Goal: Communication & Community: Answer question/provide support

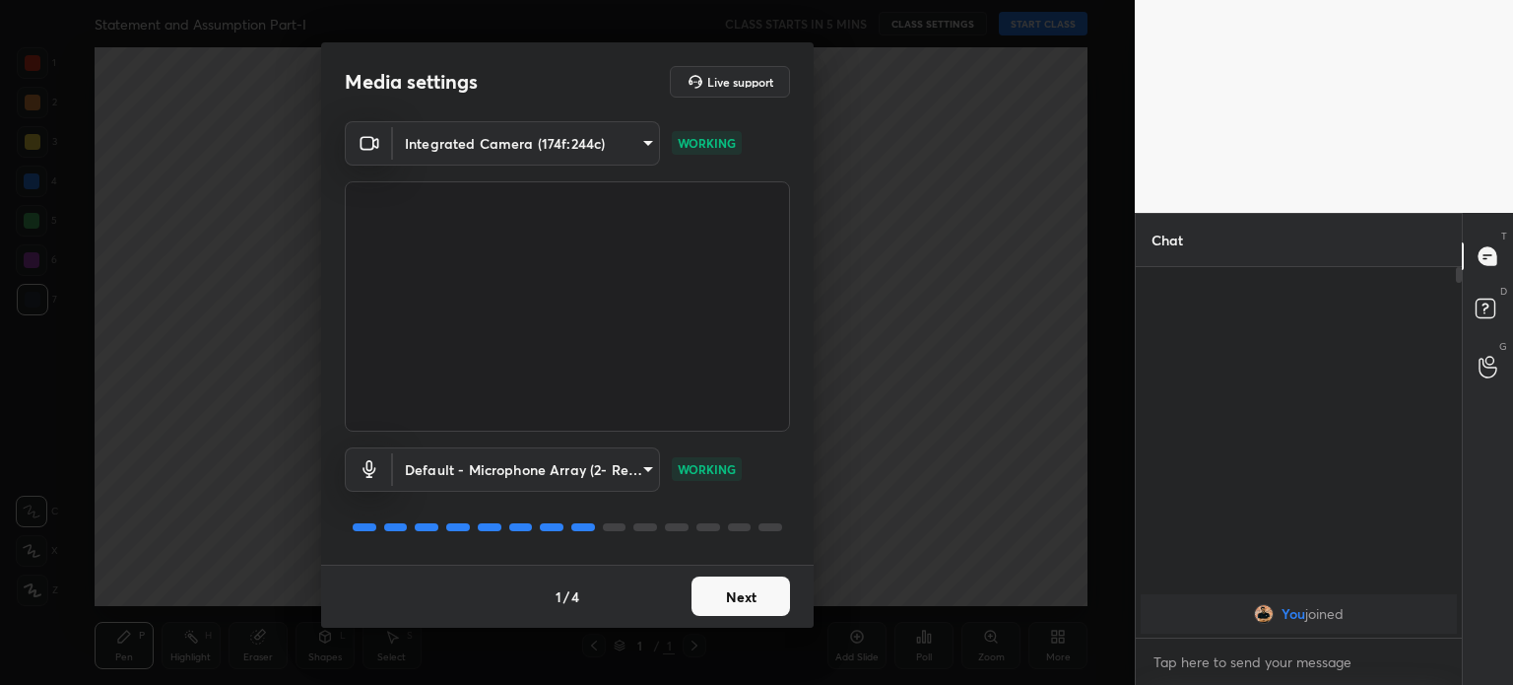
click at [733, 588] on button "Next" at bounding box center [741, 595] width 99 height 39
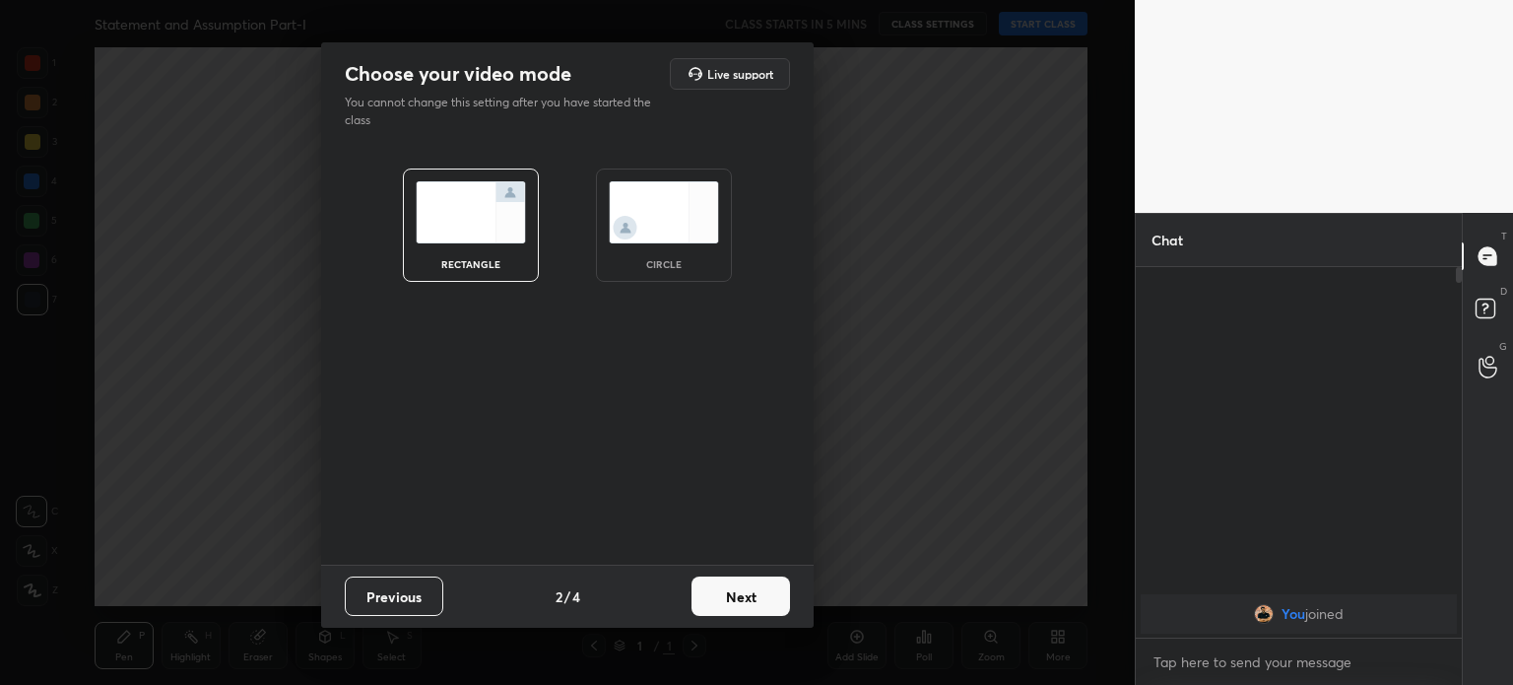
click at [647, 187] on img at bounding box center [664, 212] width 110 height 62
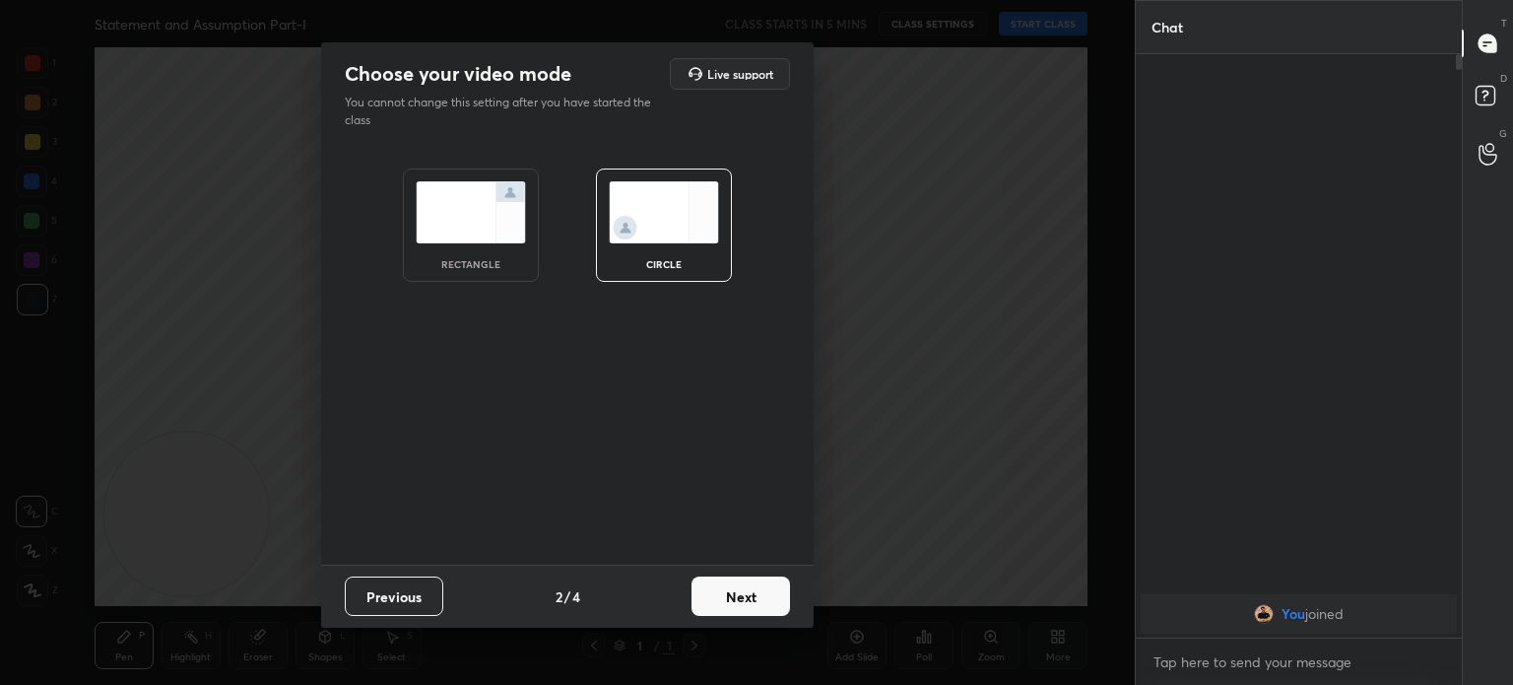
click at [709, 598] on button "Next" at bounding box center [741, 595] width 99 height 39
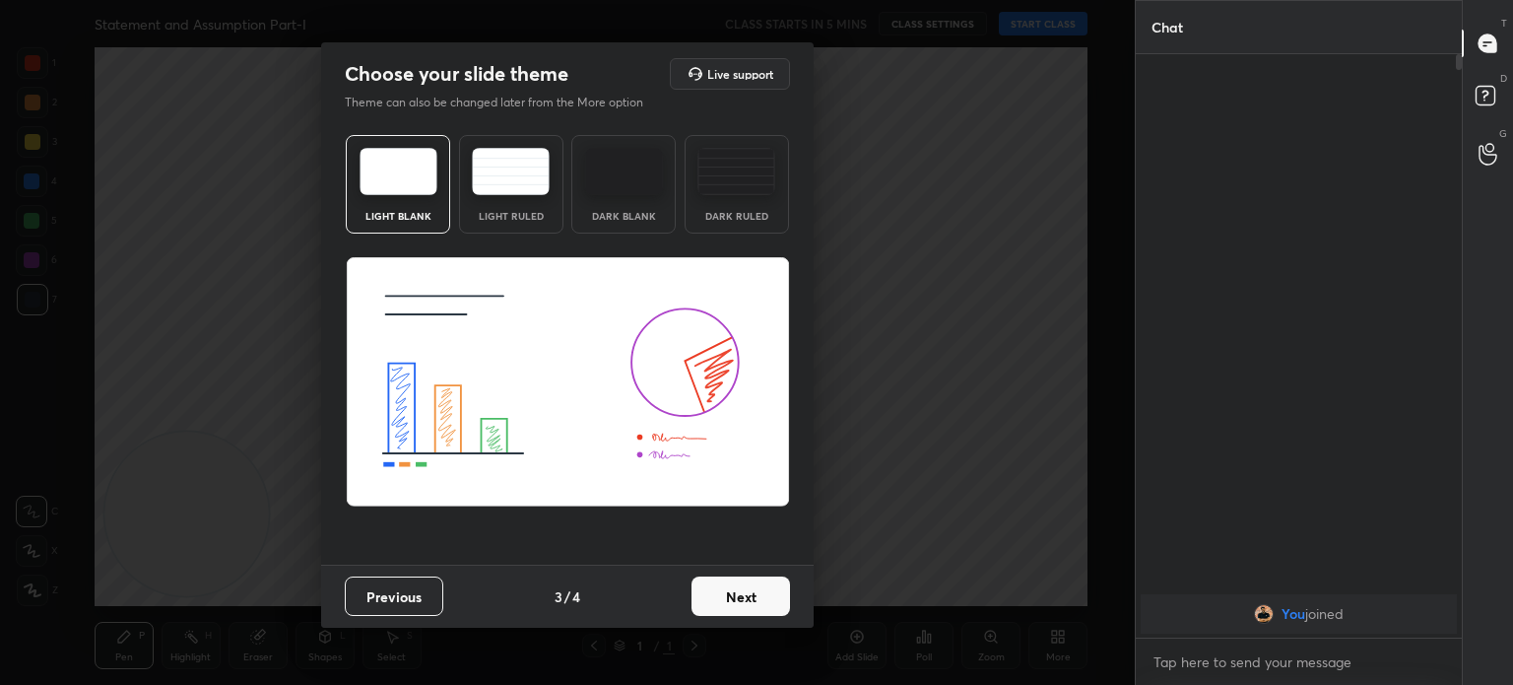
click at [709, 598] on button "Next" at bounding box center [741, 595] width 99 height 39
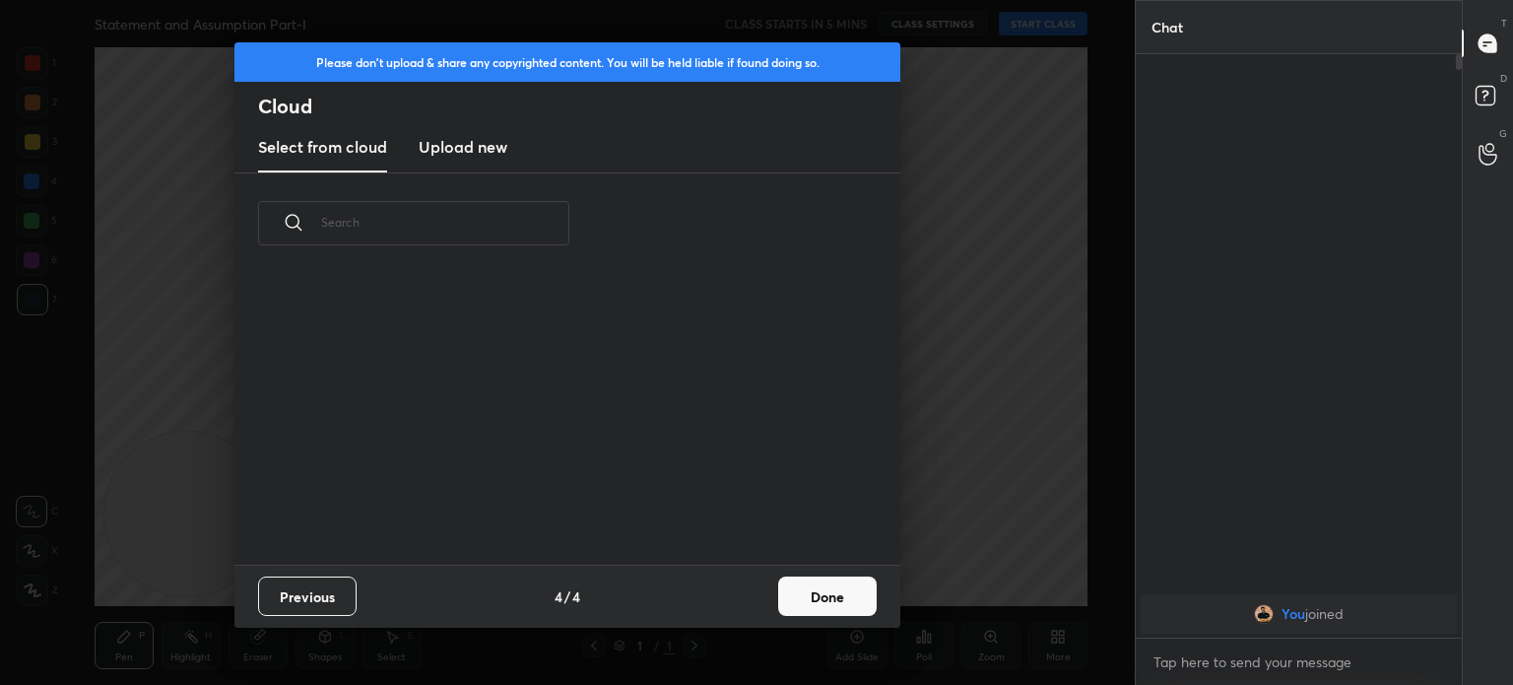
scroll to position [292, 632]
click at [872, 645] on div "Please don't upload & share any copyrighted content. You will be held liable if…" at bounding box center [567, 342] width 1135 height 685
click at [812, 593] on button "Done" at bounding box center [827, 595] width 99 height 39
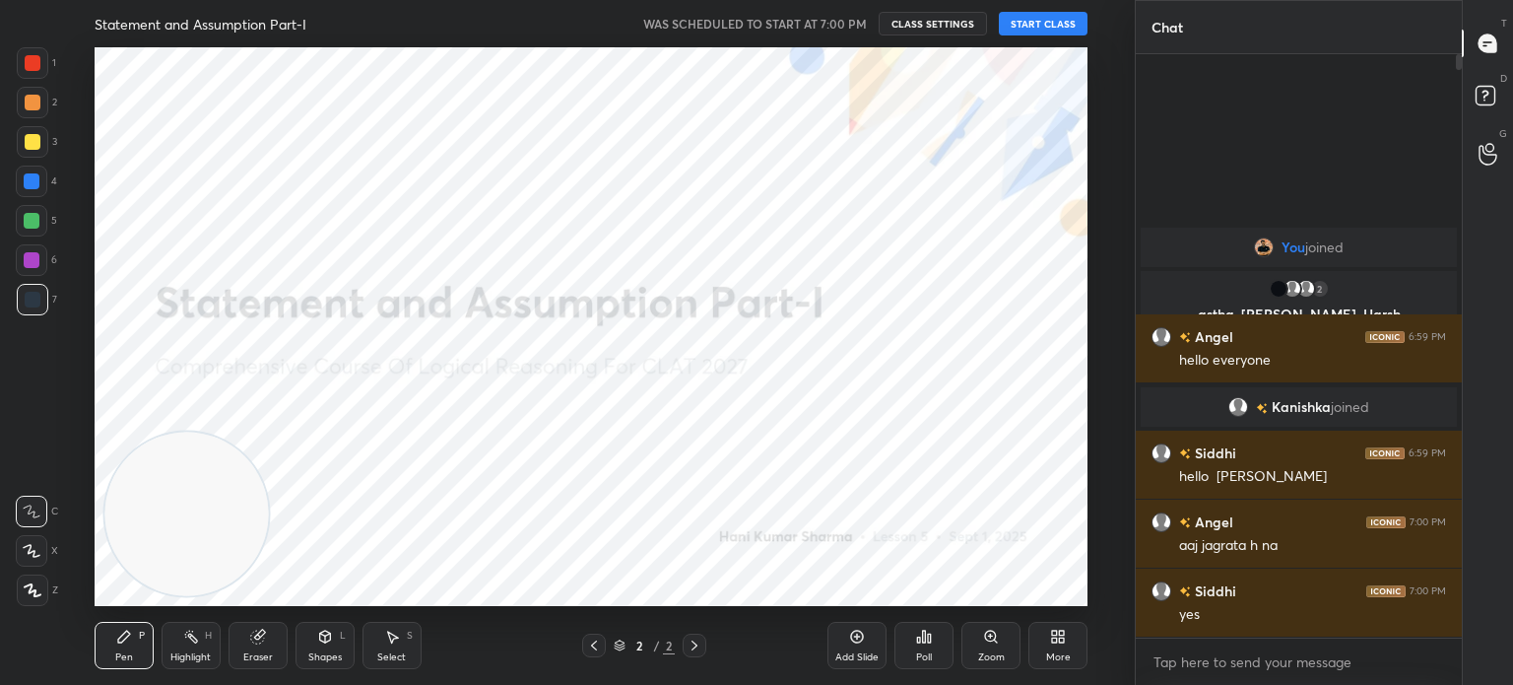
click at [1046, 24] on button "START CLASS" at bounding box center [1043, 24] width 89 height 24
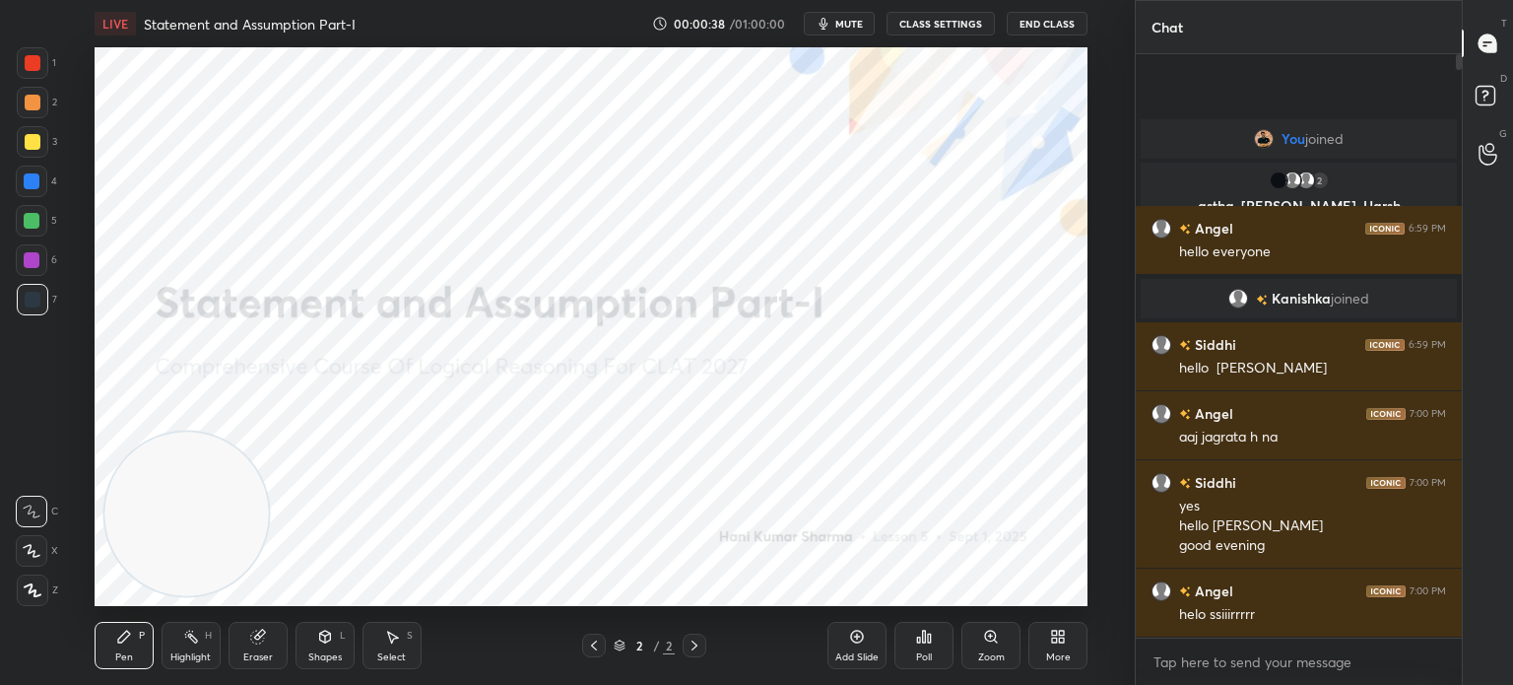
click at [33, 70] on div at bounding box center [33, 63] width 16 height 16
click at [32, 600] on div at bounding box center [33, 590] width 32 height 32
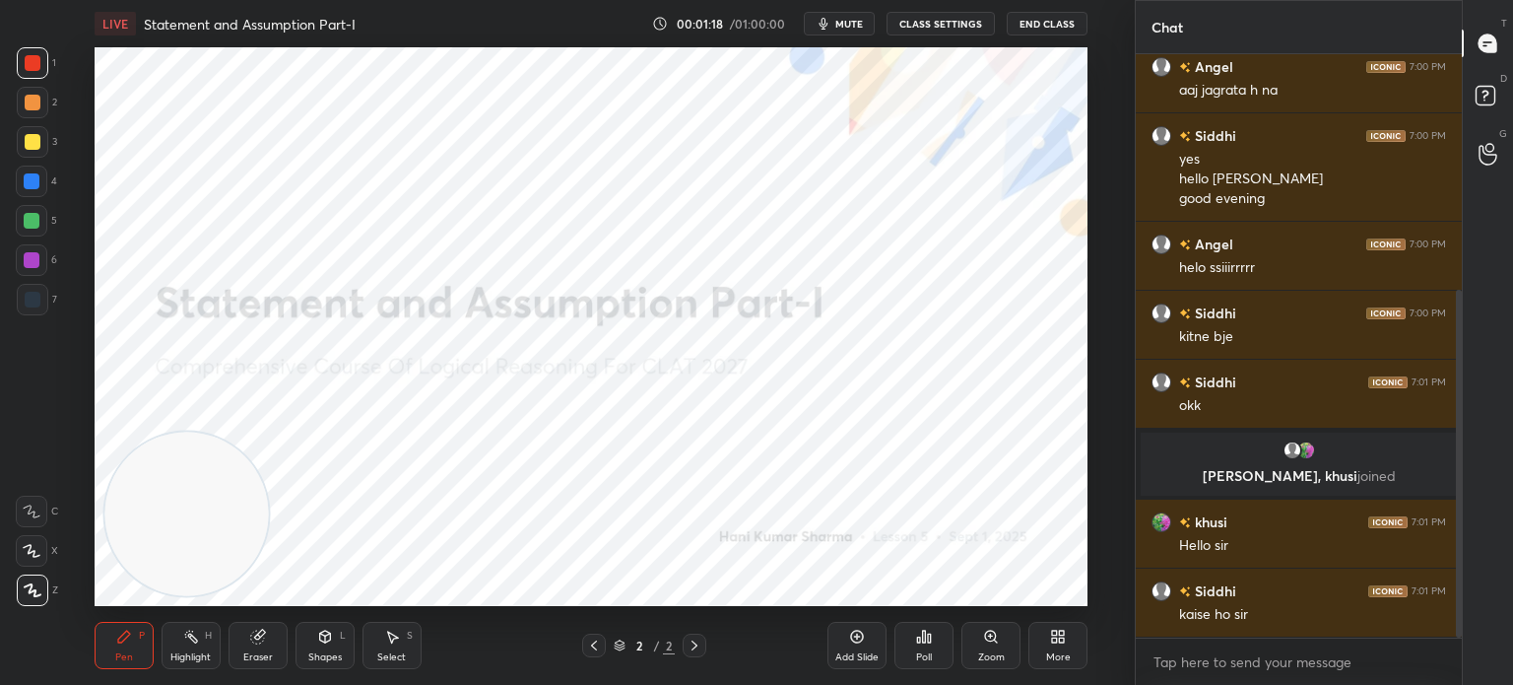
scroll to position [394, 0]
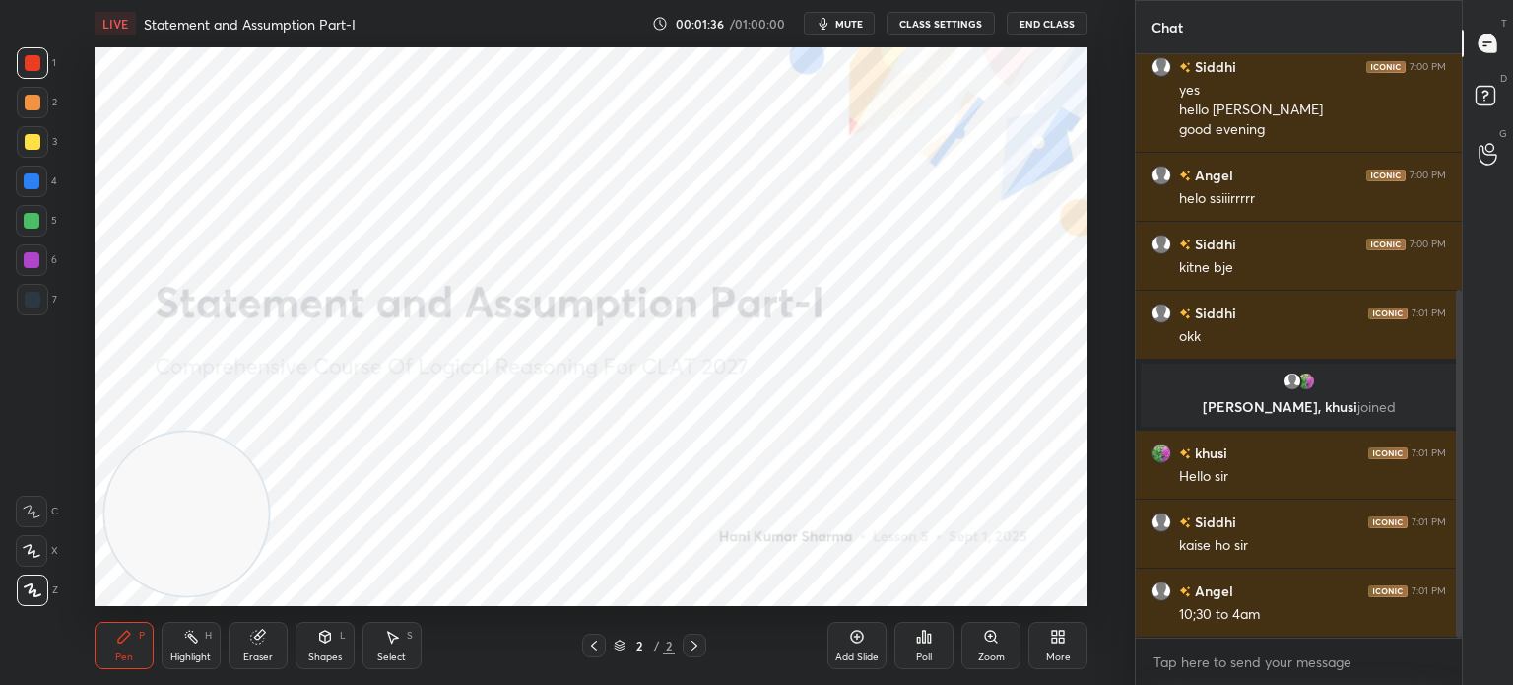
click at [847, 646] on div "Add Slide" at bounding box center [856, 645] width 59 height 47
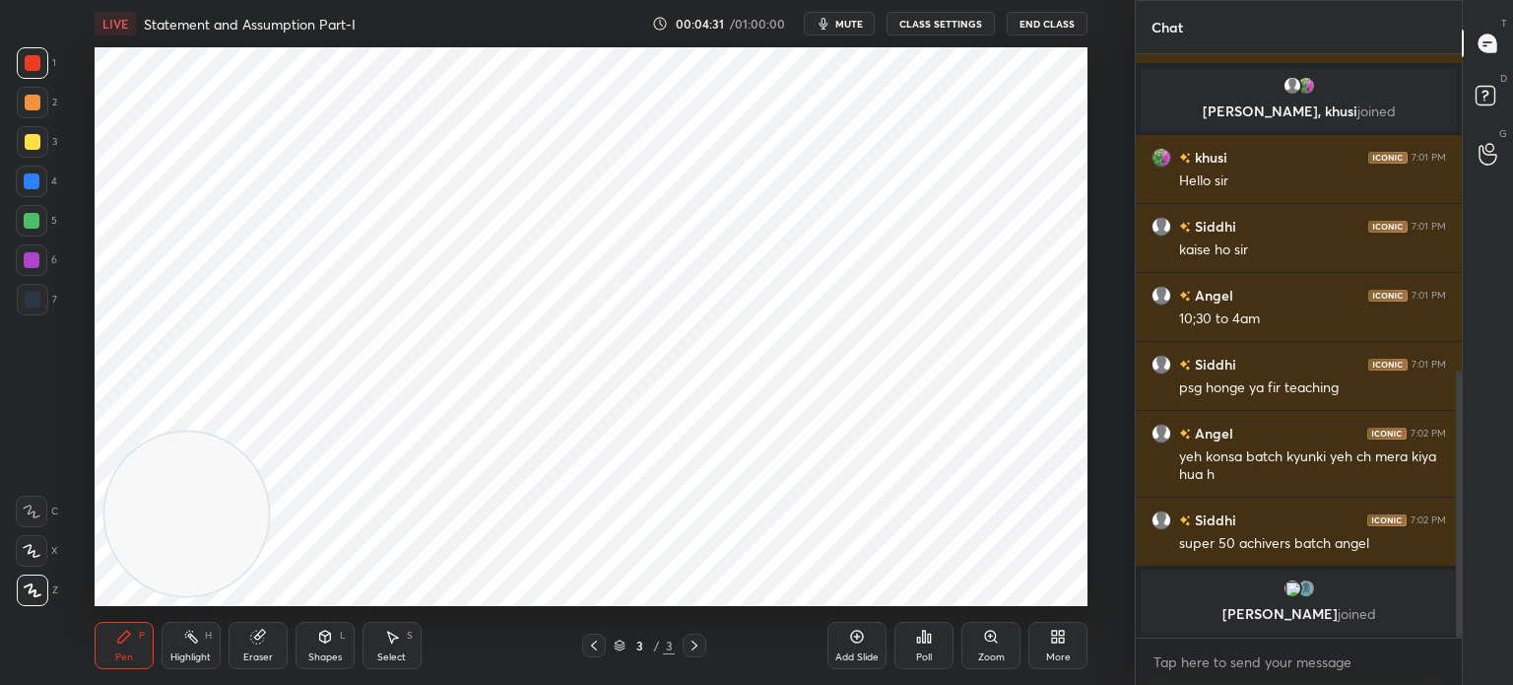
scroll to position [759, 0]
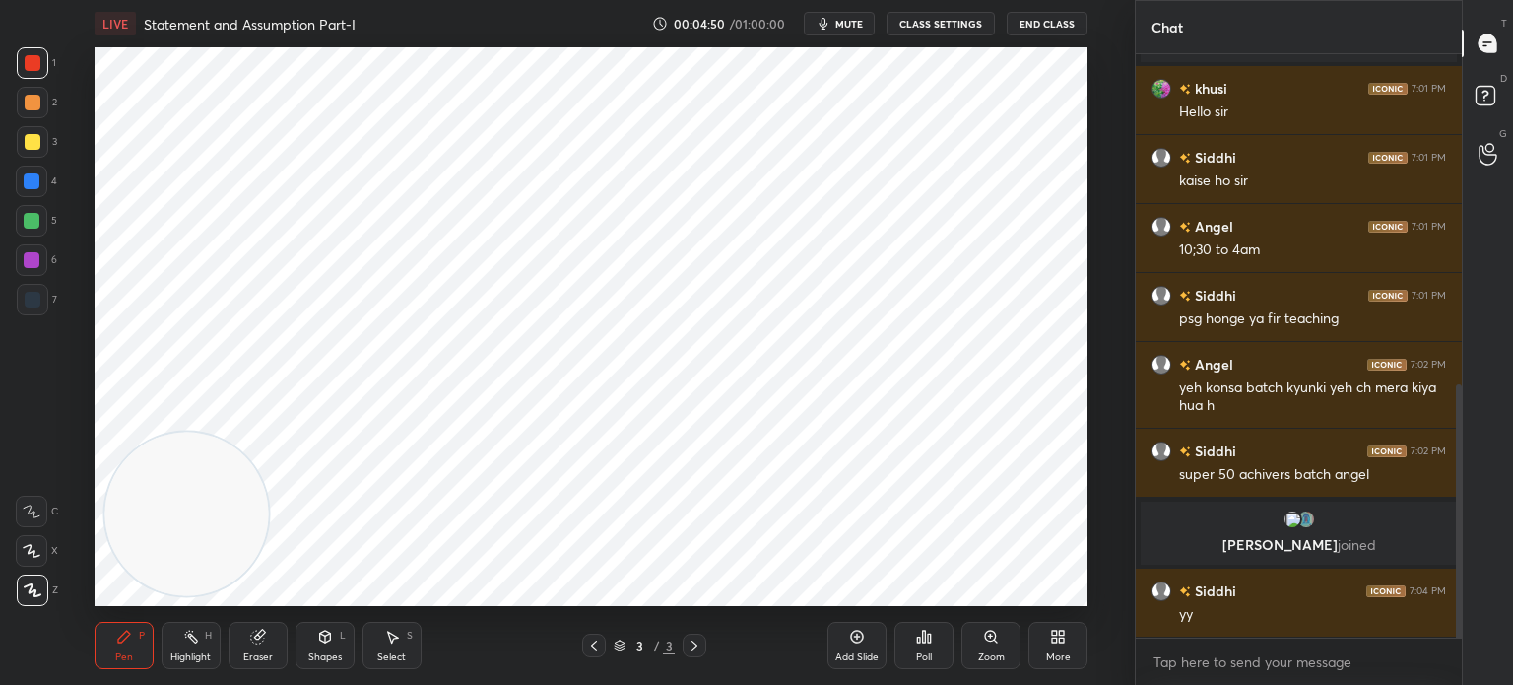
click at [1047, 637] on div "More" at bounding box center [1057, 645] width 59 height 47
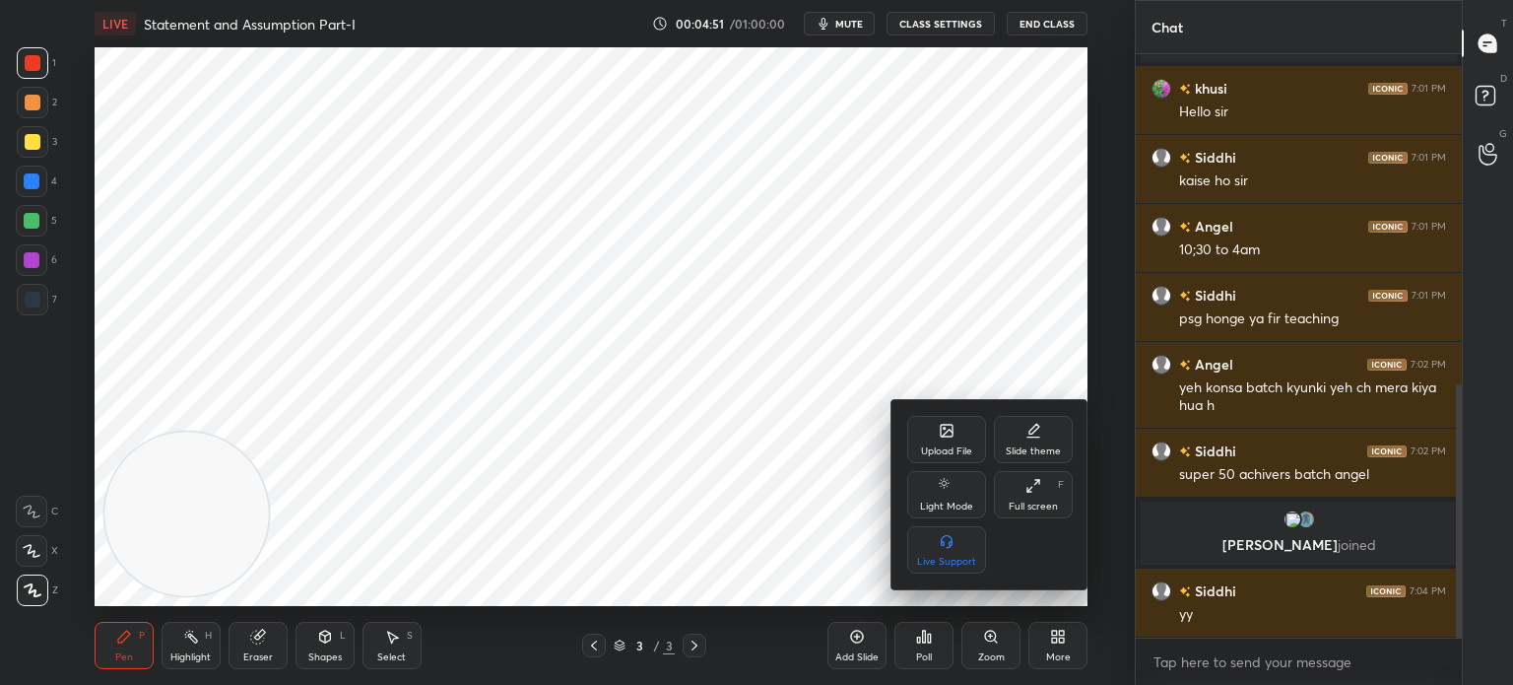
click at [914, 437] on div "Upload File" at bounding box center [946, 439] width 79 height 47
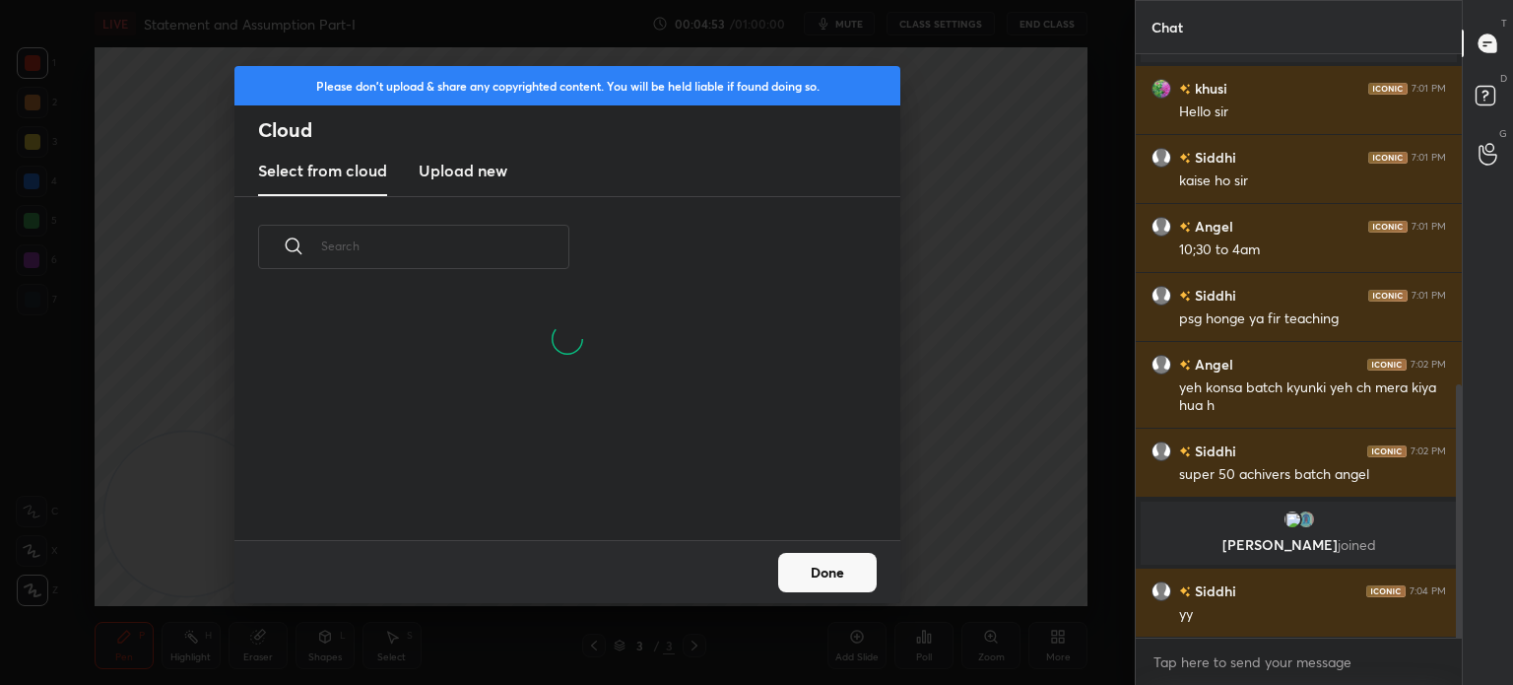
scroll to position [148, 632]
click at [441, 165] on h3 "Upload new" at bounding box center [463, 171] width 89 height 24
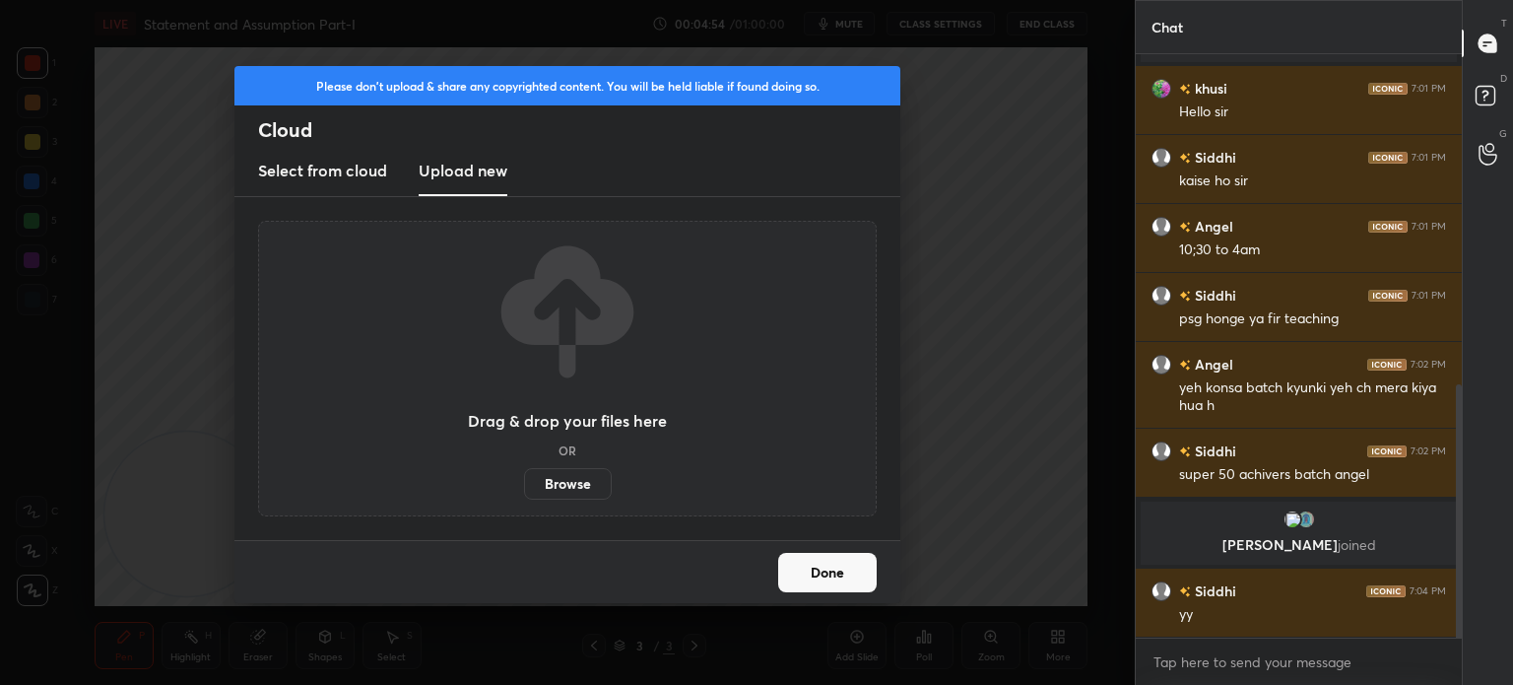
click at [553, 482] on label "Browse" at bounding box center [568, 484] width 88 height 32
click at [524, 482] on input "Browse" at bounding box center [524, 484] width 0 height 32
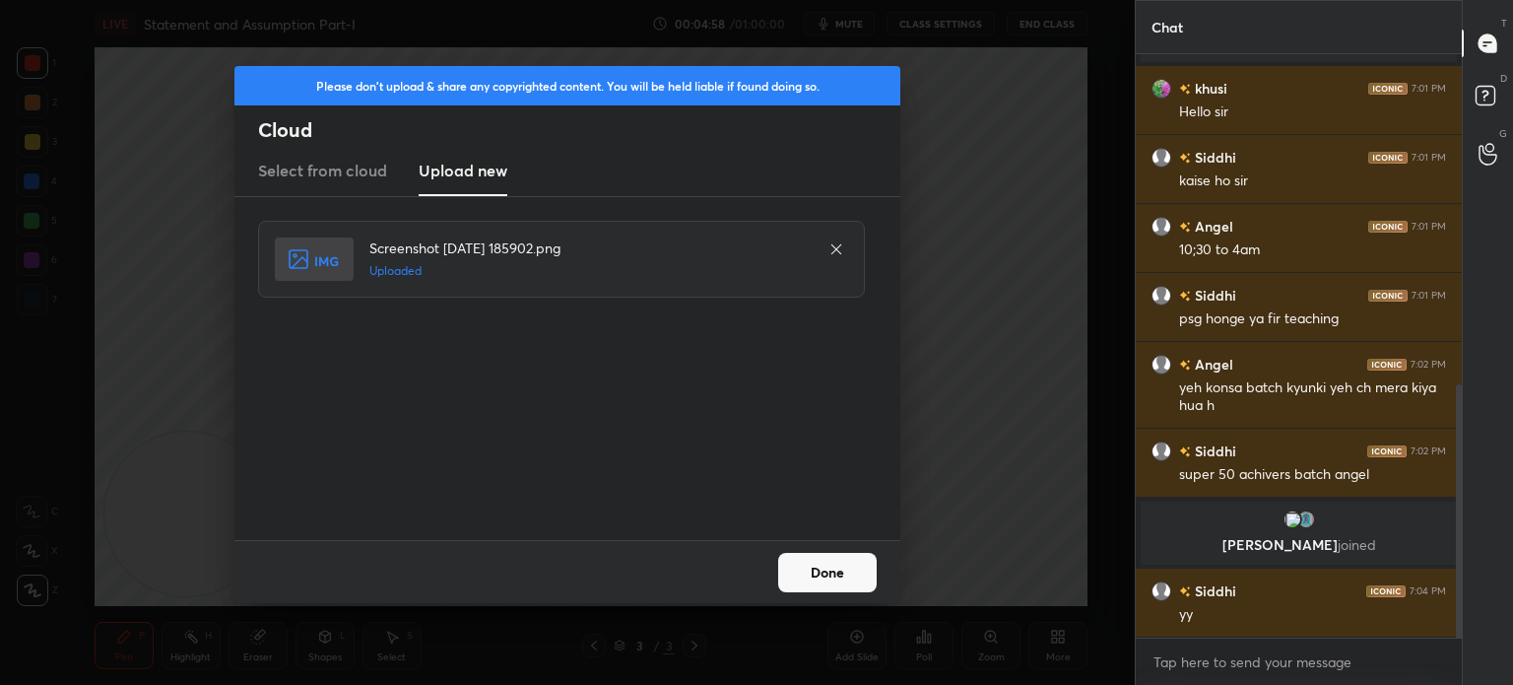
click at [824, 570] on button "Done" at bounding box center [827, 572] width 99 height 39
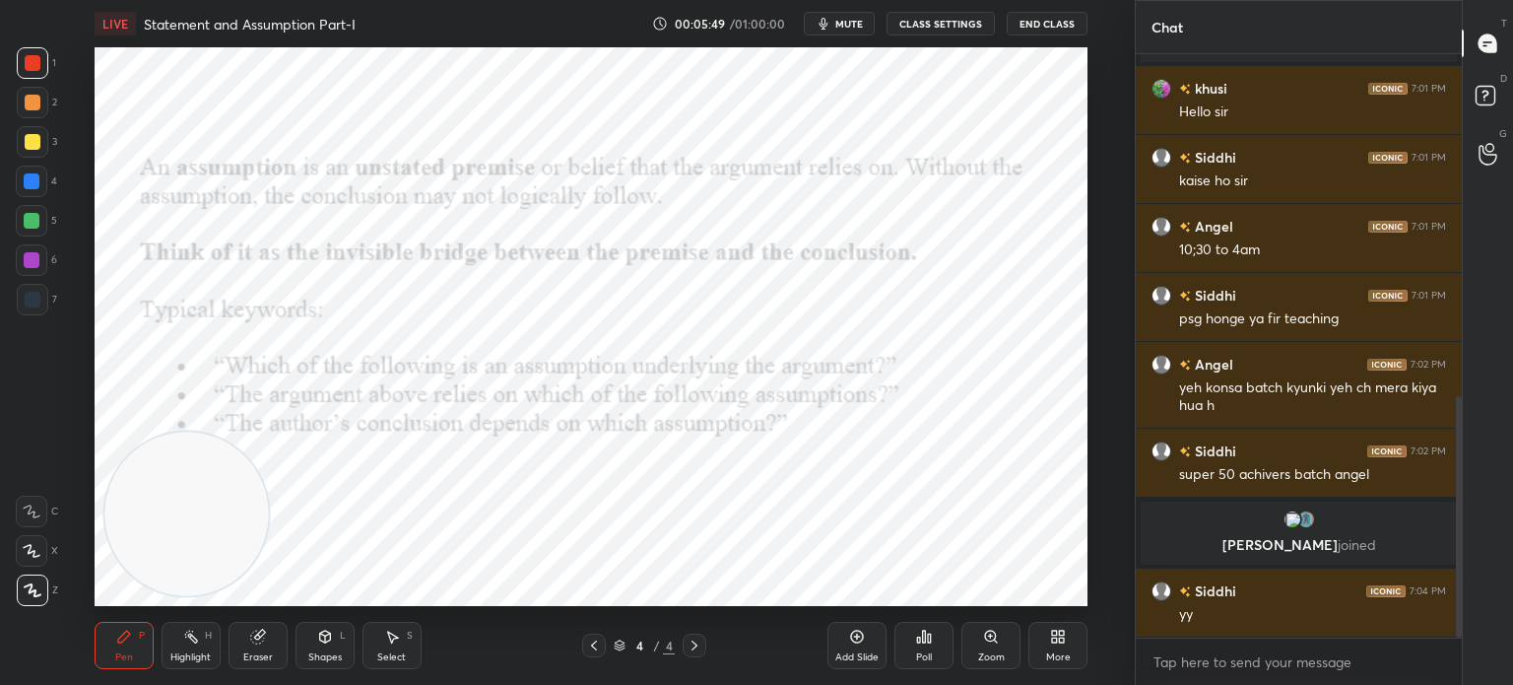
scroll to position [827, 0]
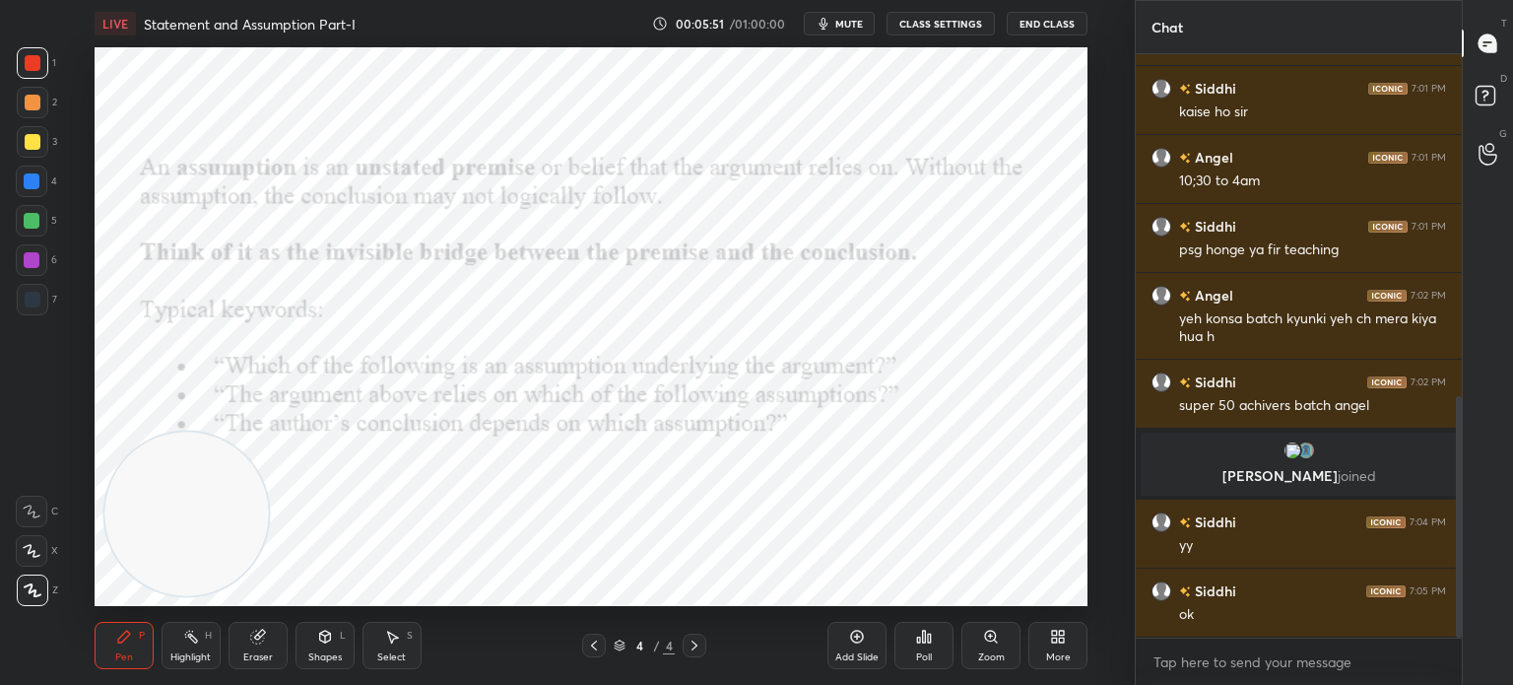
click at [1060, 630] on icon at bounding box center [1062, 632] width 5 height 5
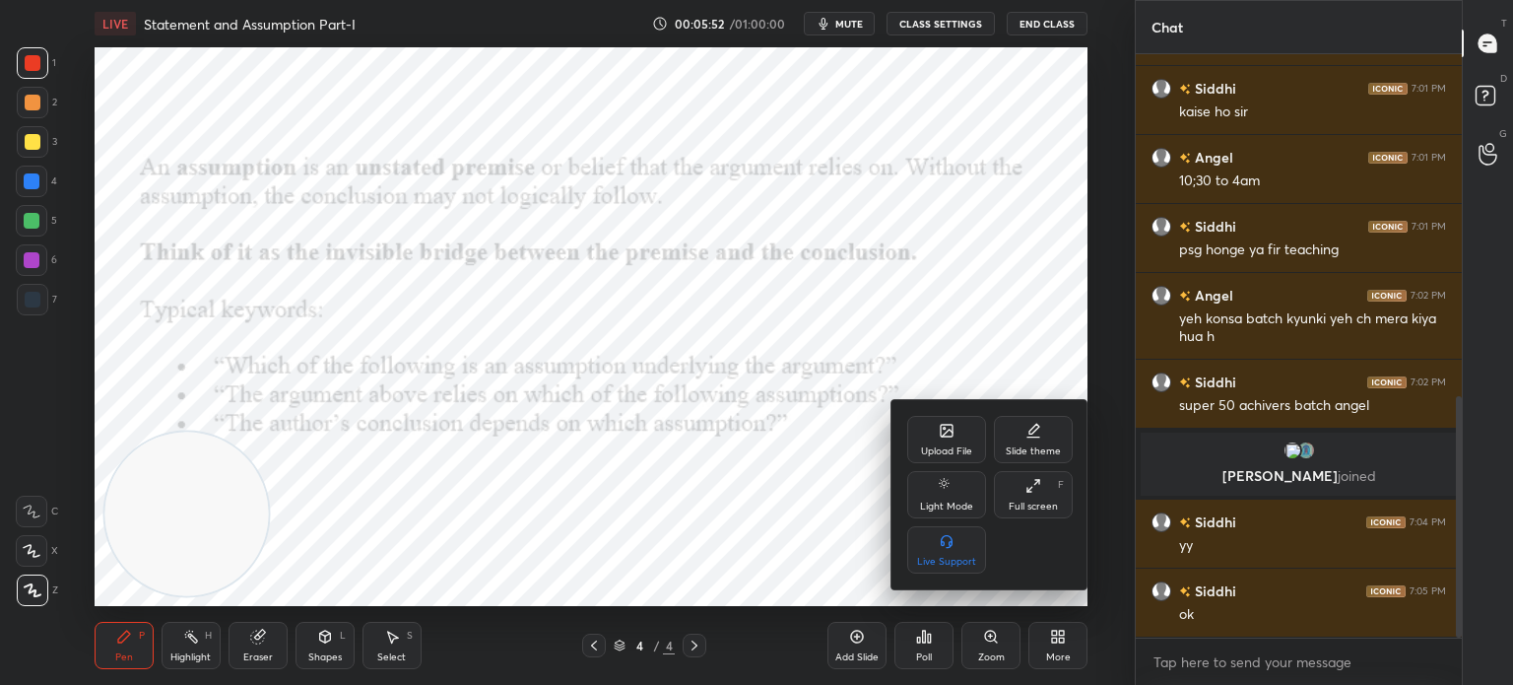
click at [938, 443] on div "Upload File" at bounding box center [946, 439] width 79 height 47
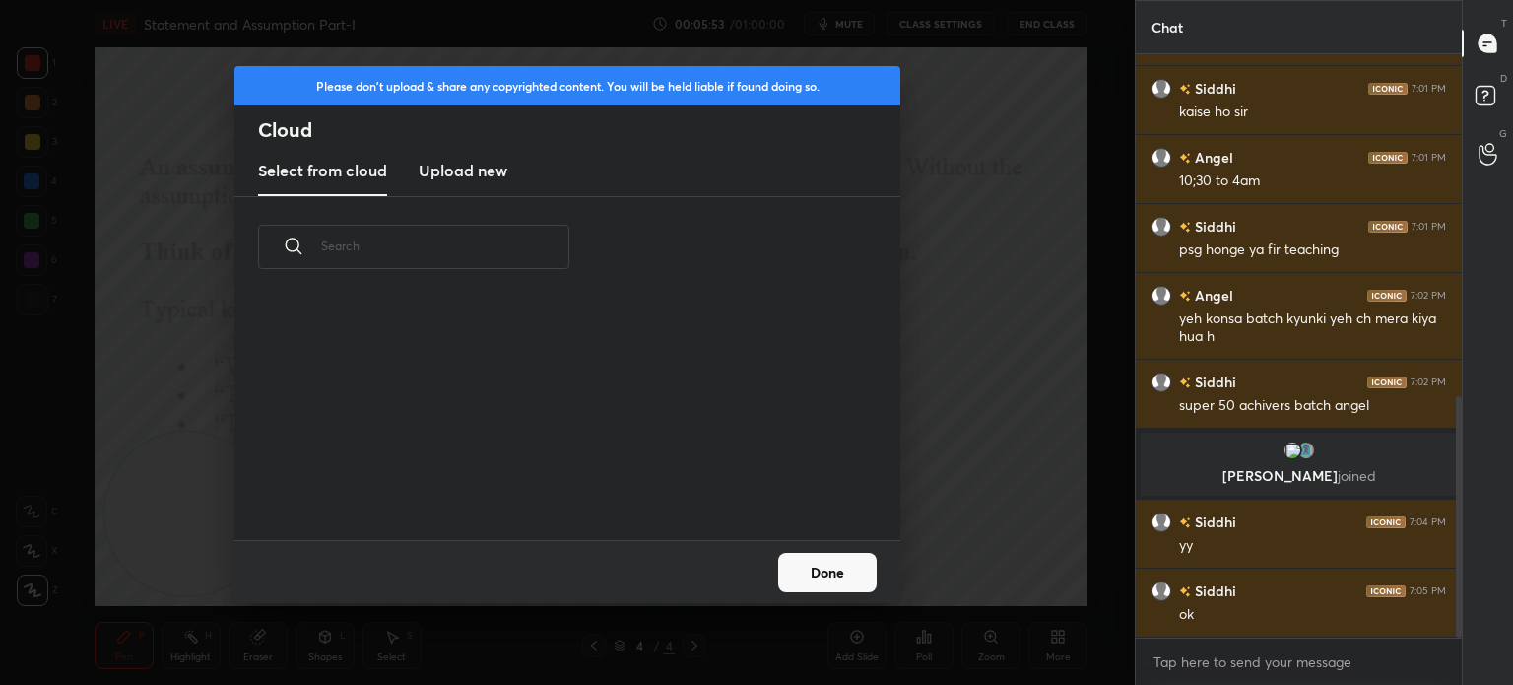
scroll to position [242, 632]
click at [446, 168] on h3 "Upload new" at bounding box center [463, 171] width 89 height 24
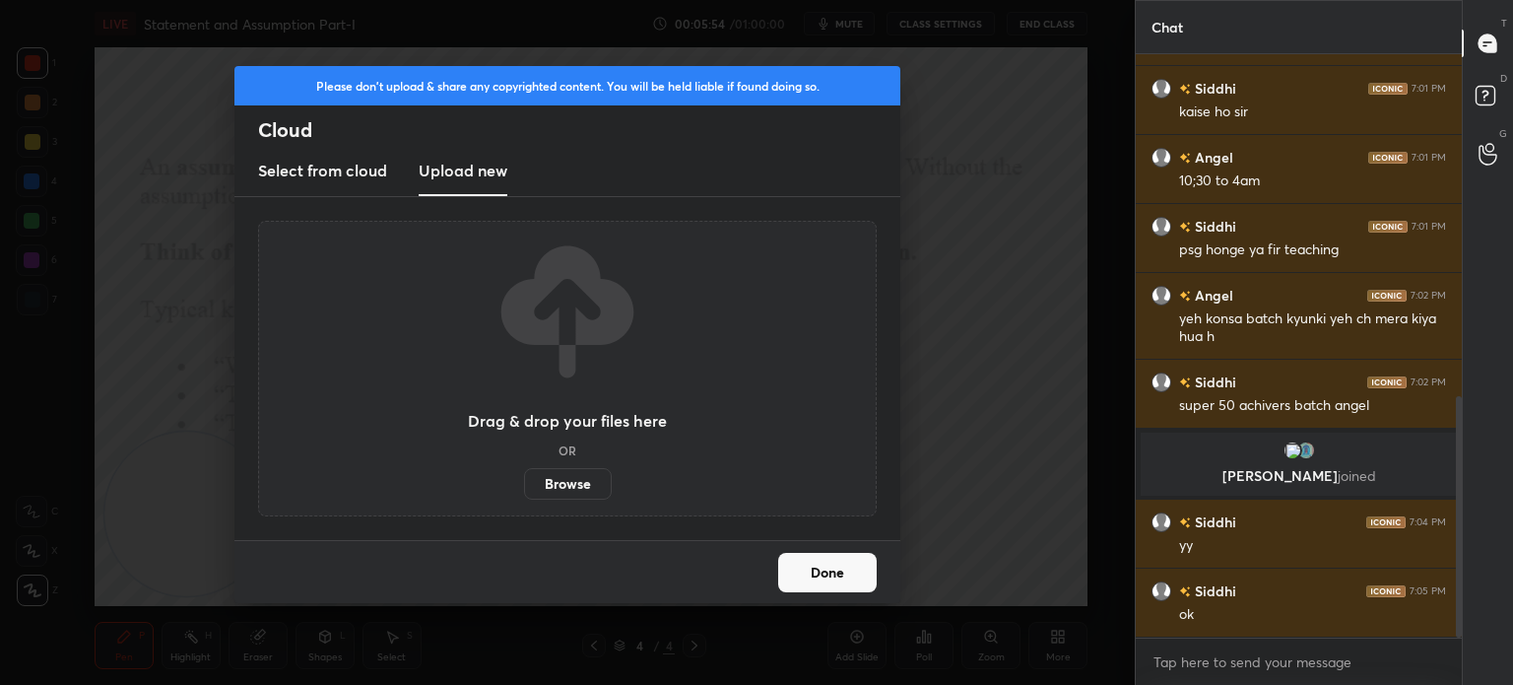
click at [559, 482] on label "Browse" at bounding box center [568, 484] width 88 height 32
click at [524, 482] on input "Browse" at bounding box center [524, 484] width 0 height 32
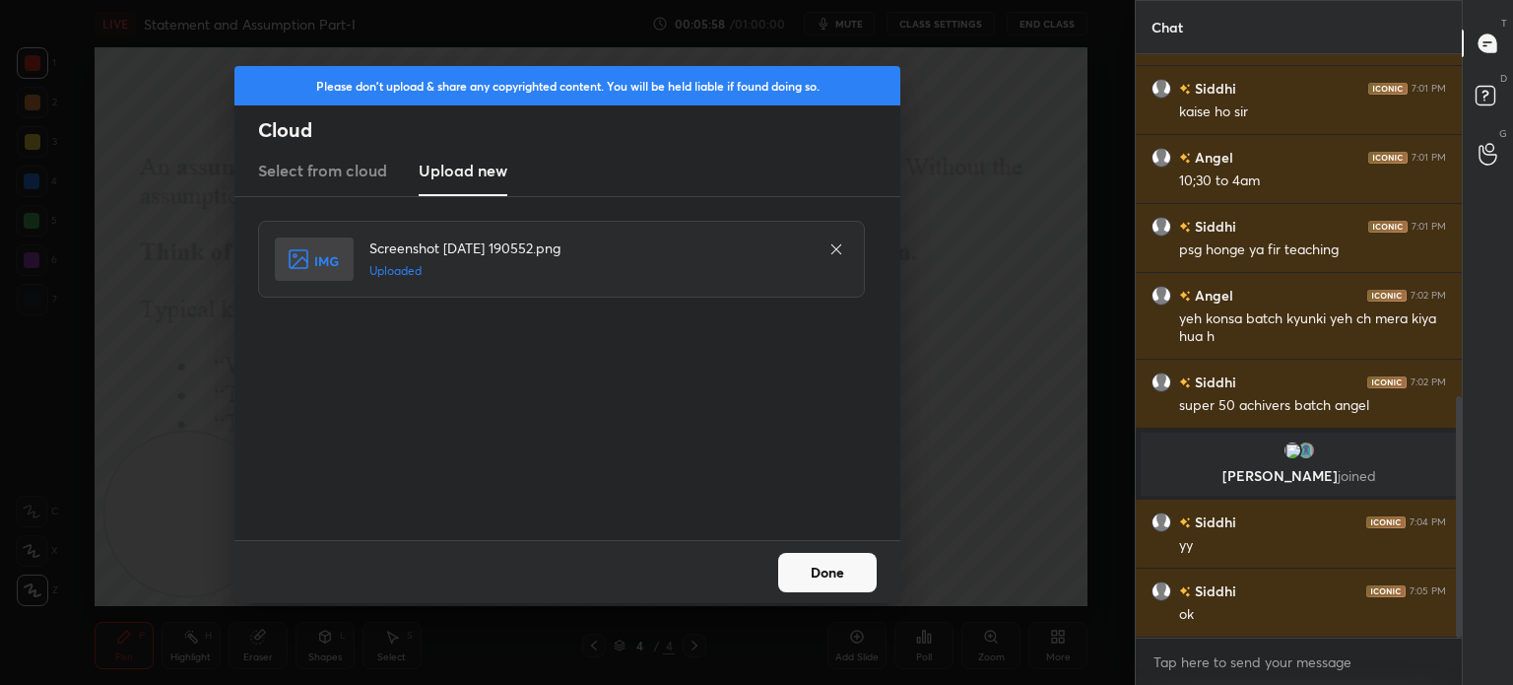
click at [824, 569] on button "Done" at bounding box center [827, 572] width 99 height 39
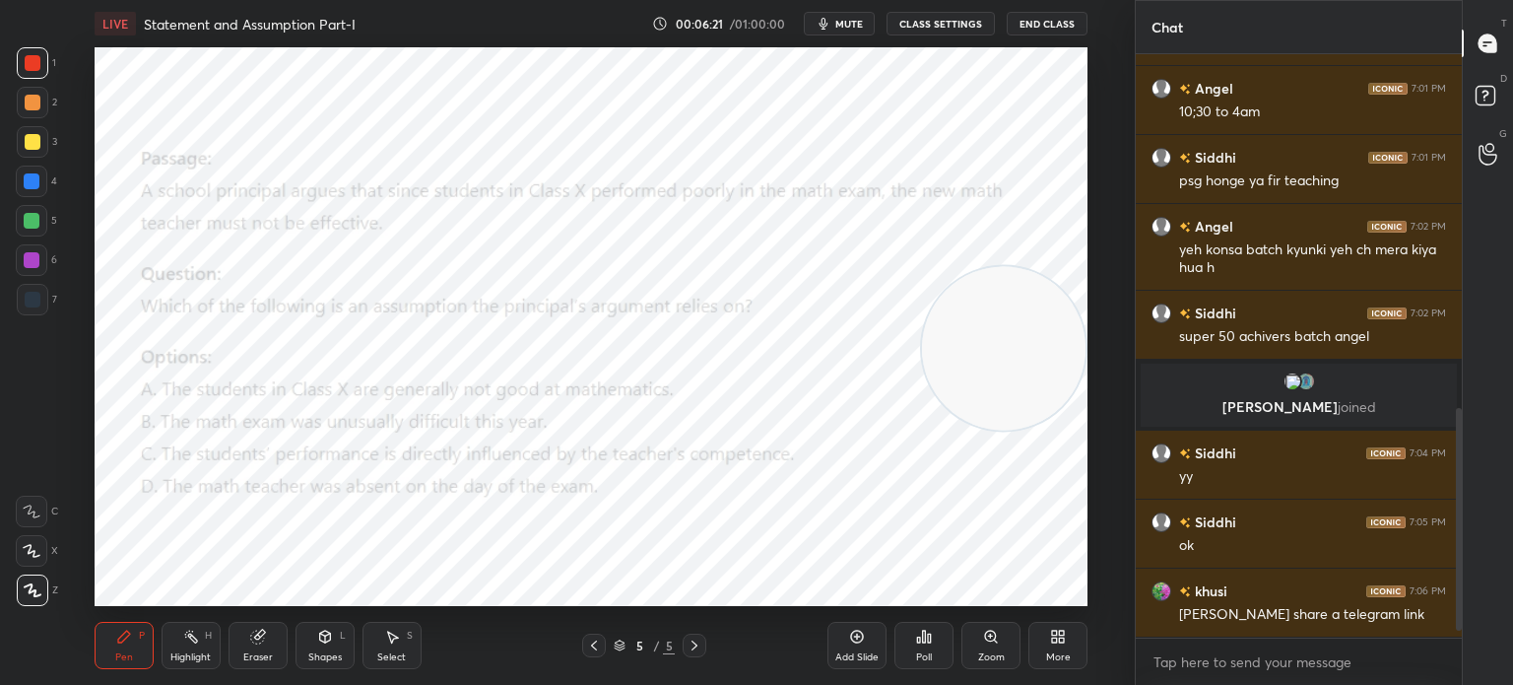
scroll to position [965, 0]
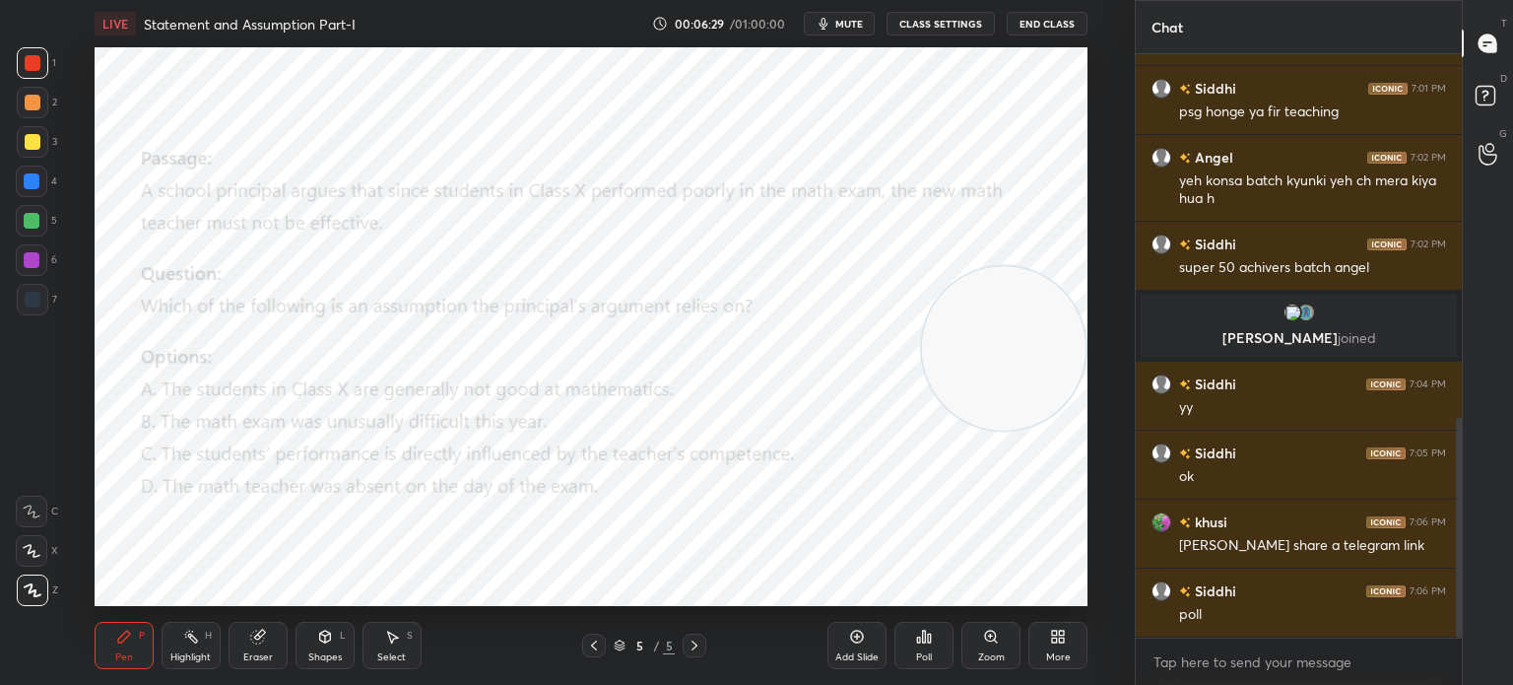
click at [923, 642] on icon at bounding box center [924, 636] width 3 height 12
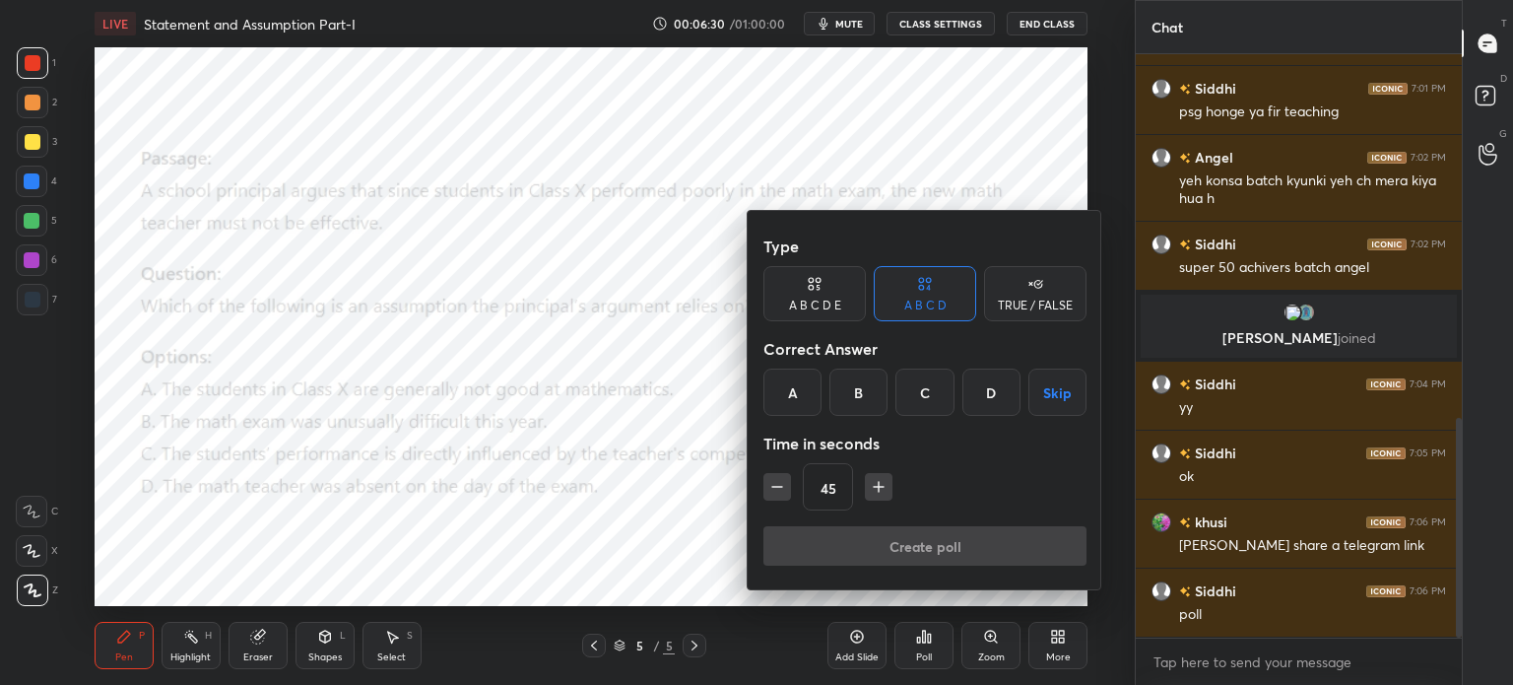
click at [931, 389] on div "C" at bounding box center [924, 391] width 58 height 47
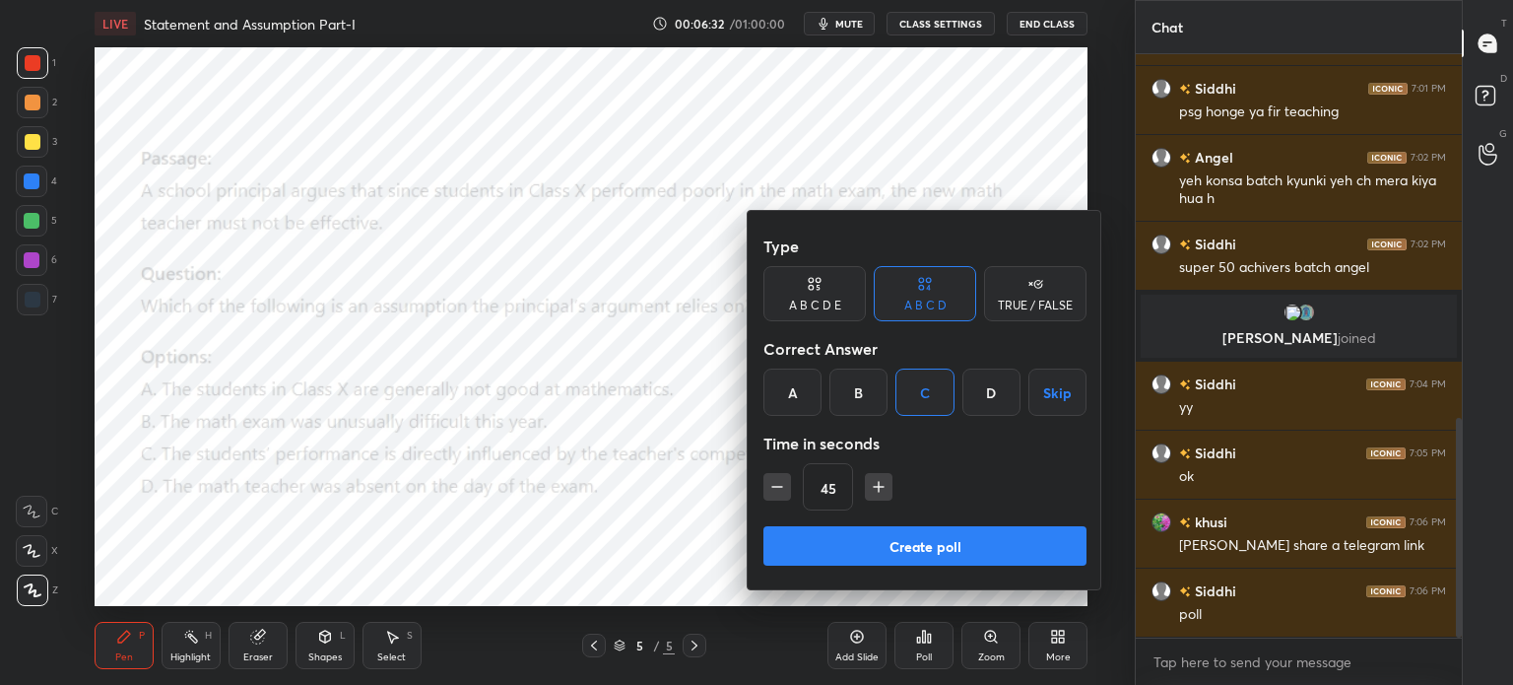
click at [794, 531] on button "Create poll" at bounding box center [924, 545] width 323 height 39
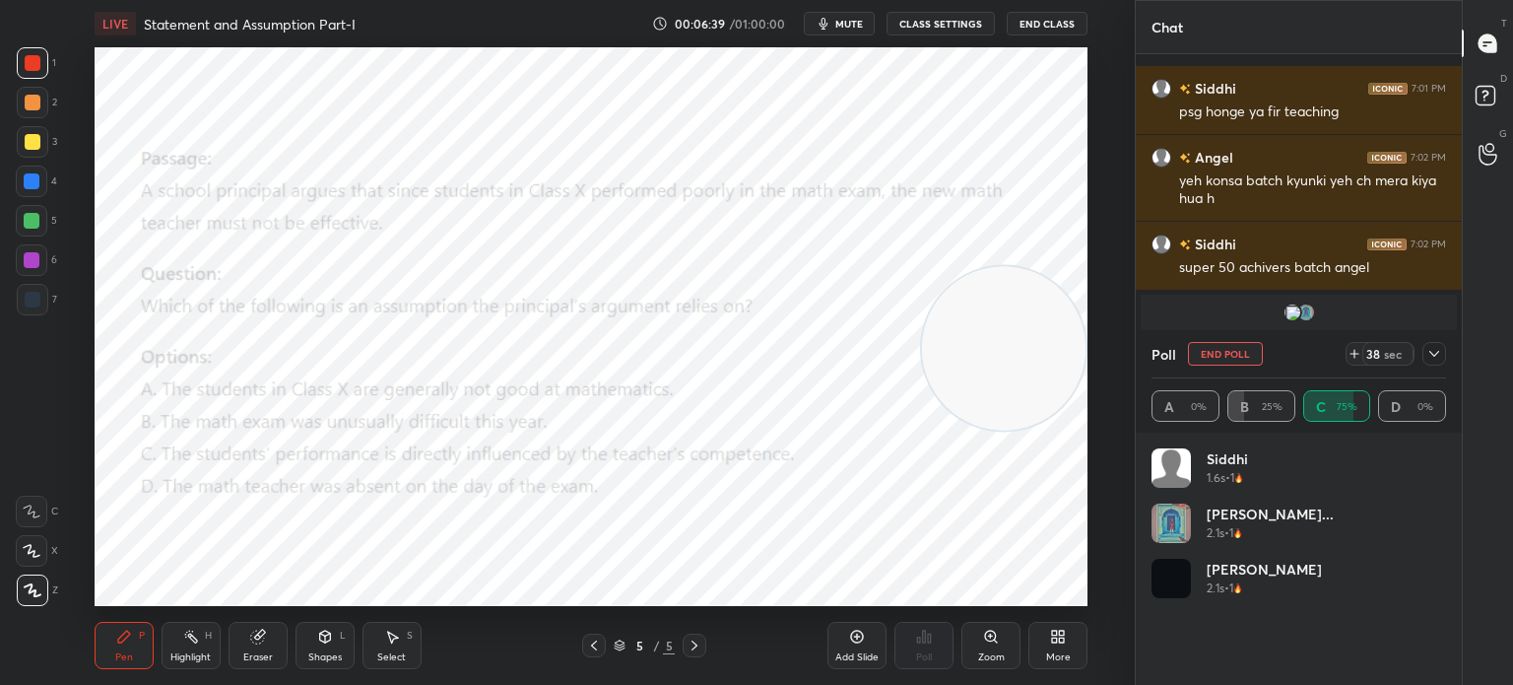
scroll to position [1115, 0]
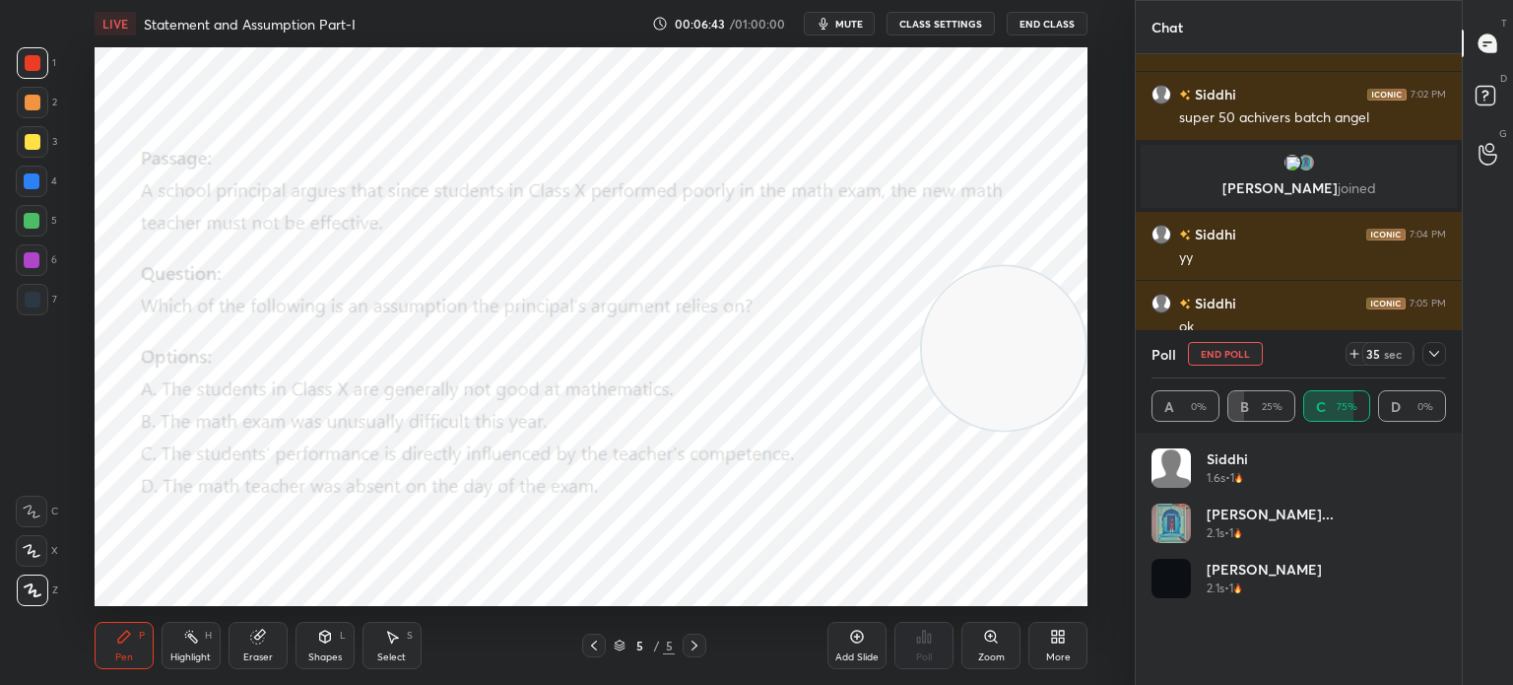
click at [1429, 358] on icon at bounding box center [1434, 354] width 16 height 16
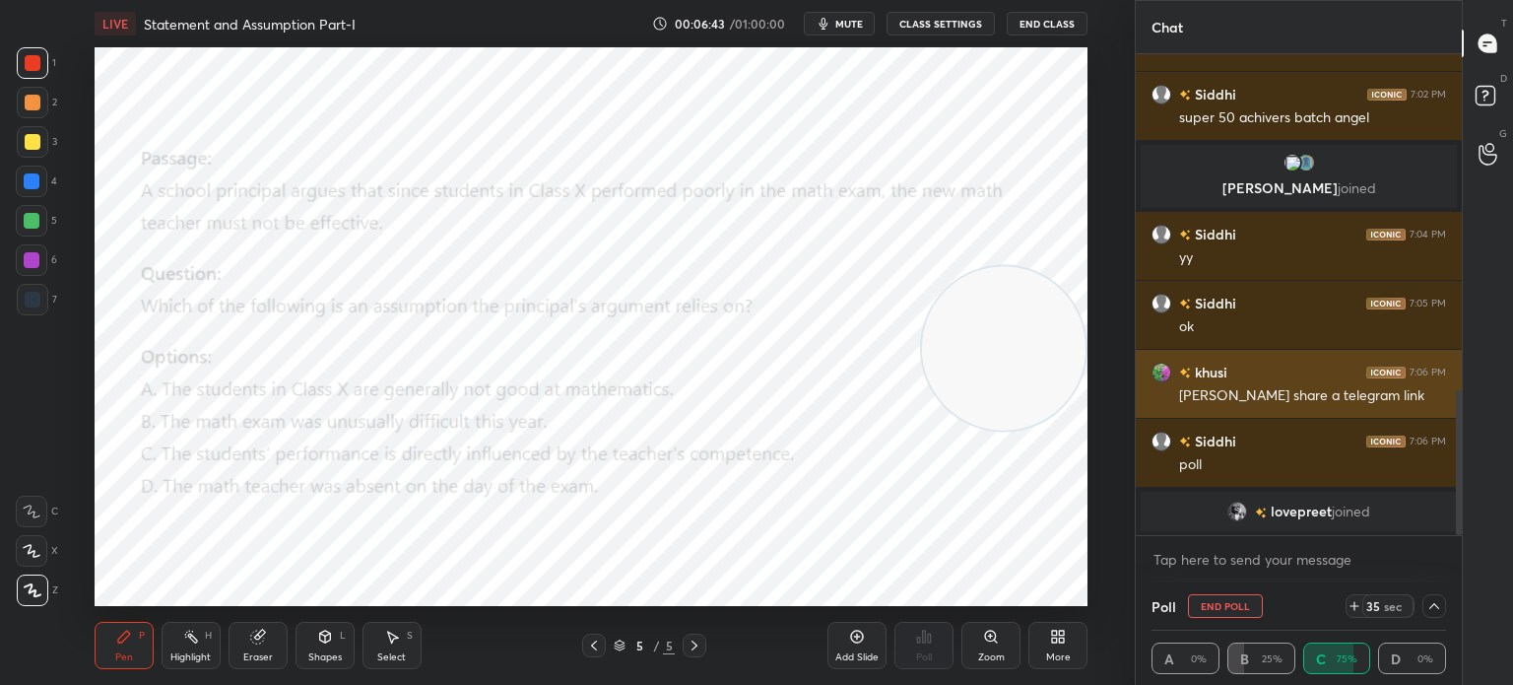
scroll to position [0, 6]
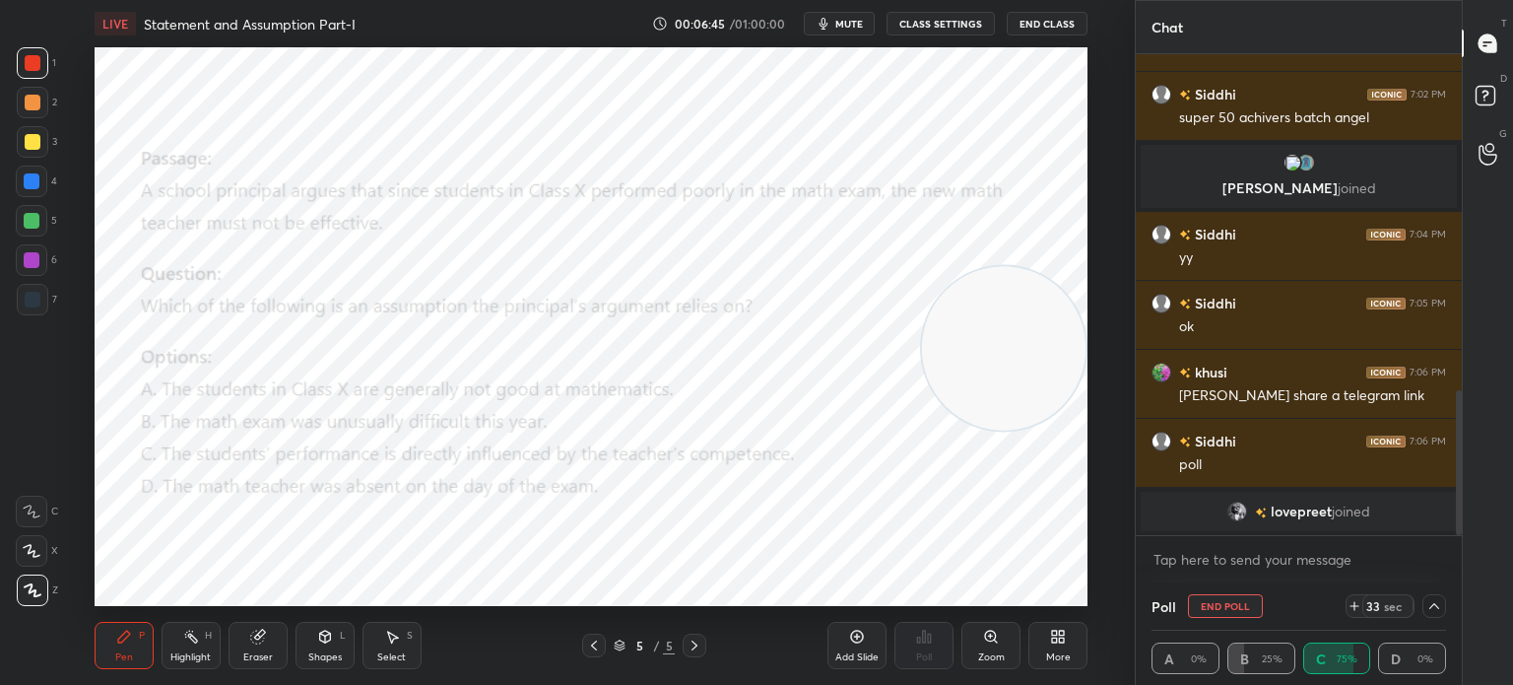
click at [1430, 609] on icon at bounding box center [1434, 606] width 16 height 16
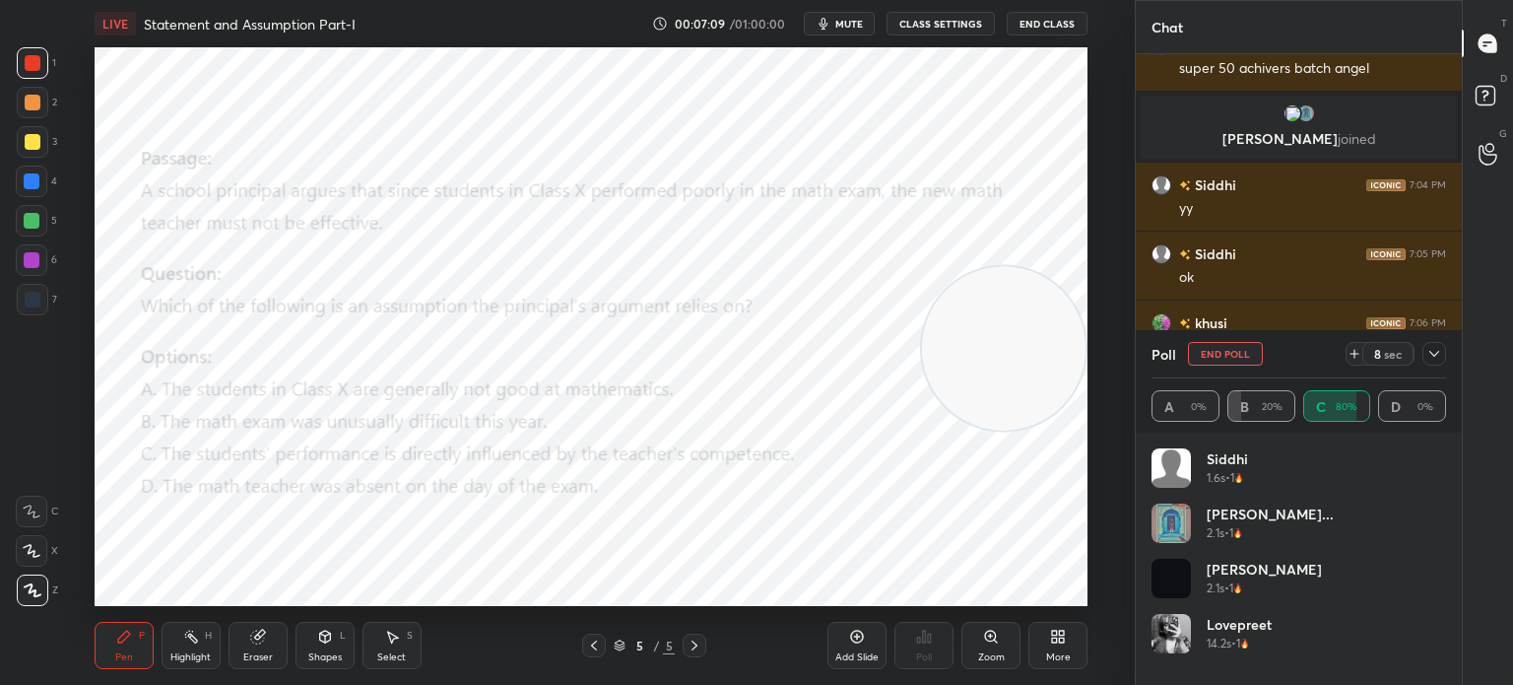
scroll to position [1153, 0]
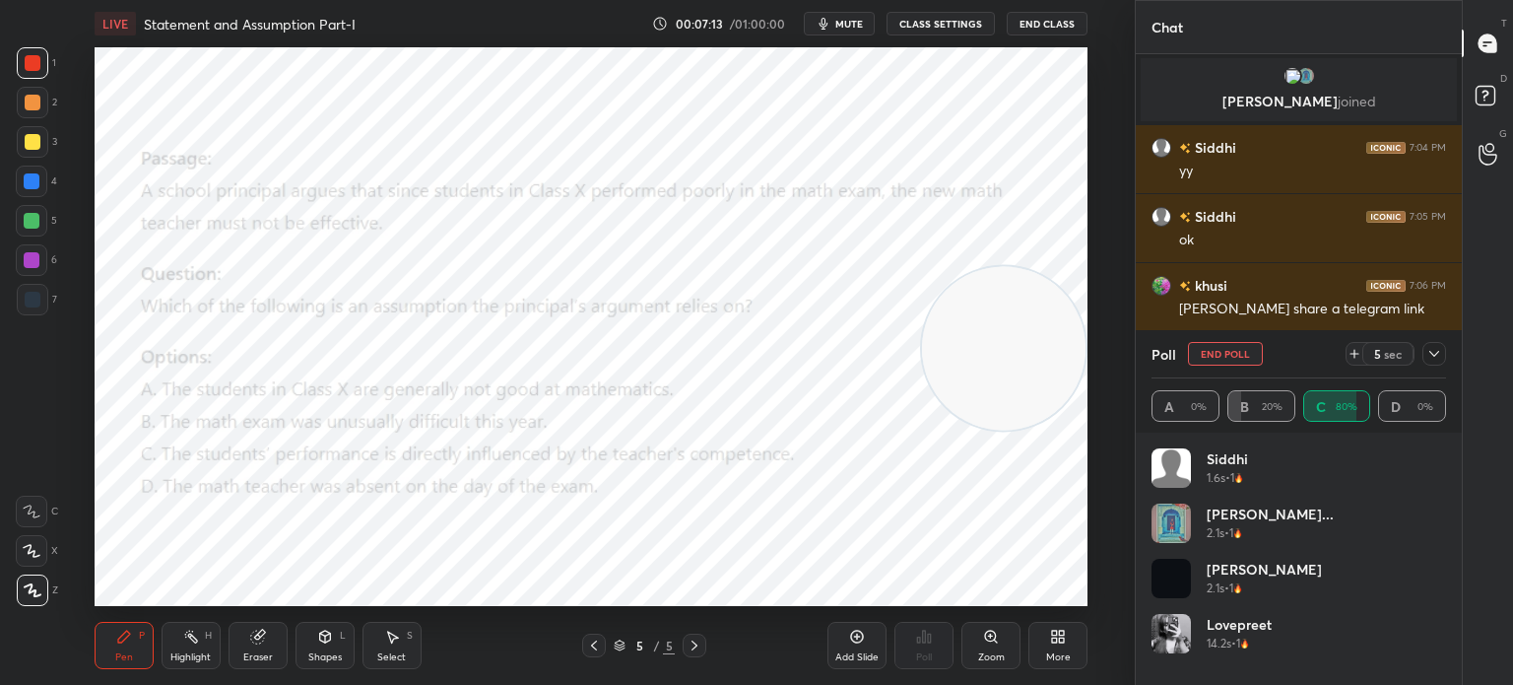
click at [1210, 356] on button "End Poll" at bounding box center [1225, 354] width 75 height 24
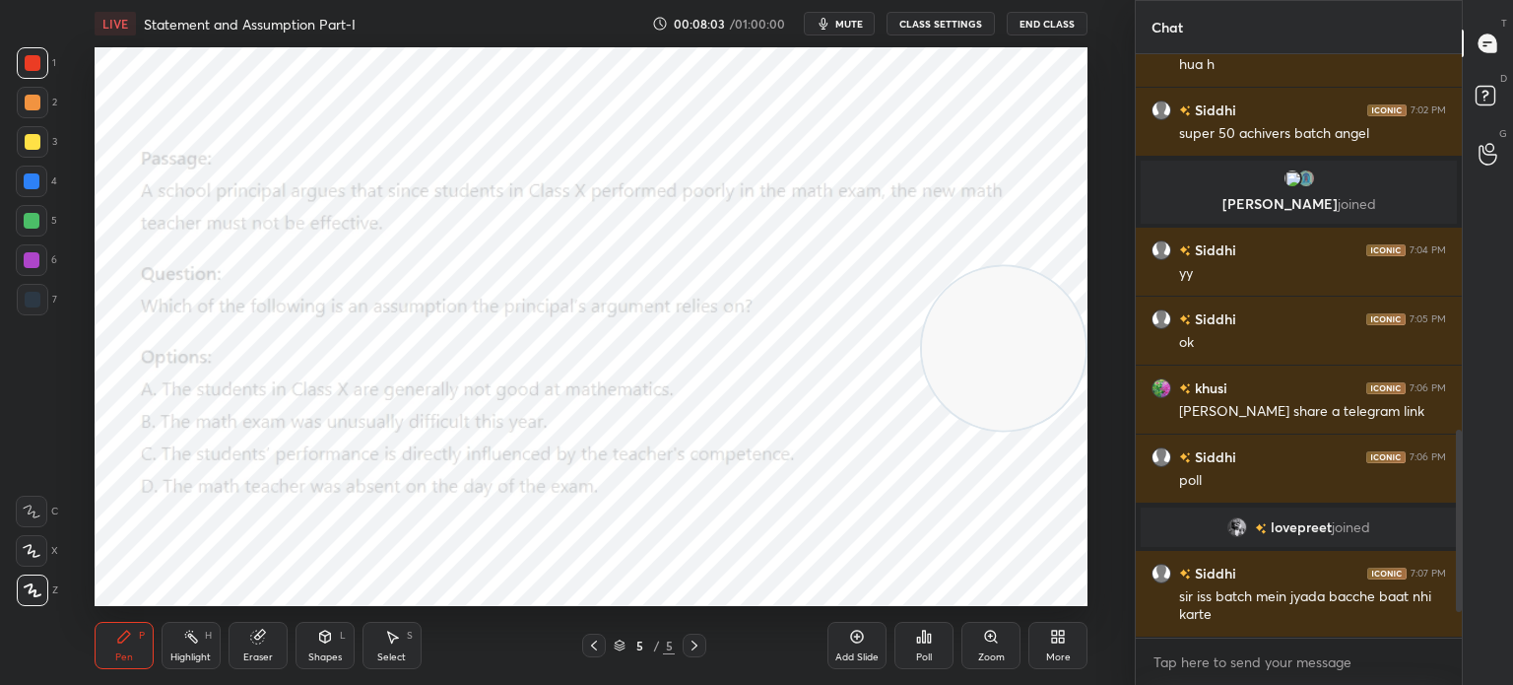
scroll to position [1119, 0]
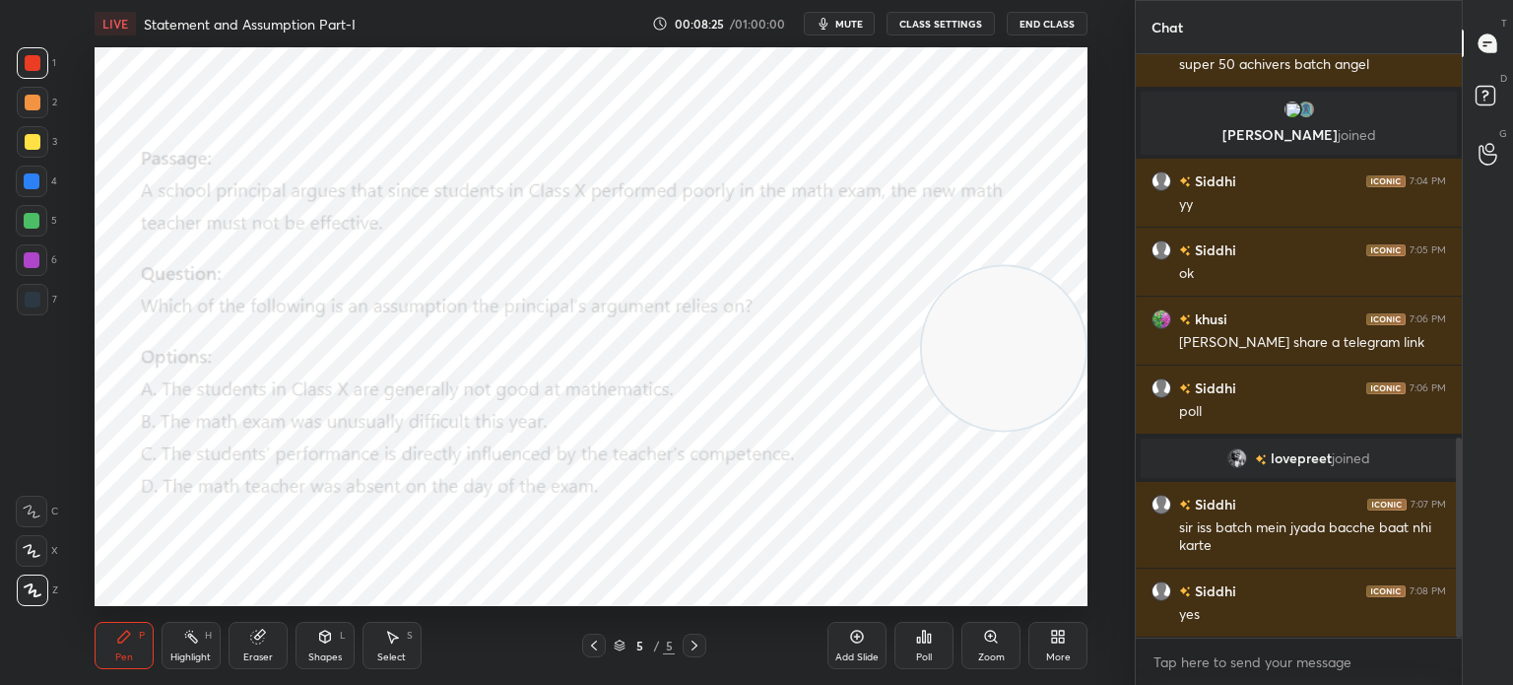
click at [1056, 631] on icon at bounding box center [1054, 632] width 5 height 5
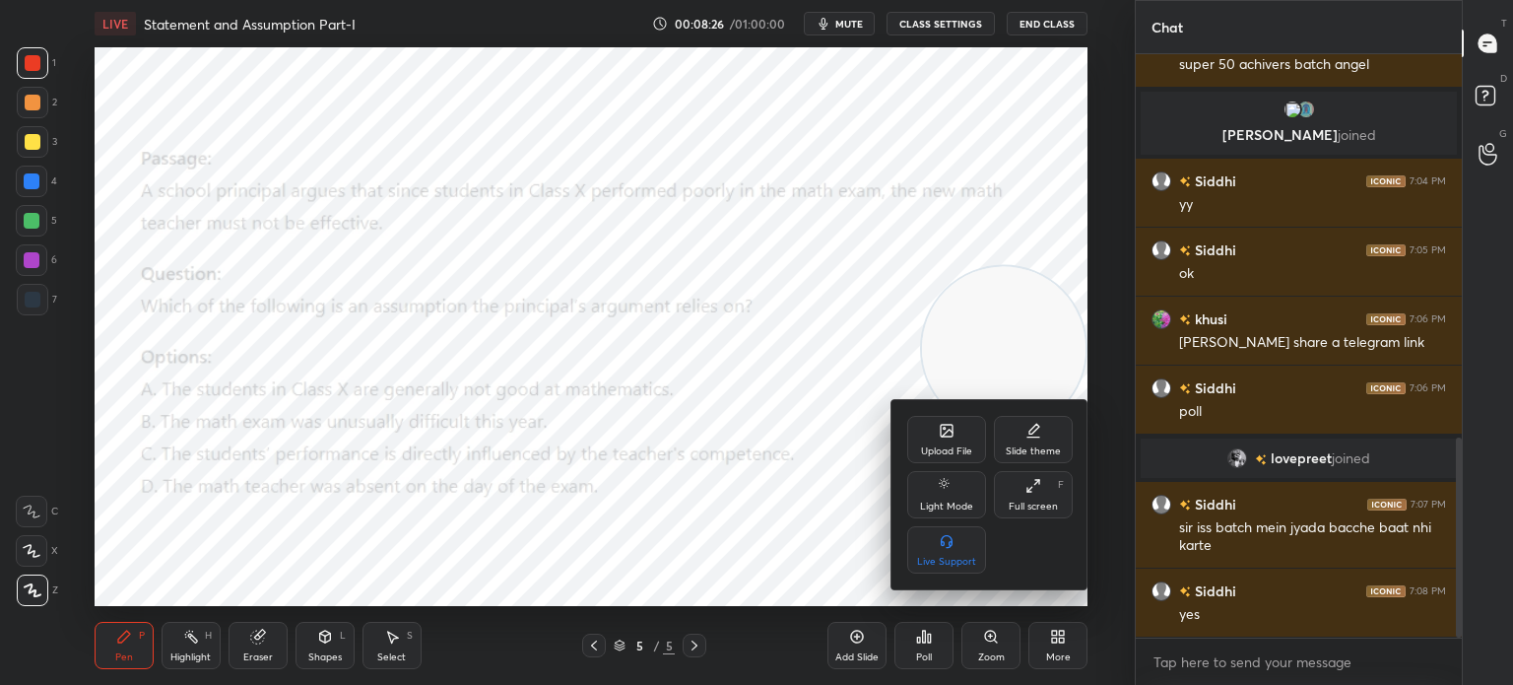
scroll to position [1241, 0]
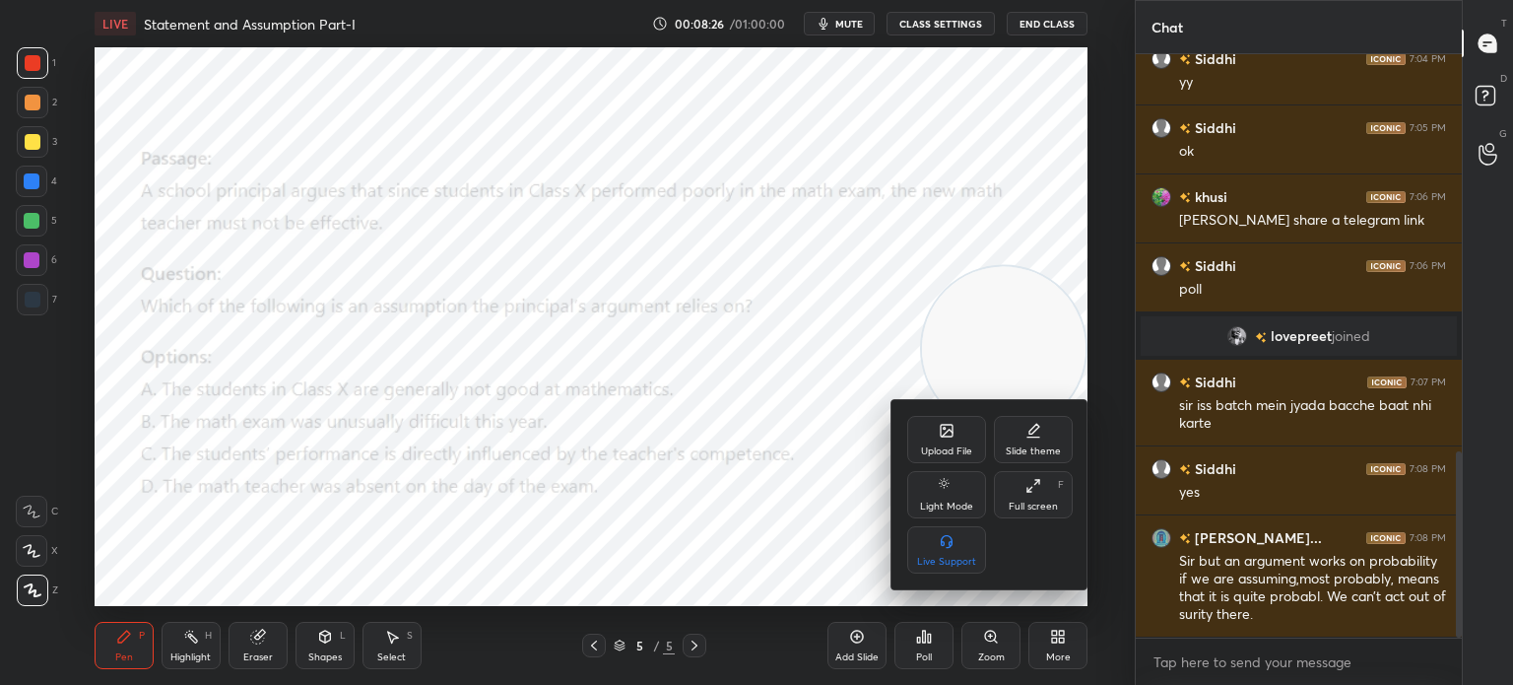
click at [946, 452] on div "Upload File" at bounding box center [946, 451] width 51 height 10
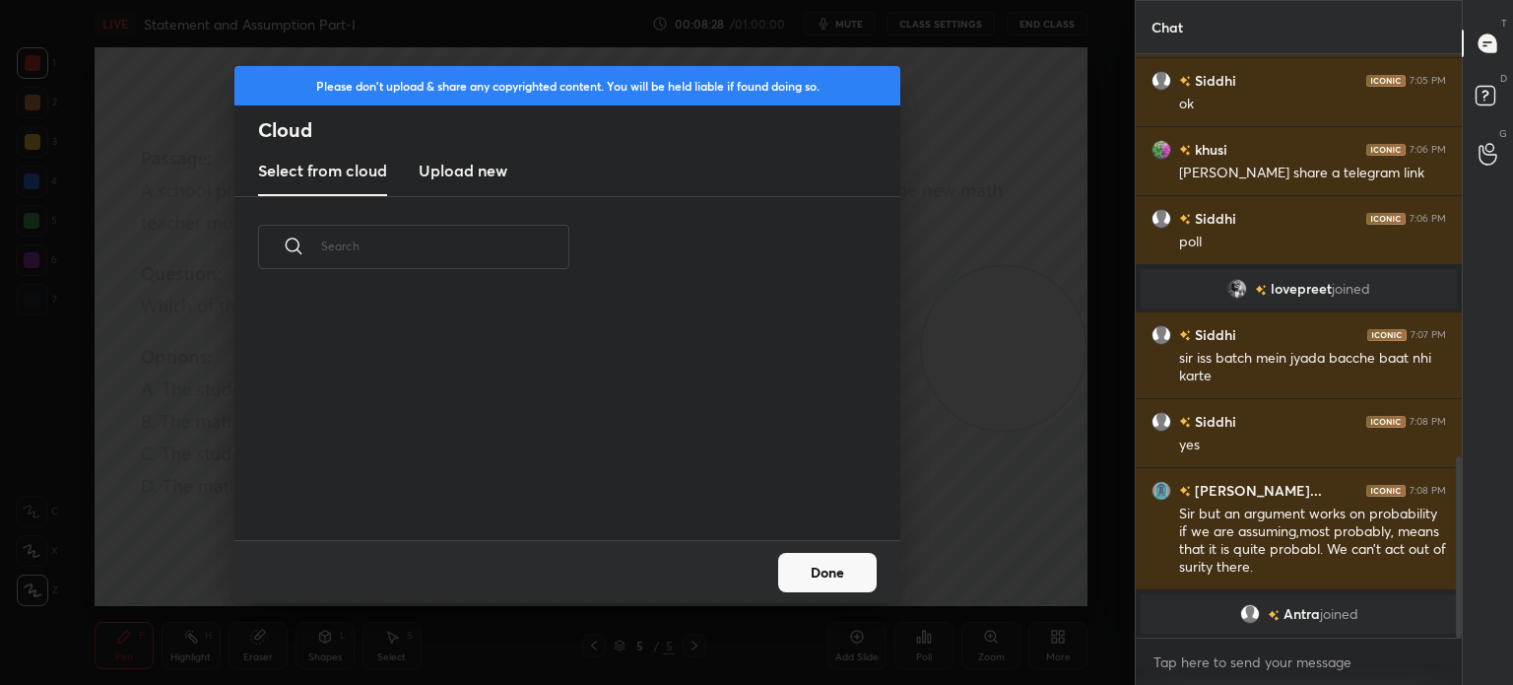
scroll to position [242, 632]
click at [459, 176] on h3 "Upload new" at bounding box center [463, 171] width 89 height 24
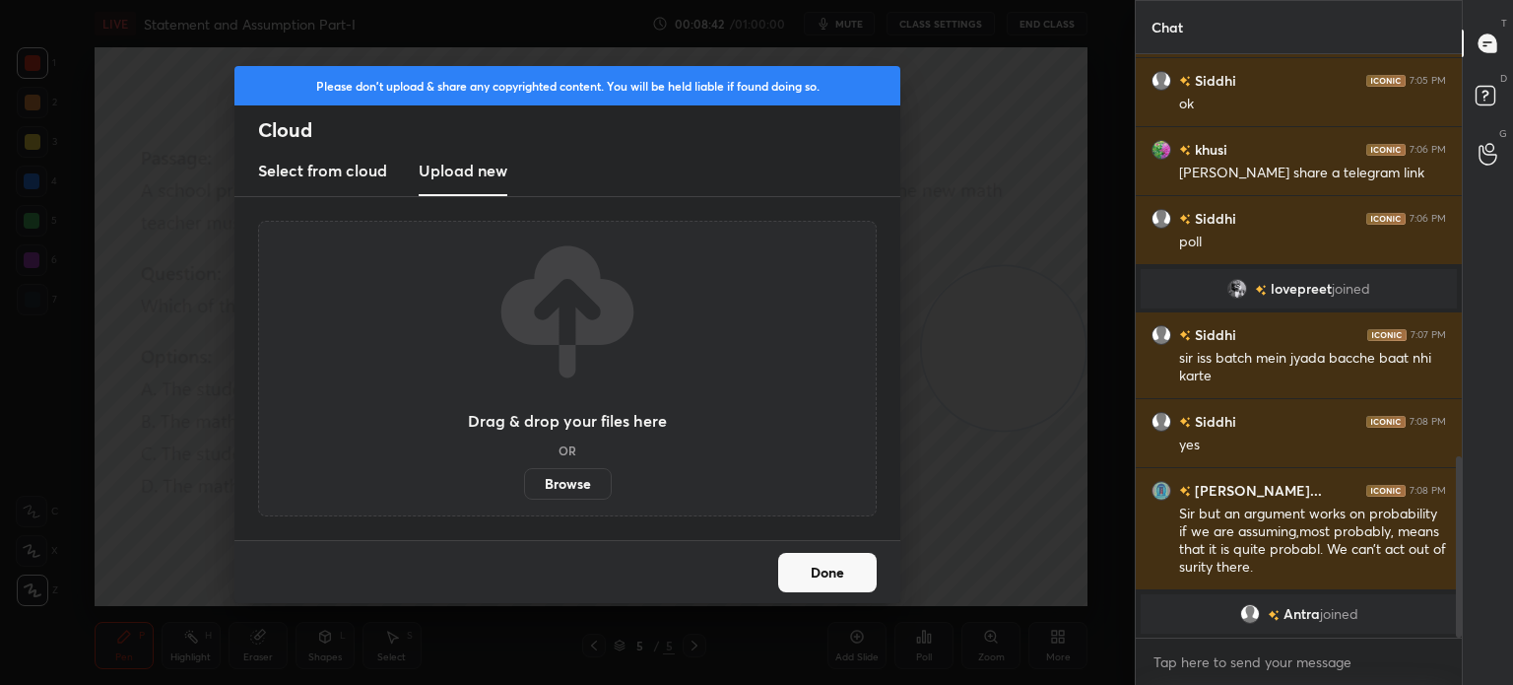
click at [571, 490] on label "Browse" at bounding box center [568, 484] width 88 height 32
click at [524, 490] on input "Browse" at bounding box center [524, 484] width 0 height 32
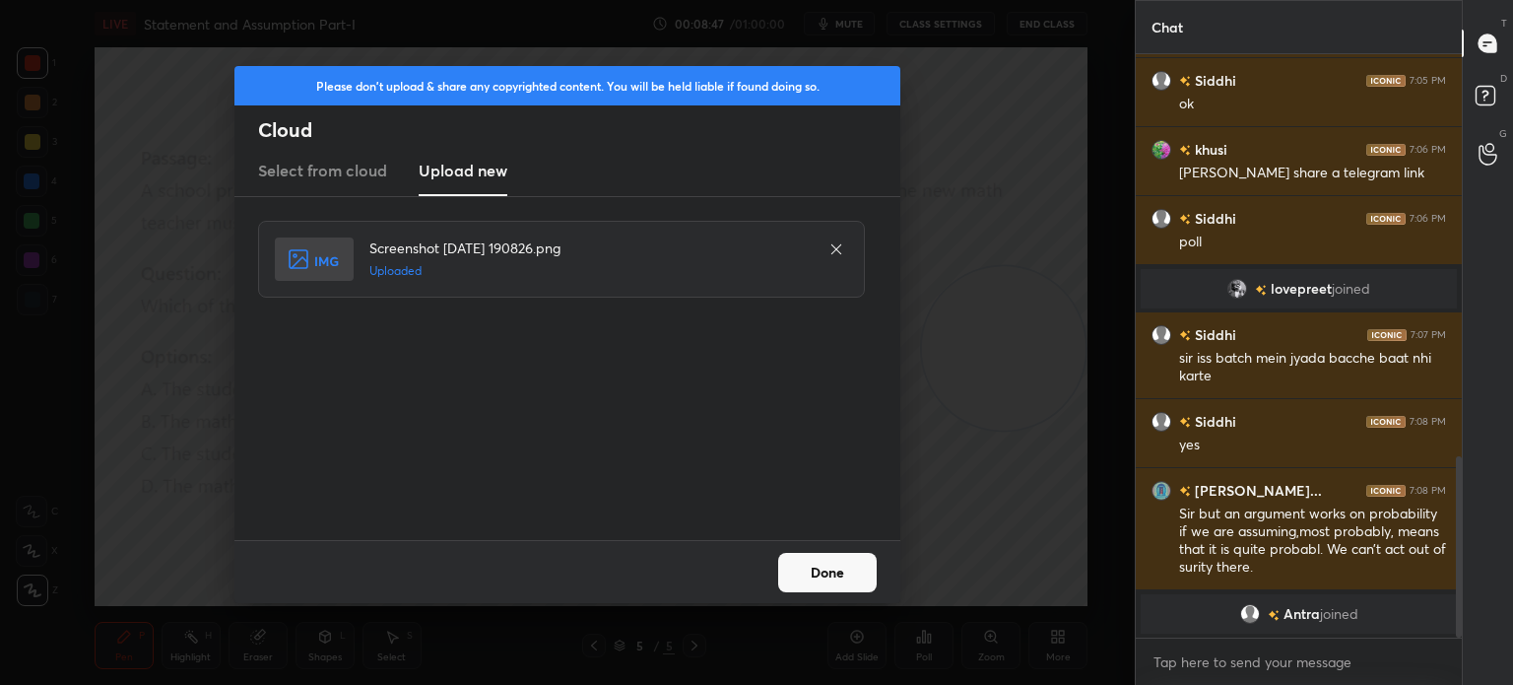
click at [834, 578] on button "Done" at bounding box center [827, 572] width 99 height 39
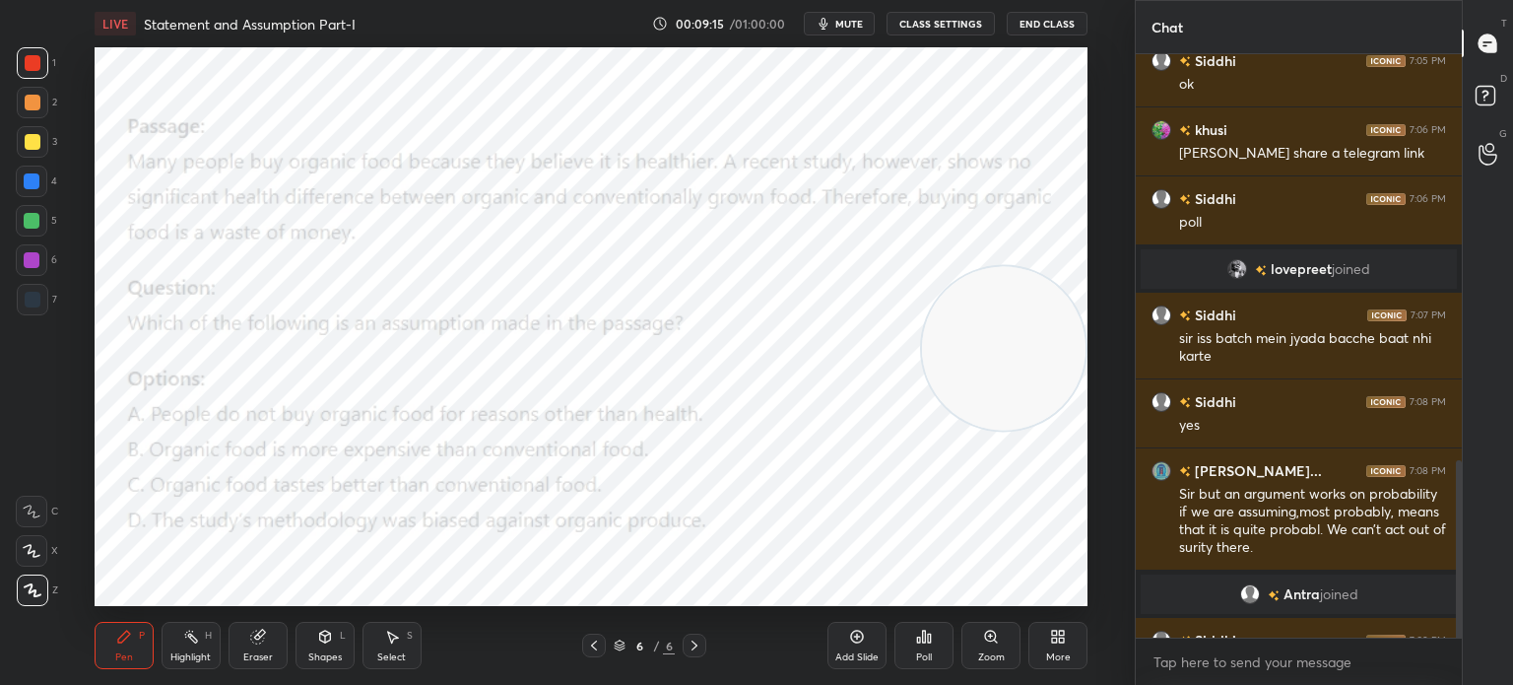
scroll to position [1338, 0]
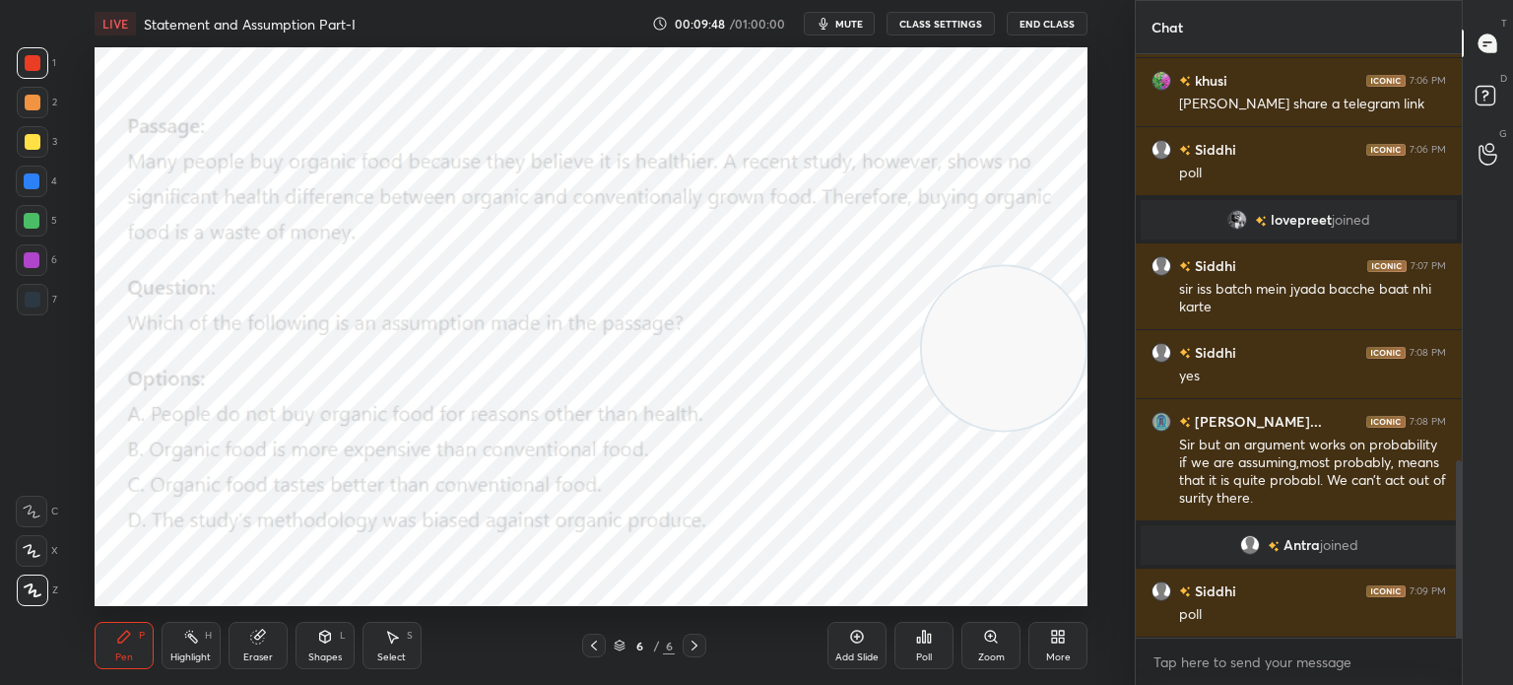
click at [917, 654] on div "Poll" at bounding box center [924, 657] width 16 height 10
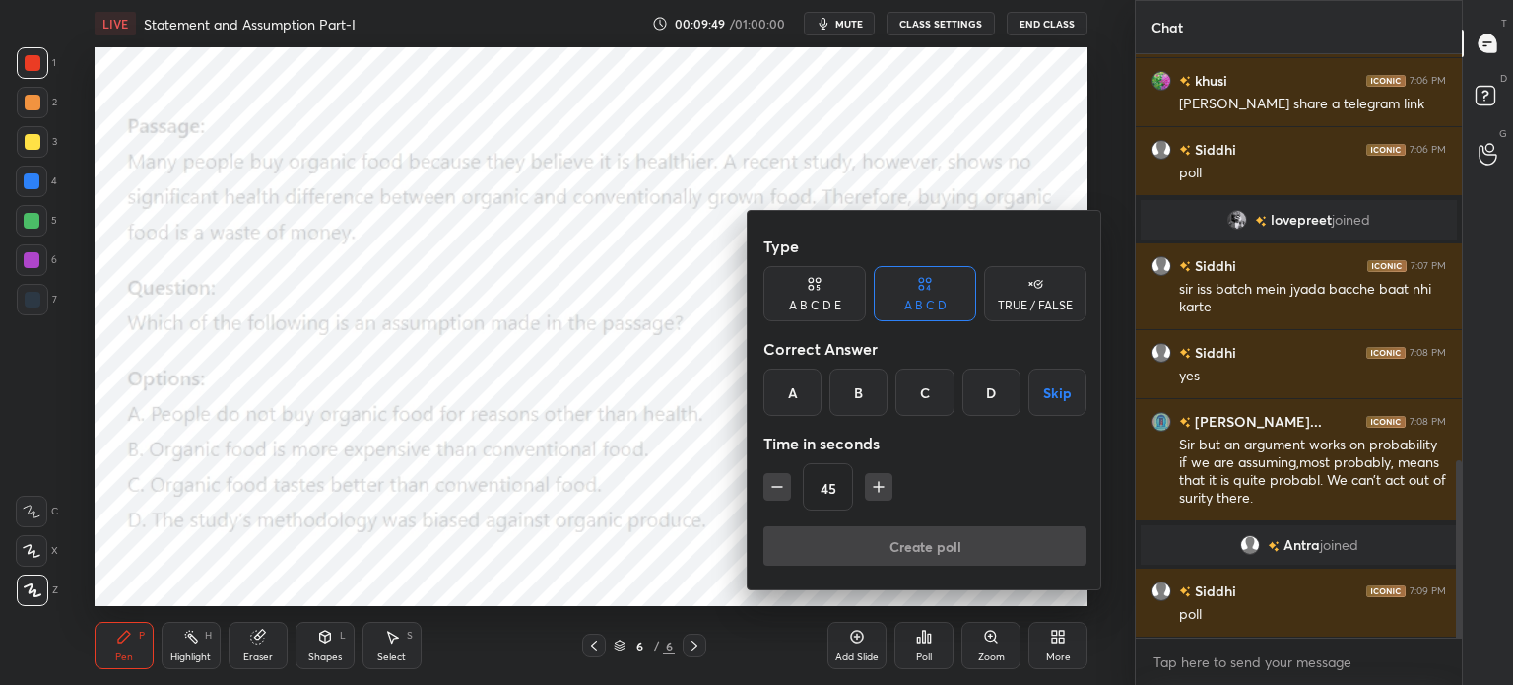
click at [785, 389] on div "A" at bounding box center [792, 391] width 58 height 47
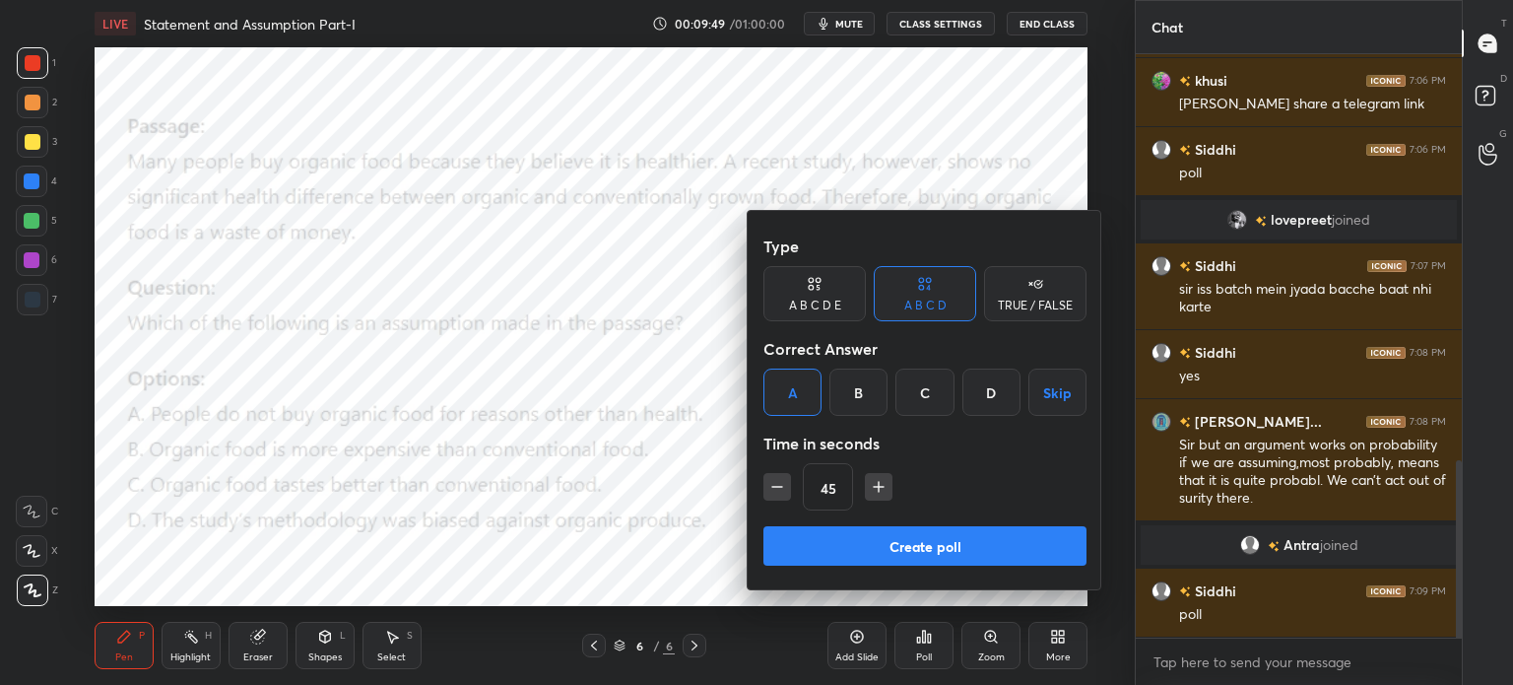
click at [812, 537] on button "Create poll" at bounding box center [924, 545] width 323 height 39
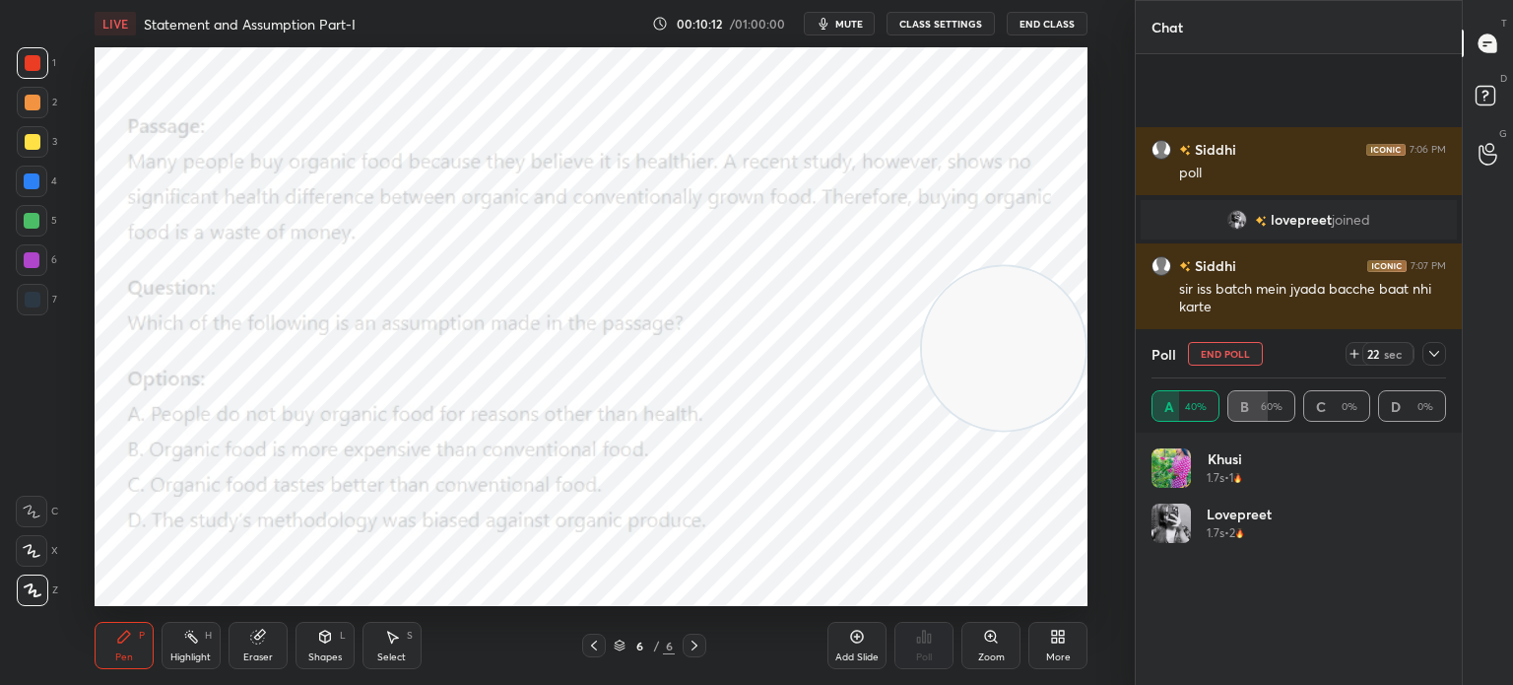
scroll to position [1509, 0]
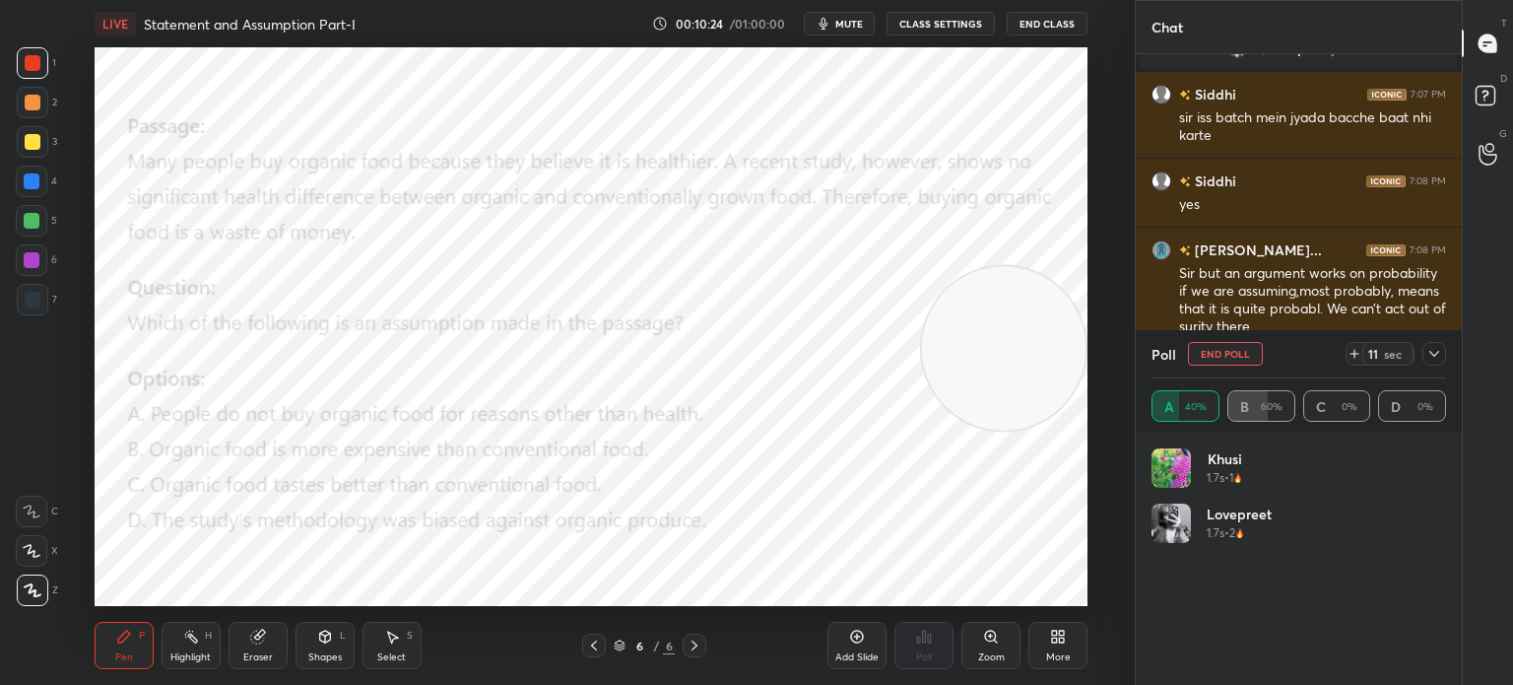
click at [1434, 356] on icon at bounding box center [1434, 354] width 10 height 6
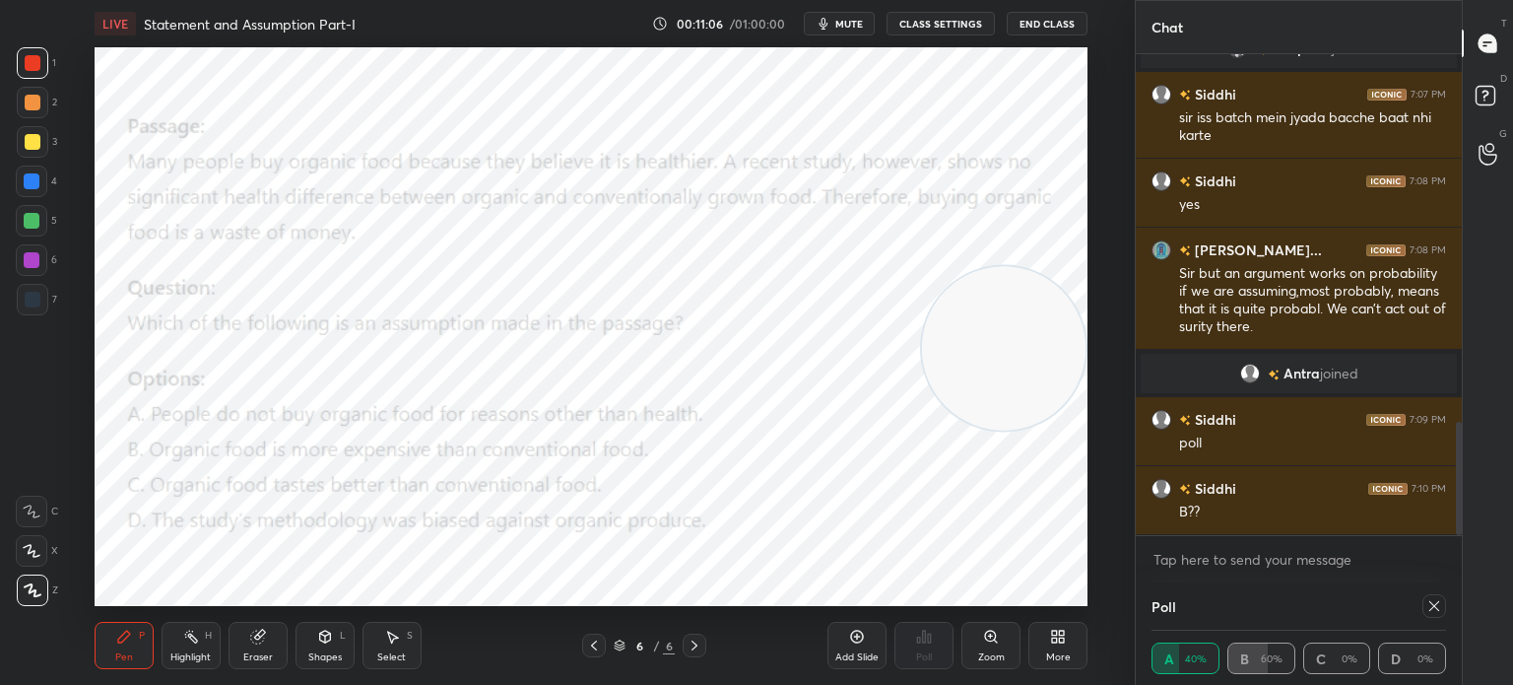
scroll to position [1556, 0]
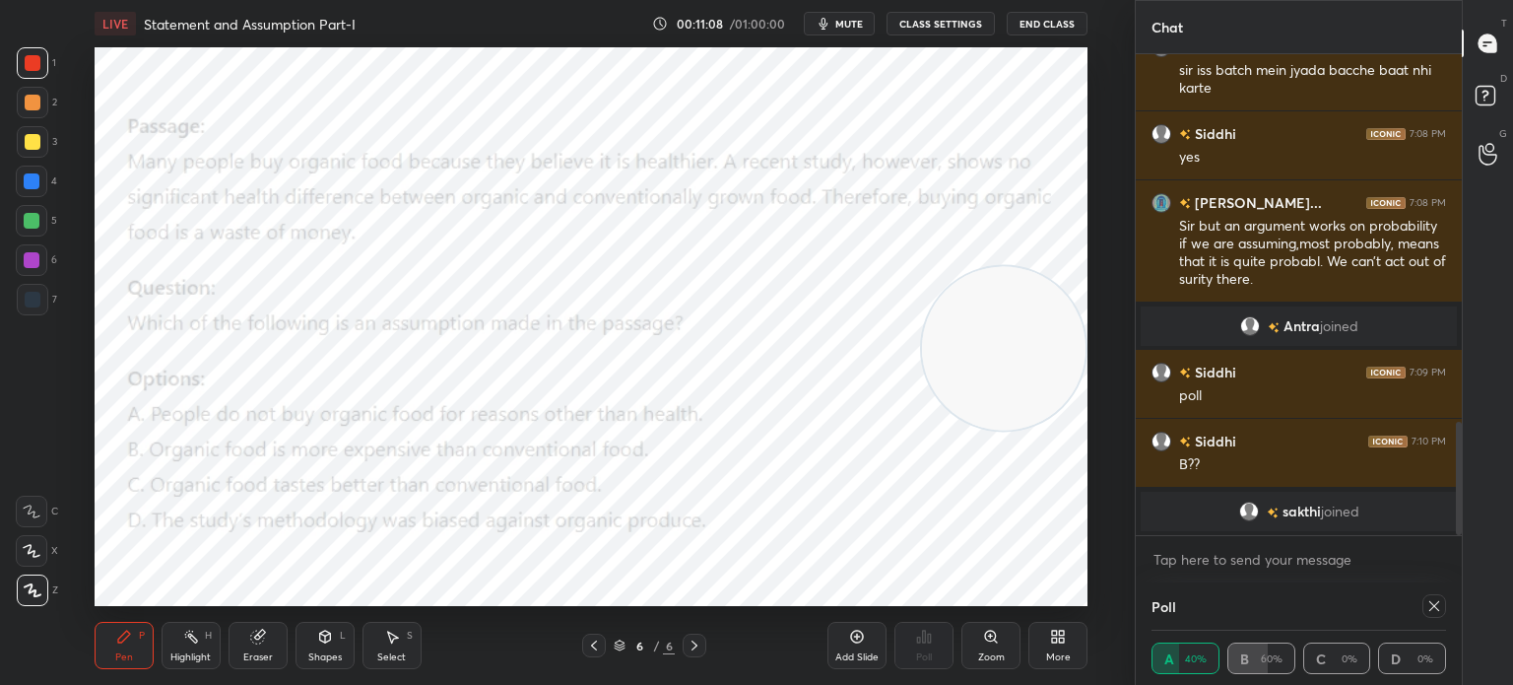
click at [1427, 607] on icon at bounding box center [1434, 606] width 16 height 16
type textarea "x"
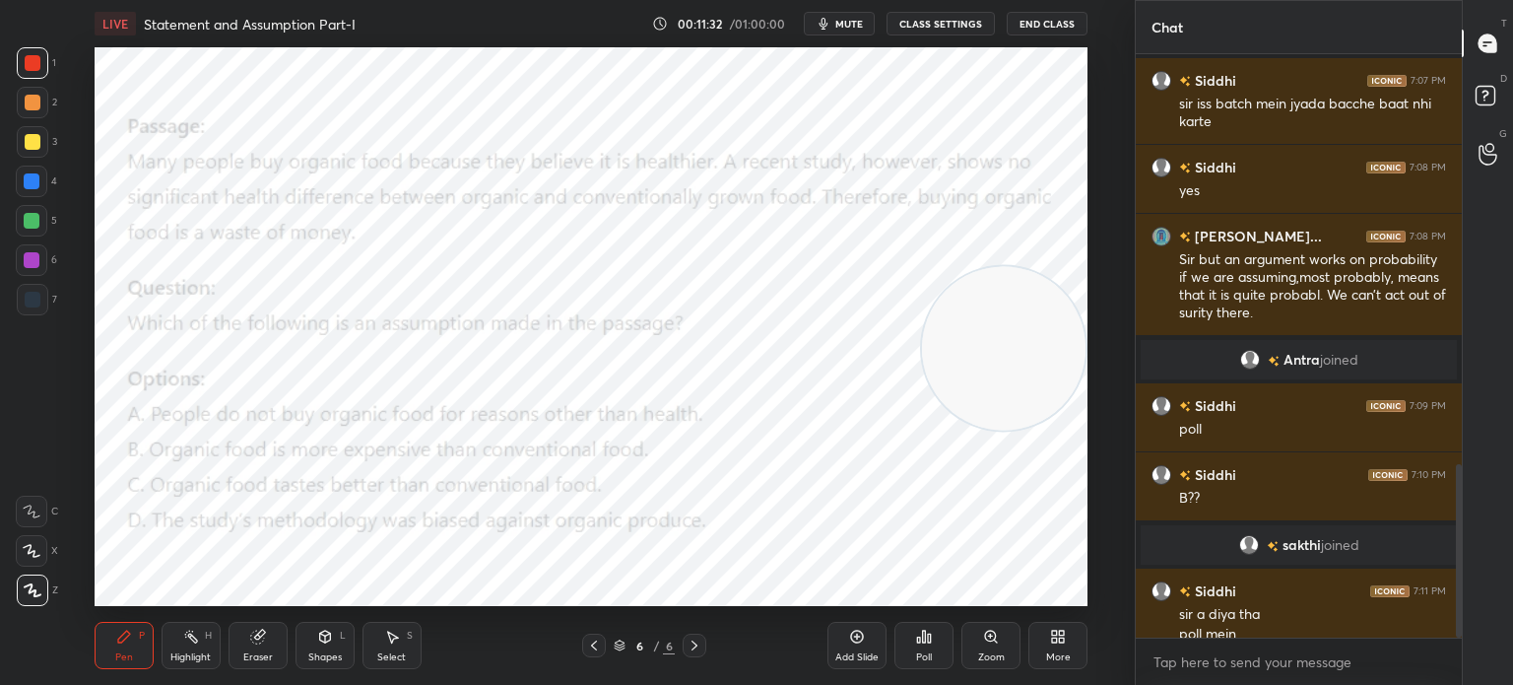
scroll to position [1383, 0]
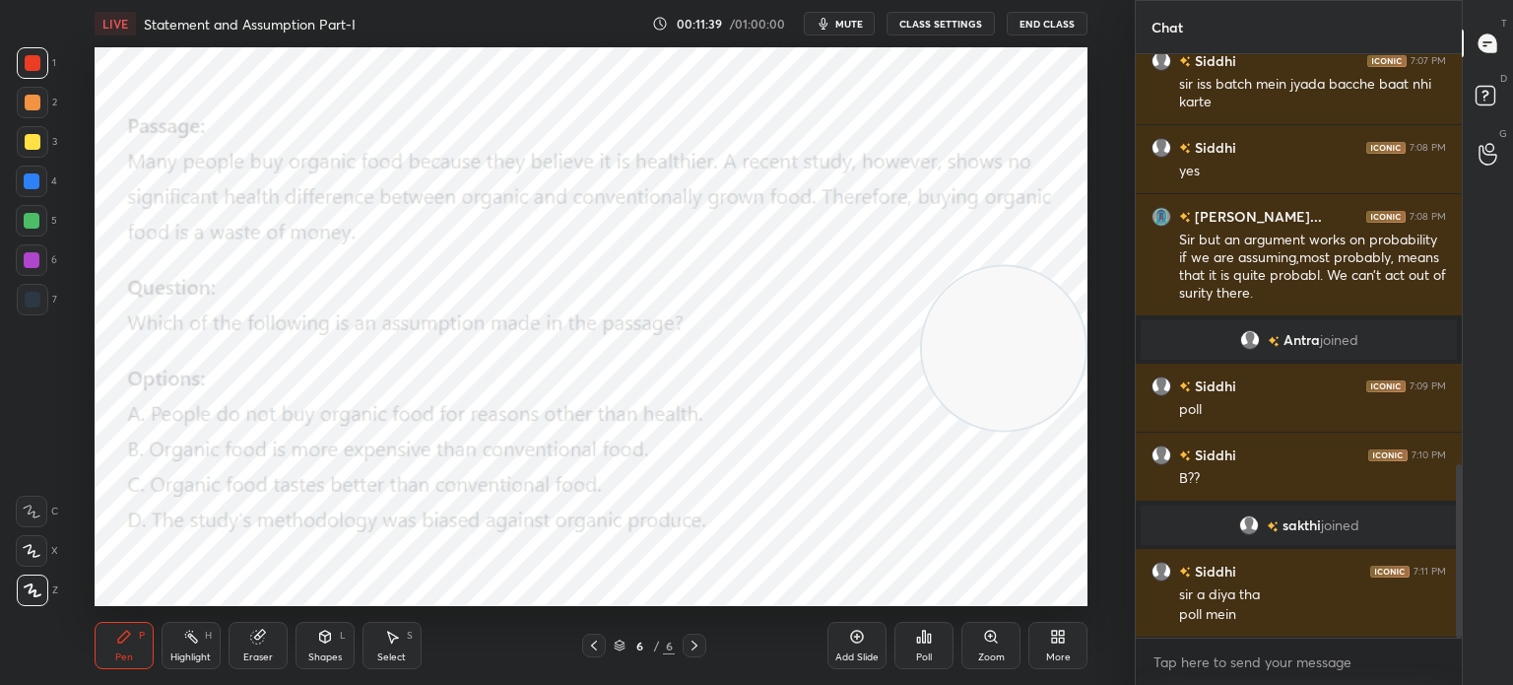
click at [268, 629] on div "Eraser" at bounding box center [258, 645] width 59 height 47
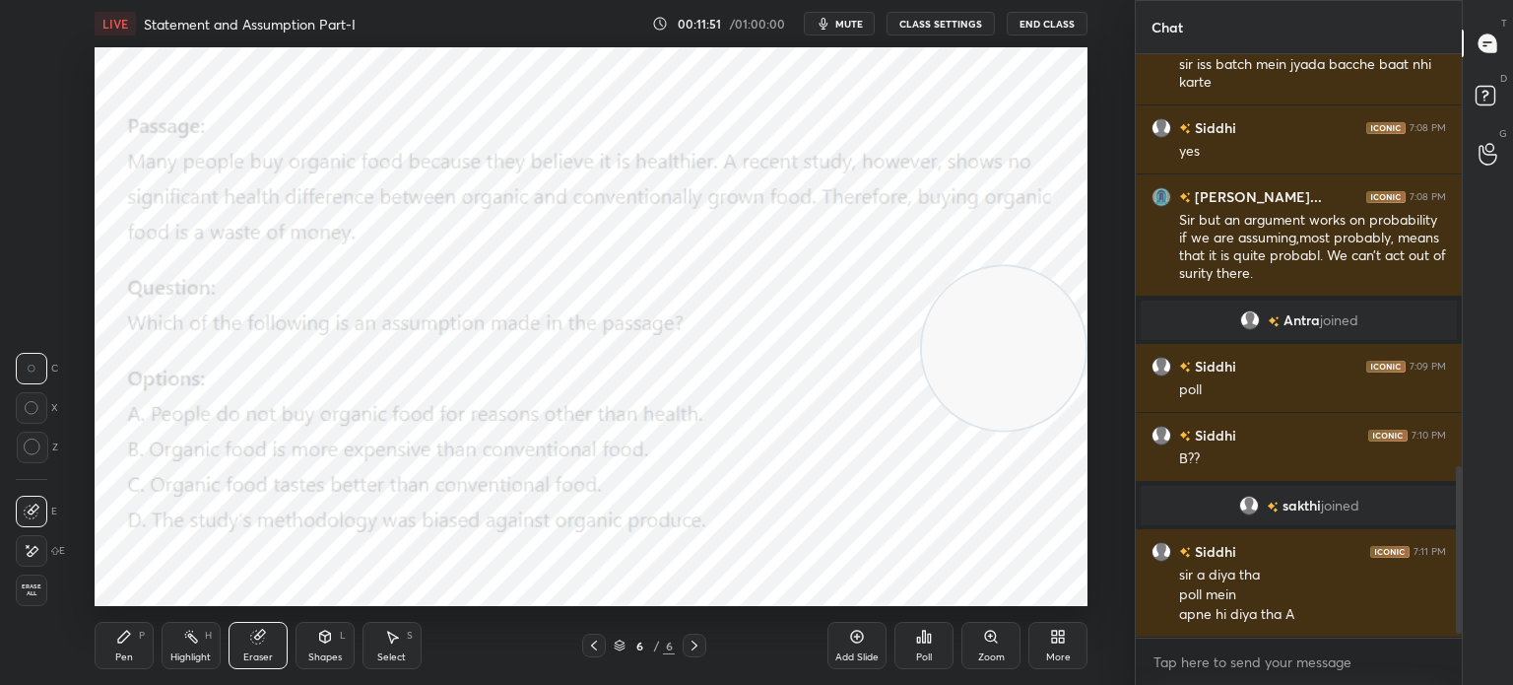
scroll to position [1472, 0]
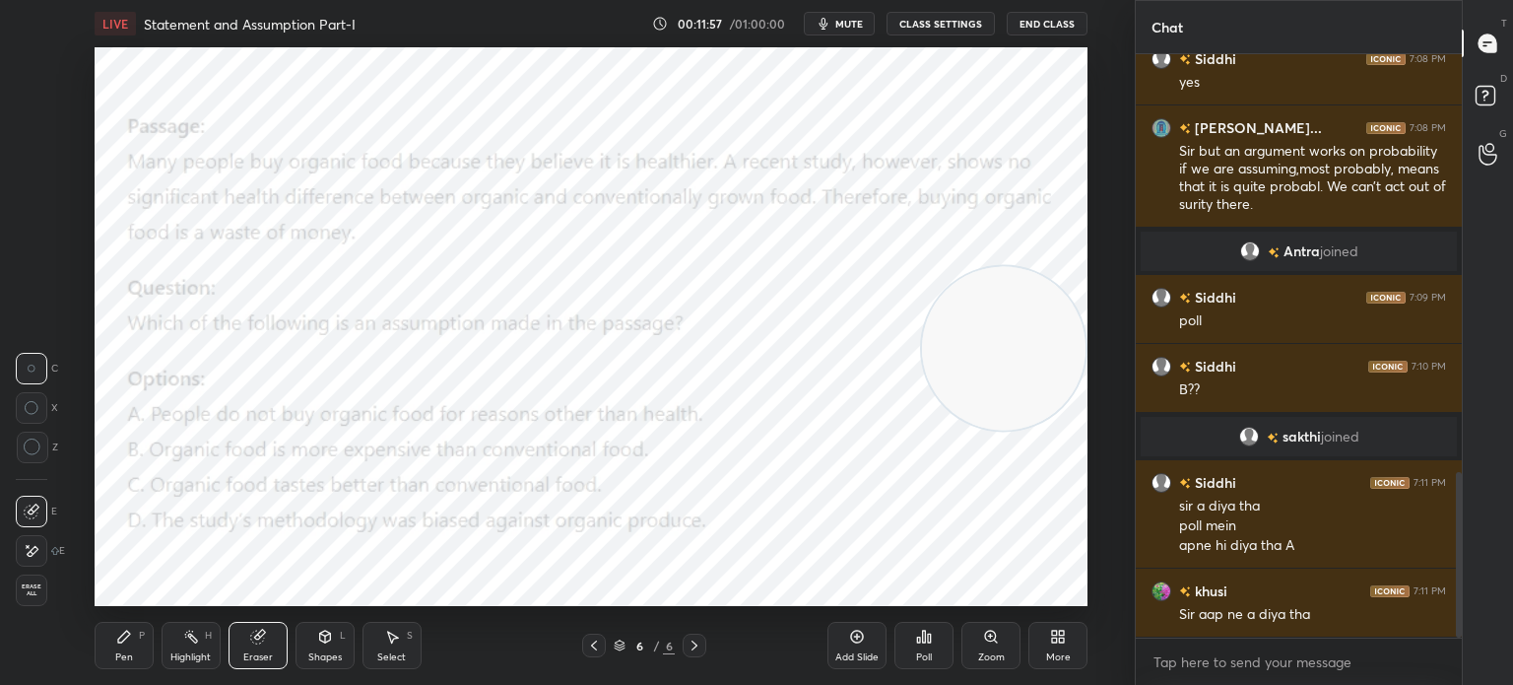
click at [126, 652] on div "Pen" at bounding box center [124, 657] width 18 height 10
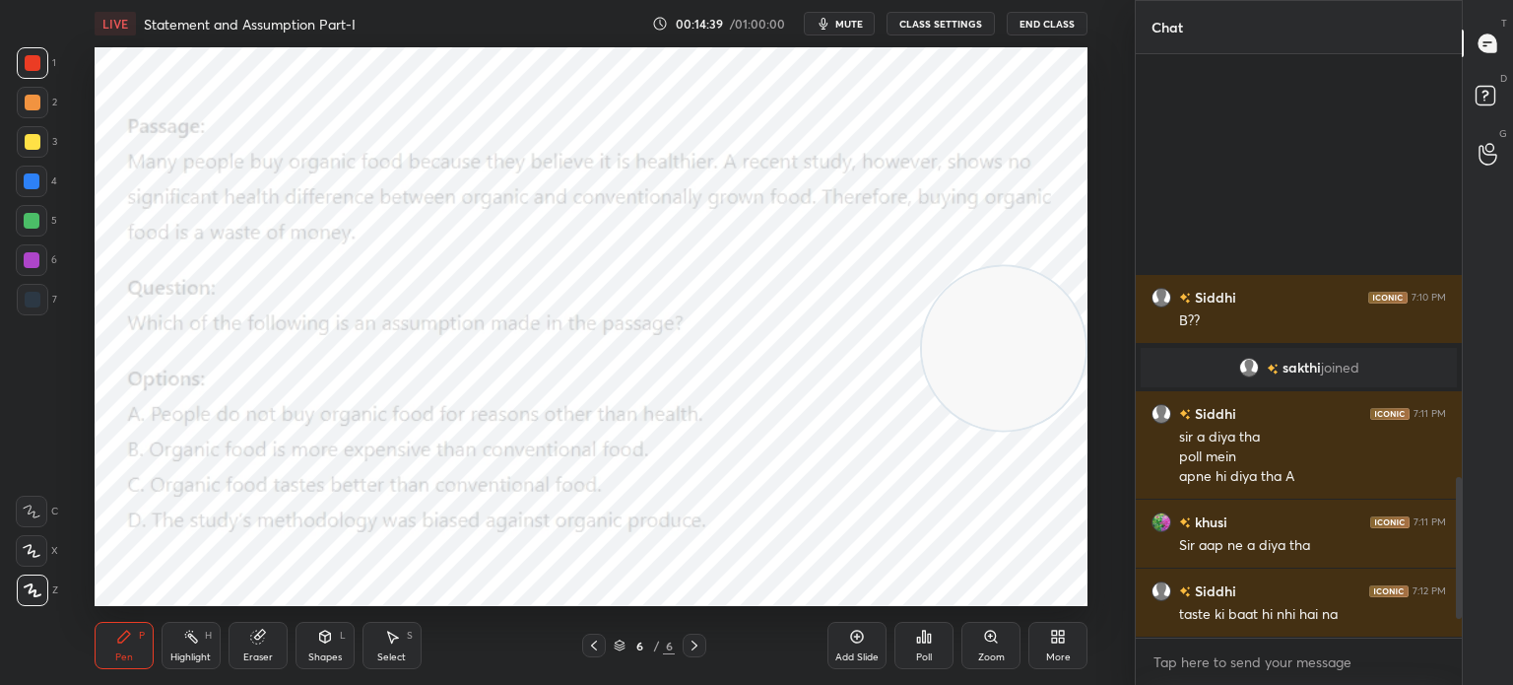
scroll to position [1834, 0]
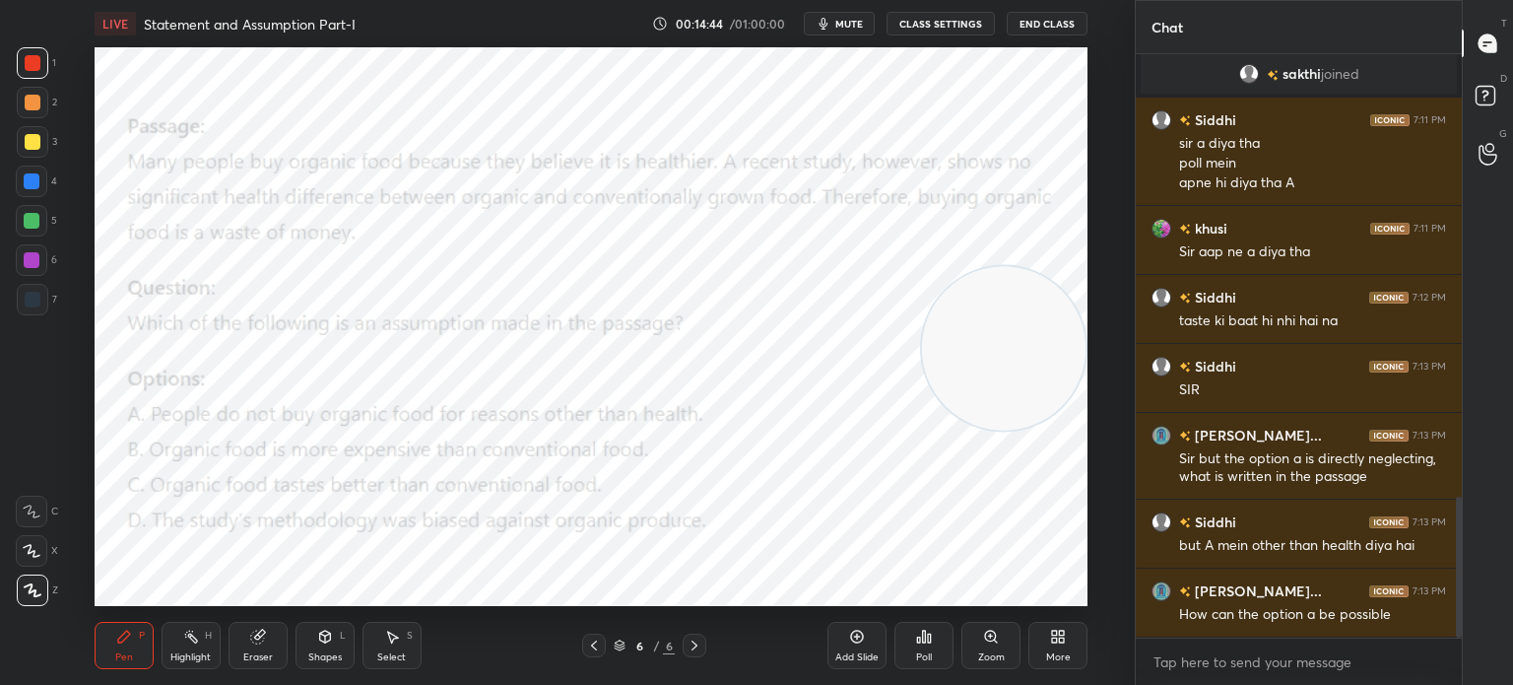
click at [849, 23] on span "mute" at bounding box center [849, 24] width 28 height 14
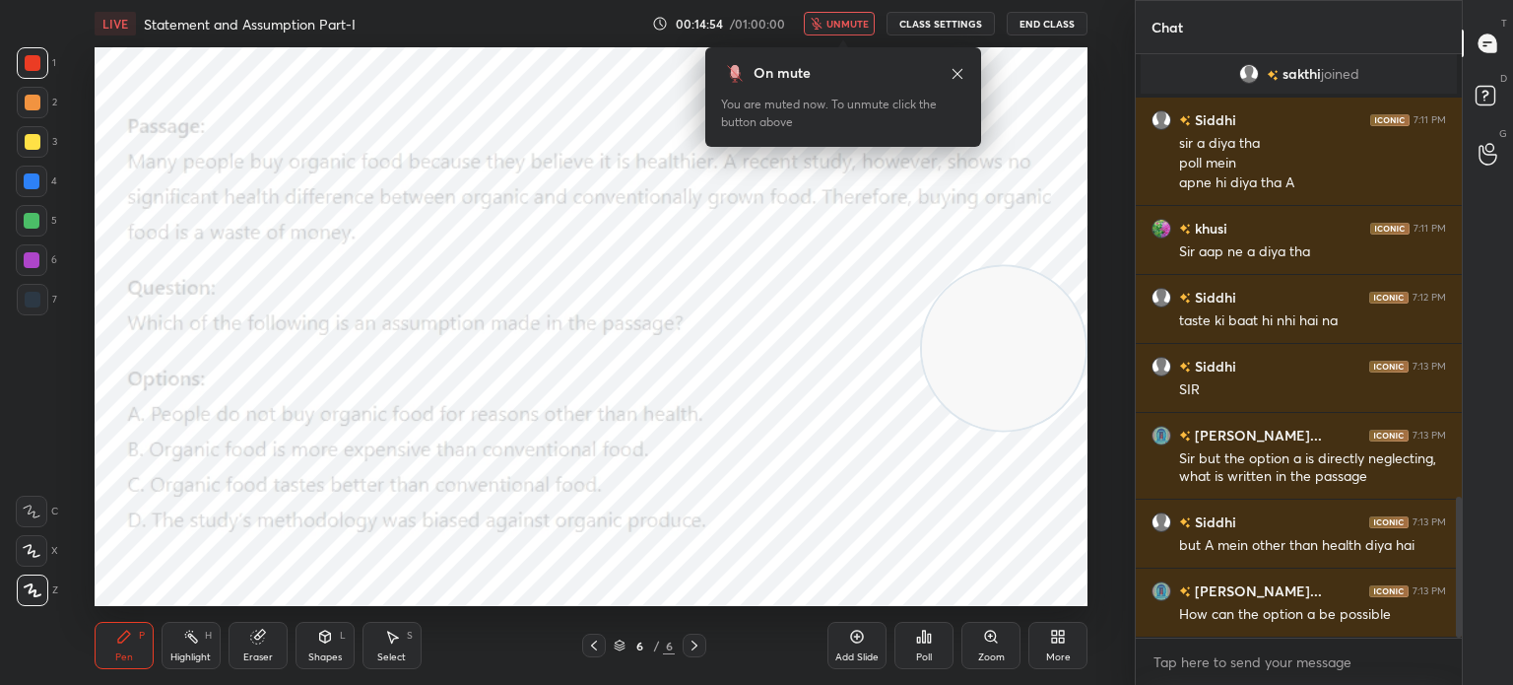
click at [1057, 653] on div "More" at bounding box center [1058, 657] width 25 height 10
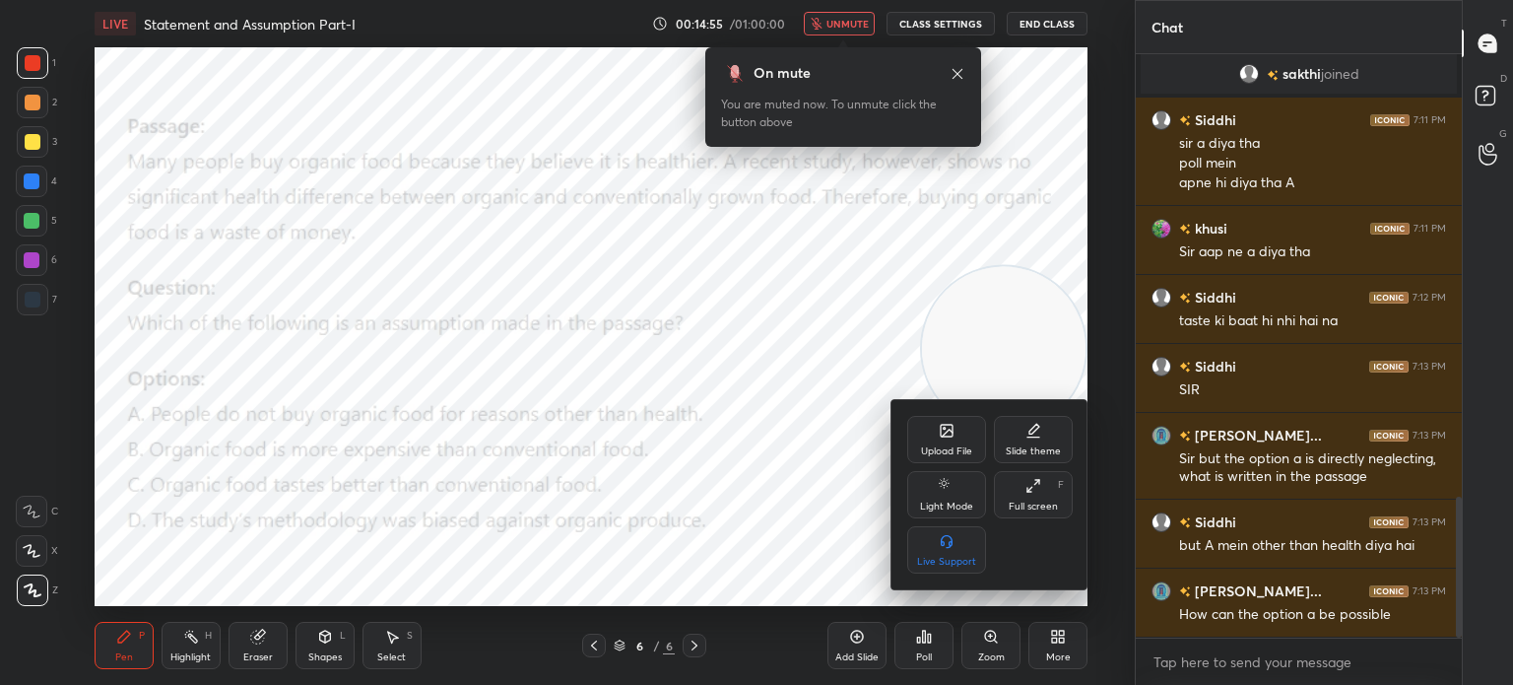
click at [937, 446] on div "Upload File" at bounding box center [946, 451] width 51 height 10
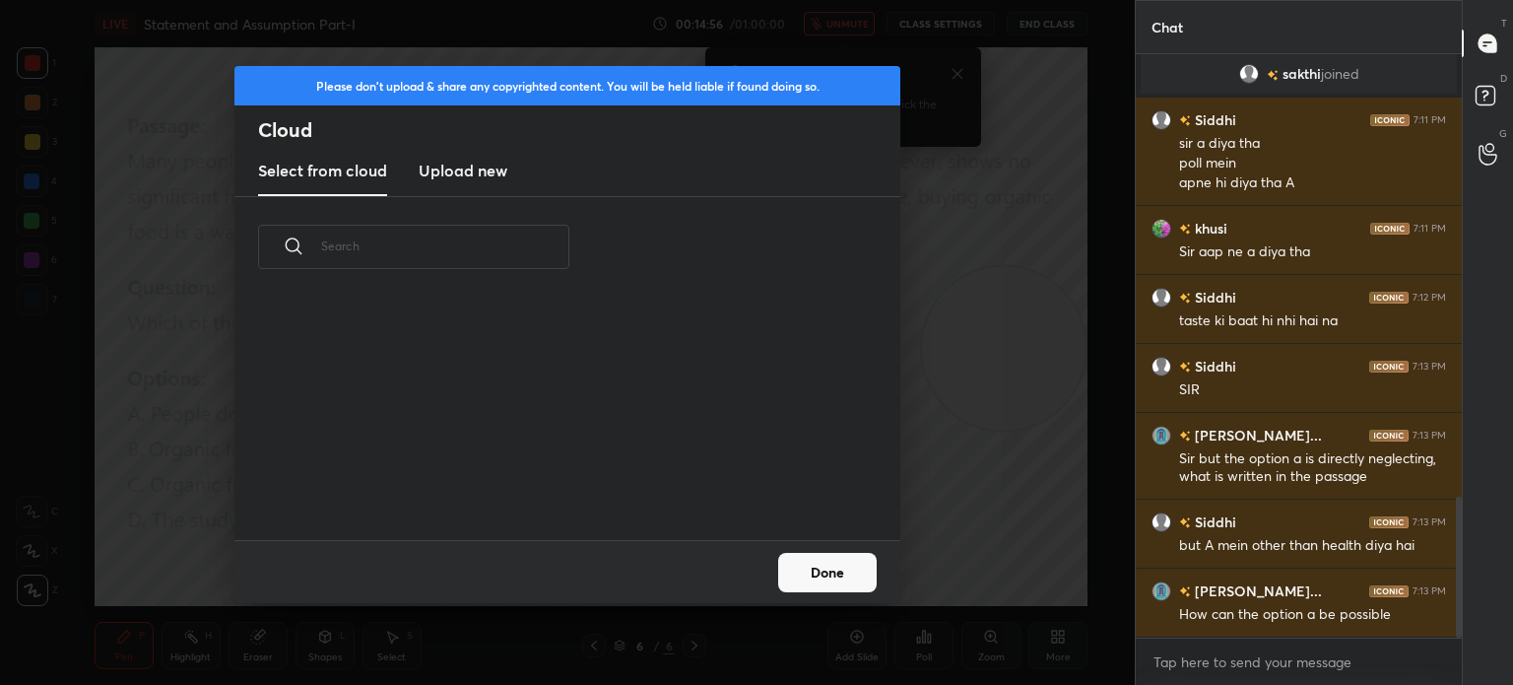
scroll to position [242, 632]
click at [458, 183] on new "Upload new" at bounding box center [463, 171] width 89 height 49
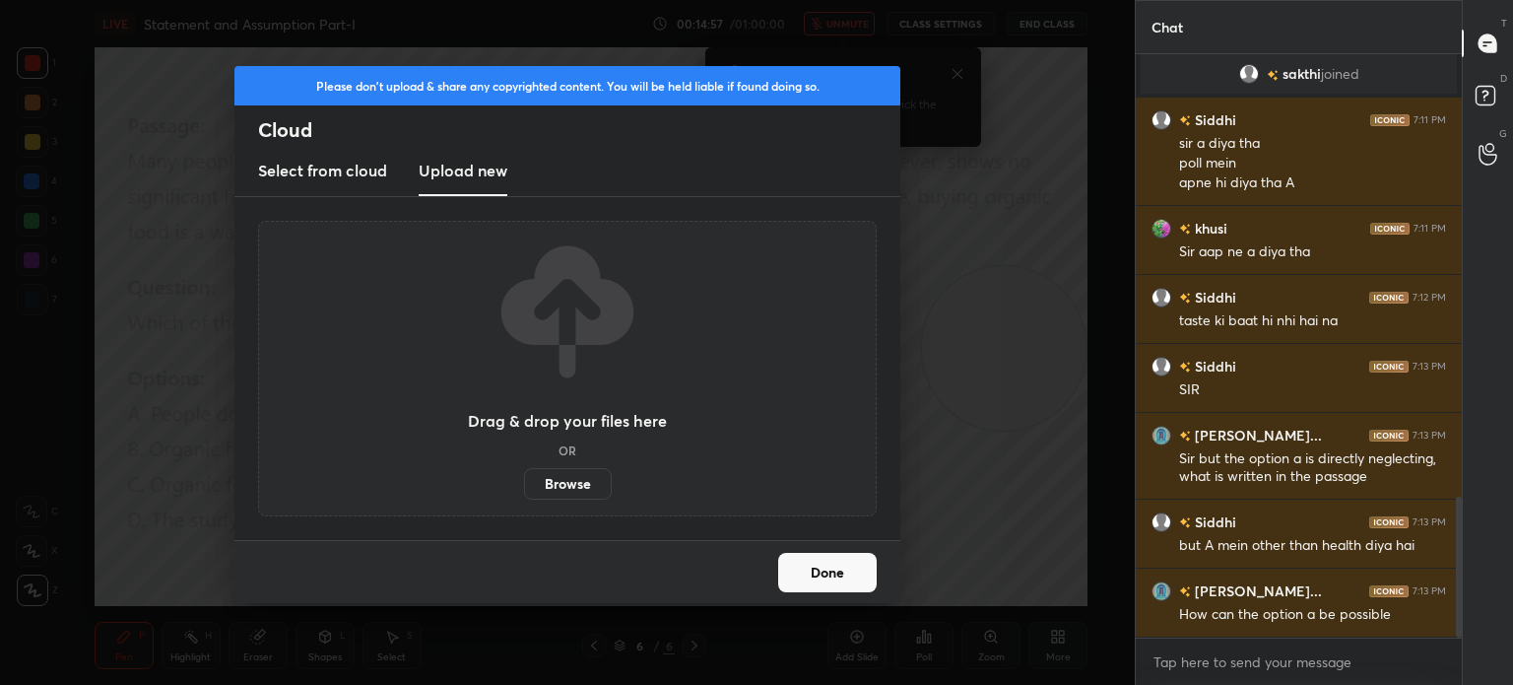
click at [566, 485] on label "Browse" at bounding box center [568, 484] width 88 height 32
click at [524, 485] on input "Browse" at bounding box center [524, 484] width 0 height 32
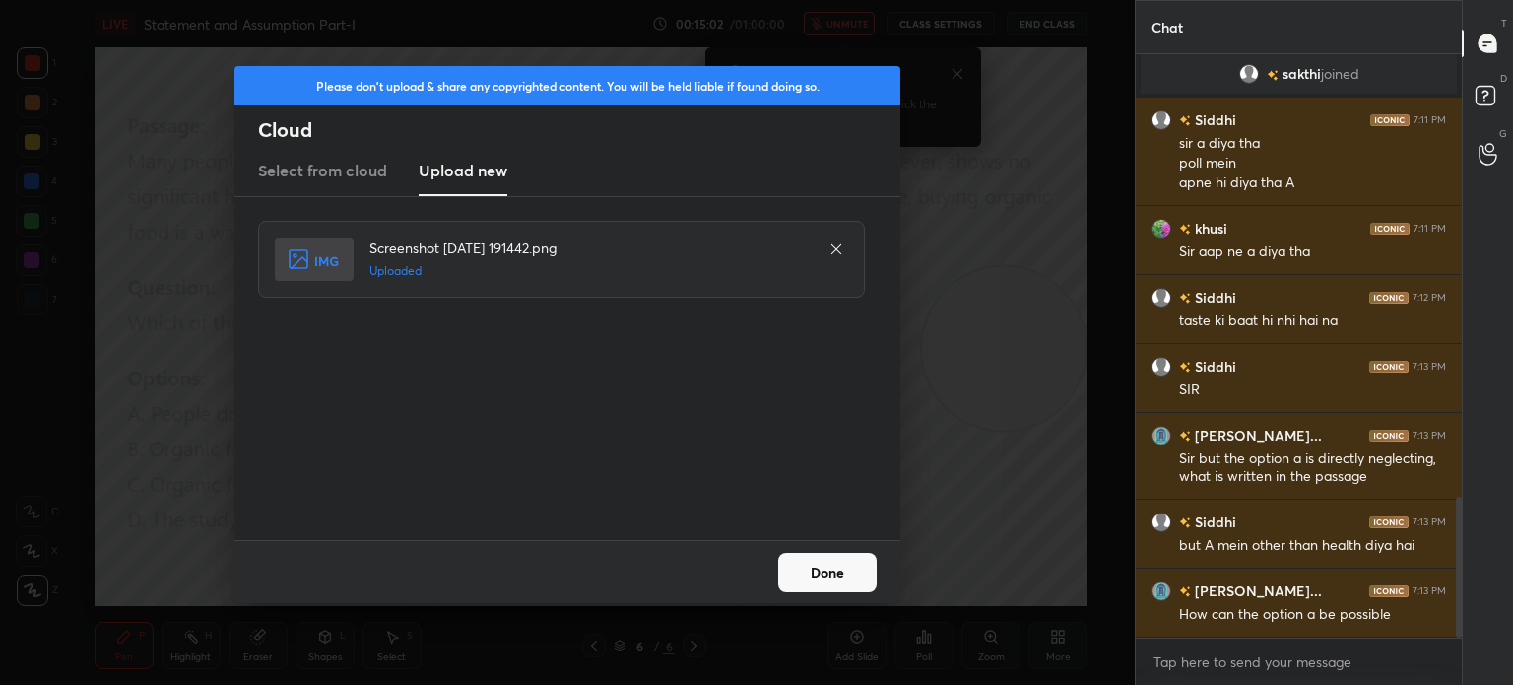
click at [838, 579] on button "Done" at bounding box center [827, 572] width 99 height 39
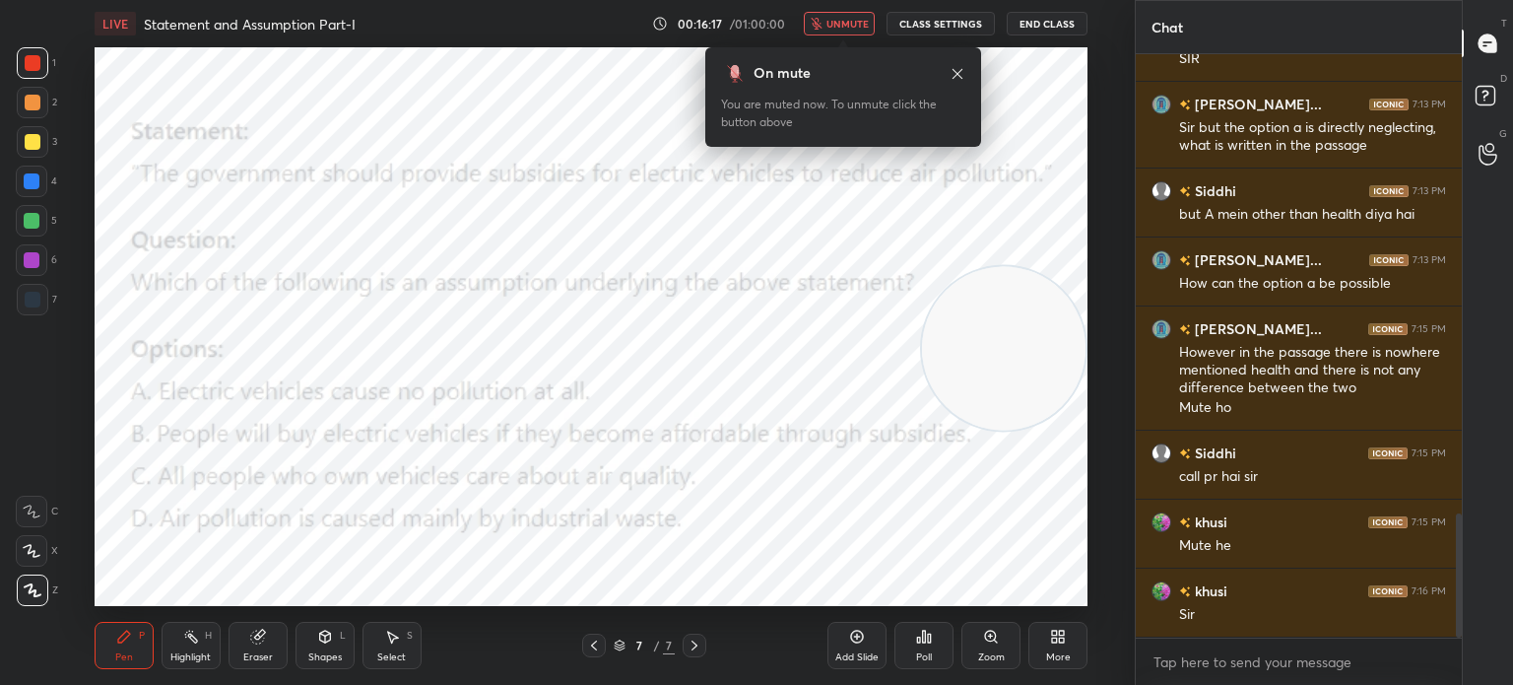
scroll to position [2234, 0]
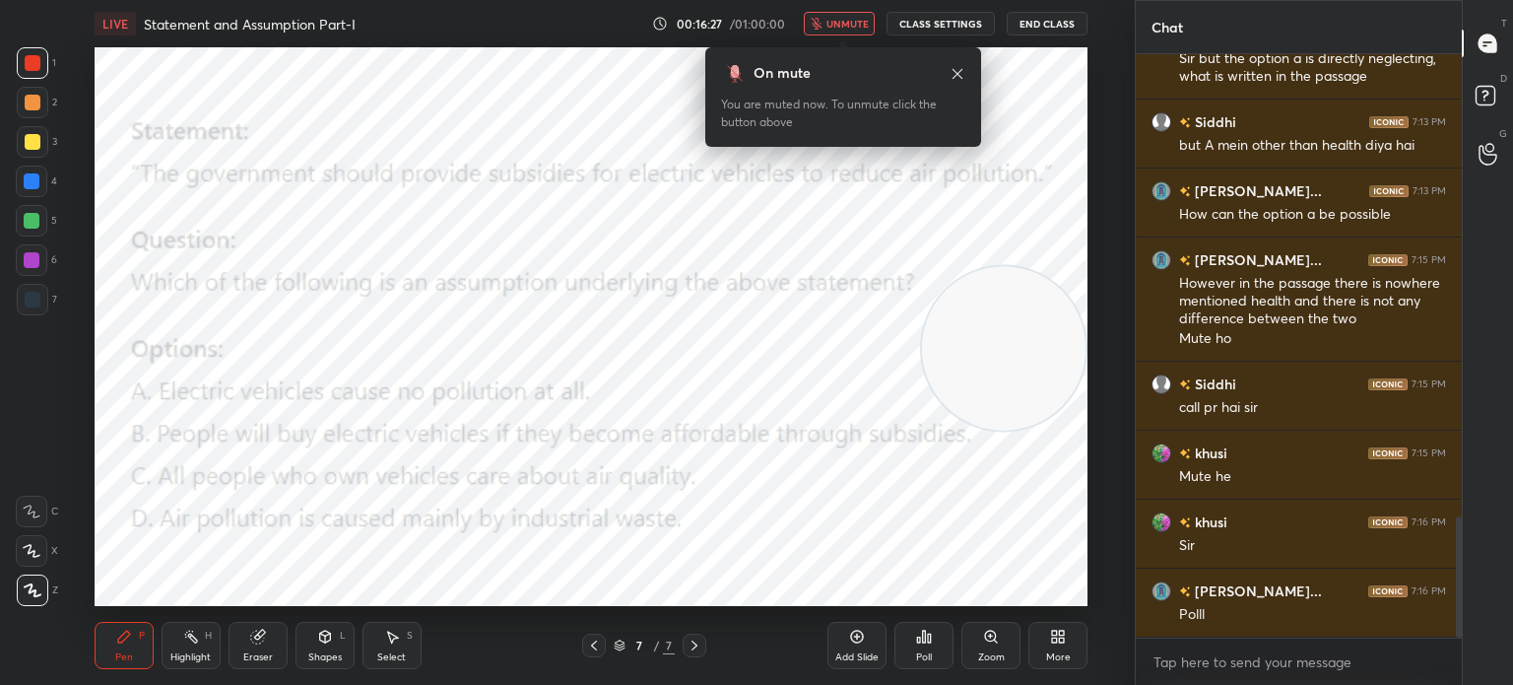
click at [848, 27] on span "unmute" at bounding box center [847, 24] width 42 height 14
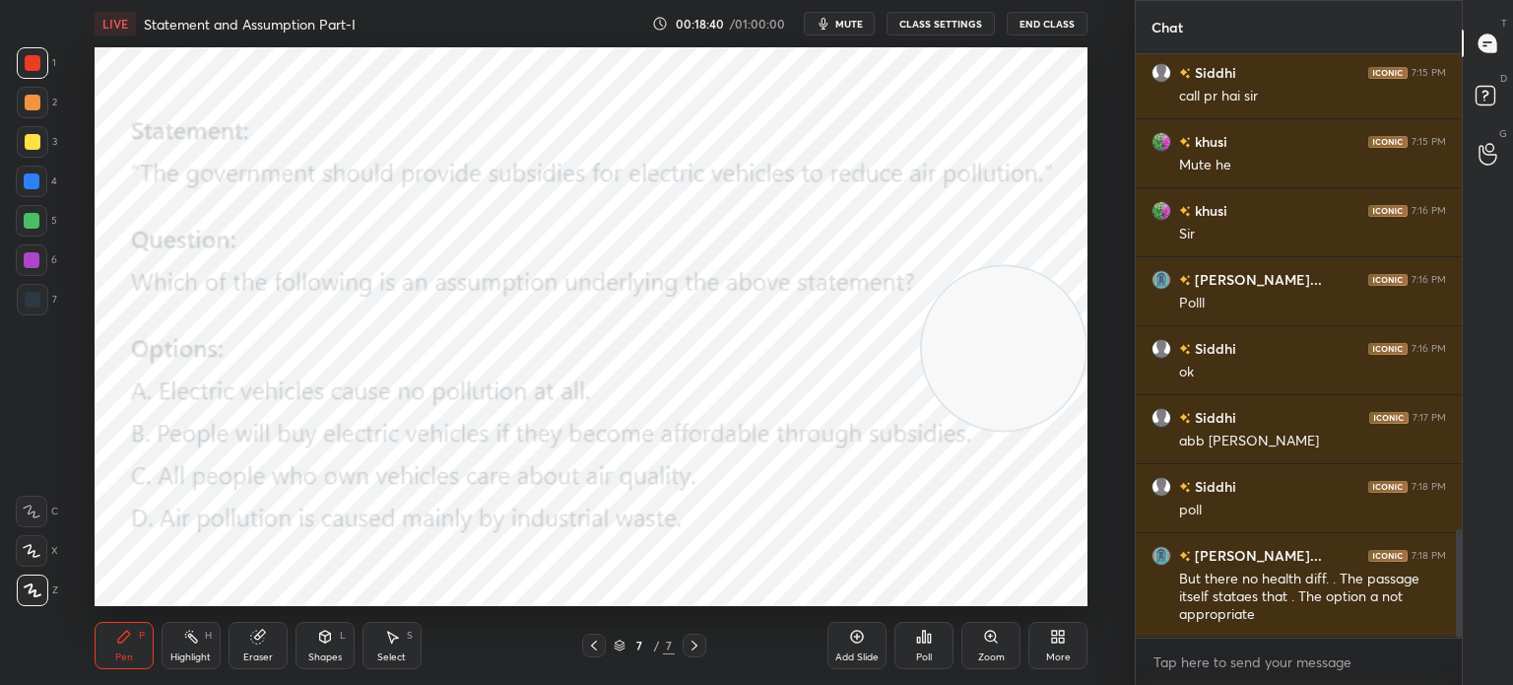
scroll to position [2614, 0]
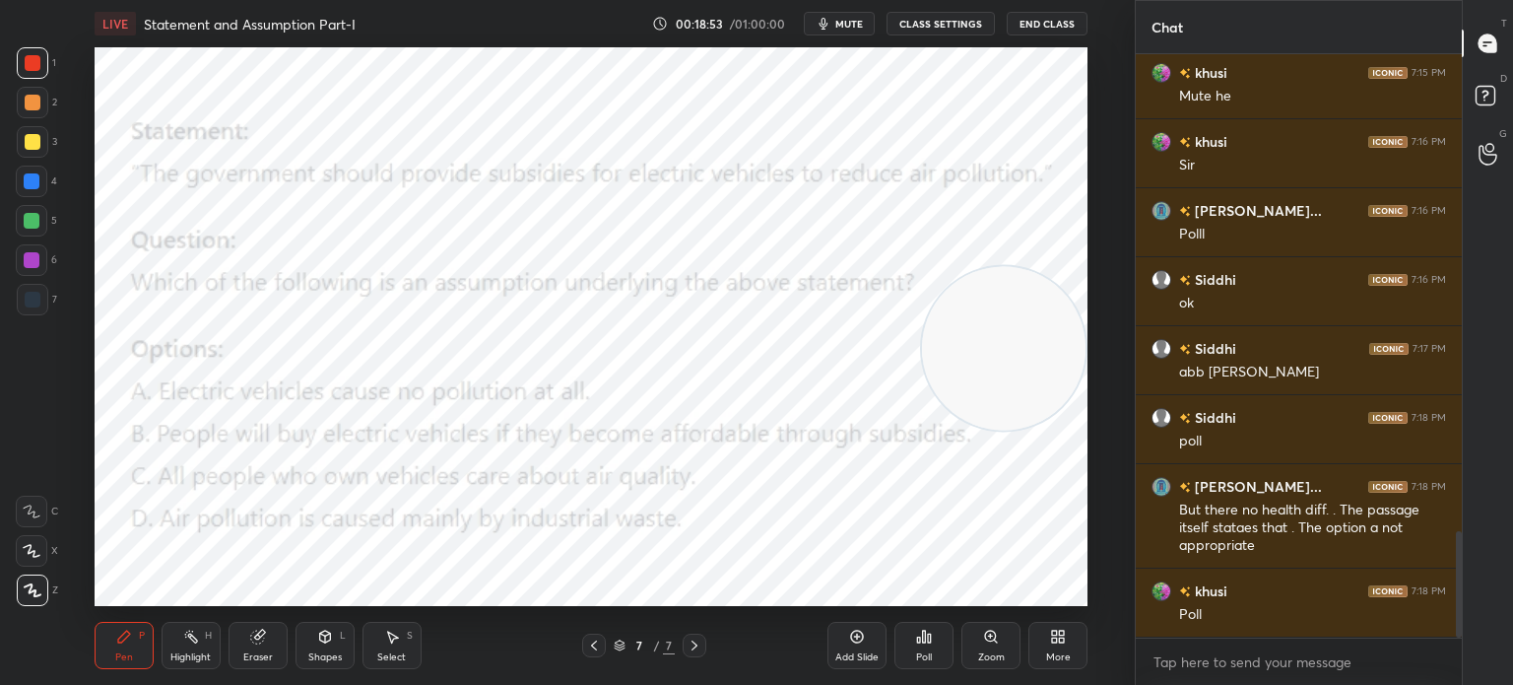
click at [922, 650] on div "Poll" at bounding box center [923, 645] width 59 height 47
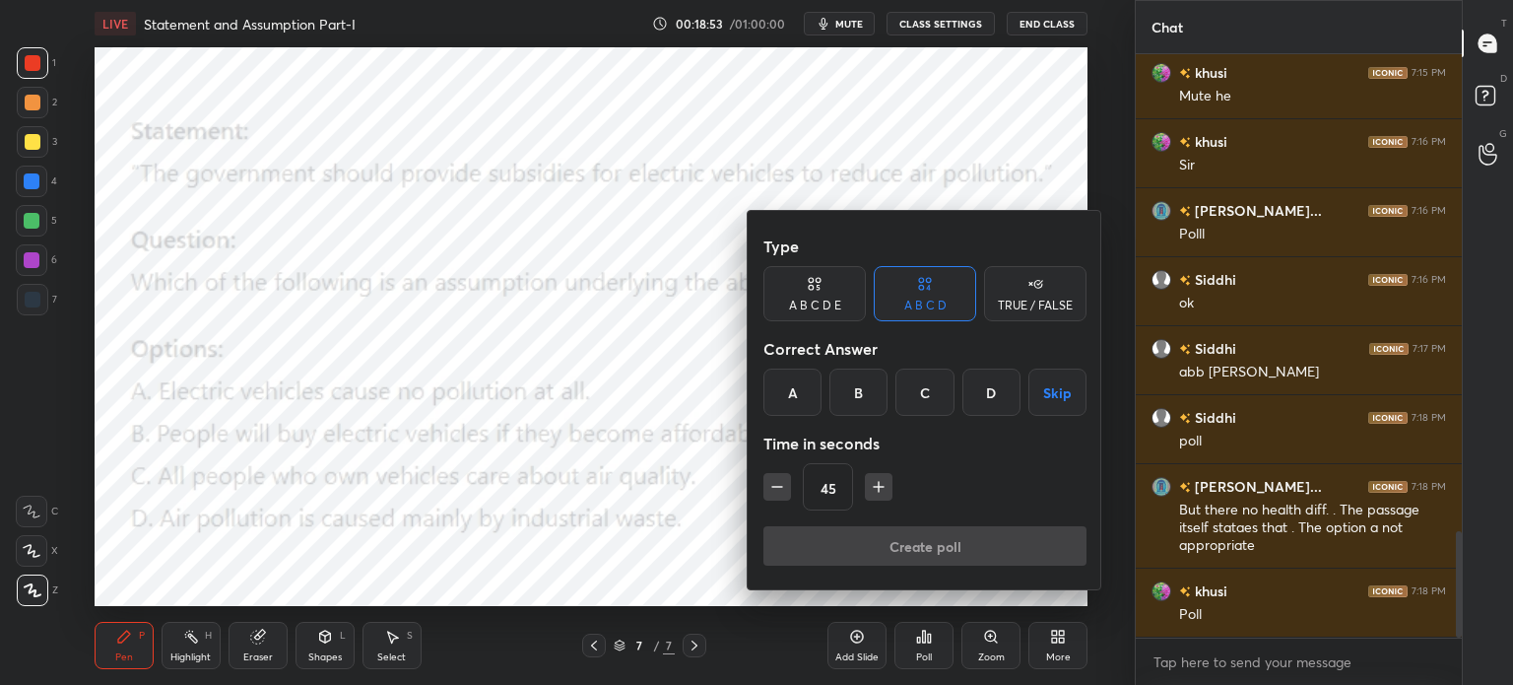
click at [855, 387] on div "B" at bounding box center [858, 391] width 58 height 47
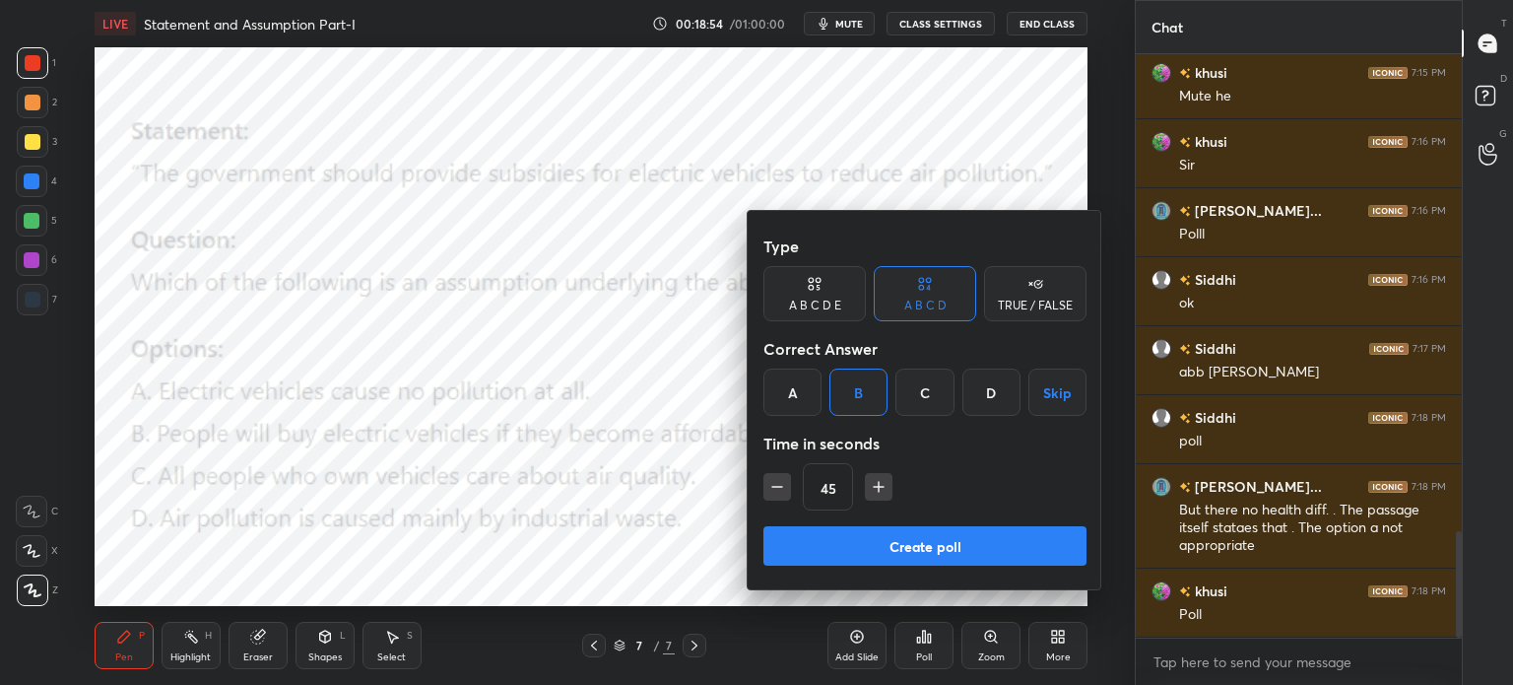
click at [848, 540] on button "Create poll" at bounding box center [924, 545] width 323 height 39
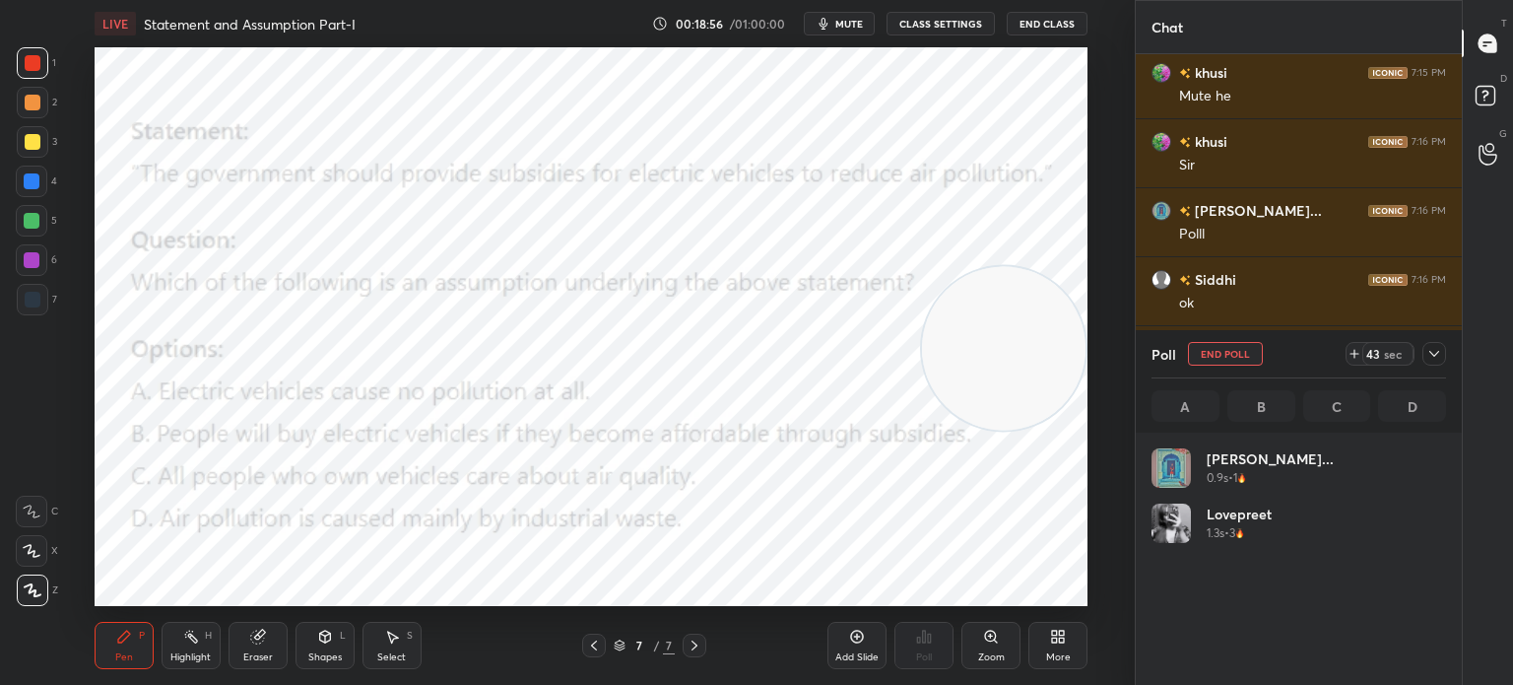
scroll to position [231, 289]
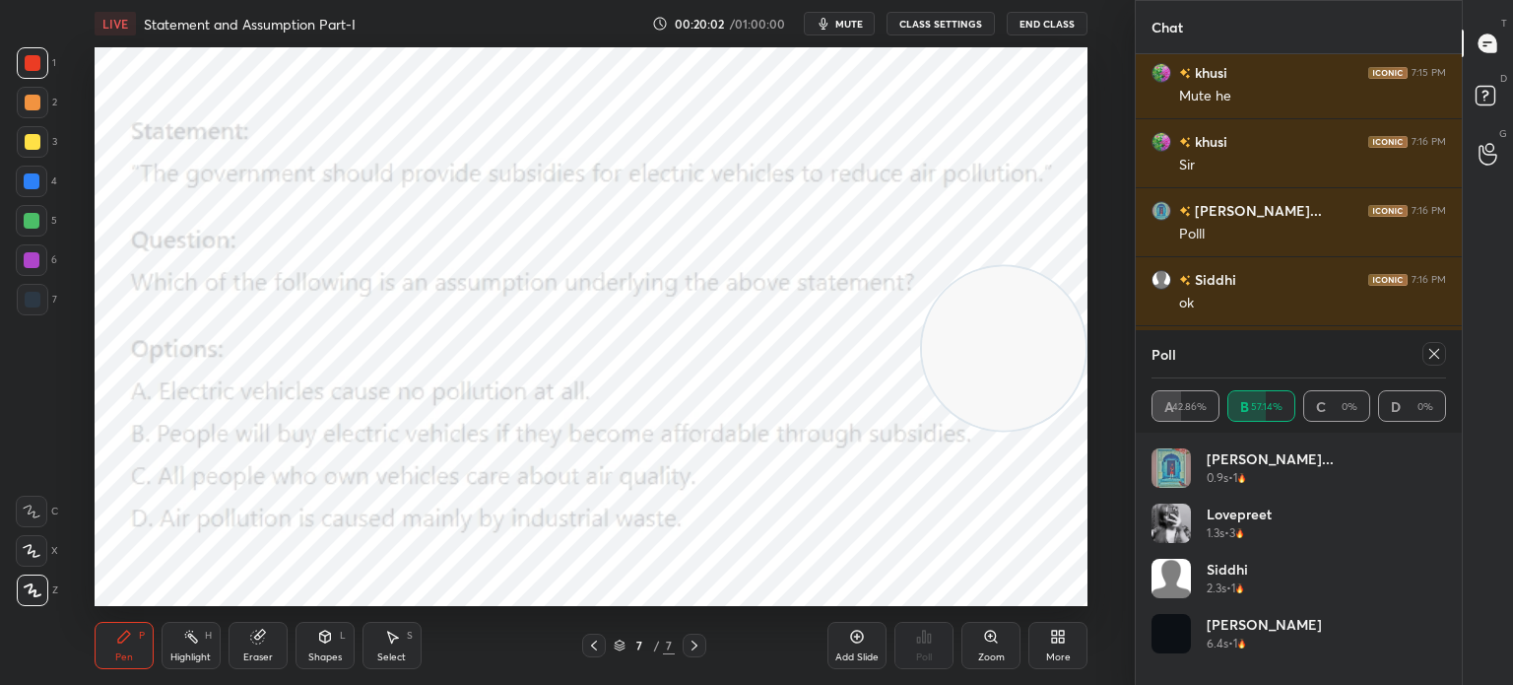
click at [1439, 357] on icon at bounding box center [1434, 354] width 16 height 16
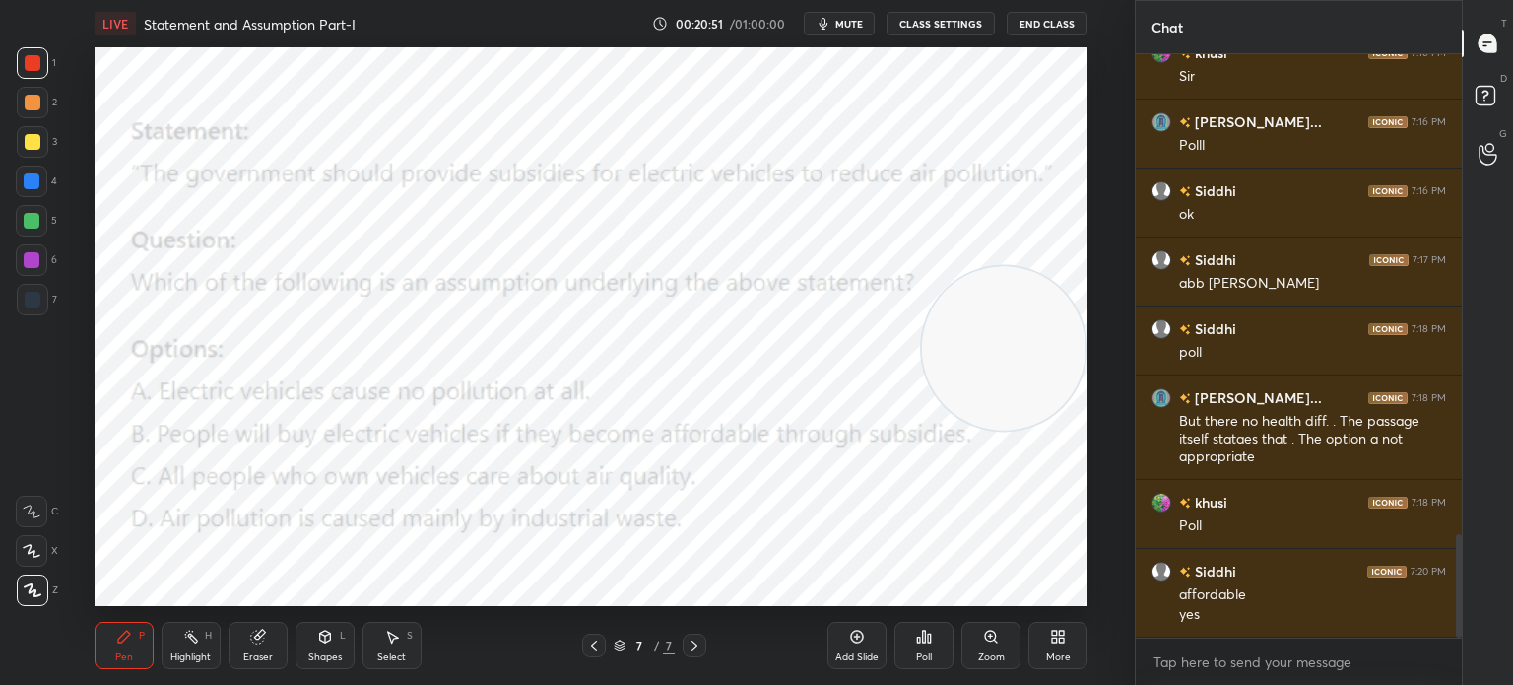
scroll to position [2772, 0]
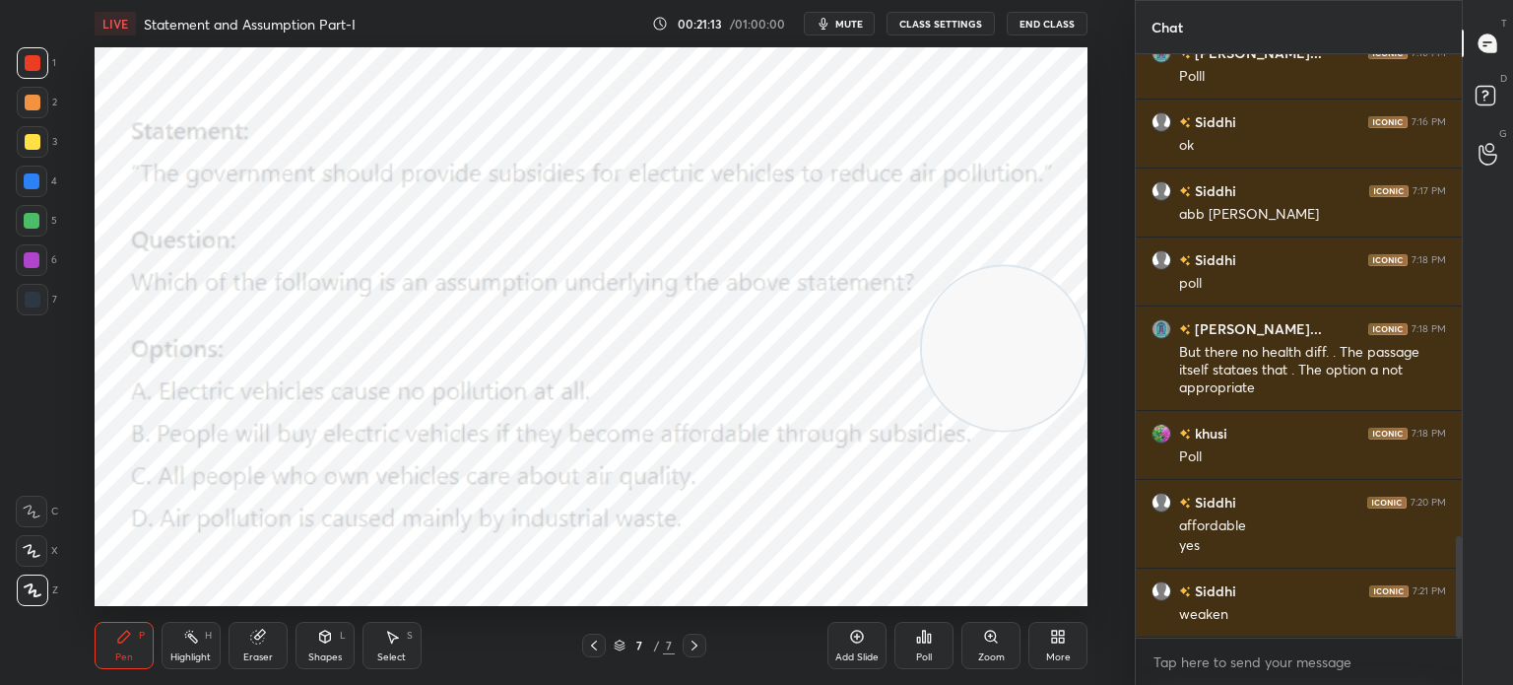
click at [1066, 661] on div "More" at bounding box center [1058, 657] width 25 height 10
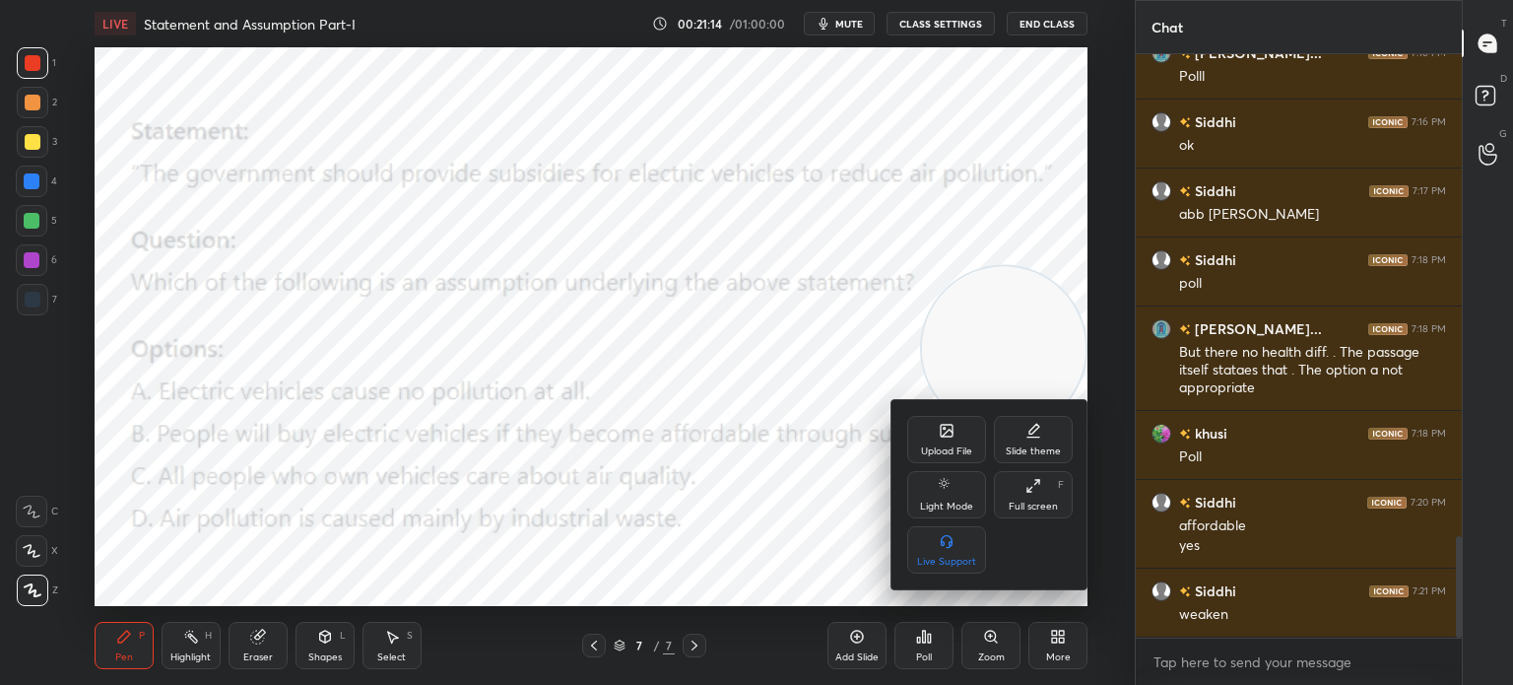
click at [943, 437] on icon at bounding box center [947, 431] width 16 height 16
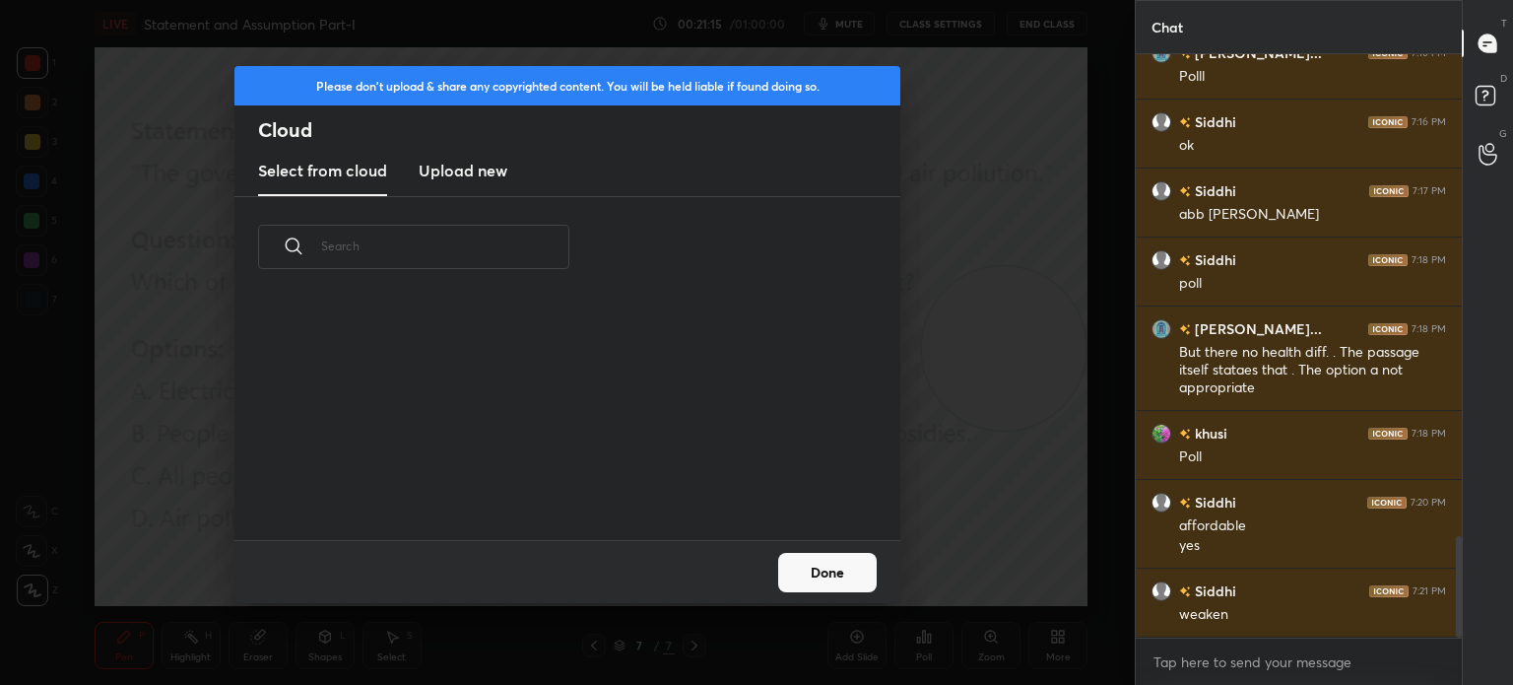
scroll to position [242, 632]
click at [478, 174] on h3 "Upload new" at bounding box center [463, 171] width 89 height 24
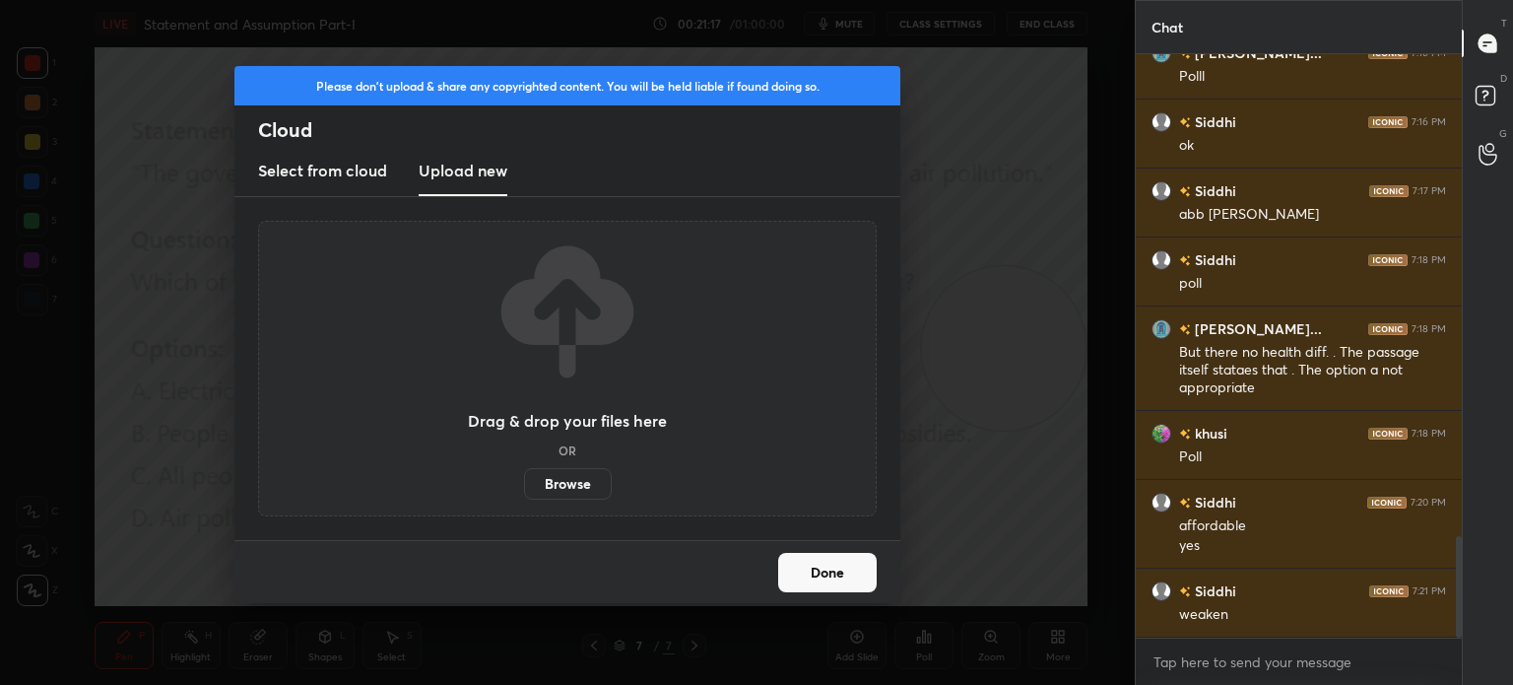
click at [549, 472] on label "Browse" at bounding box center [568, 484] width 88 height 32
click at [524, 472] on input "Browse" at bounding box center [524, 484] width 0 height 32
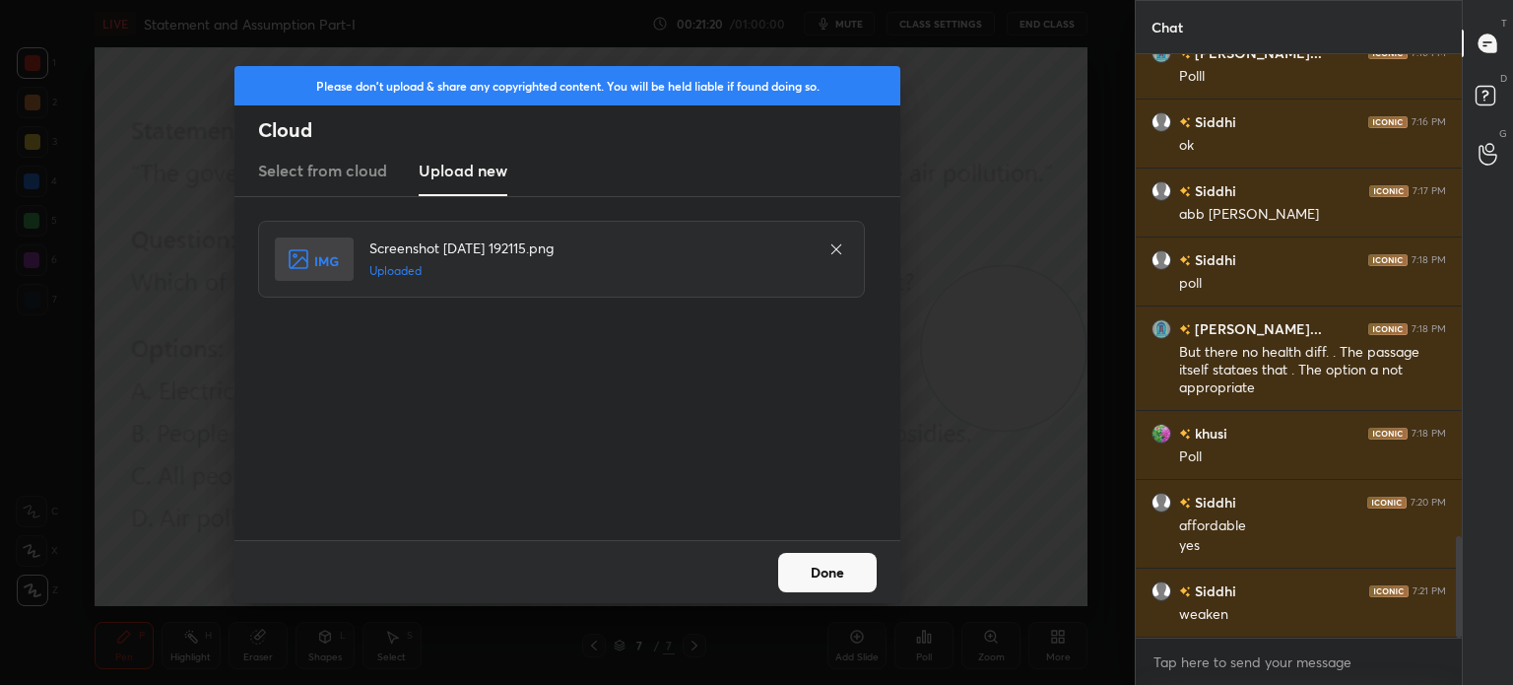
click at [823, 564] on button "Done" at bounding box center [827, 572] width 99 height 39
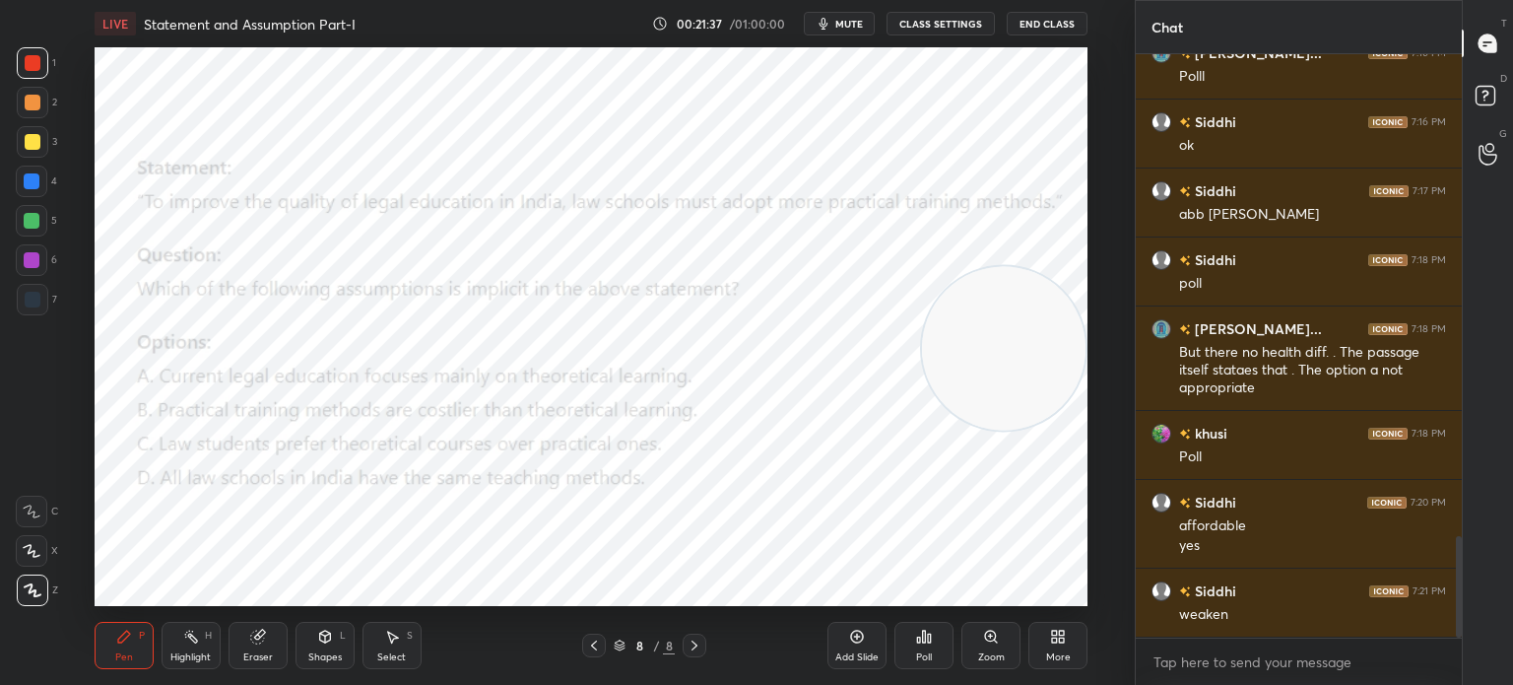
click at [846, 23] on span "mute" at bounding box center [849, 24] width 28 height 14
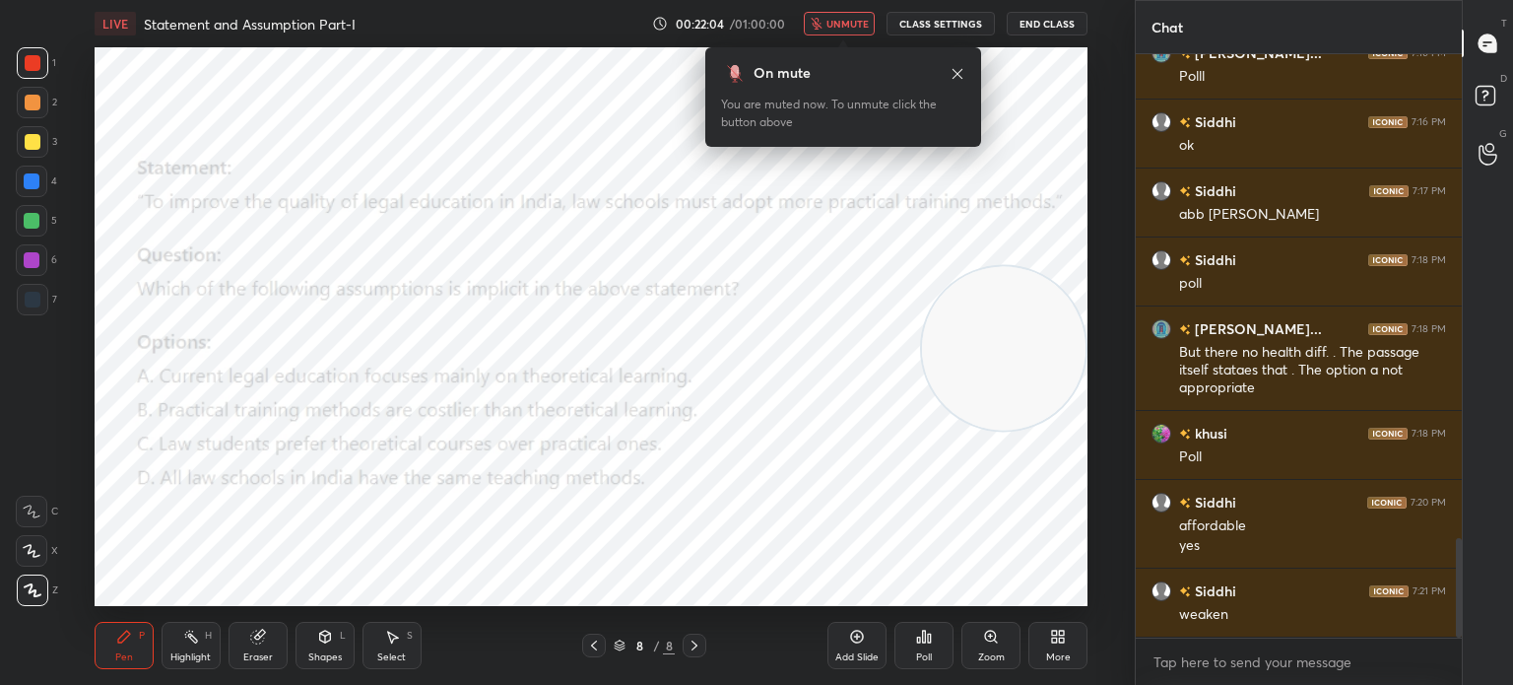
scroll to position [2841, 0]
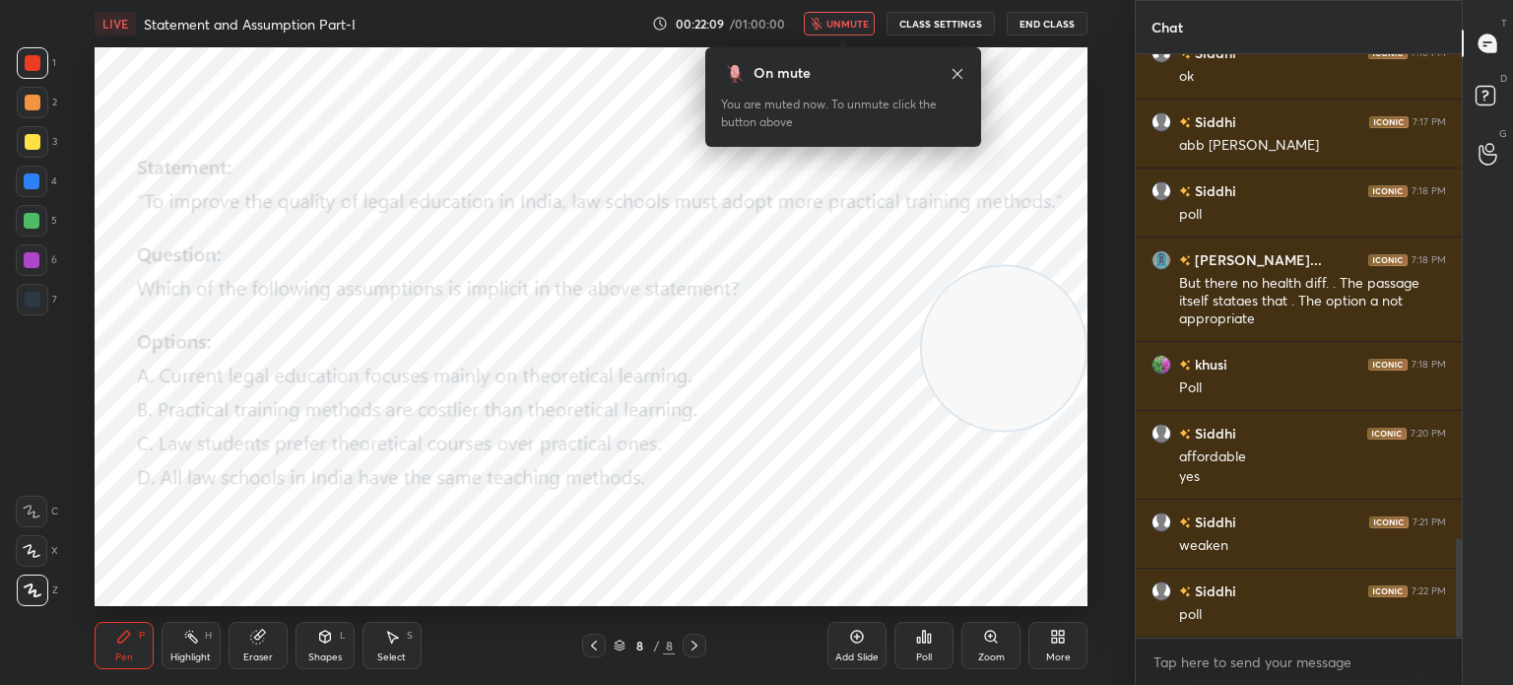
click at [925, 645] on div "Poll" at bounding box center [923, 645] width 59 height 47
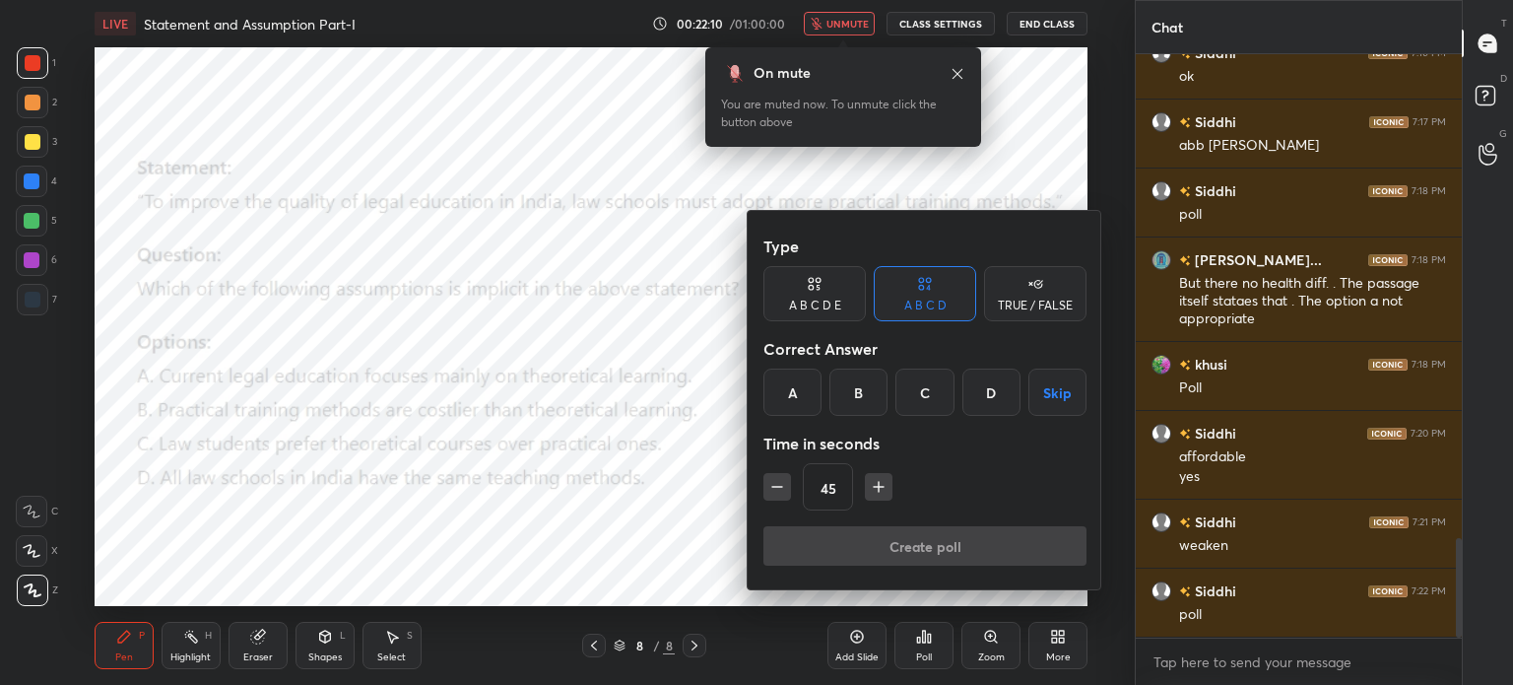
click at [791, 391] on div "A" at bounding box center [792, 391] width 58 height 47
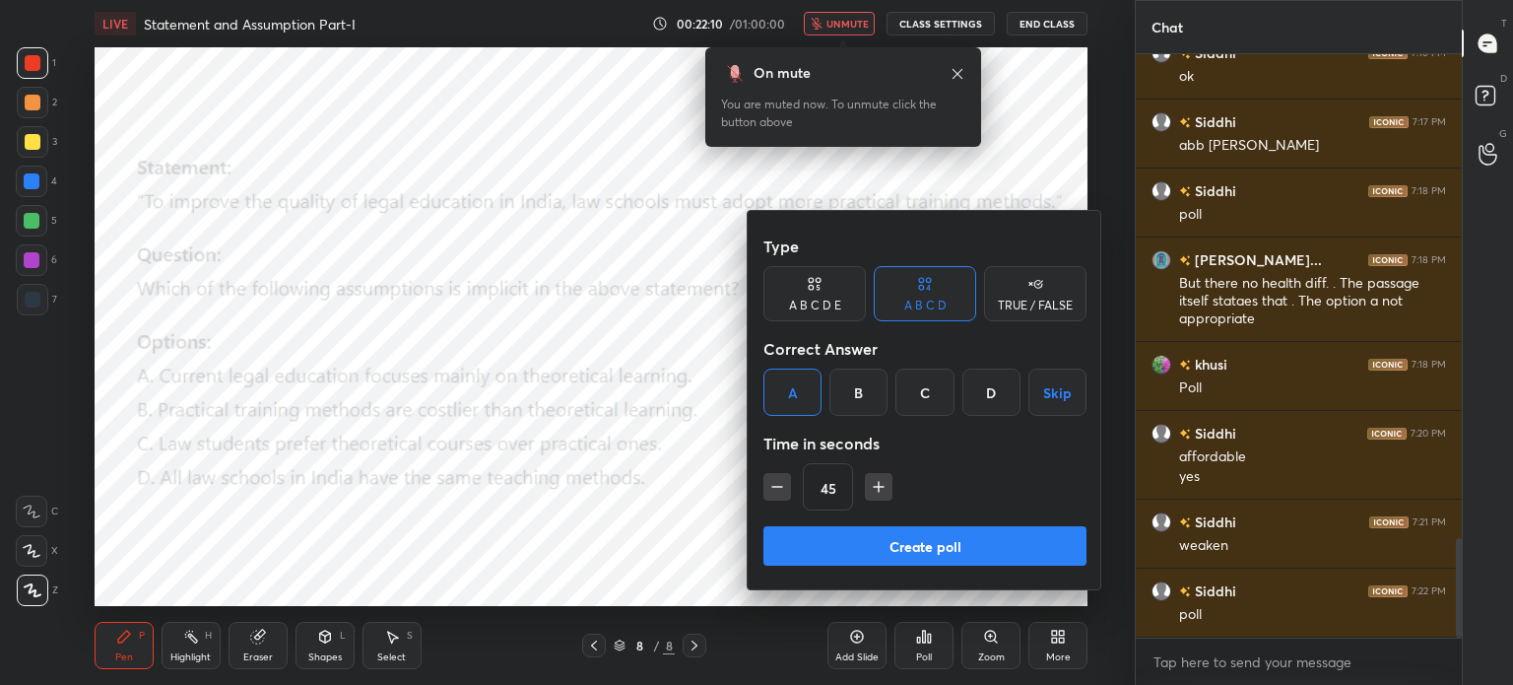
click at [828, 531] on button "Create poll" at bounding box center [924, 545] width 323 height 39
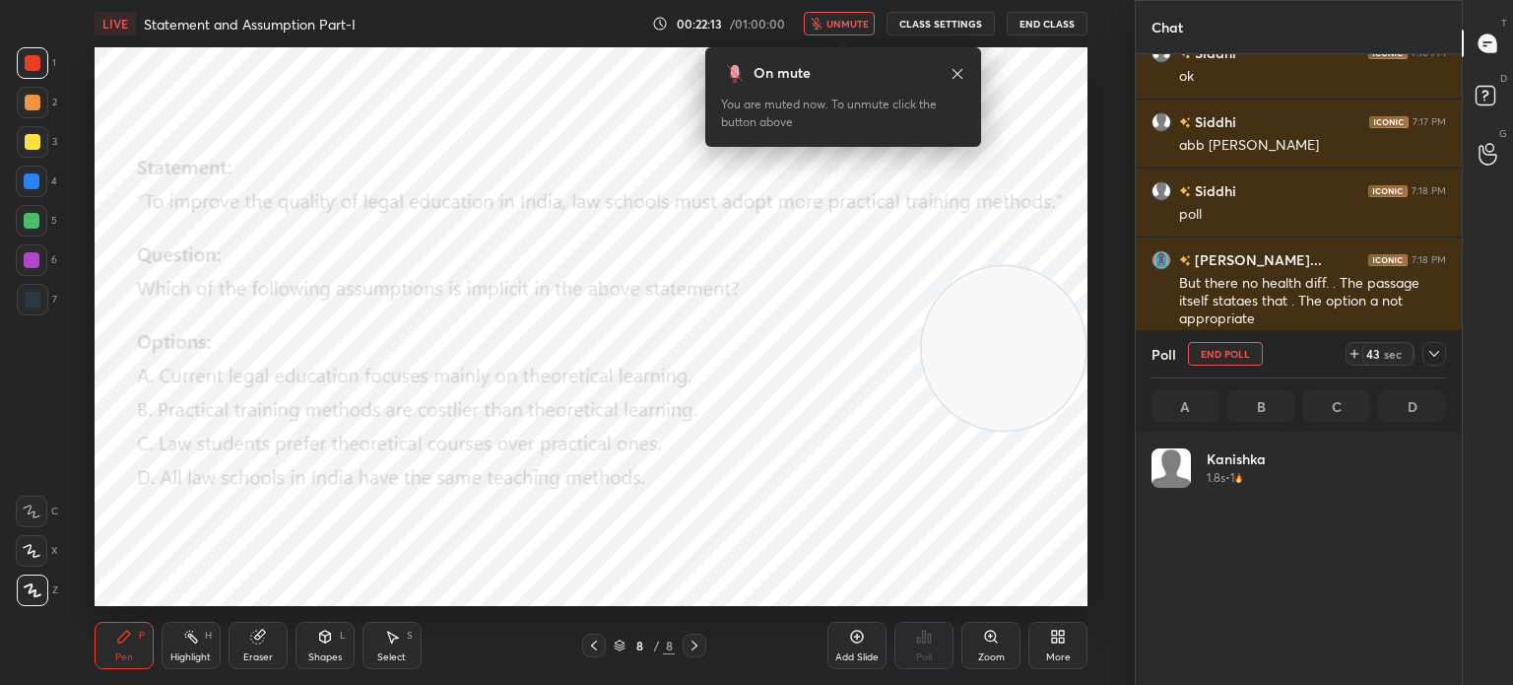
scroll to position [231, 289]
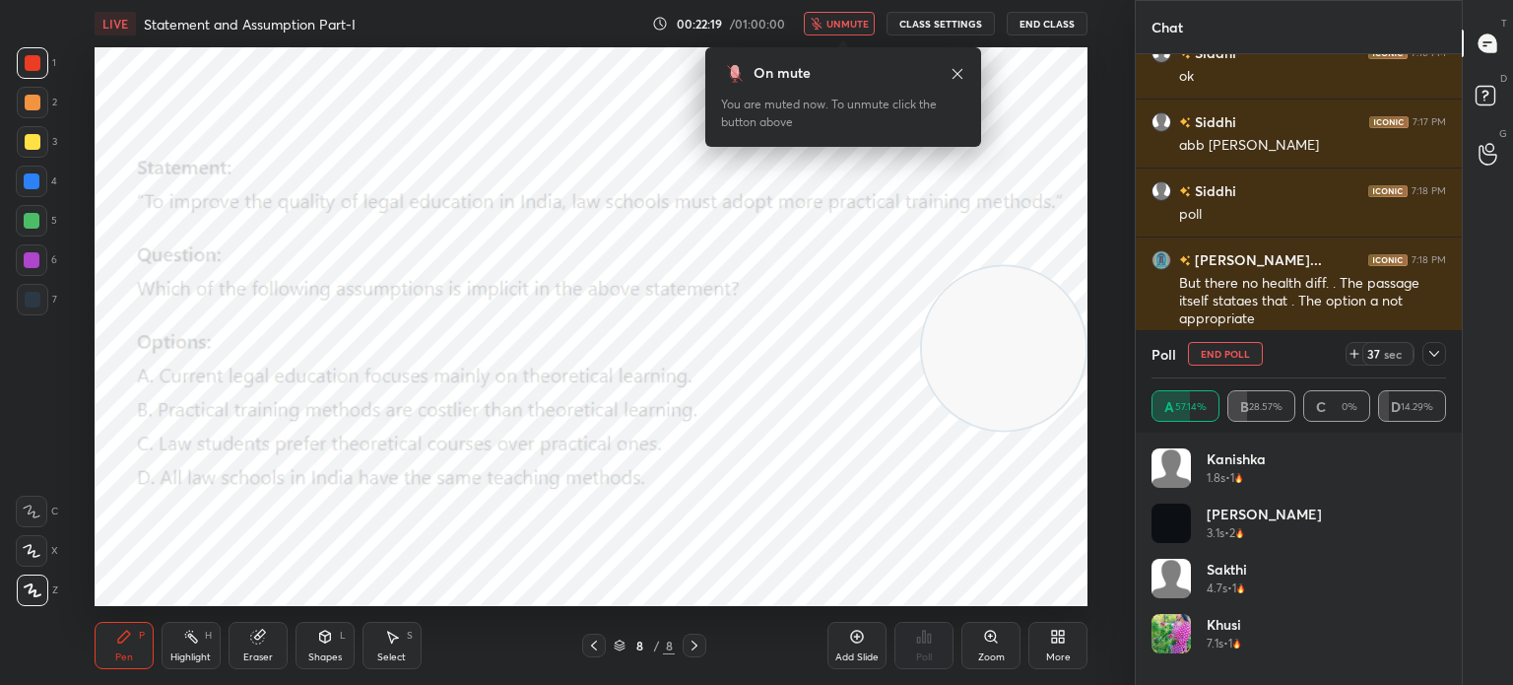
click at [828, 22] on button "unmute" at bounding box center [839, 24] width 71 height 24
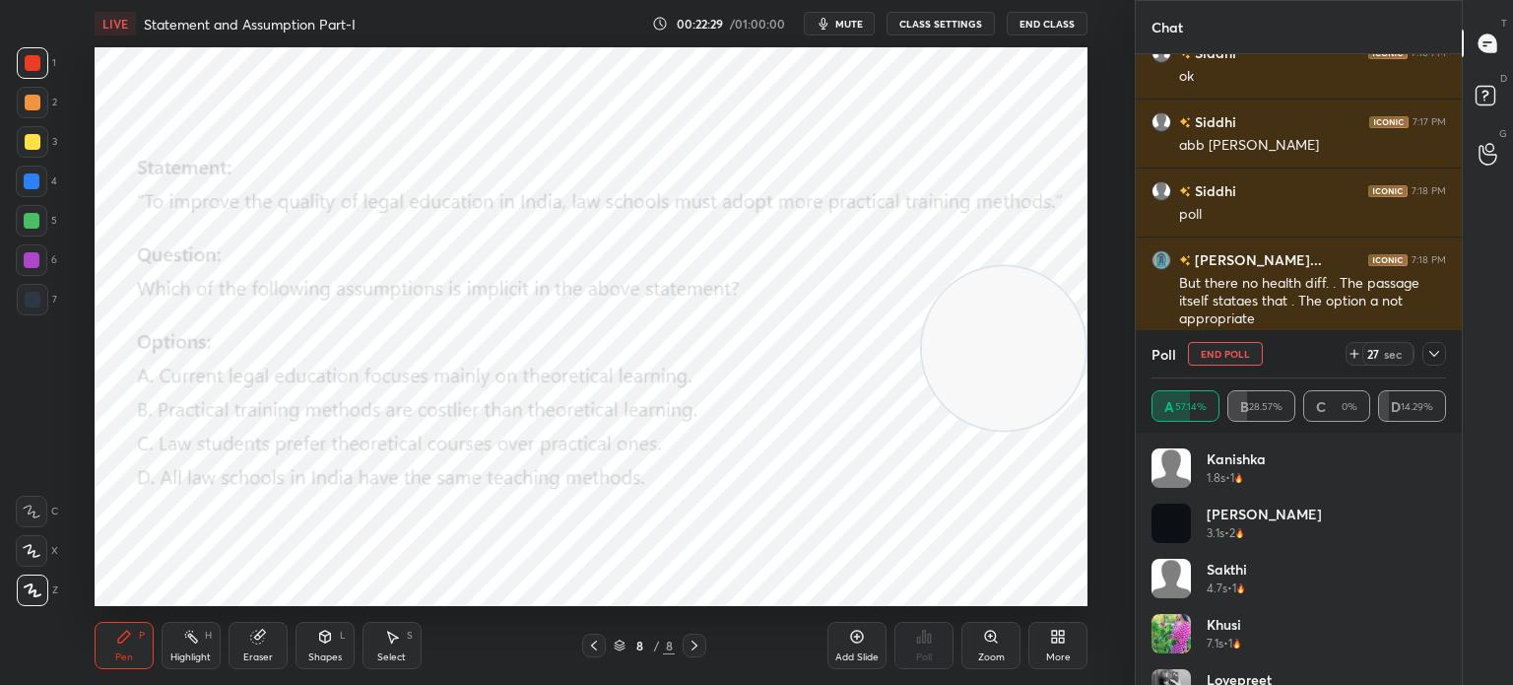
scroll to position [39, 0]
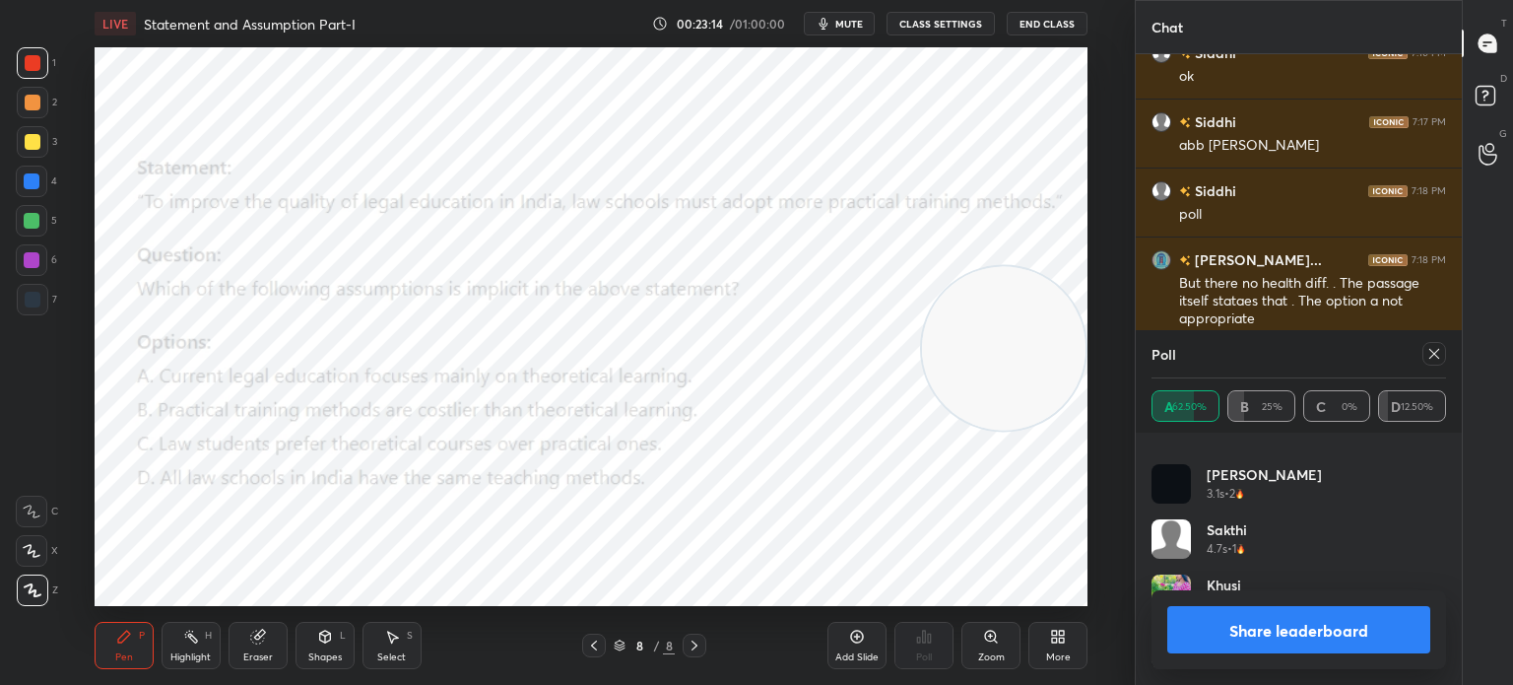
click at [1217, 653] on button "Share leaderboard" at bounding box center [1298, 629] width 263 height 47
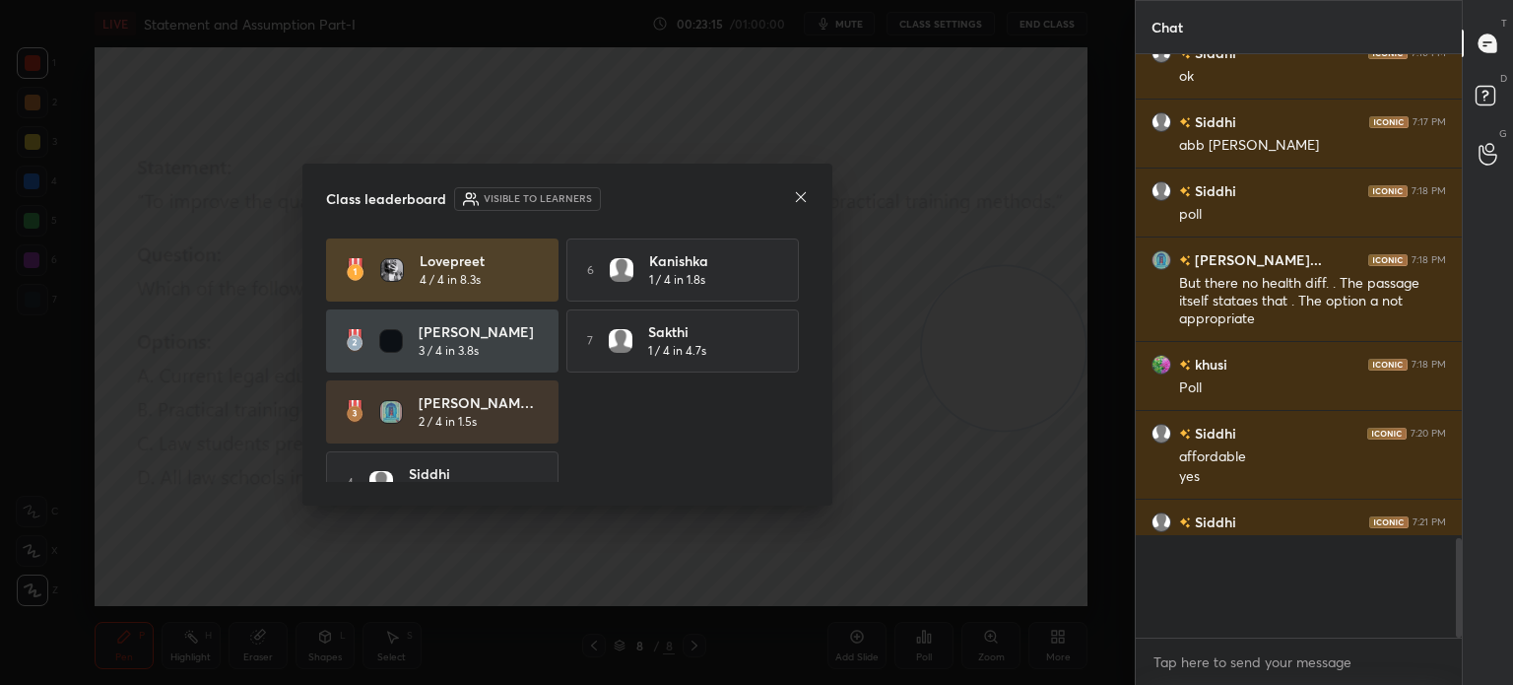
scroll to position [545, 320]
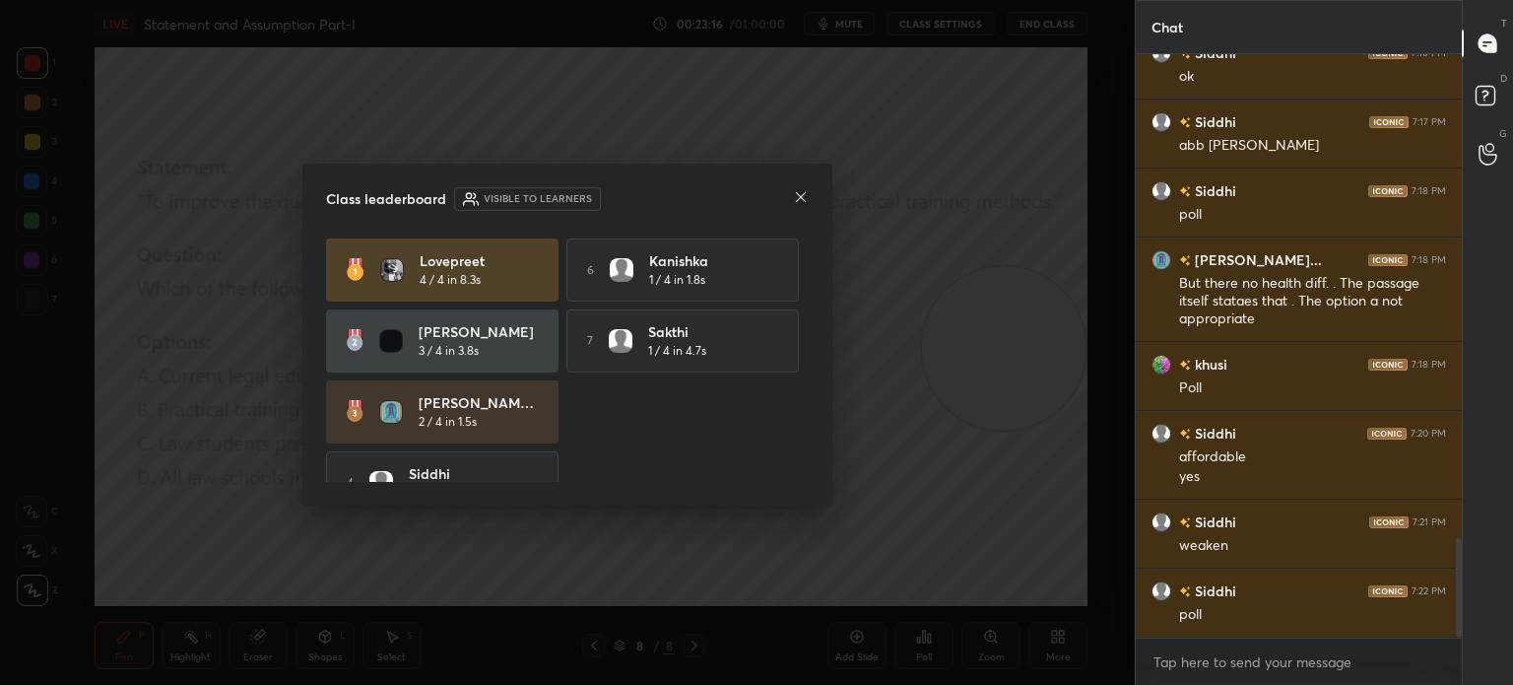
click at [804, 192] on icon at bounding box center [801, 197] width 16 height 16
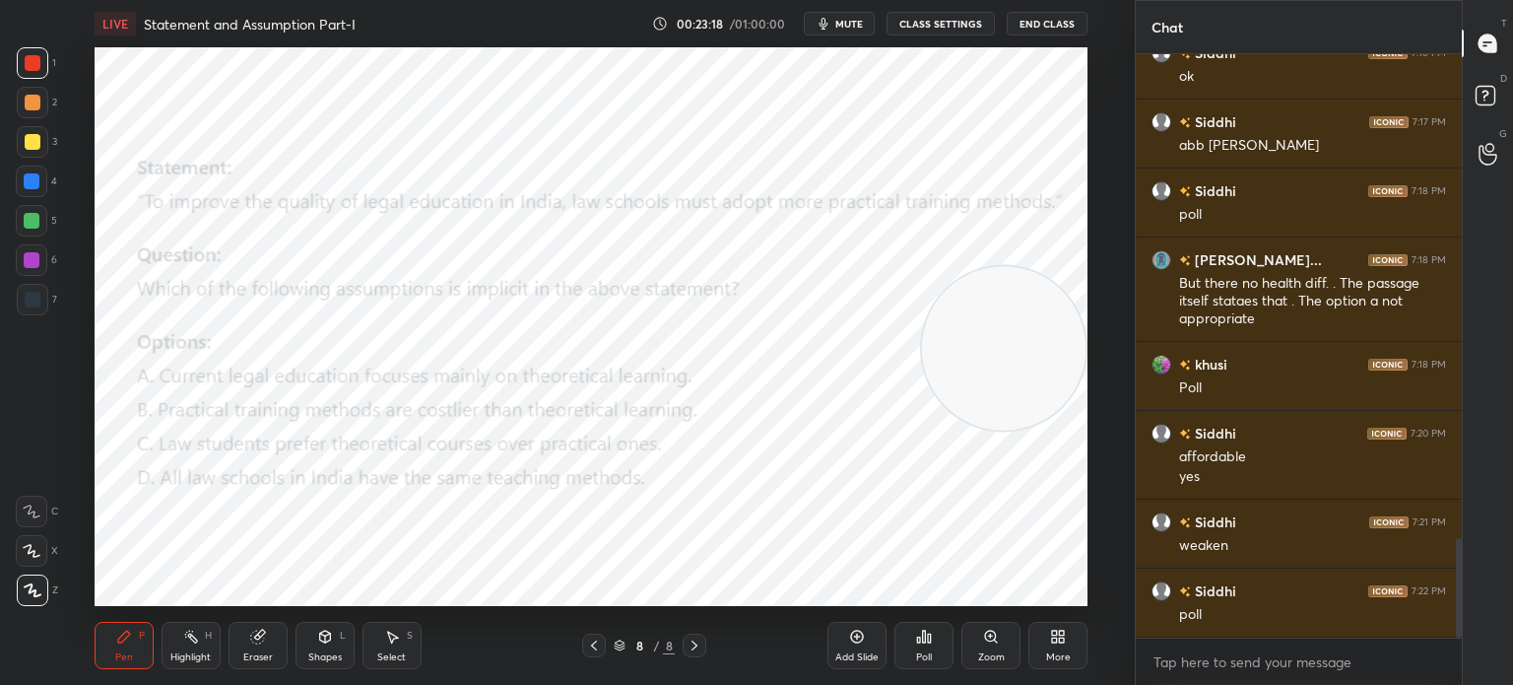
click at [1036, 624] on div "More" at bounding box center [1057, 645] width 59 height 47
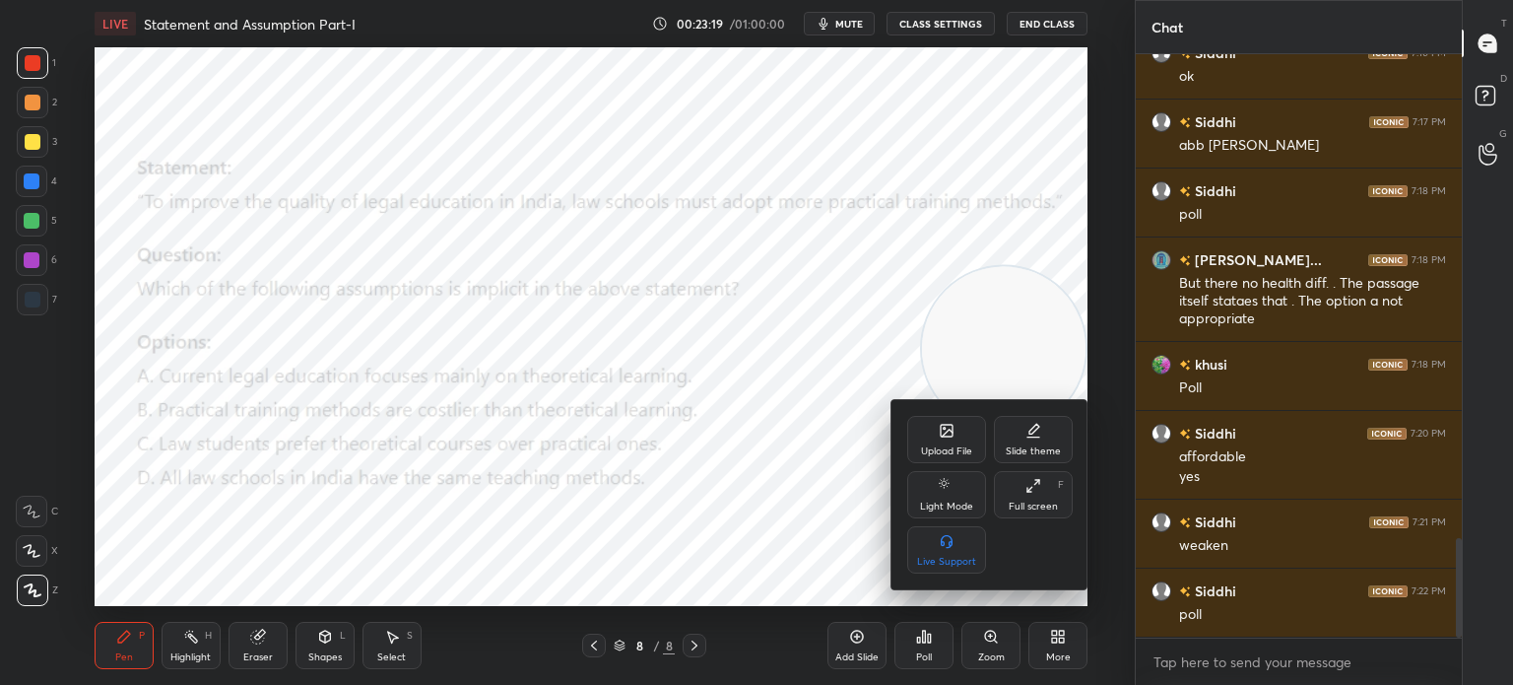
click at [934, 456] on div "Upload File" at bounding box center [946, 451] width 51 height 10
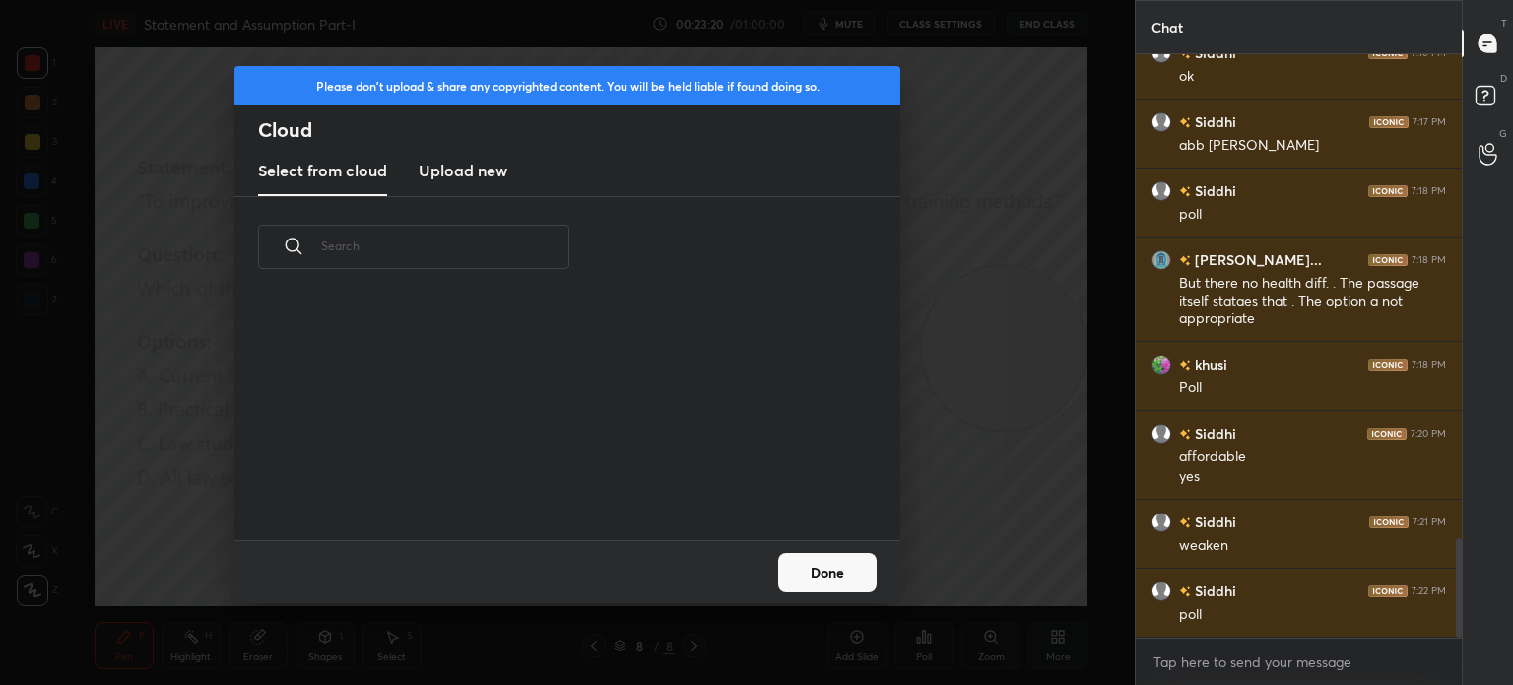
scroll to position [242, 632]
click at [488, 166] on h3 "Upload new" at bounding box center [463, 171] width 89 height 24
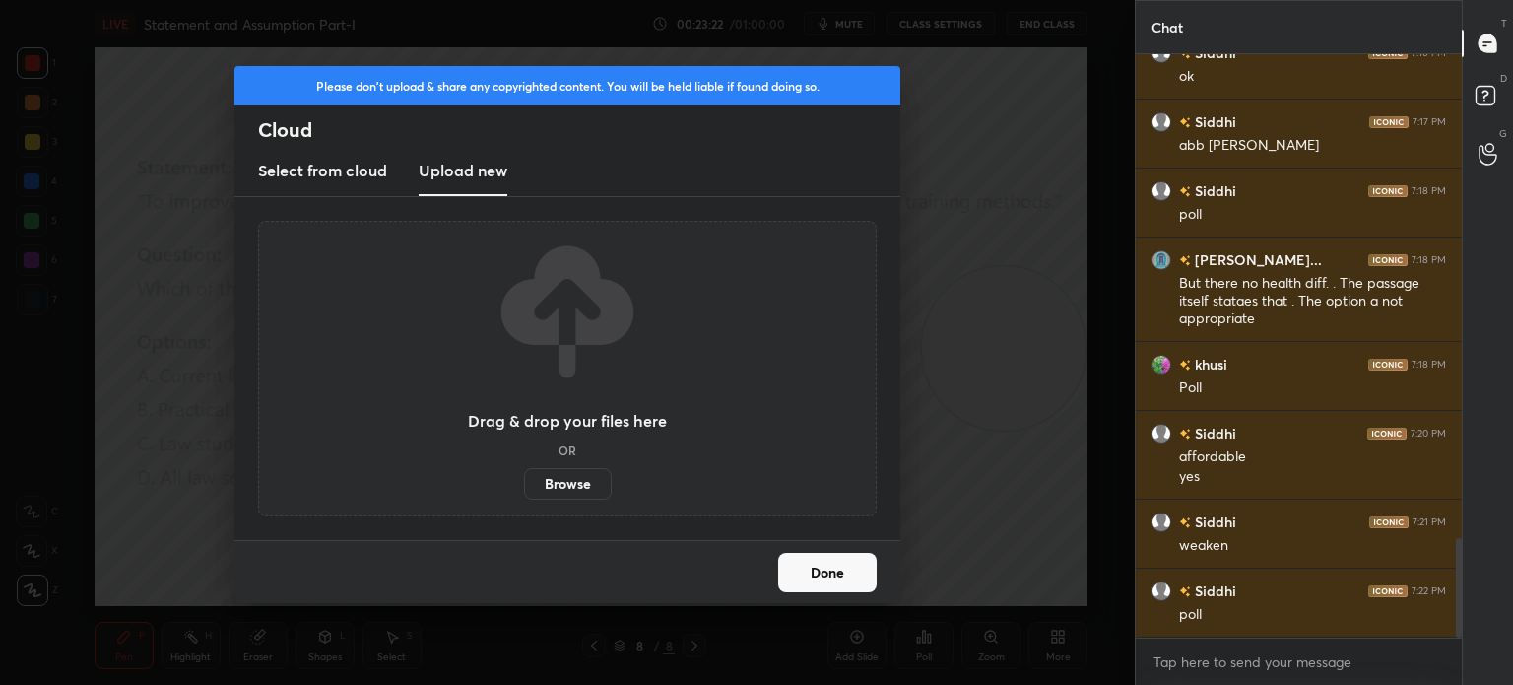
click at [562, 487] on label "Browse" at bounding box center [568, 484] width 88 height 32
click at [524, 487] on input "Browse" at bounding box center [524, 484] width 0 height 32
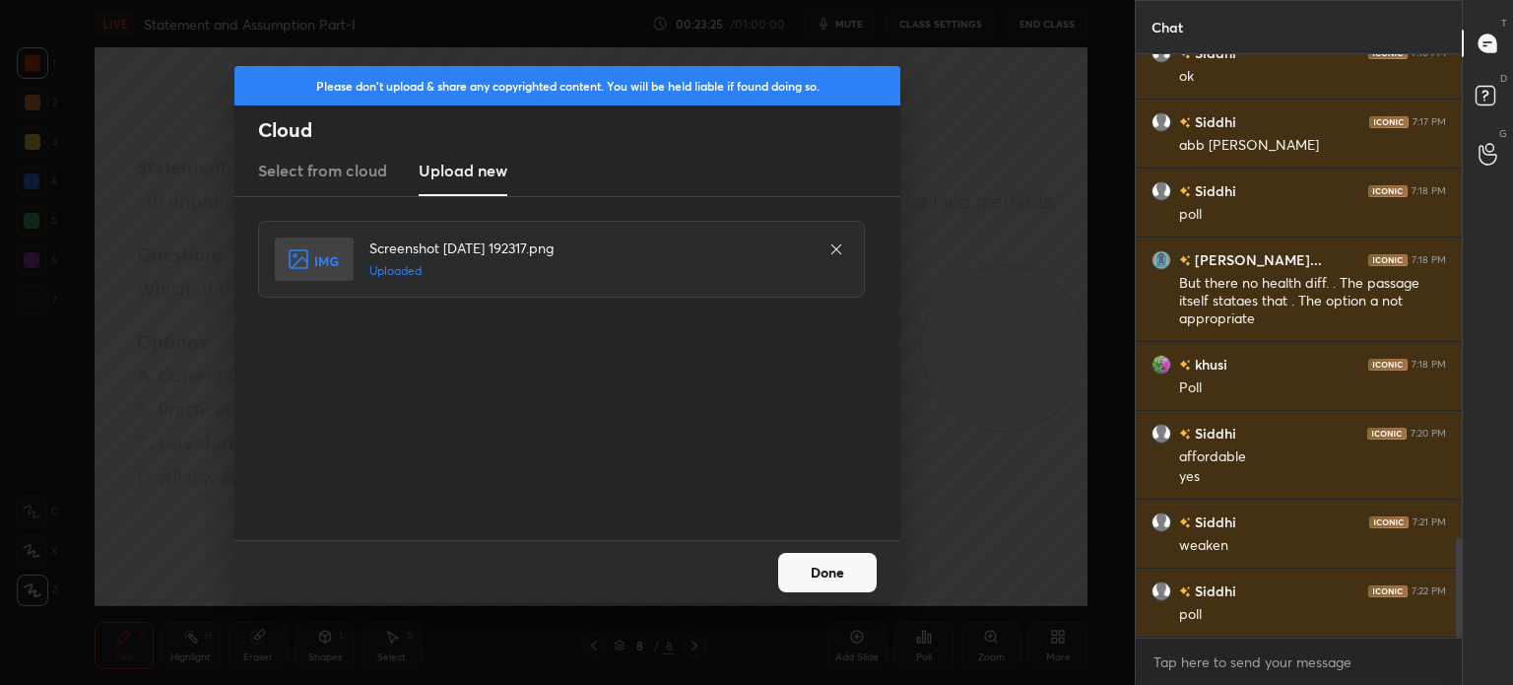
click at [811, 566] on button "Done" at bounding box center [827, 572] width 99 height 39
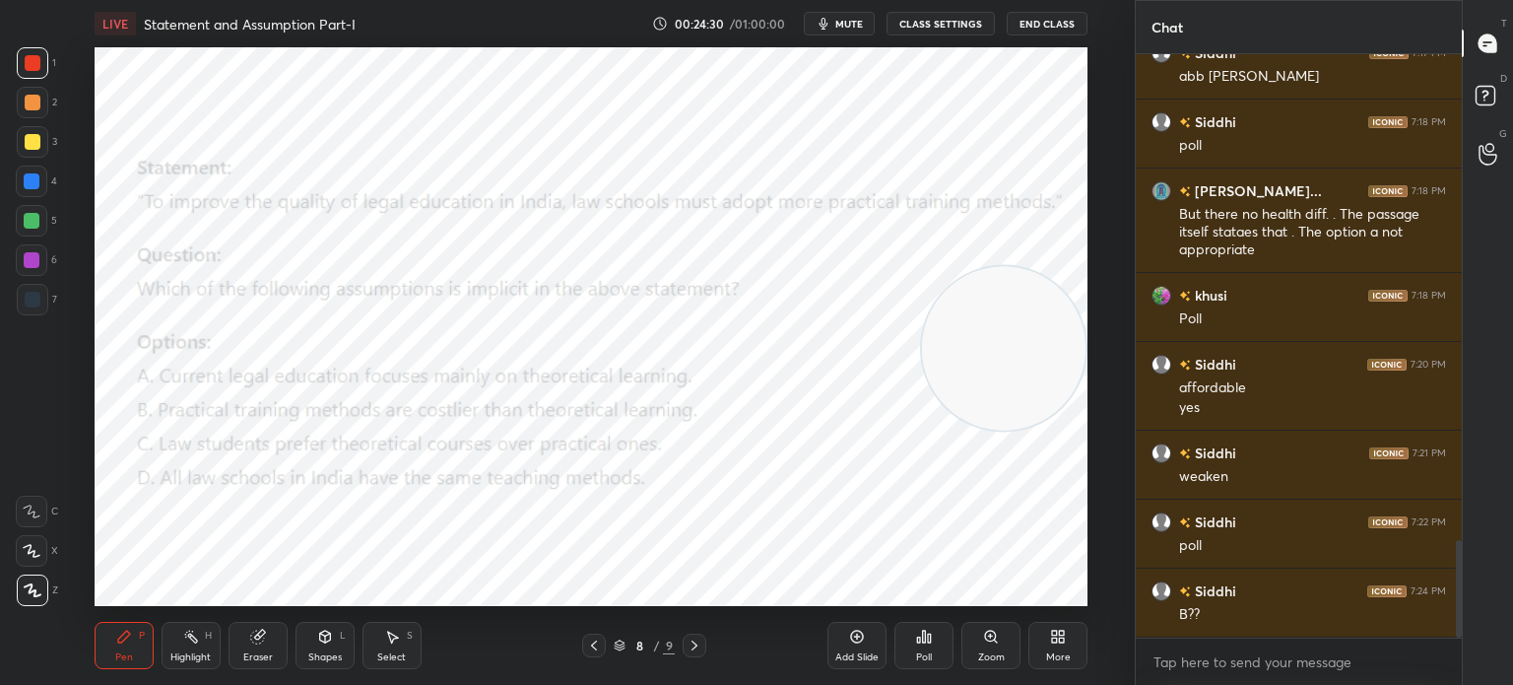
scroll to position [2930, 0]
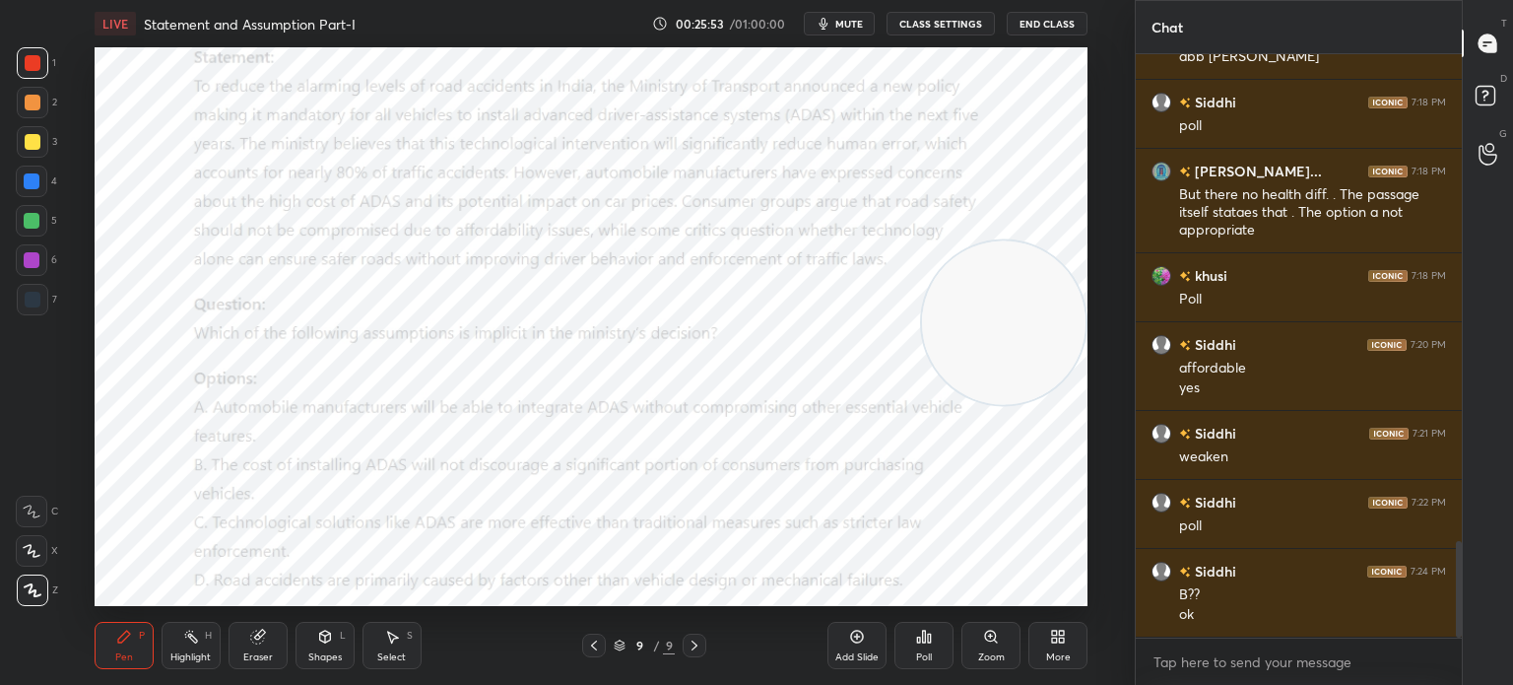
drag, startPoint x: 932, startPoint y: 350, endPoint x: 961, endPoint y: 324, distance: 39.1
click at [961, 324] on video at bounding box center [1004, 322] width 164 height 164
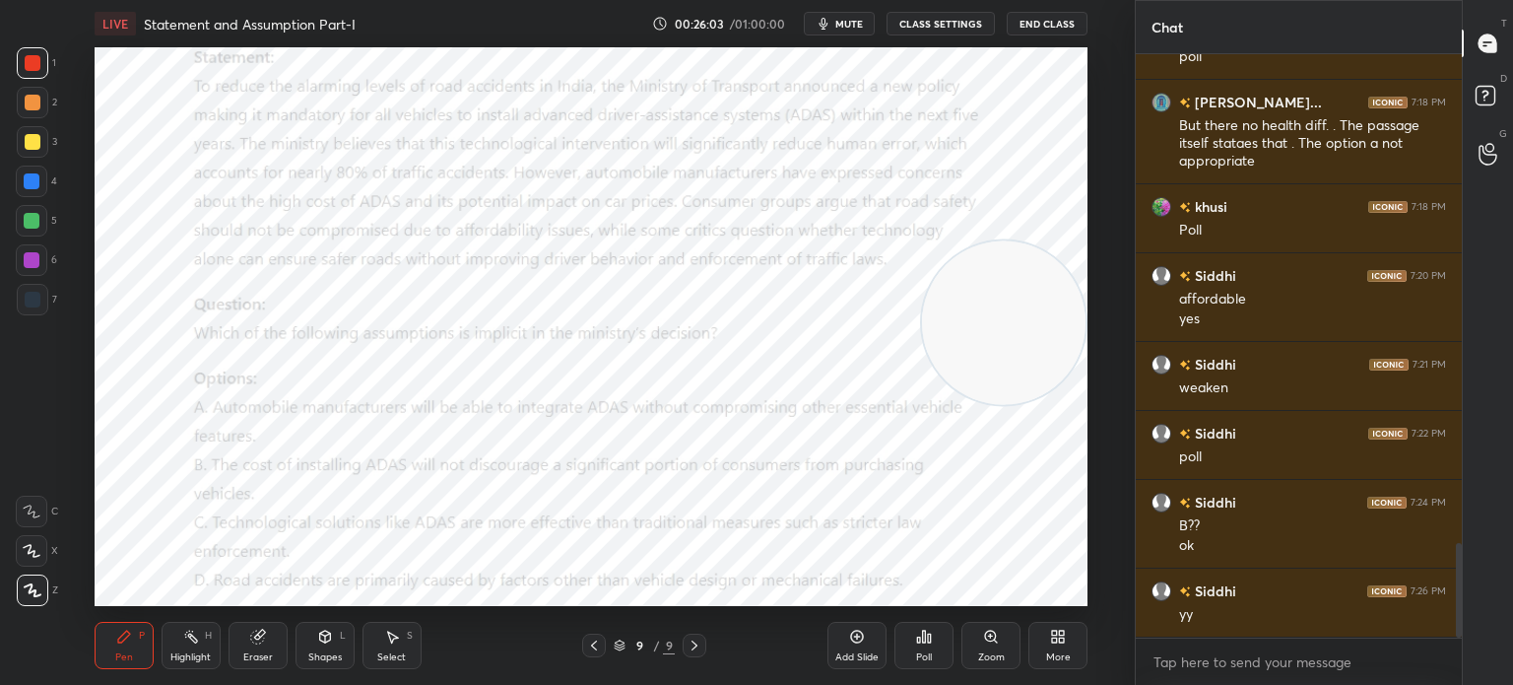
click at [926, 660] on div "Poll" at bounding box center [924, 657] width 16 height 10
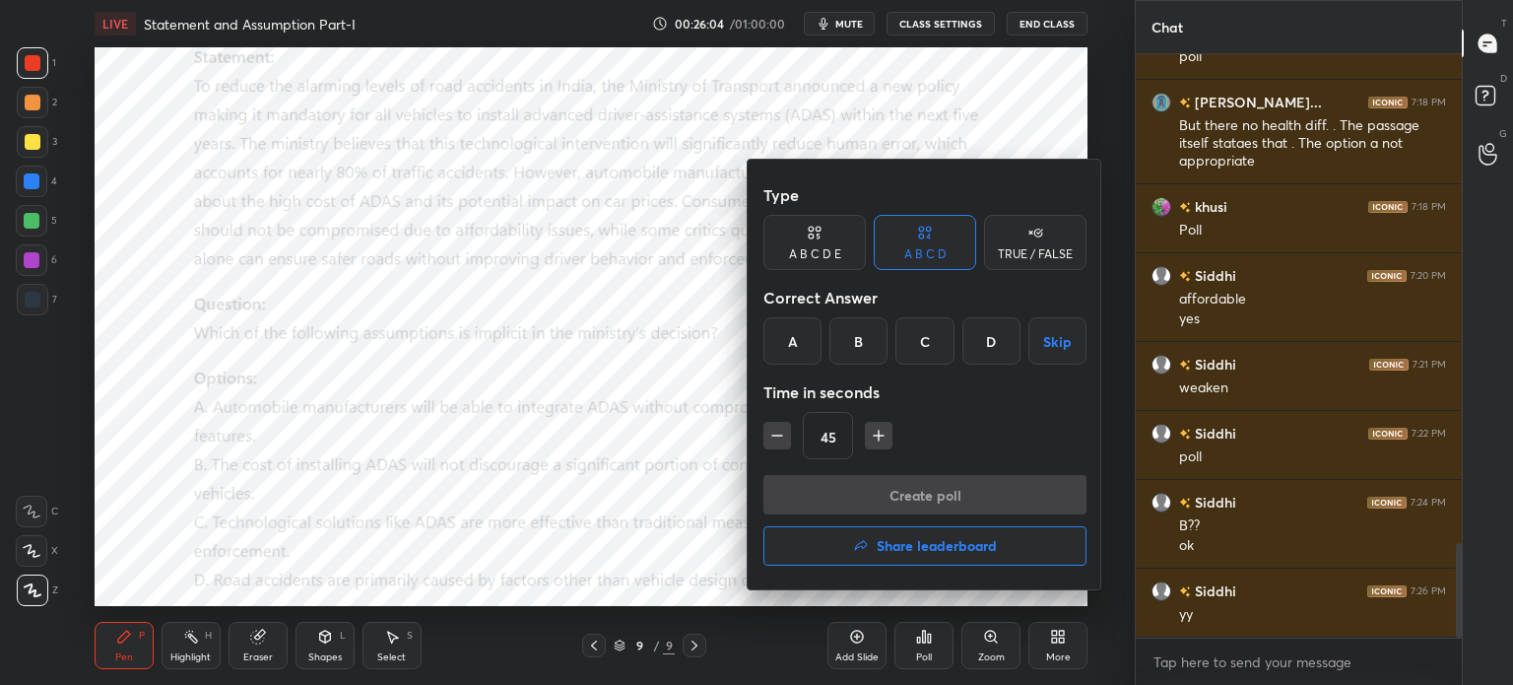
click at [864, 339] on div "B" at bounding box center [858, 340] width 58 height 47
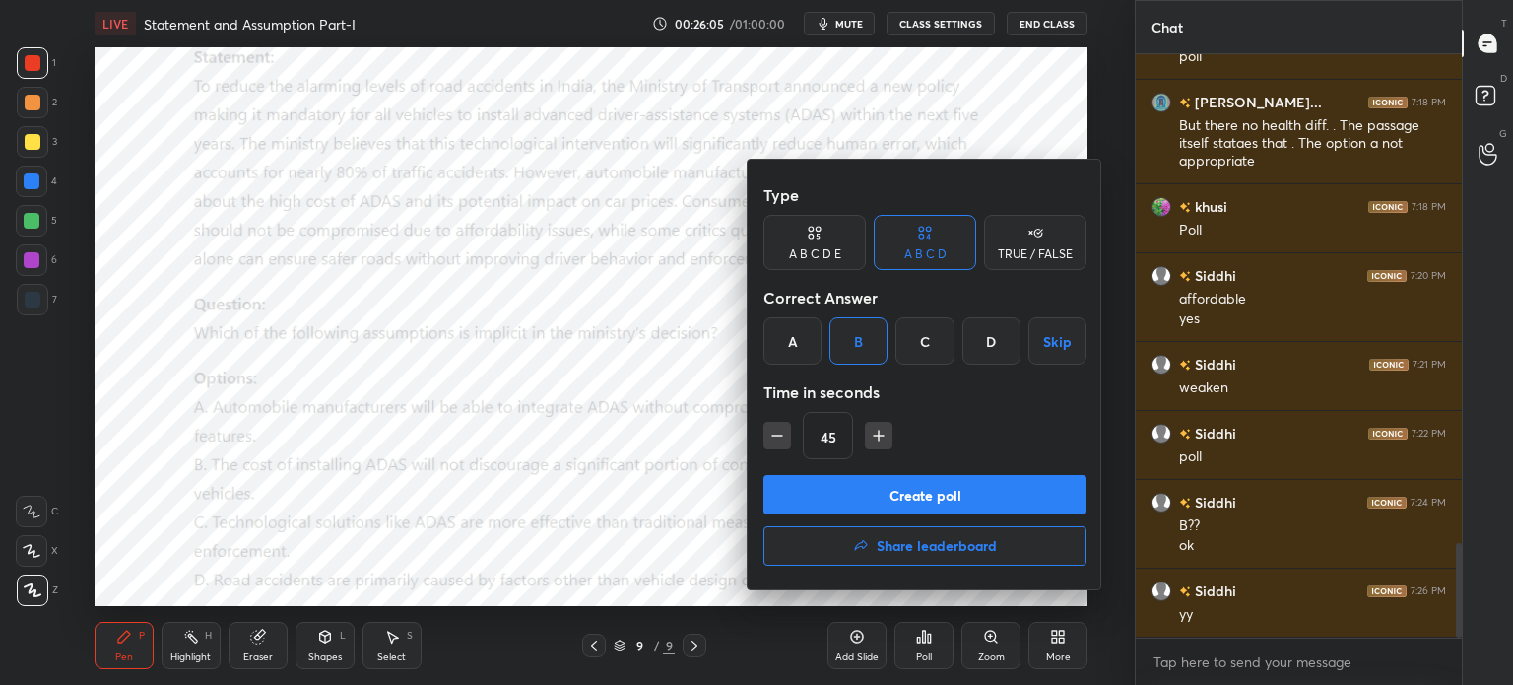
click at [864, 494] on button "Create poll" at bounding box center [924, 494] width 323 height 39
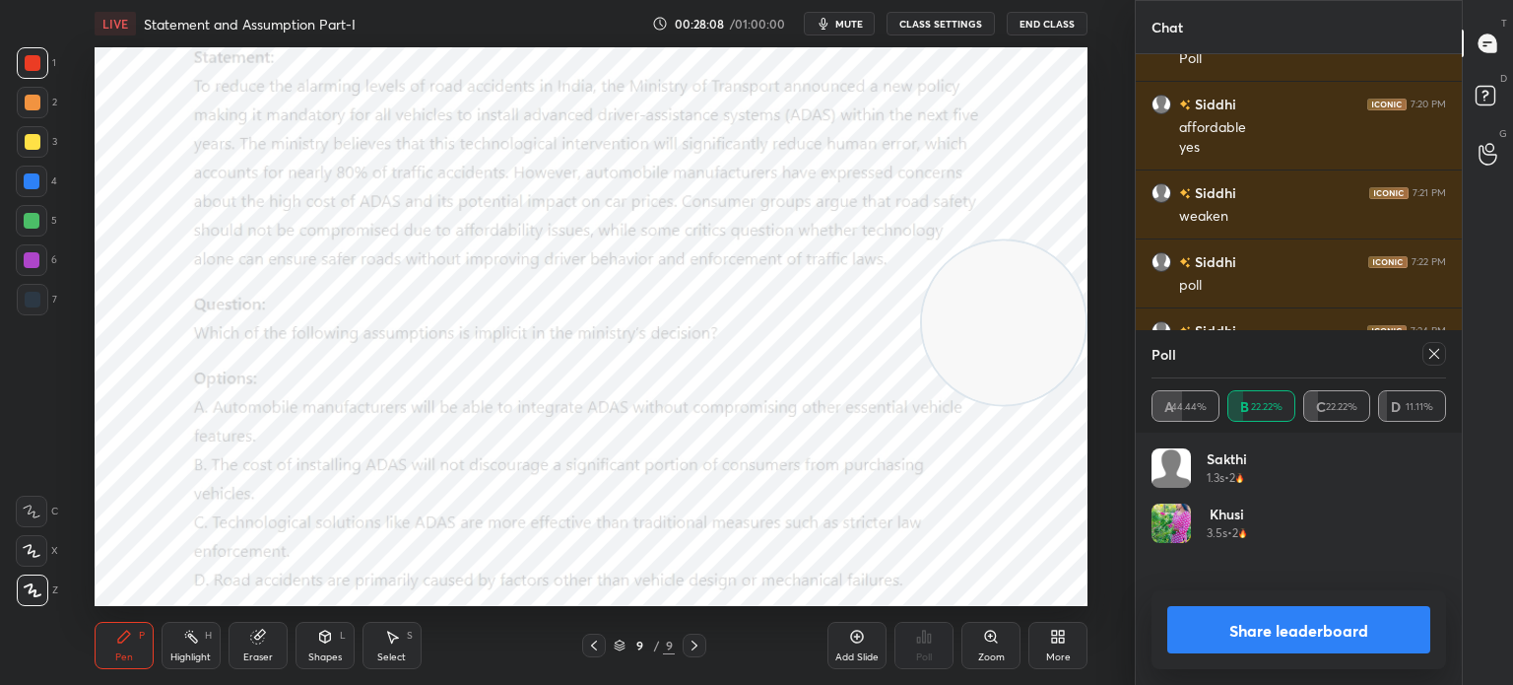
scroll to position [3190, 0]
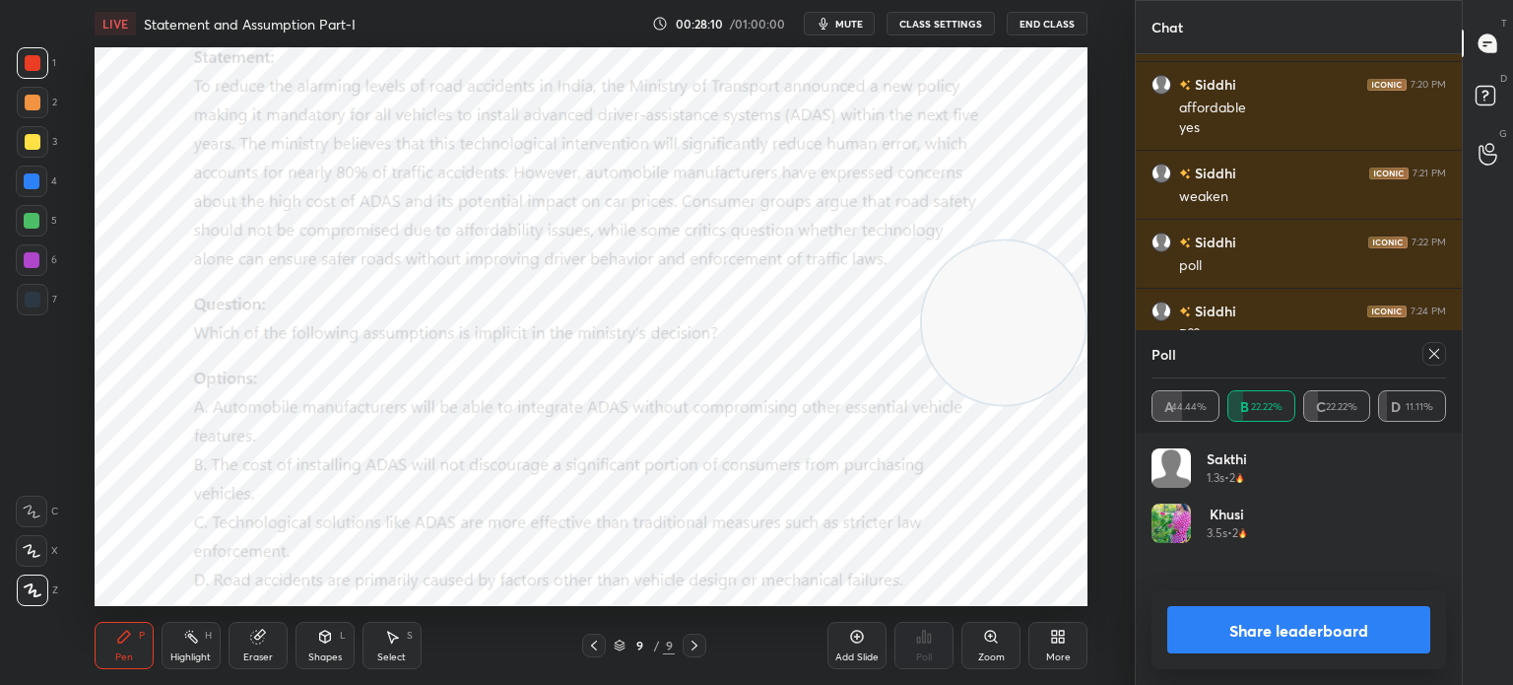
click at [1434, 352] on icon at bounding box center [1434, 354] width 16 height 16
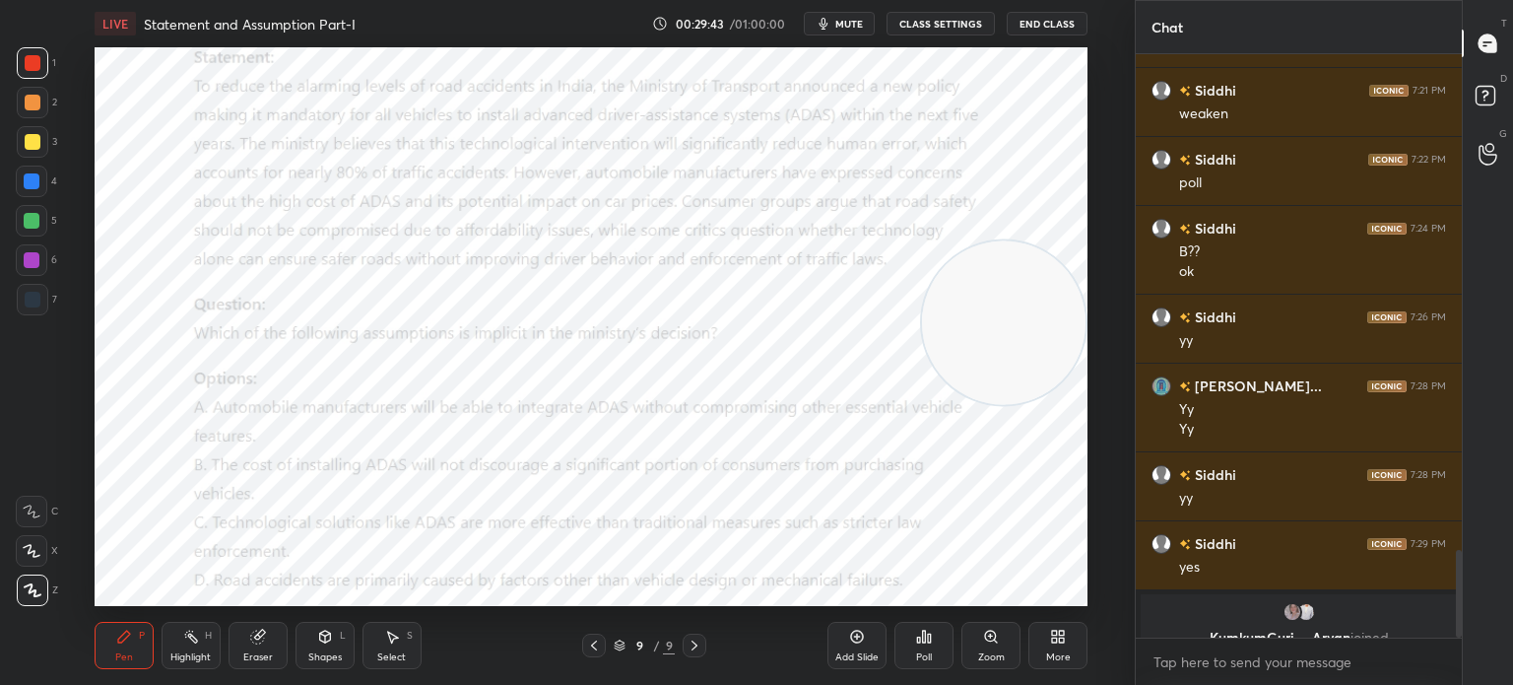
scroll to position [3296, 0]
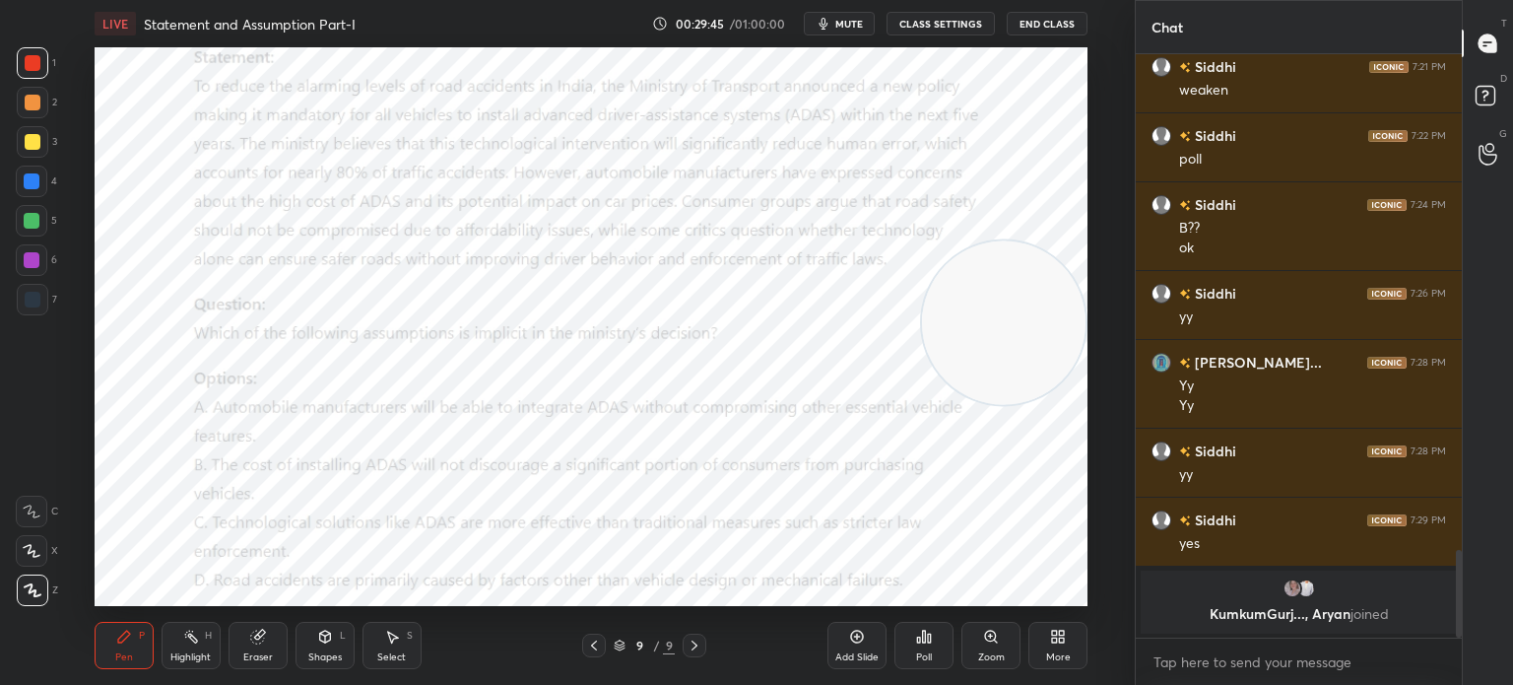
click at [1066, 663] on div "More" at bounding box center [1057, 645] width 59 height 47
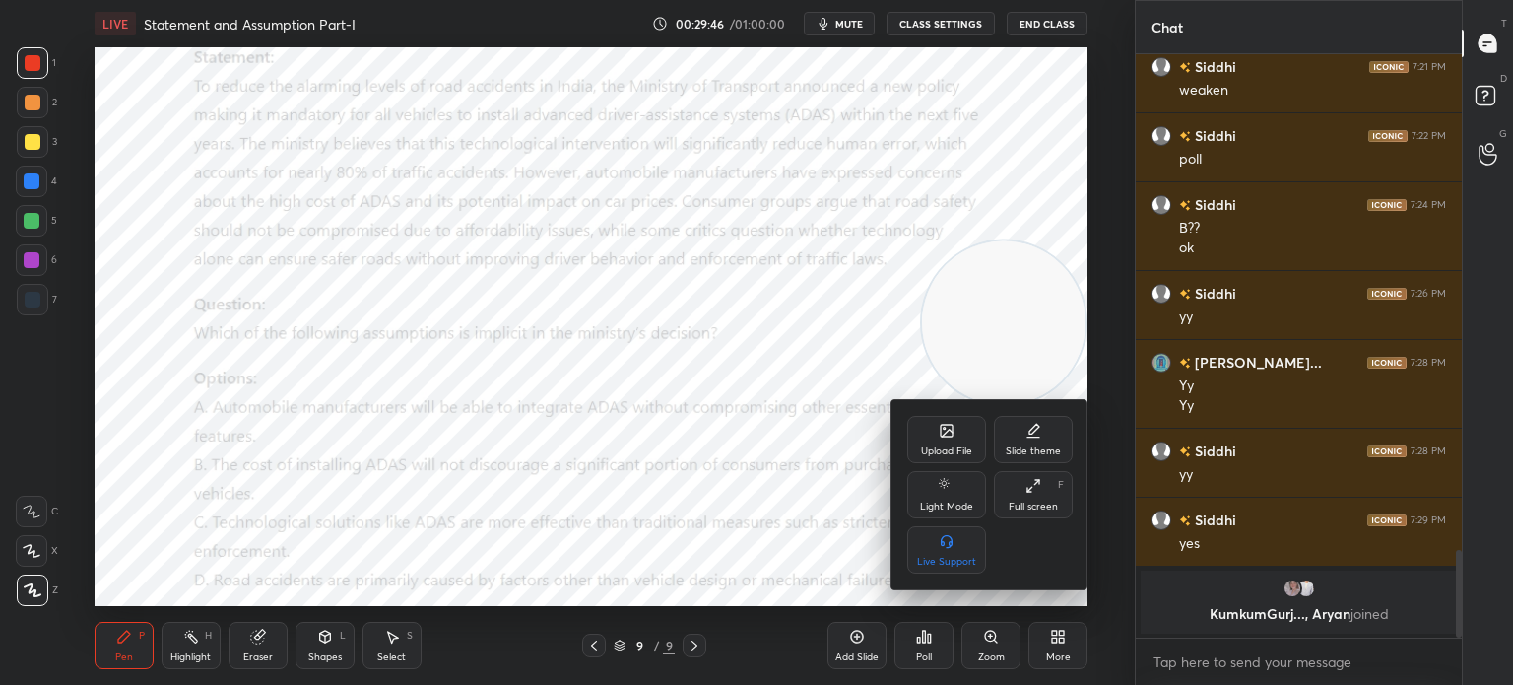
click at [939, 432] on icon at bounding box center [947, 431] width 16 height 16
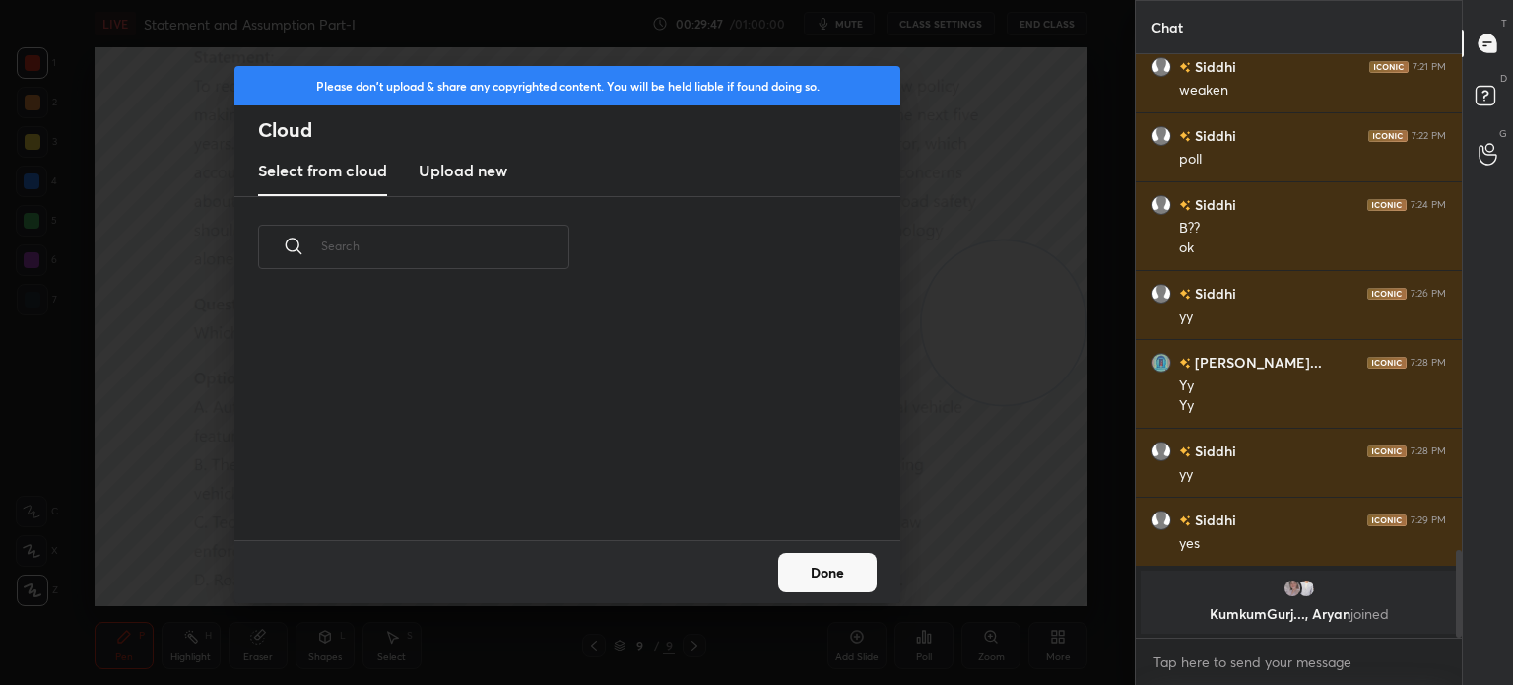
scroll to position [242, 632]
click at [461, 172] on h3 "Upload new" at bounding box center [463, 171] width 89 height 24
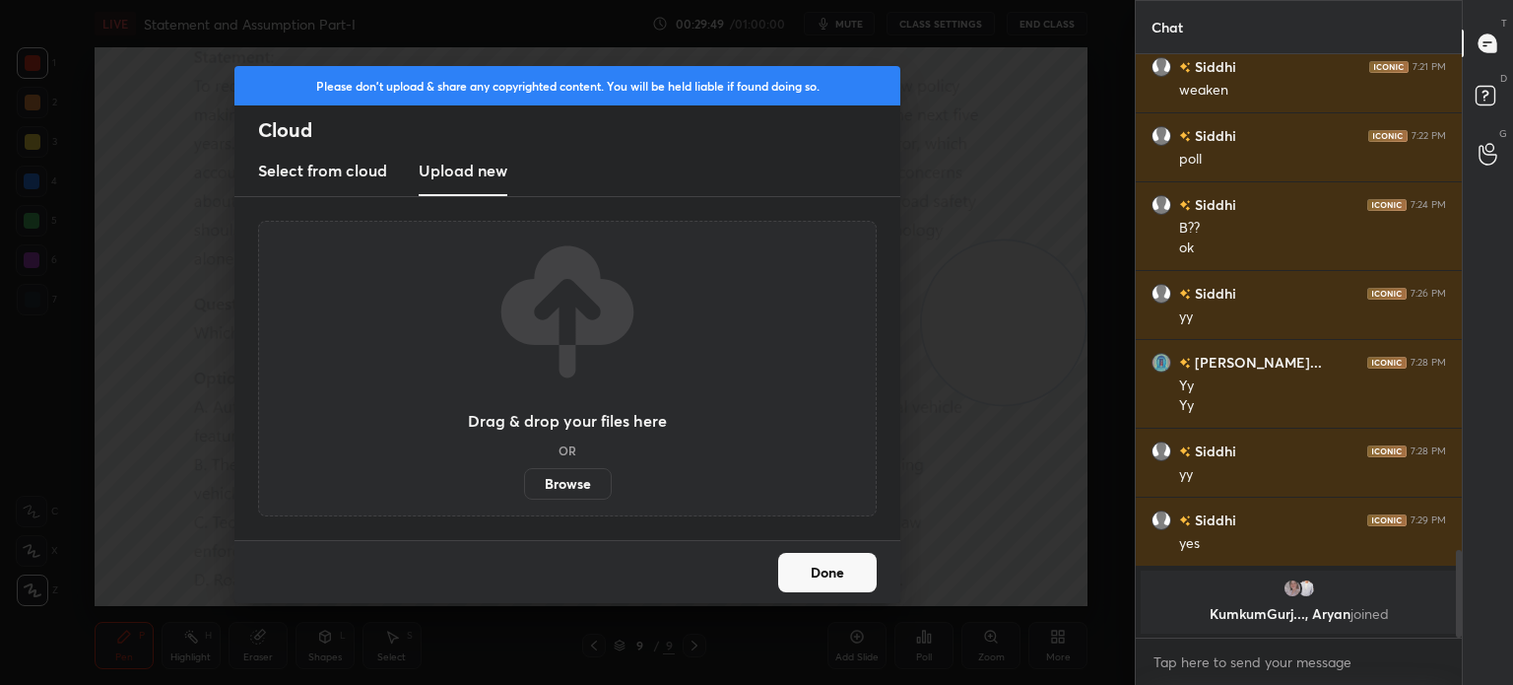
click at [563, 488] on label "Browse" at bounding box center [568, 484] width 88 height 32
click at [524, 488] on input "Browse" at bounding box center [524, 484] width 0 height 32
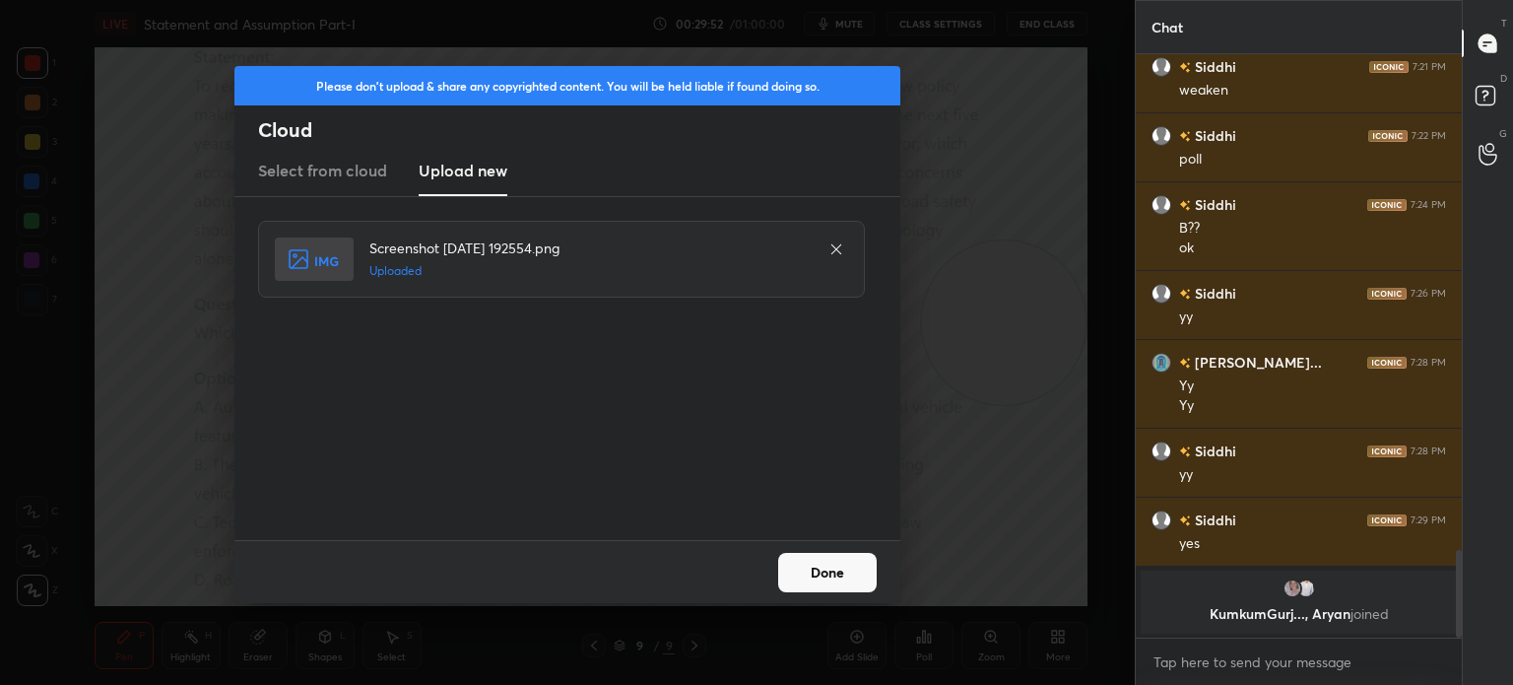
click at [806, 569] on button "Done" at bounding box center [827, 572] width 99 height 39
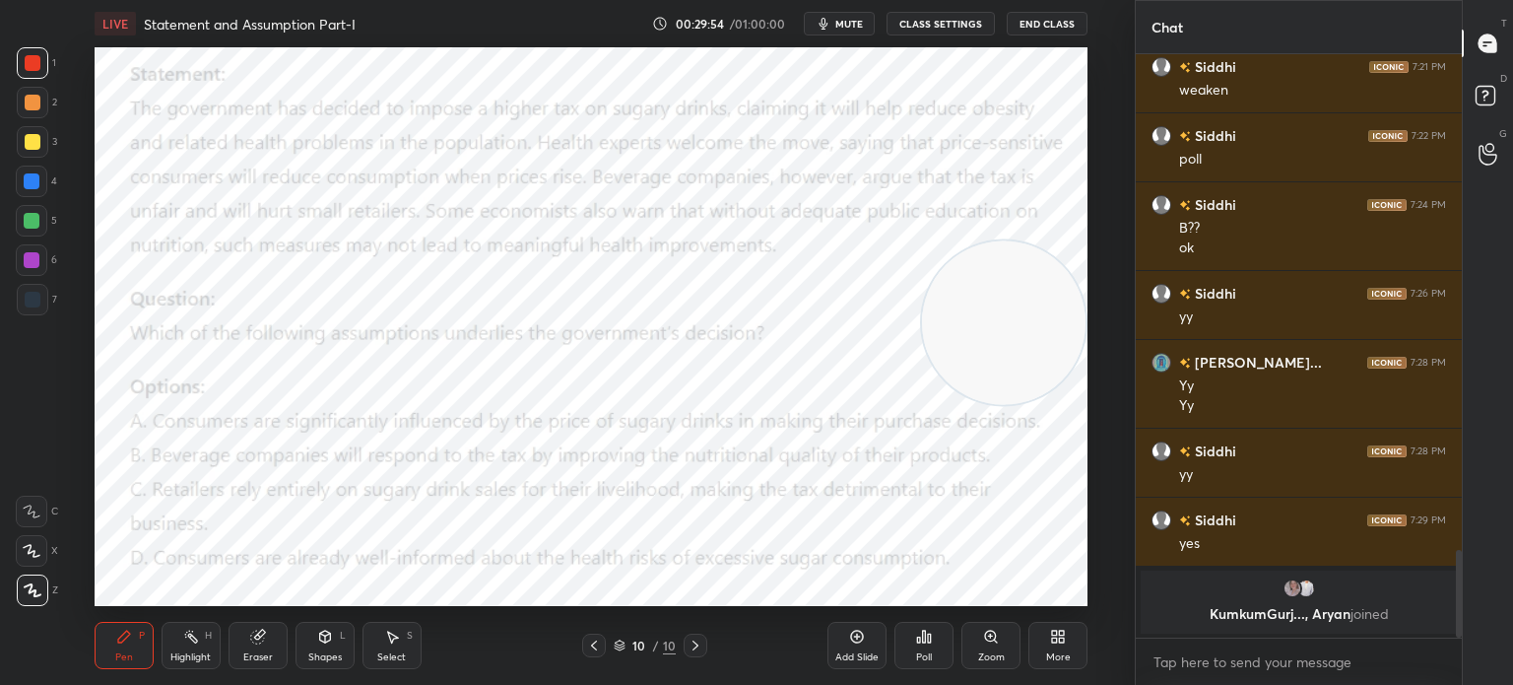
scroll to position [2809, 0]
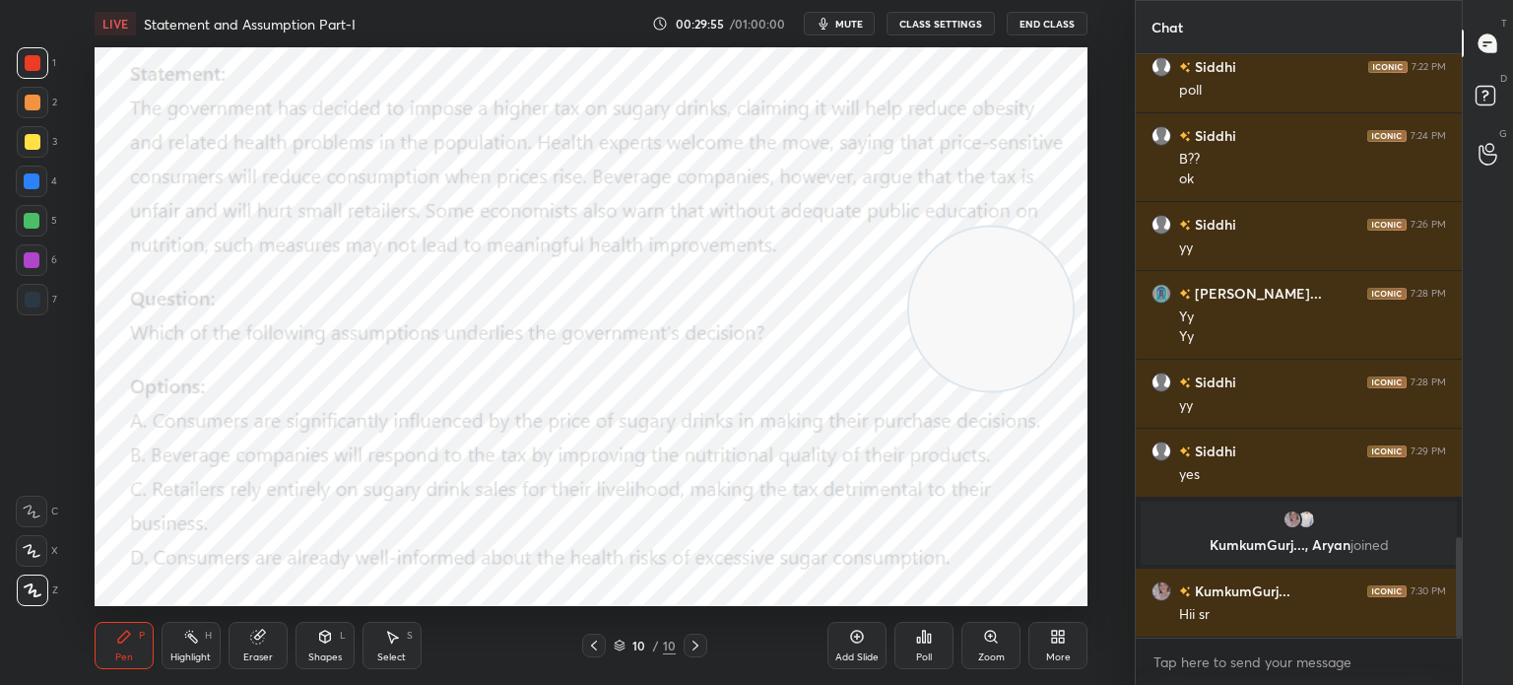
drag, startPoint x: 966, startPoint y: 356, endPoint x: 954, endPoint y: 342, distance: 18.8
click at [954, 342] on video at bounding box center [991, 309] width 164 height 164
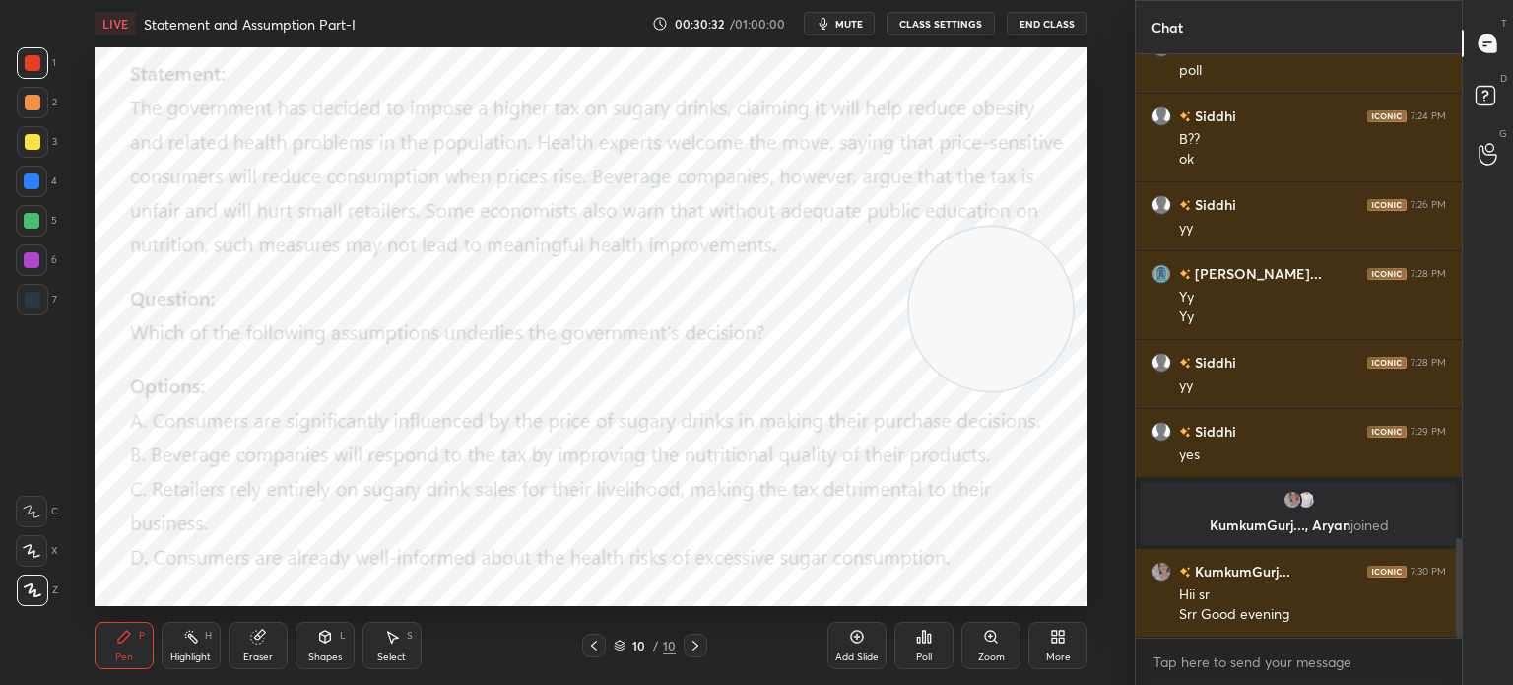
scroll to position [2876, 0]
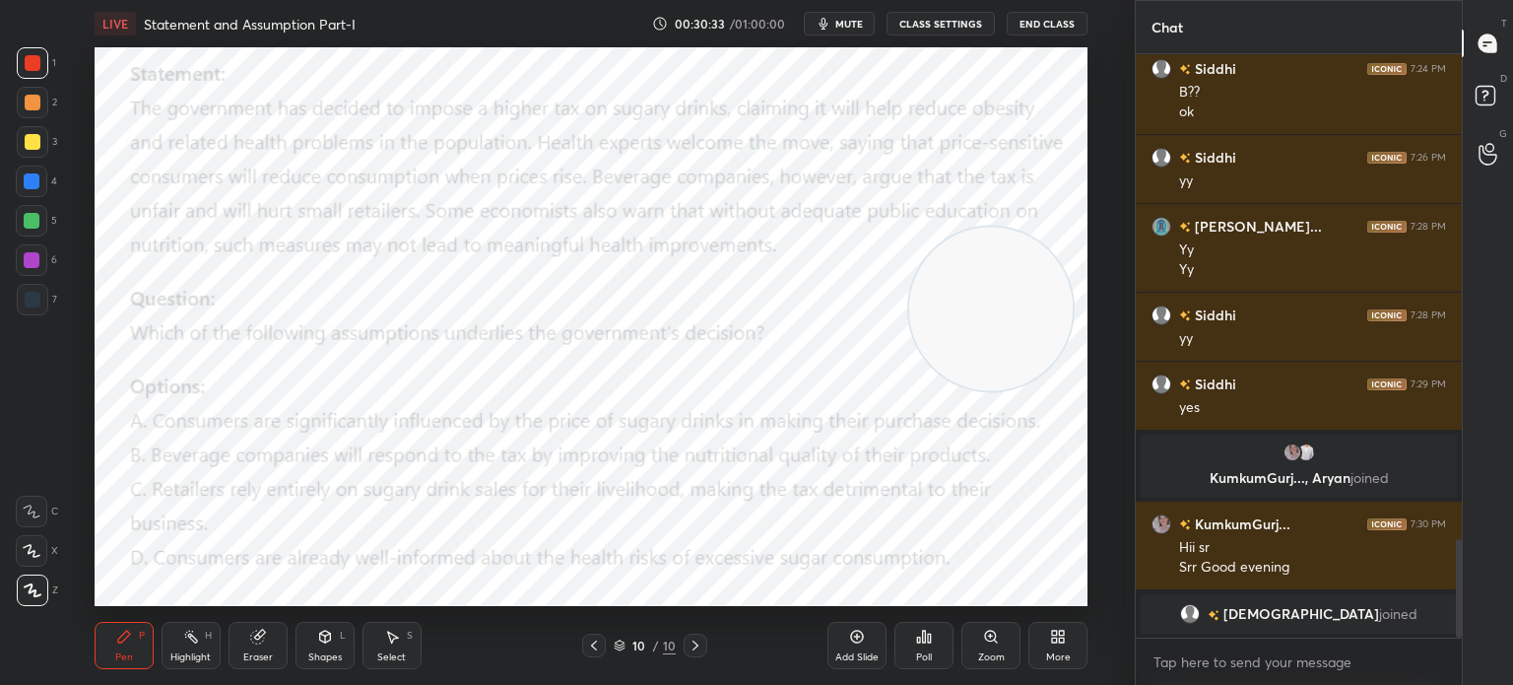
click at [862, 31] on button "mute" at bounding box center [839, 24] width 71 height 24
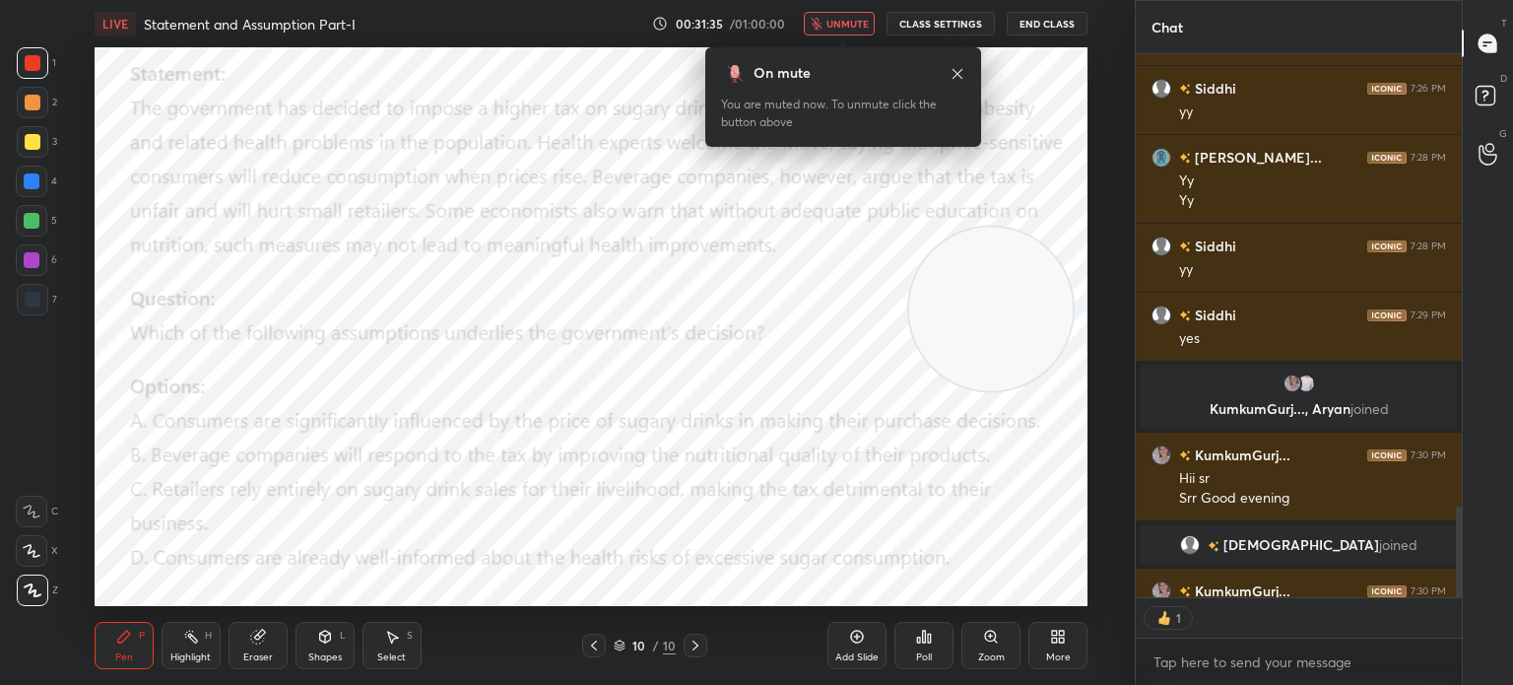
scroll to position [6, 6]
click at [924, 652] on div "Poll" at bounding box center [924, 657] width 16 height 10
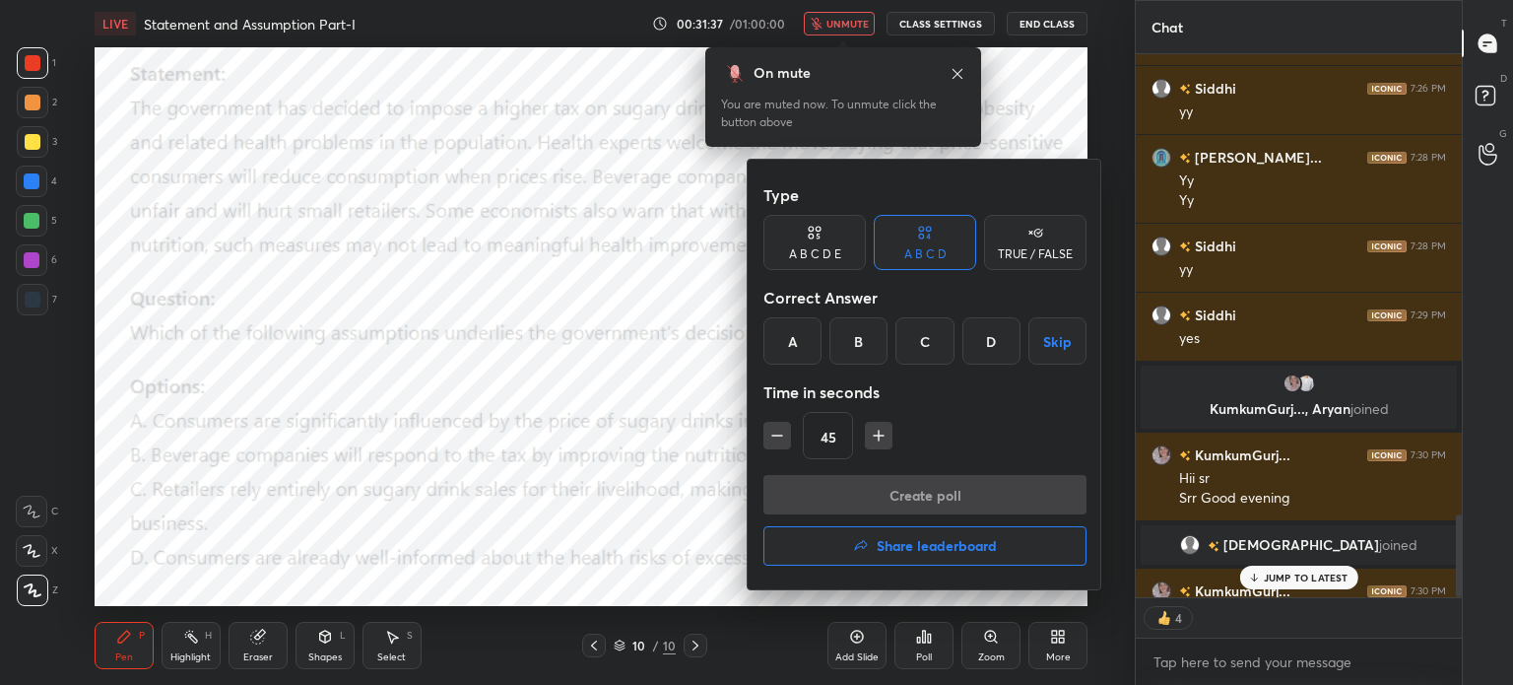
scroll to position [3034, 0]
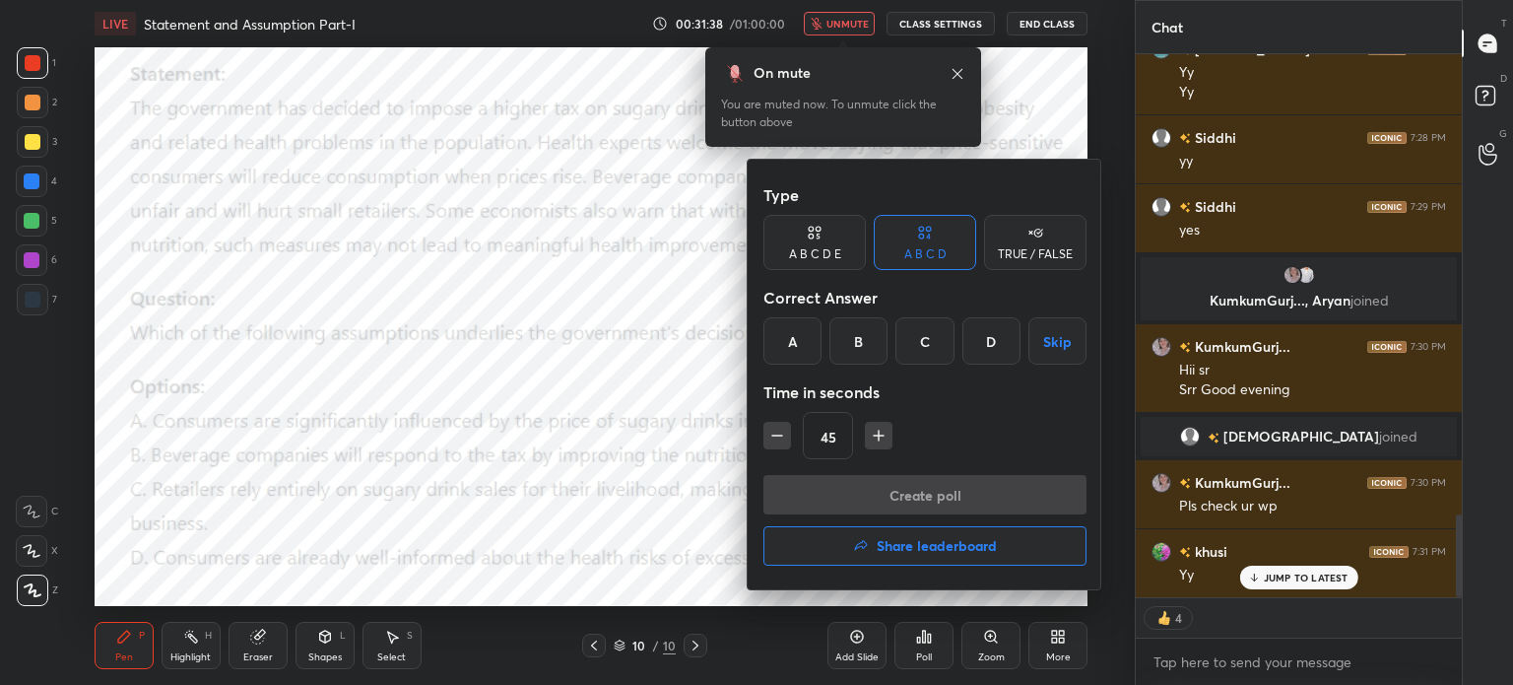
click at [788, 335] on div "A" at bounding box center [792, 340] width 58 height 47
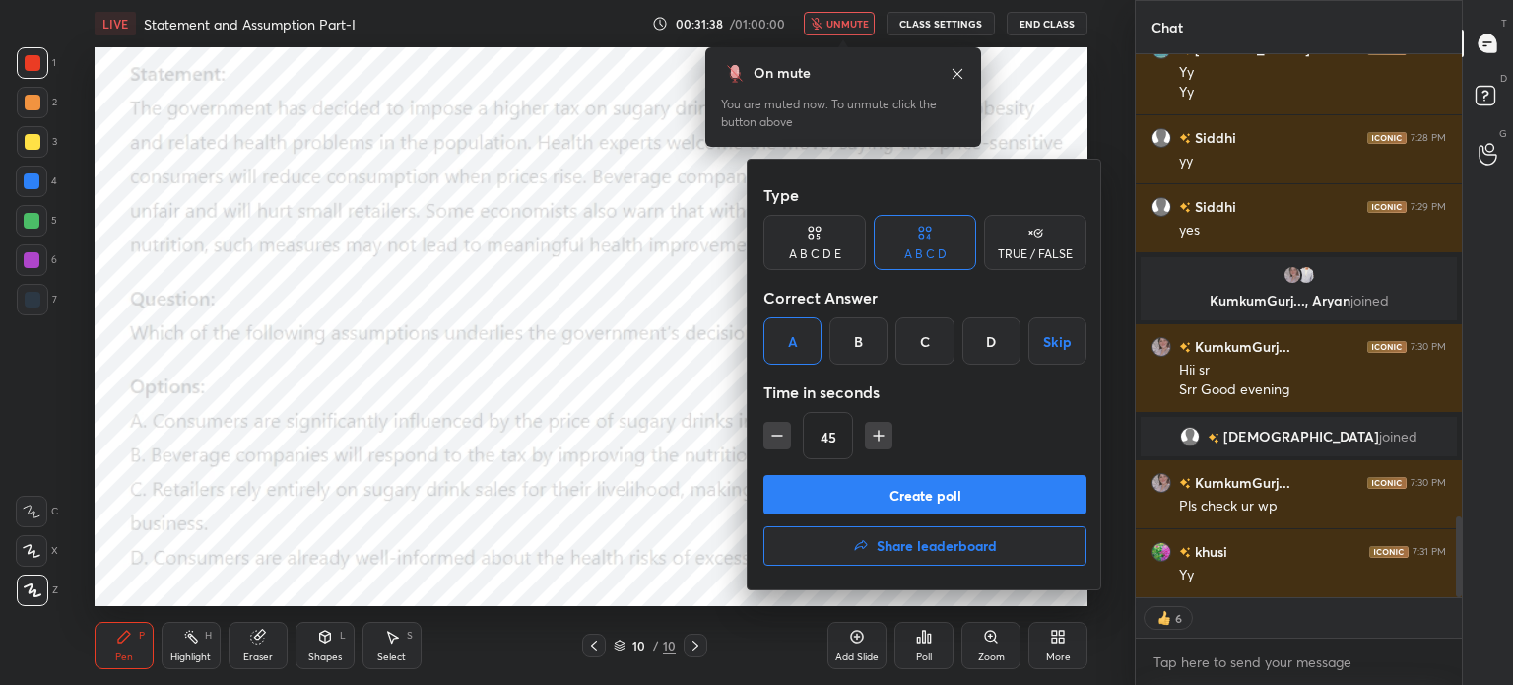
scroll to position [3104, 0]
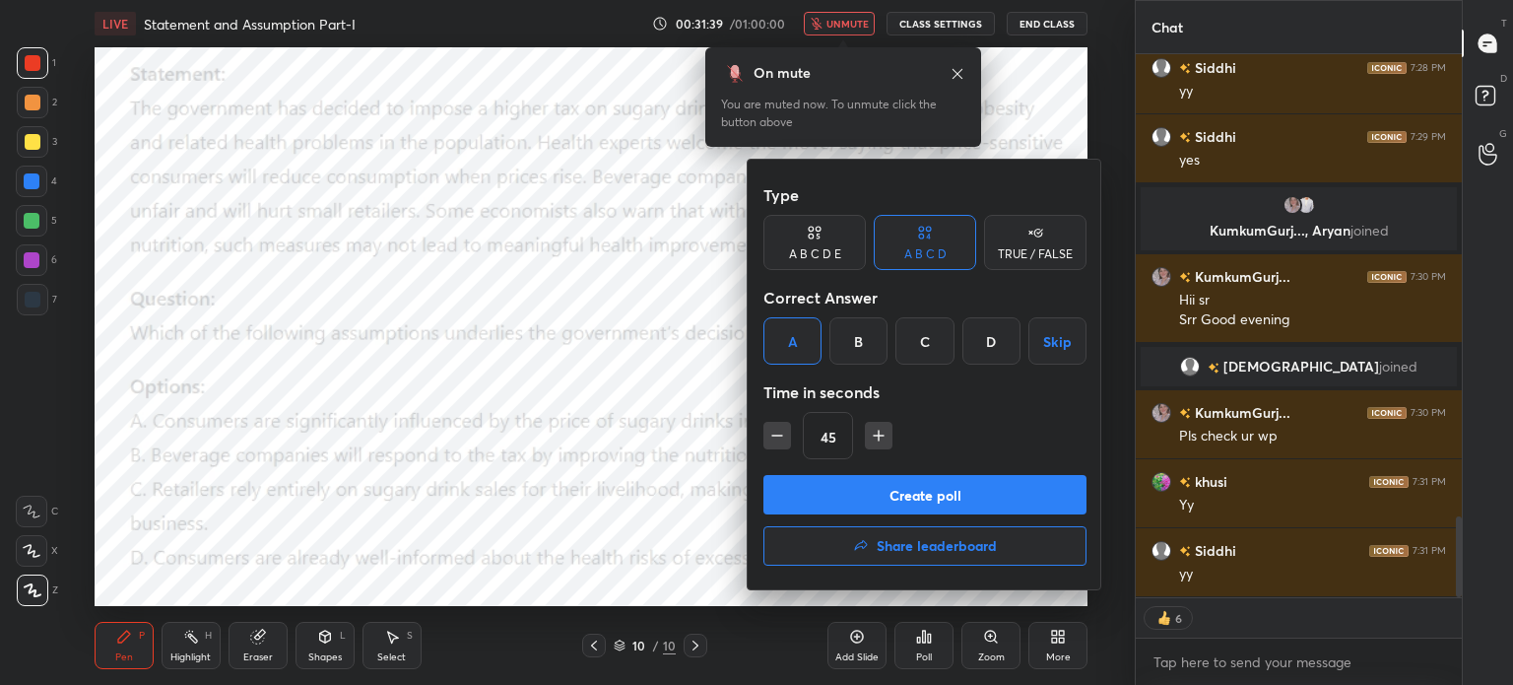
click at [816, 488] on button "Create poll" at bounding box center [924, 494] width 323 height 39
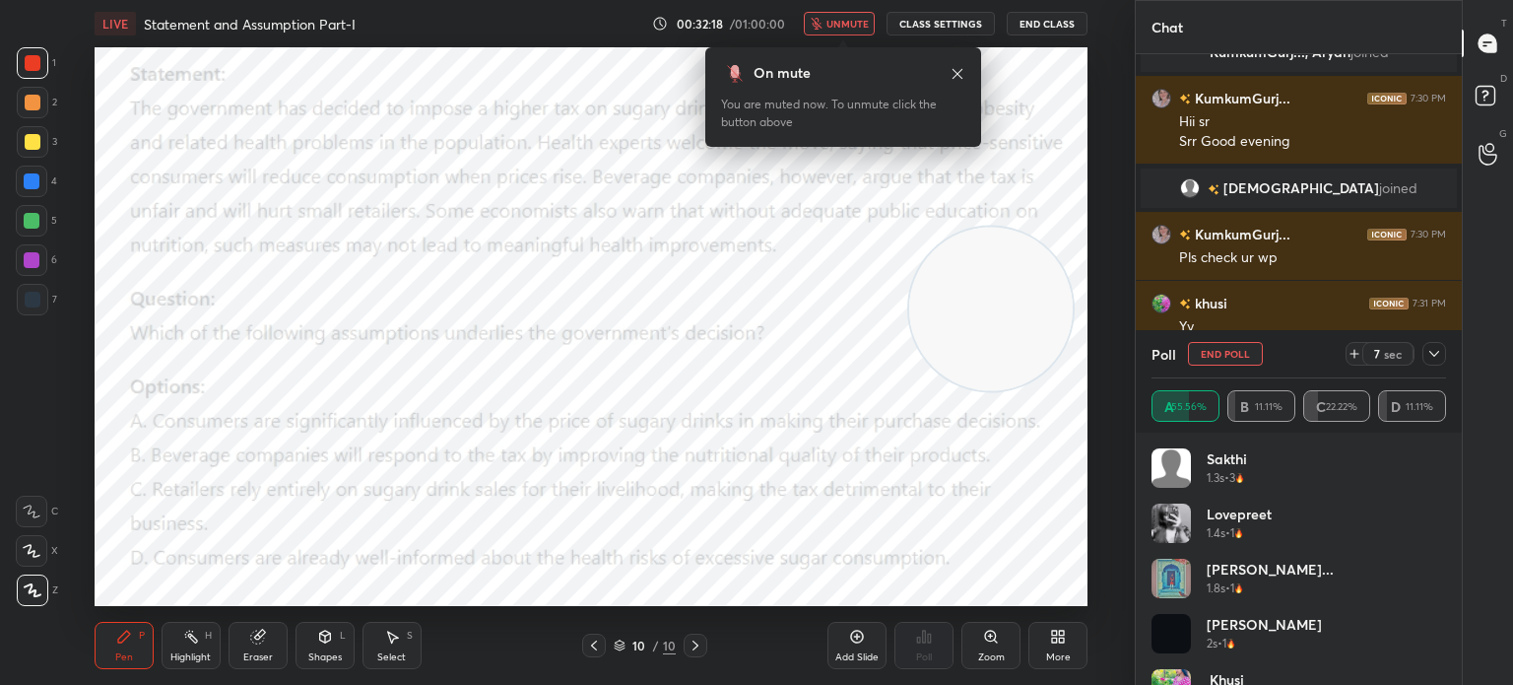
scroll to position [3138, 0]
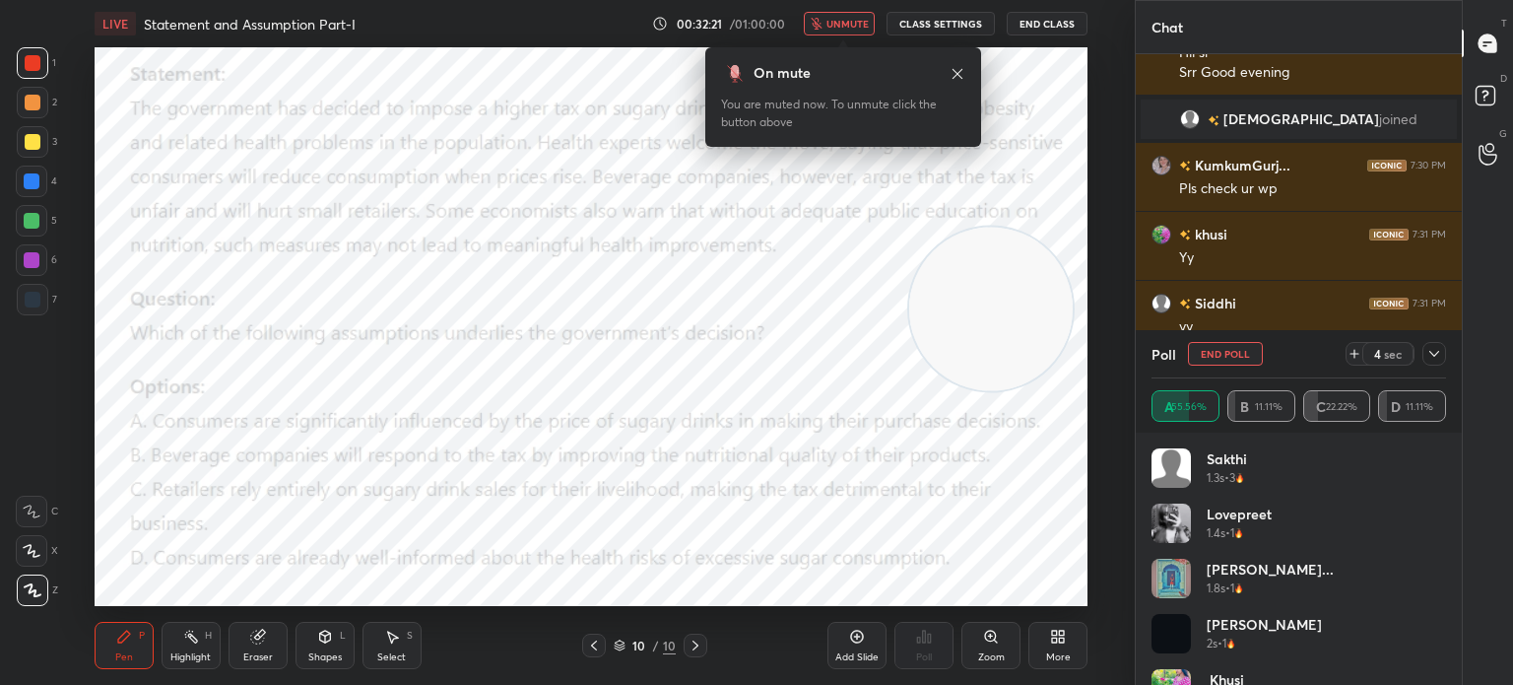
click at [840, 30] on span "unmute" at bounding box center [847, 24] width 42 height 14
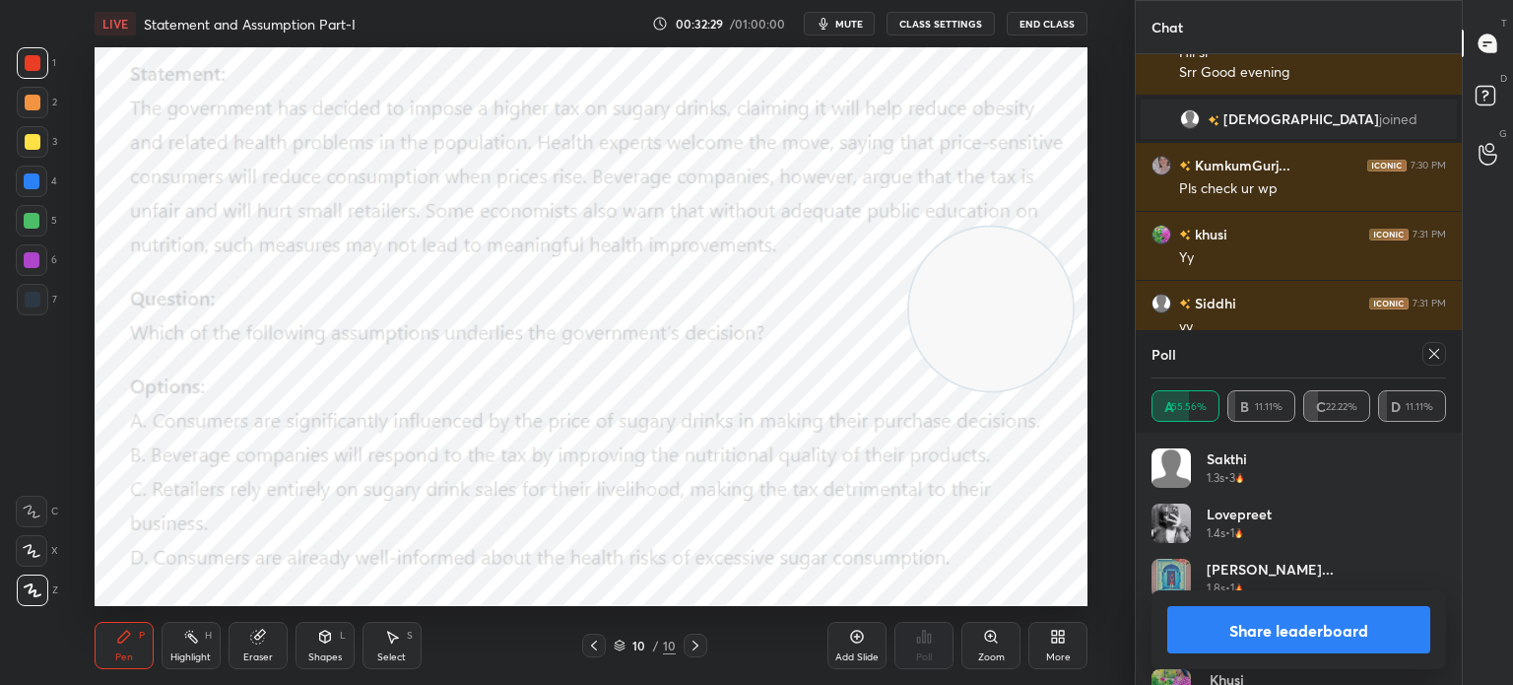
scroll to position [3207, 0]
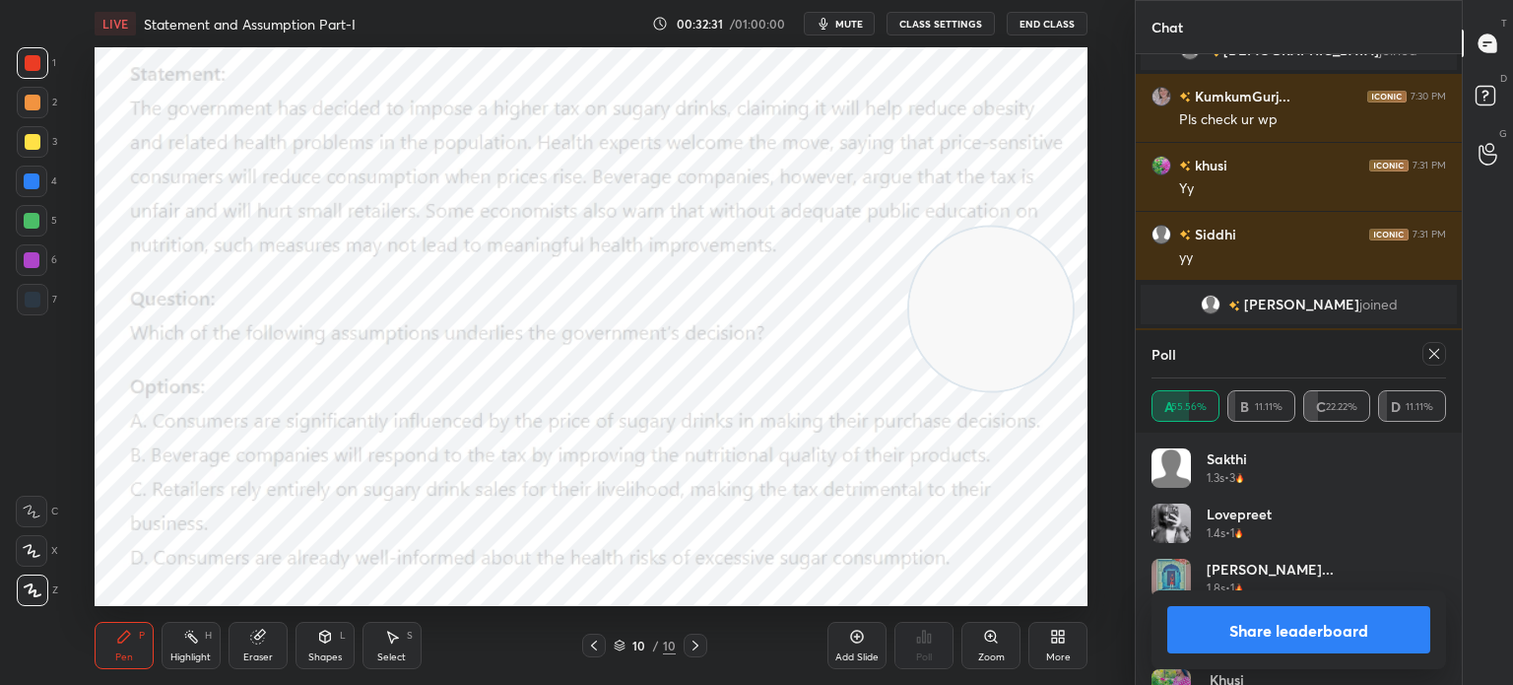
click at [1222, 633] on button "Share leaderboard" at bounding box center [1298, 629] width 263 height 47
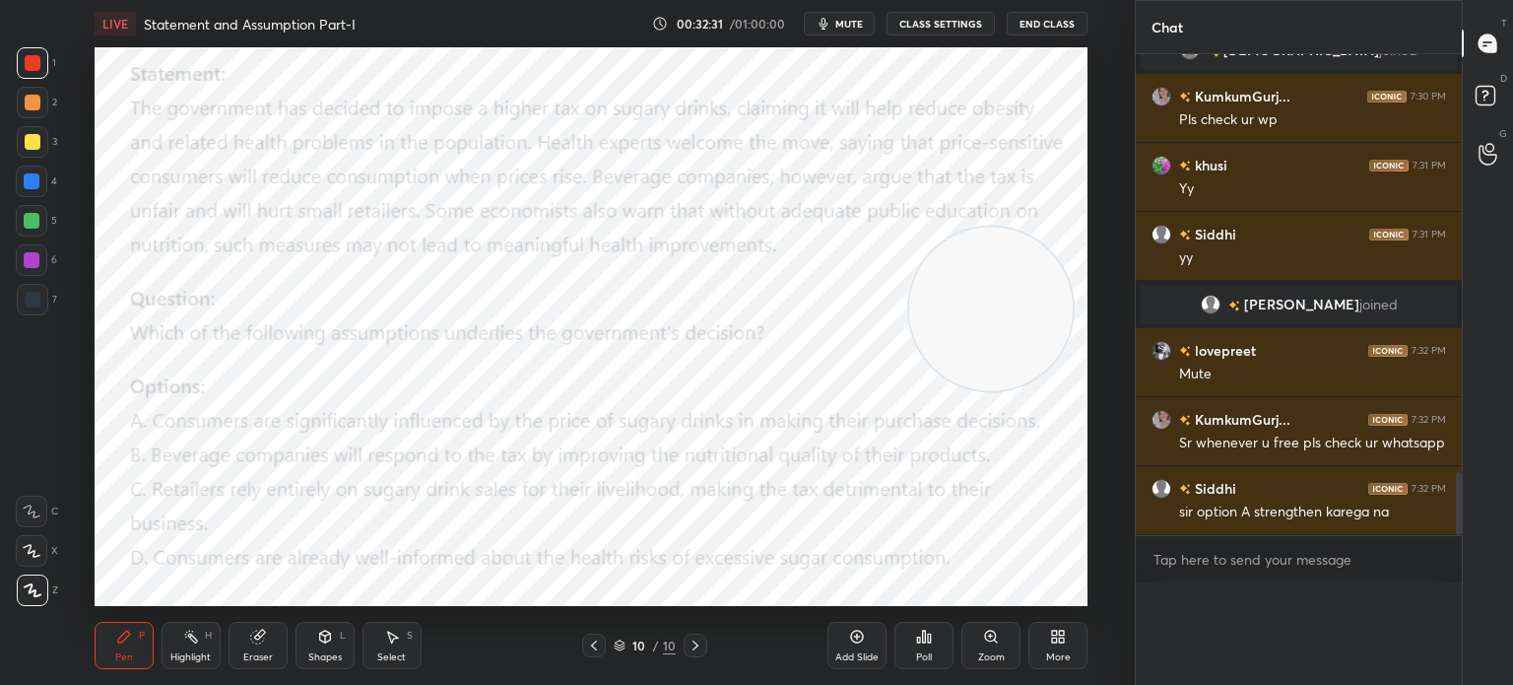
scroll to position [0, 6]
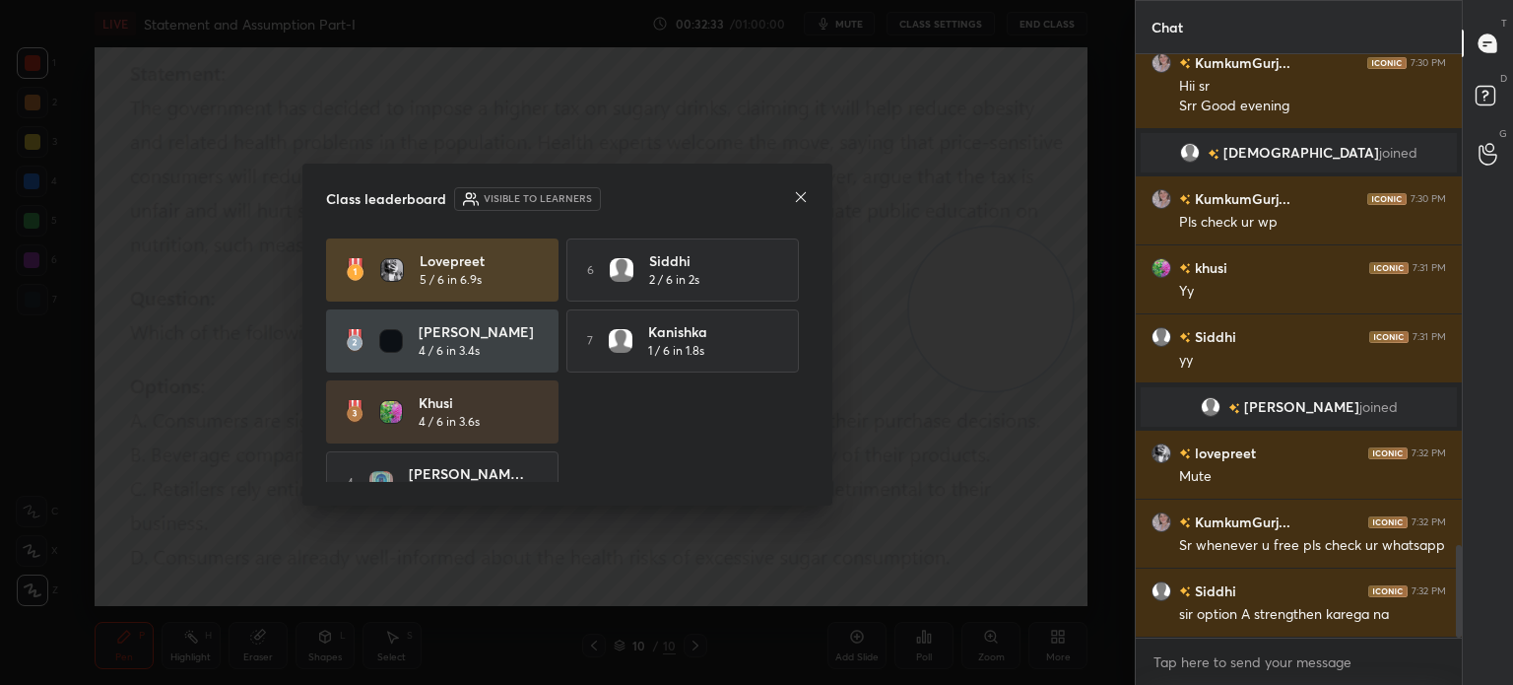
click at [795, 200] on icon at bounding box center [801, 197] width 16 height 16
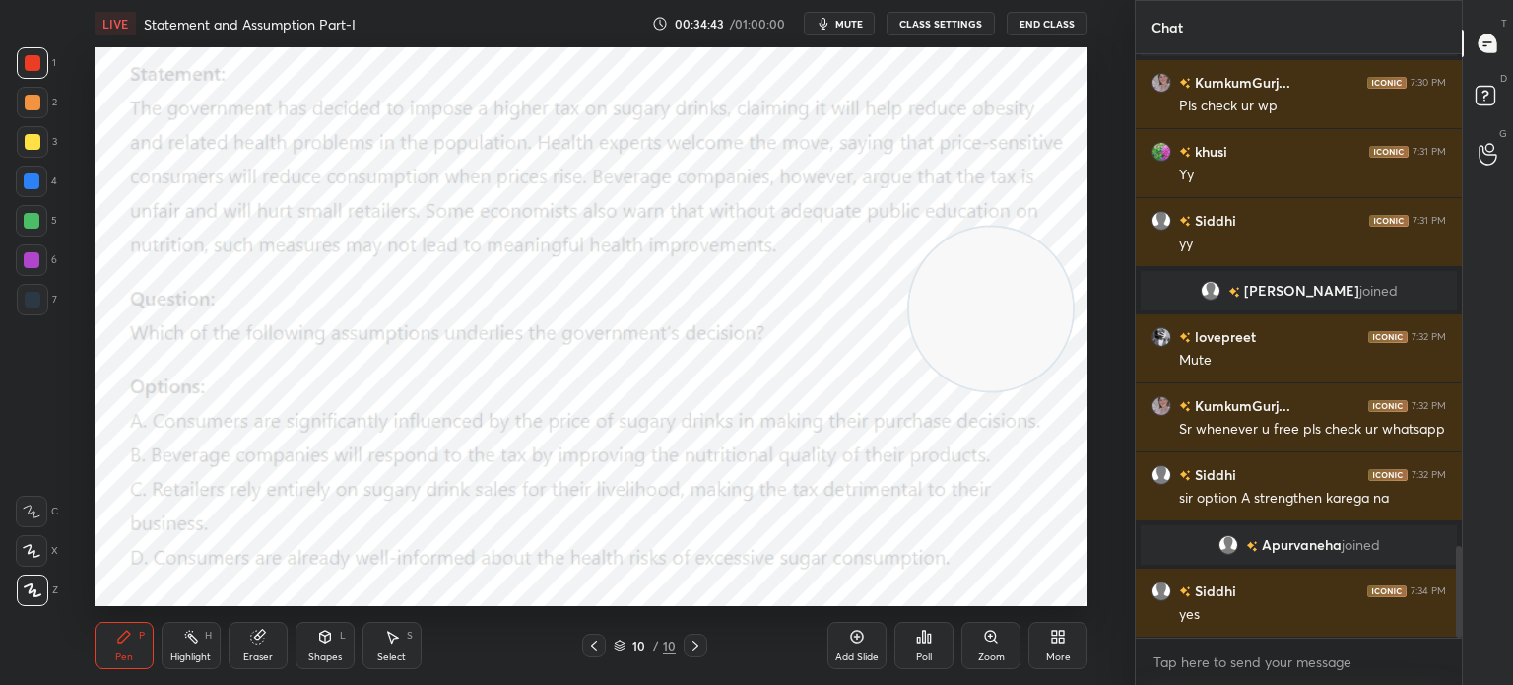
scroll to position [3166, 0]
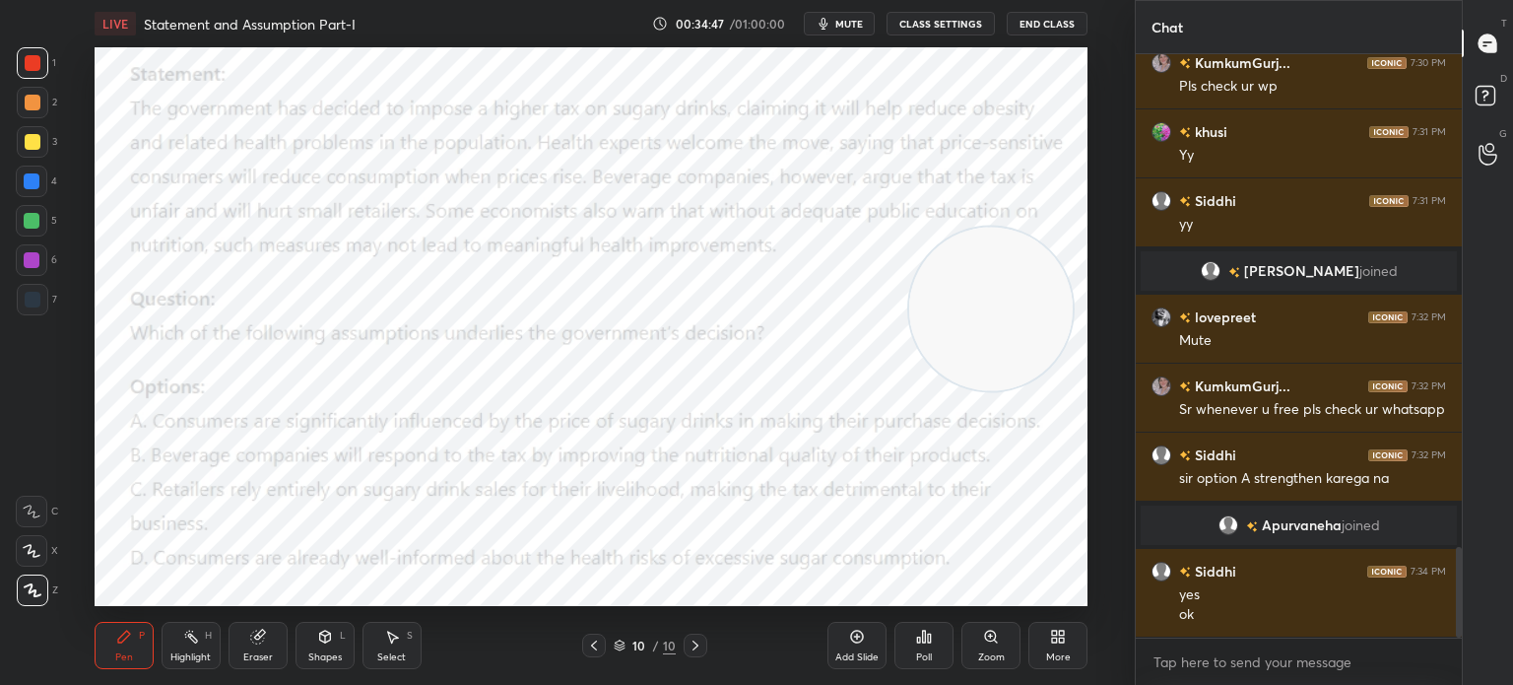
click at [1060, 622] on div "More" at bounding box center [1057, 645] width 59 height 47
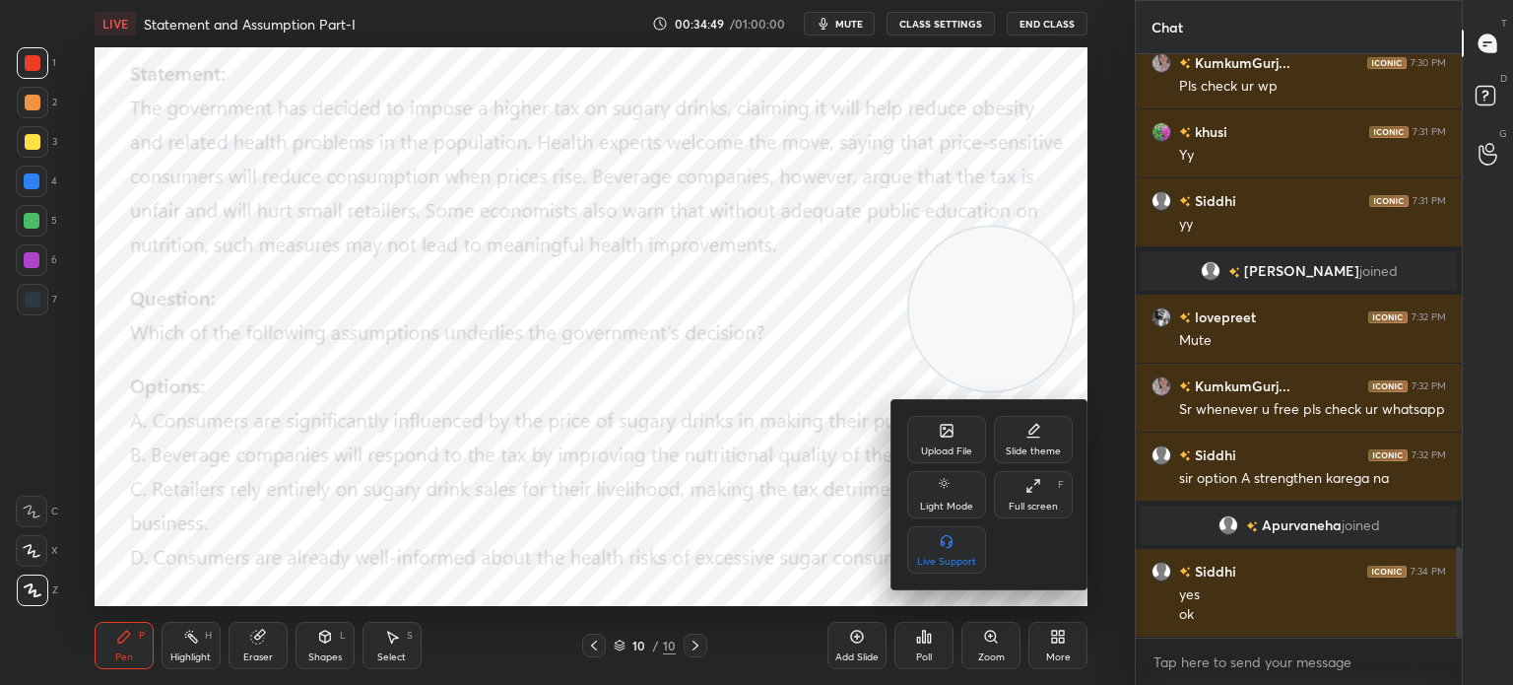
click at [922, 432] on div "Upload File" at bounding box center [946, 439] width 79 height 47
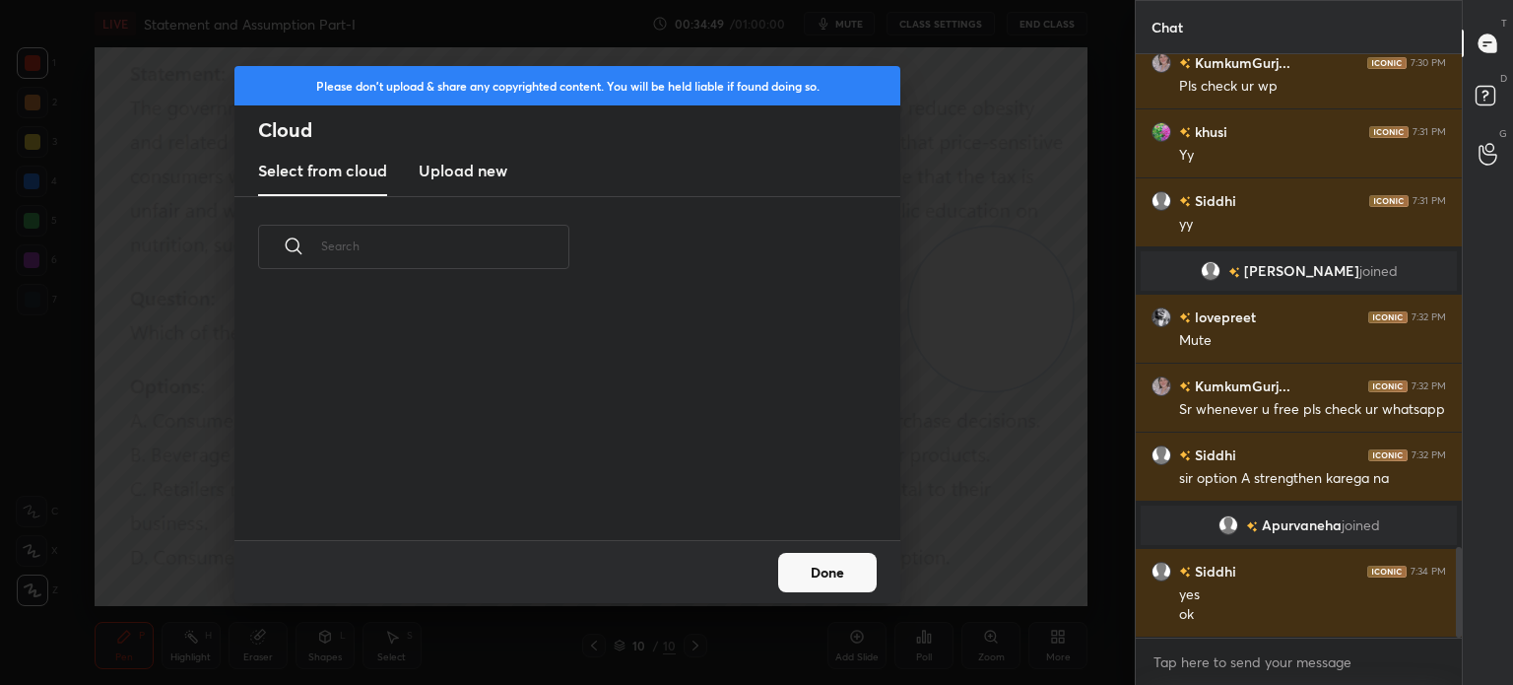
scroll to position [242, 632]
click at [469, 165] on h3 "Upload new" at bounding box center [463, 171] width 89 height 24
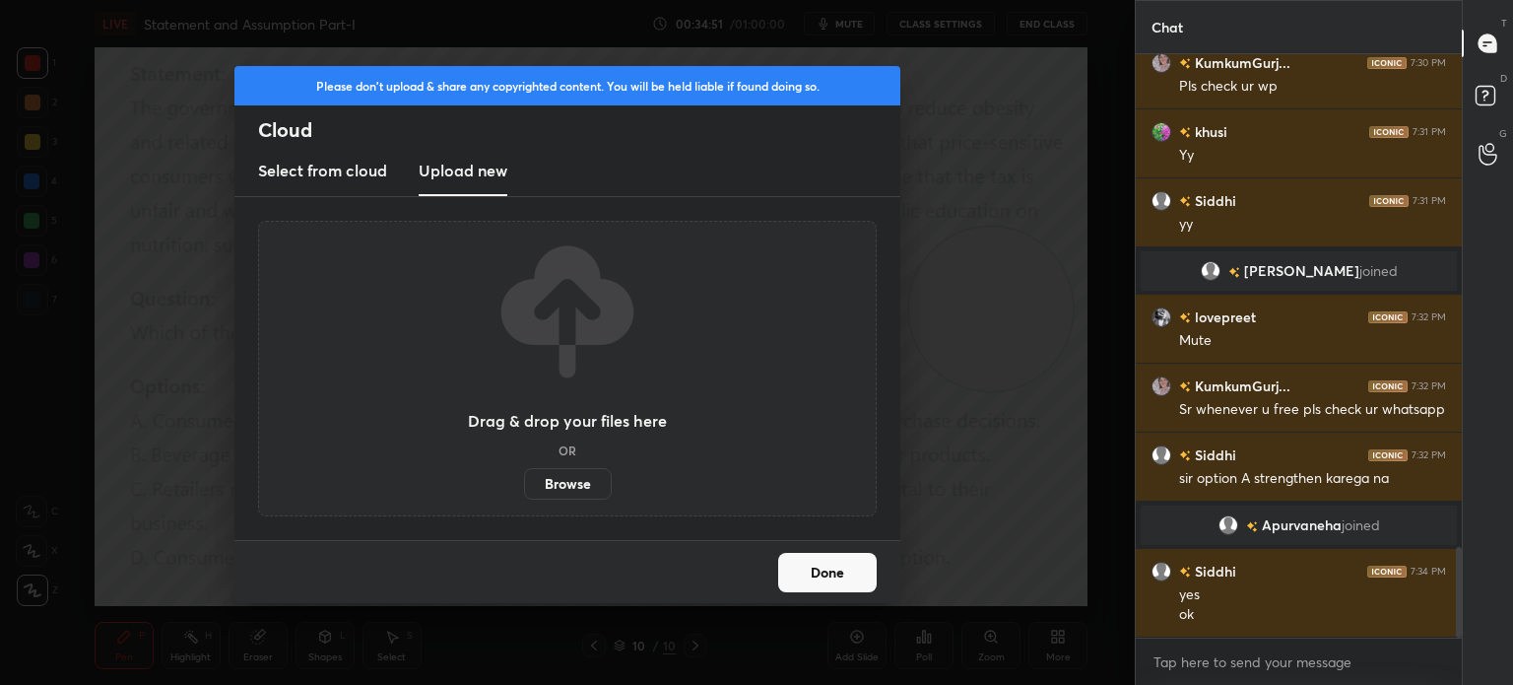
click at [552, 477] on label "Browse" at bounding box center [568, 484] width 88 height 32
click at [524, 477] on input "Browse" at bounding box center [524, 484] width 0 height 32
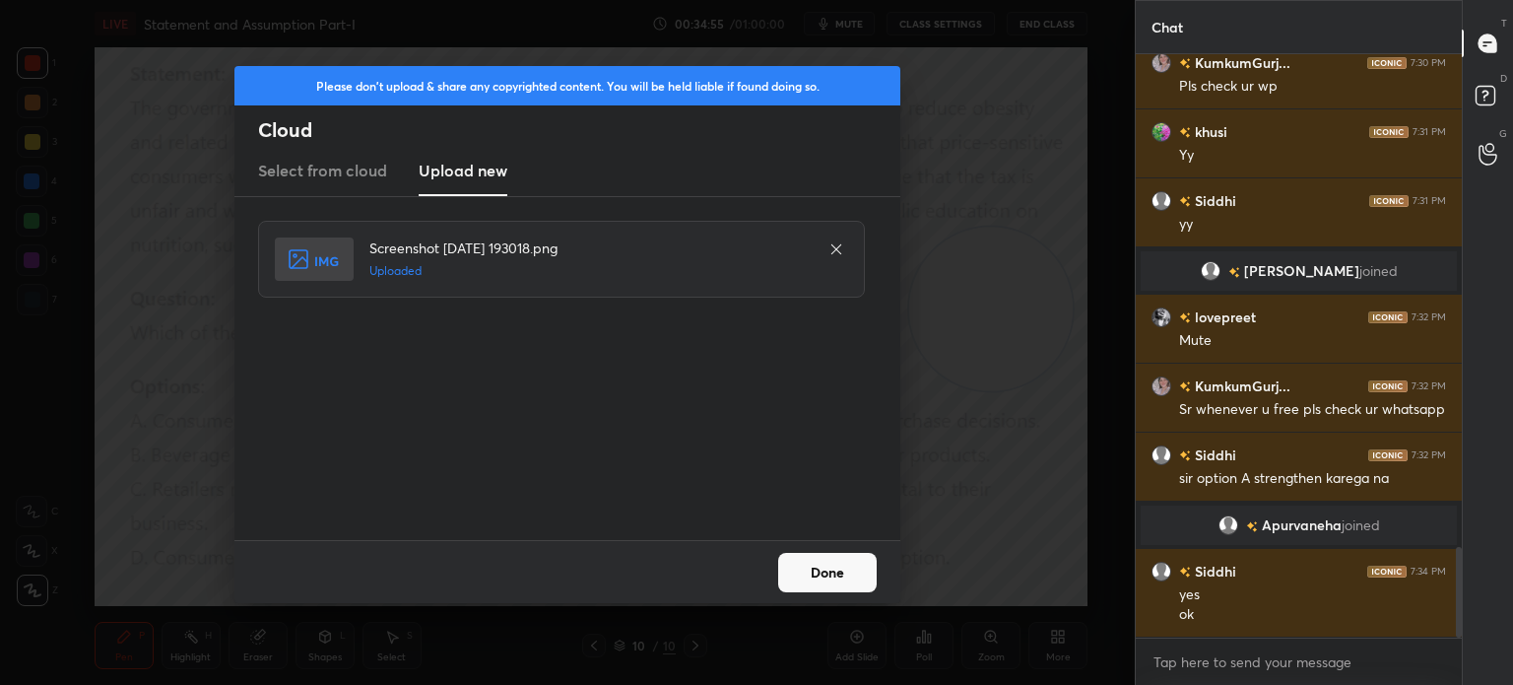
click at [825, 563] on button "Done" at bounding box center [827, 572] width 99 height 39
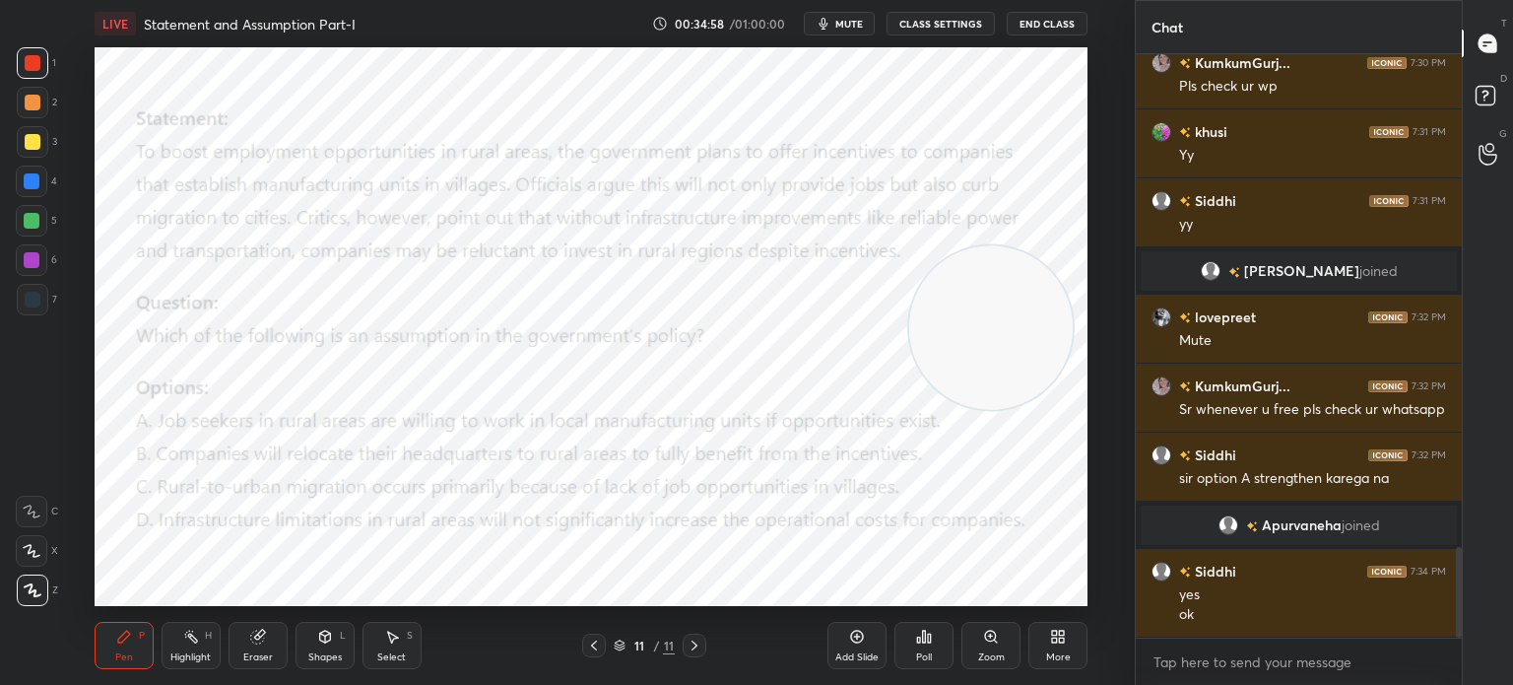
drag, startPoint x: 1003, startPoint y: 295, endPoint x: 1004, endPoint y: 317, distance: 22.7
click at [1004, 317] on video at bounding box center [991, 327] width 164 height 164
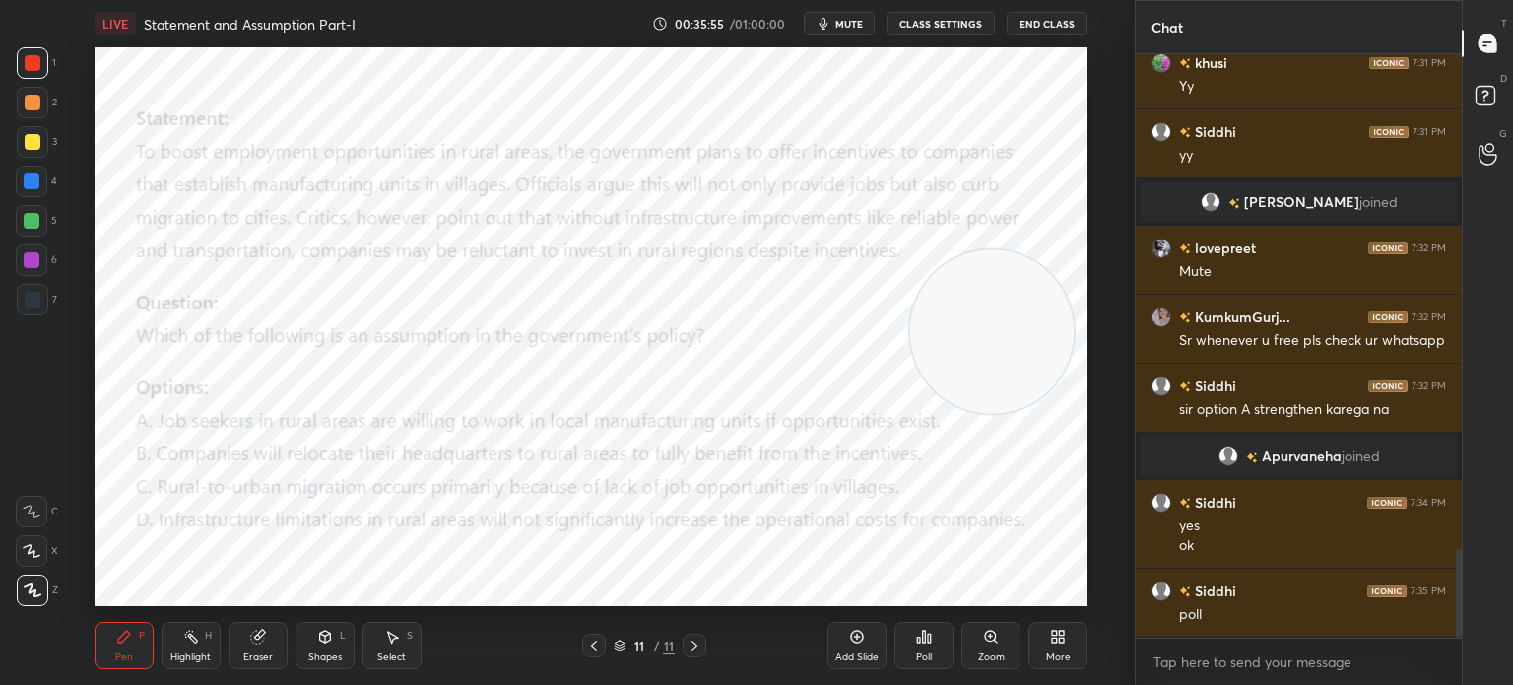
click at [922, 652] on div "Poll" at bounding box center [924, 657] width 16 height 10
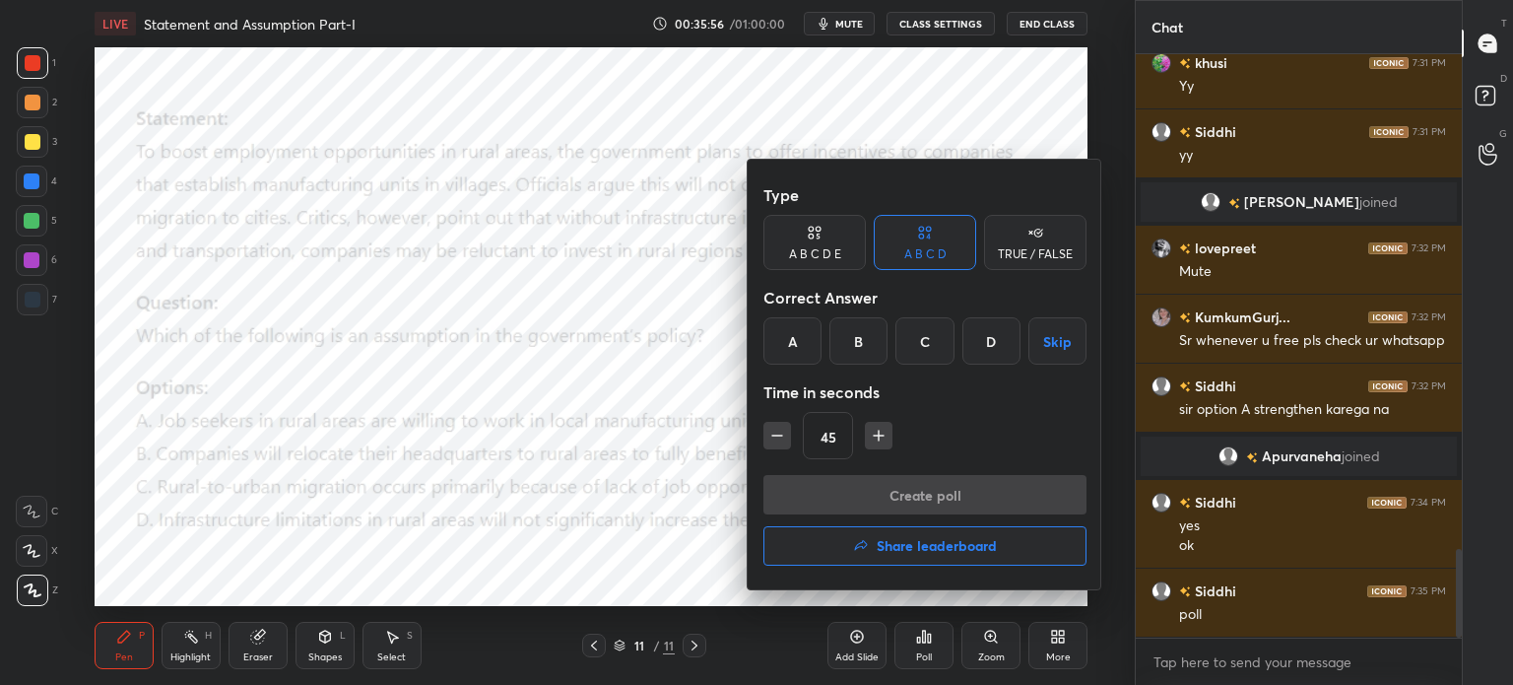
click at [796, 338] on div "A" at bounding box center [792, 340] width 58 height 47
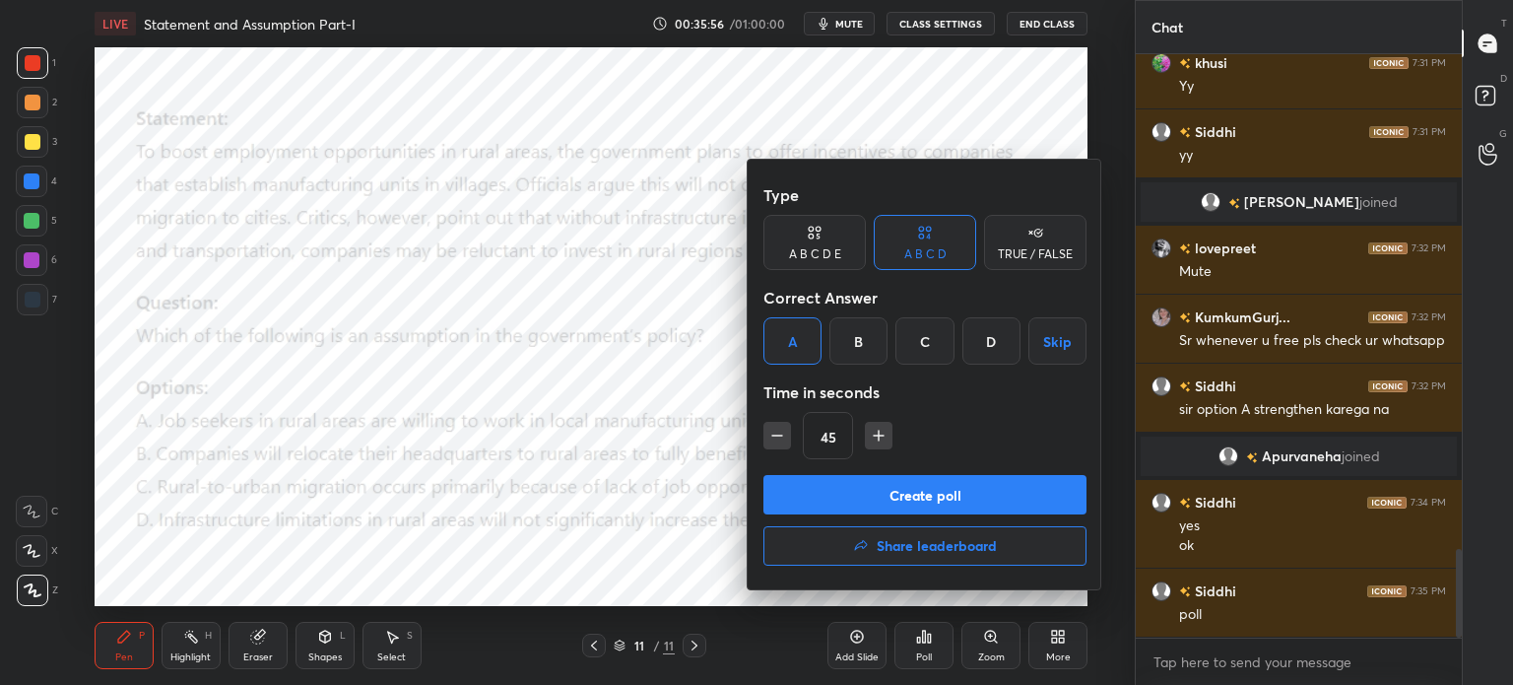
click at [840, 492] on button "Create poll" at bounding box center [924, 494] width 323 height 39
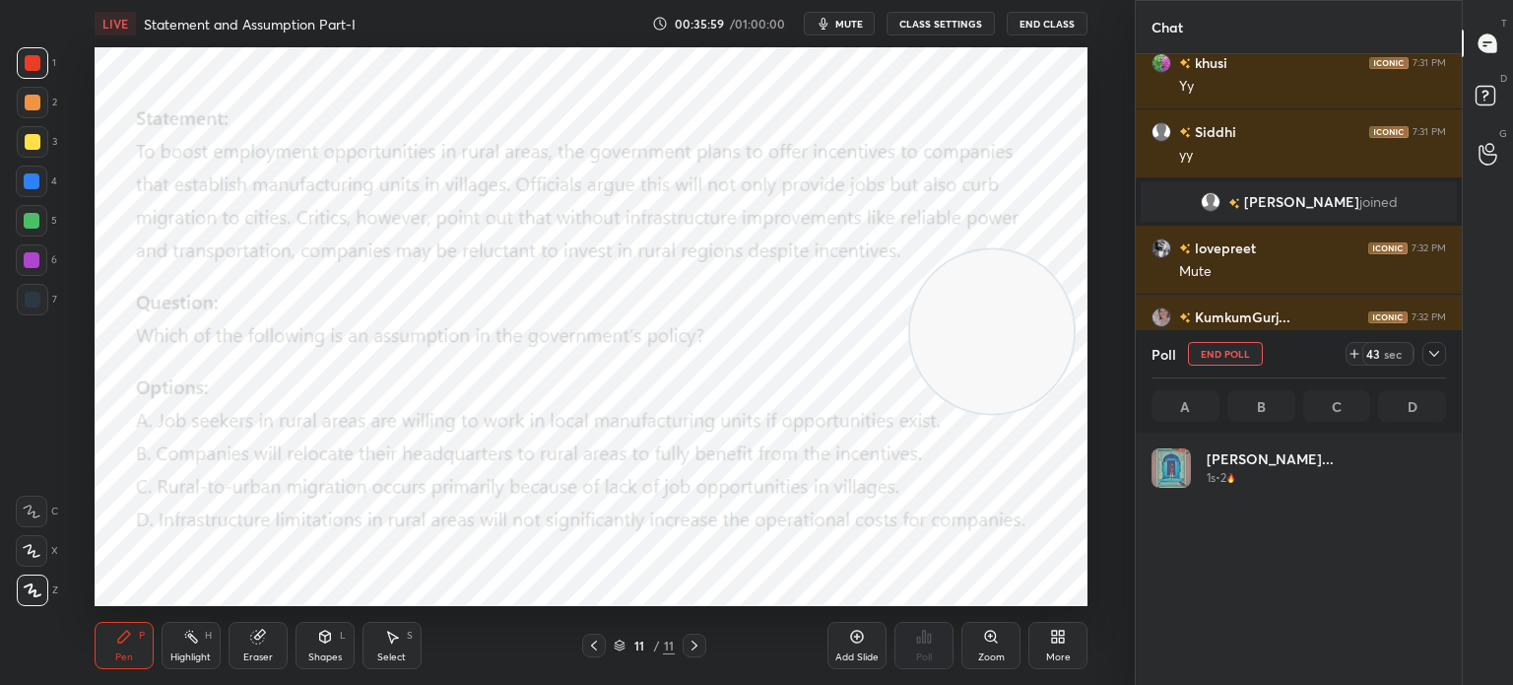
scroll to position [231, 289]
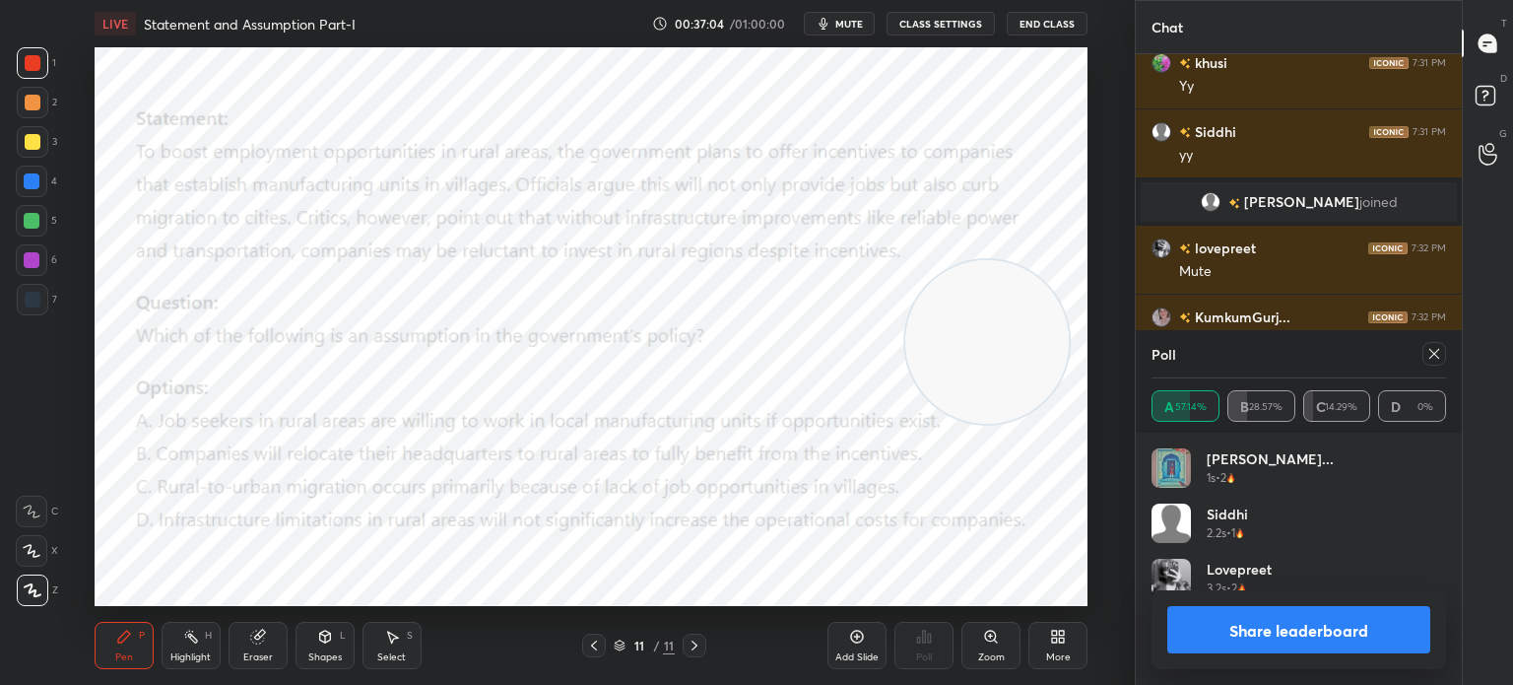
click at [1238, 632] on button "Share leaderboard" at bounding box center [1298, 629] width 263 height 47
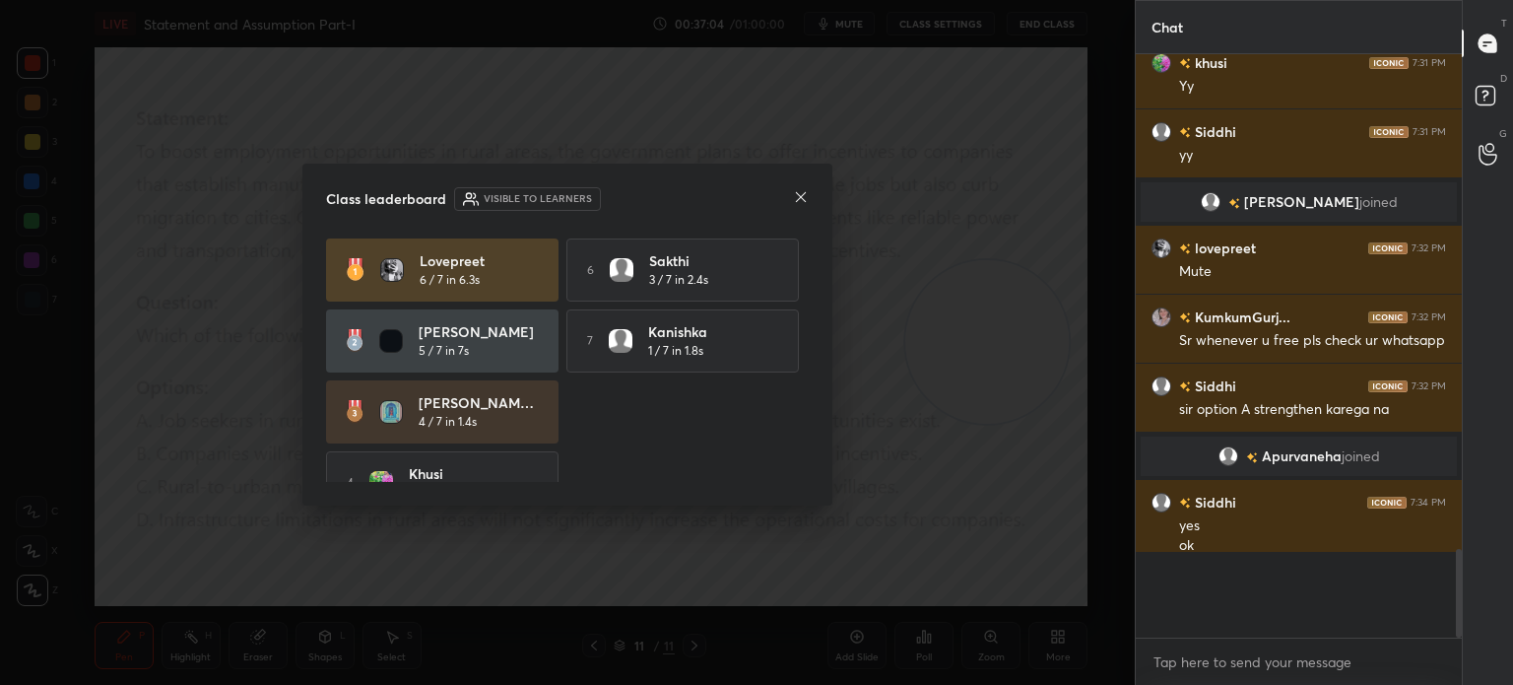
scroll to position [623, 320]
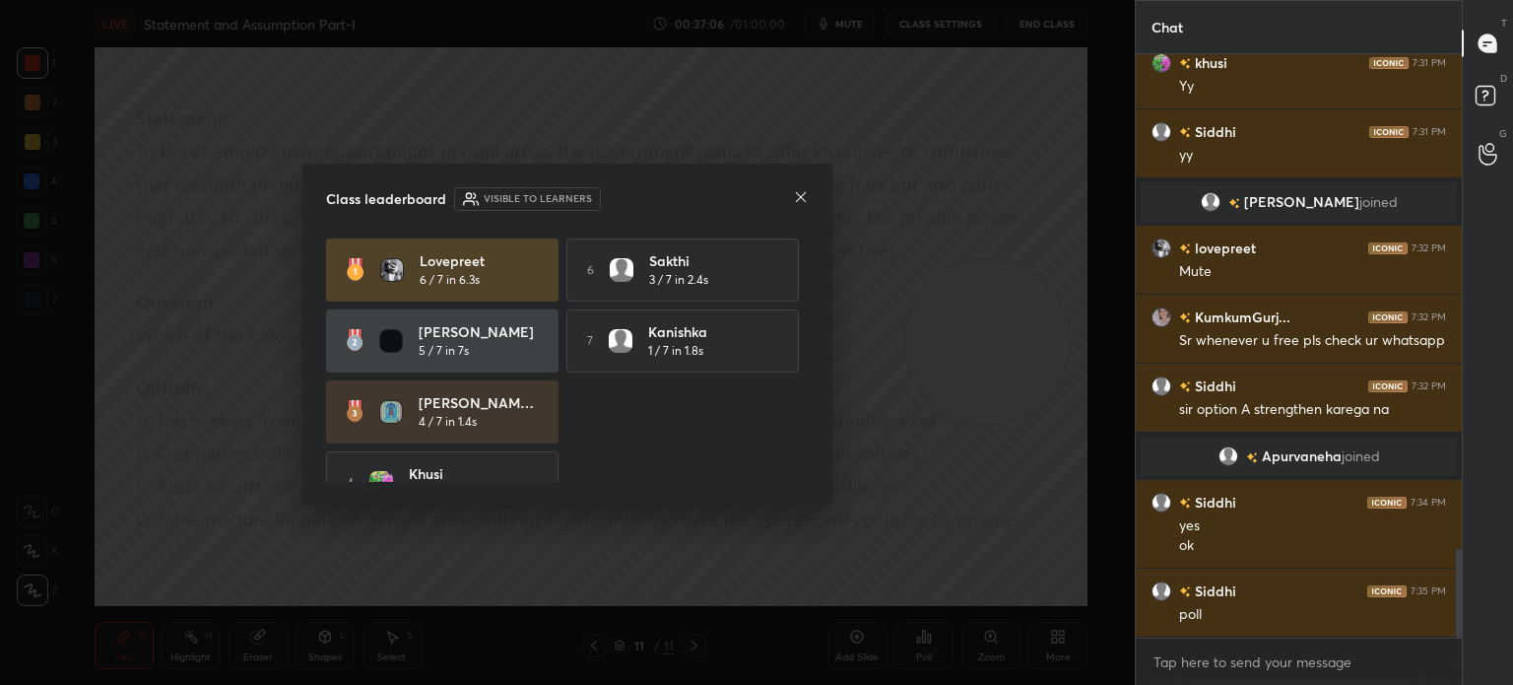
click at [799, 203] on icon at bounding box center [801, 197] width 16 height 16
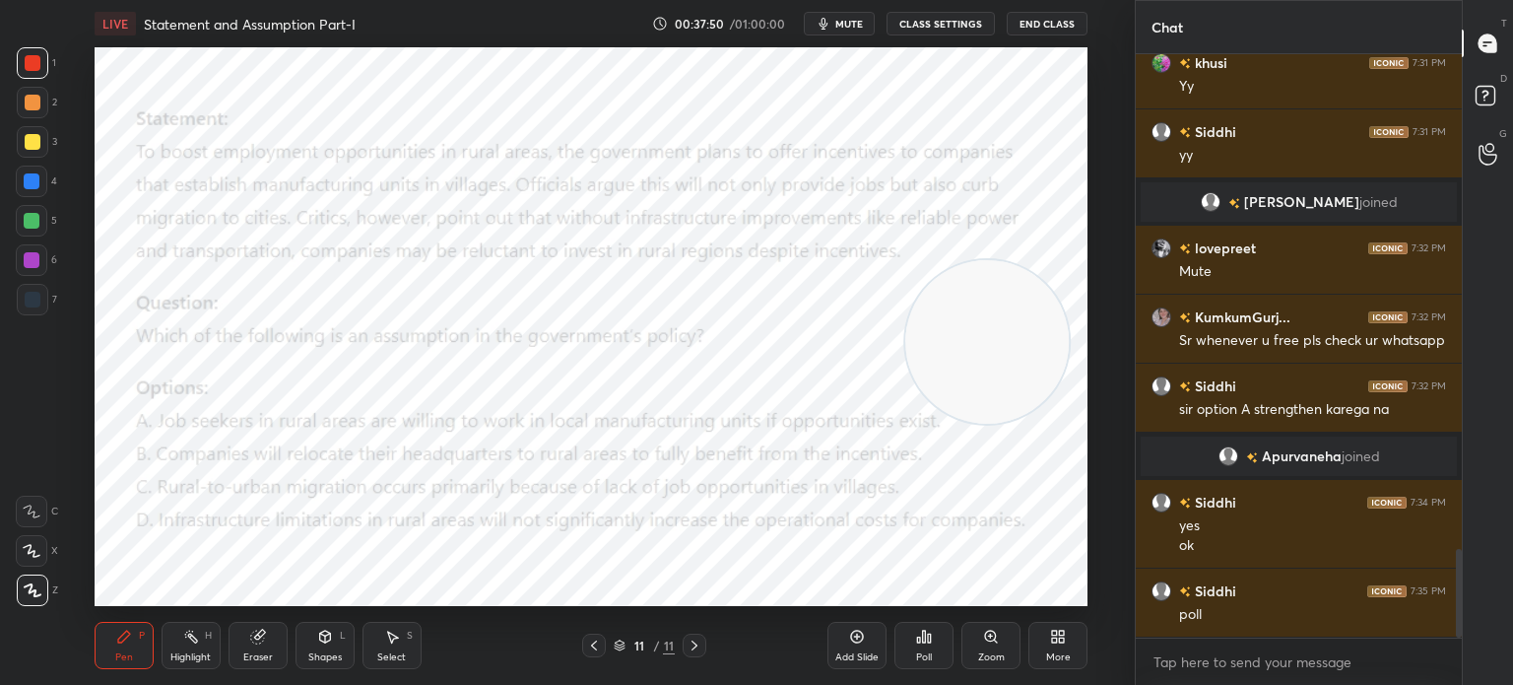
scroll to position [3304, 0]
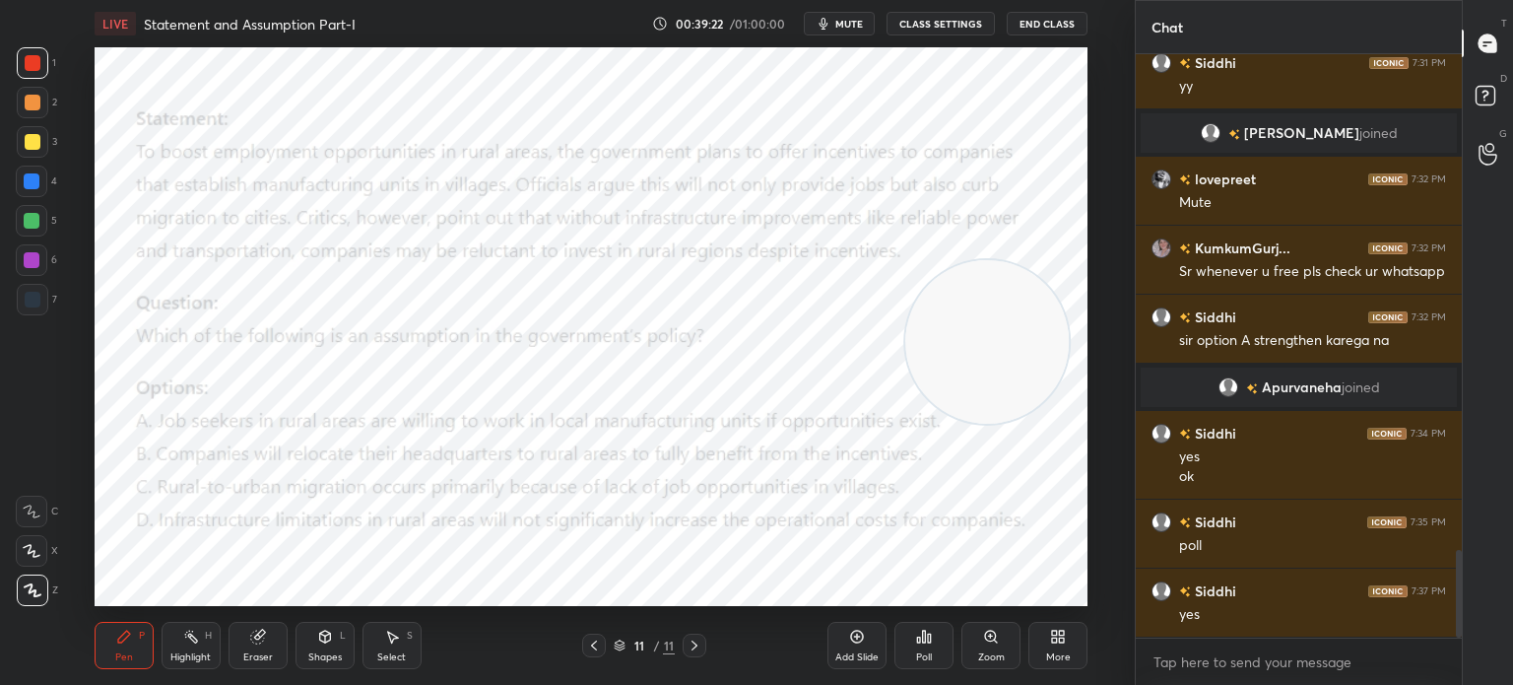
click at [1054, 628] on icon at bounding box center [1058, 636] width 16 height 16
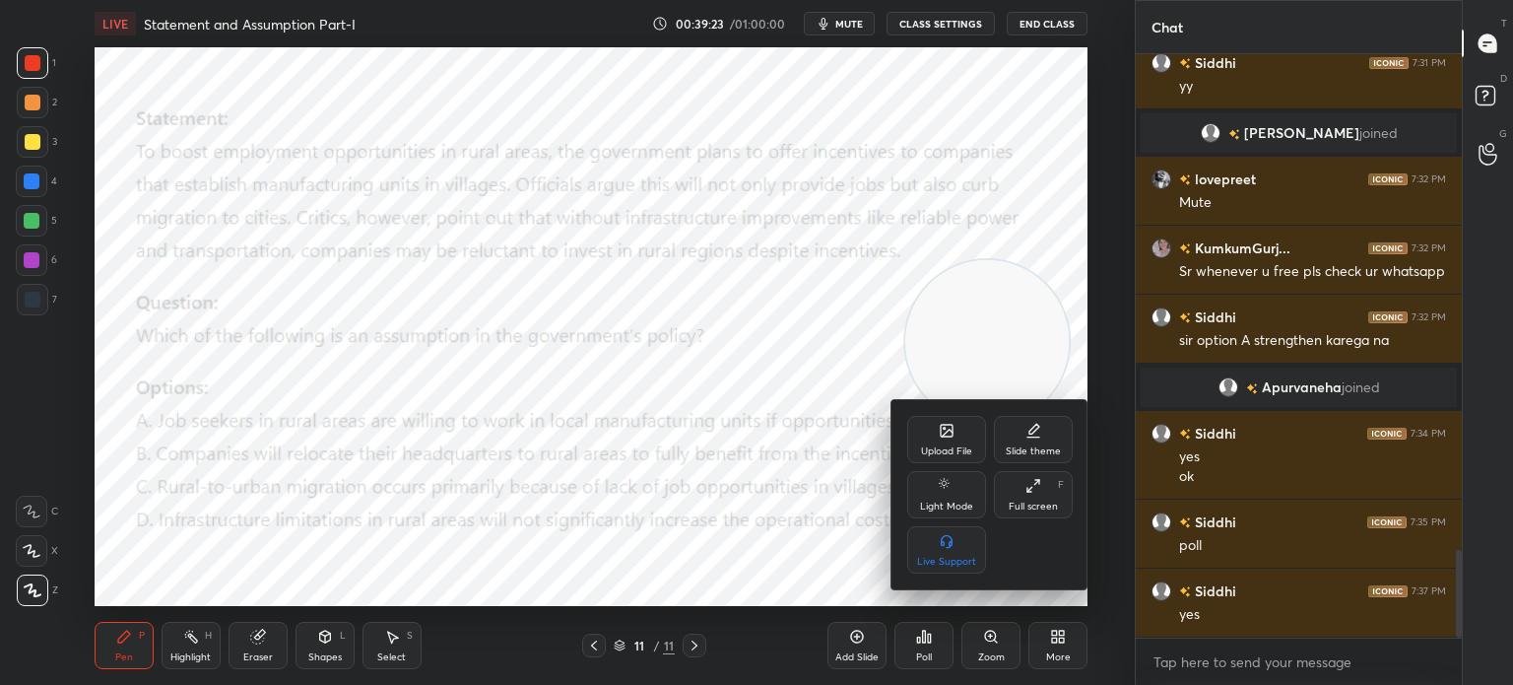
click at [930, 440] on div "Upload File" at bounding box center [946, 439] width 79 height 47
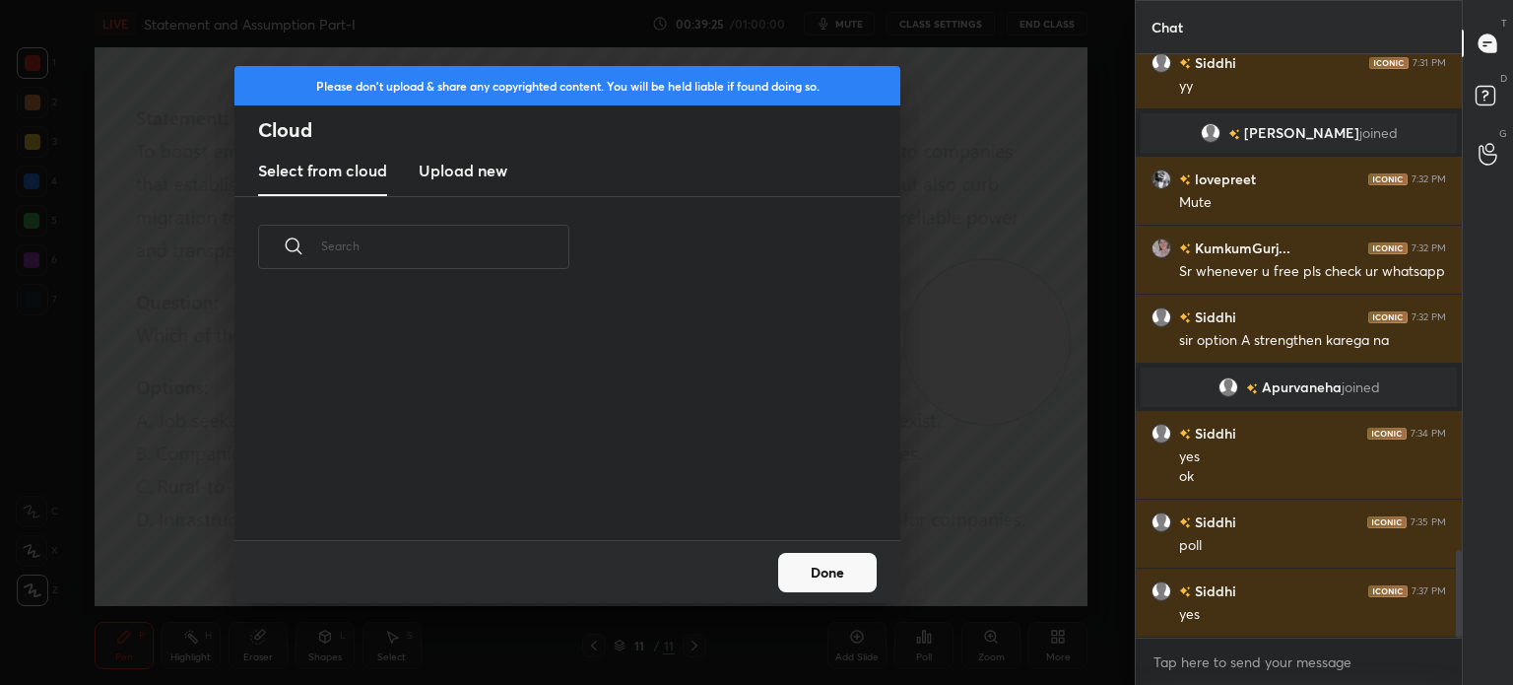
scroll to position [242, 632]
click at [447, 168] on h3 "Upload new" at bounding box center [463, 171] width 89 height 24
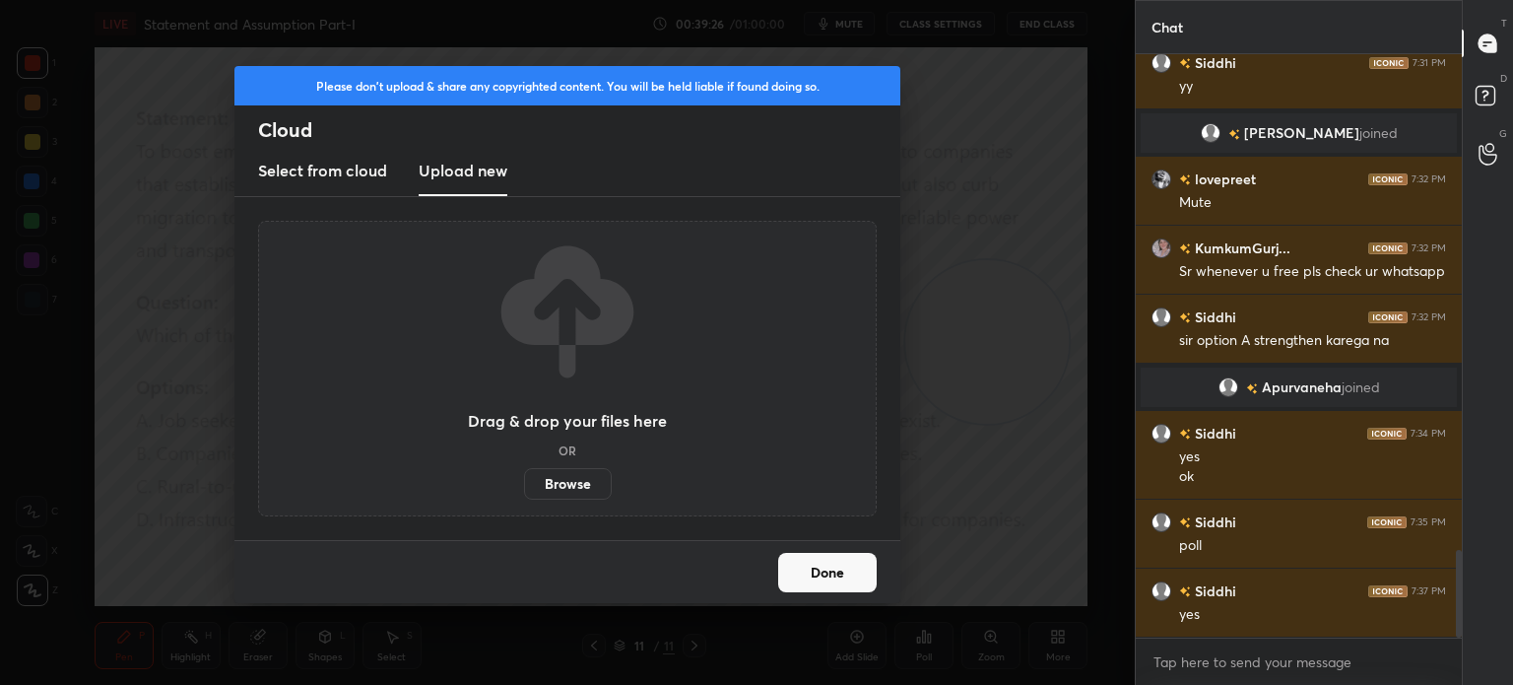
click at [569, 480] on label "Browse" at bounding box center [568, 484] width 88 height 32
click at [524, 480] on input "Browse" at bounding box center [524, 484] width 0 height 32
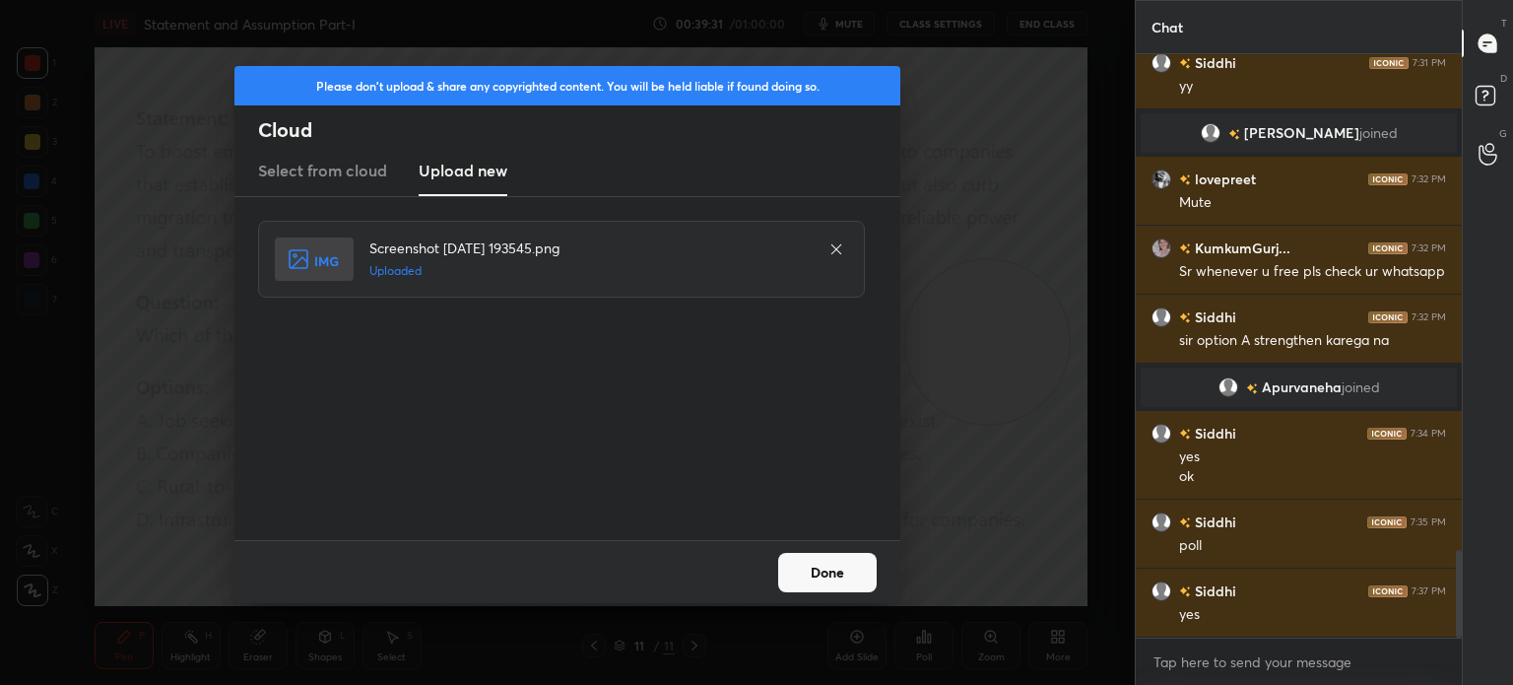
click at [821, 582] on button "Done" at bounding box center [827, 572] width 99 height 39
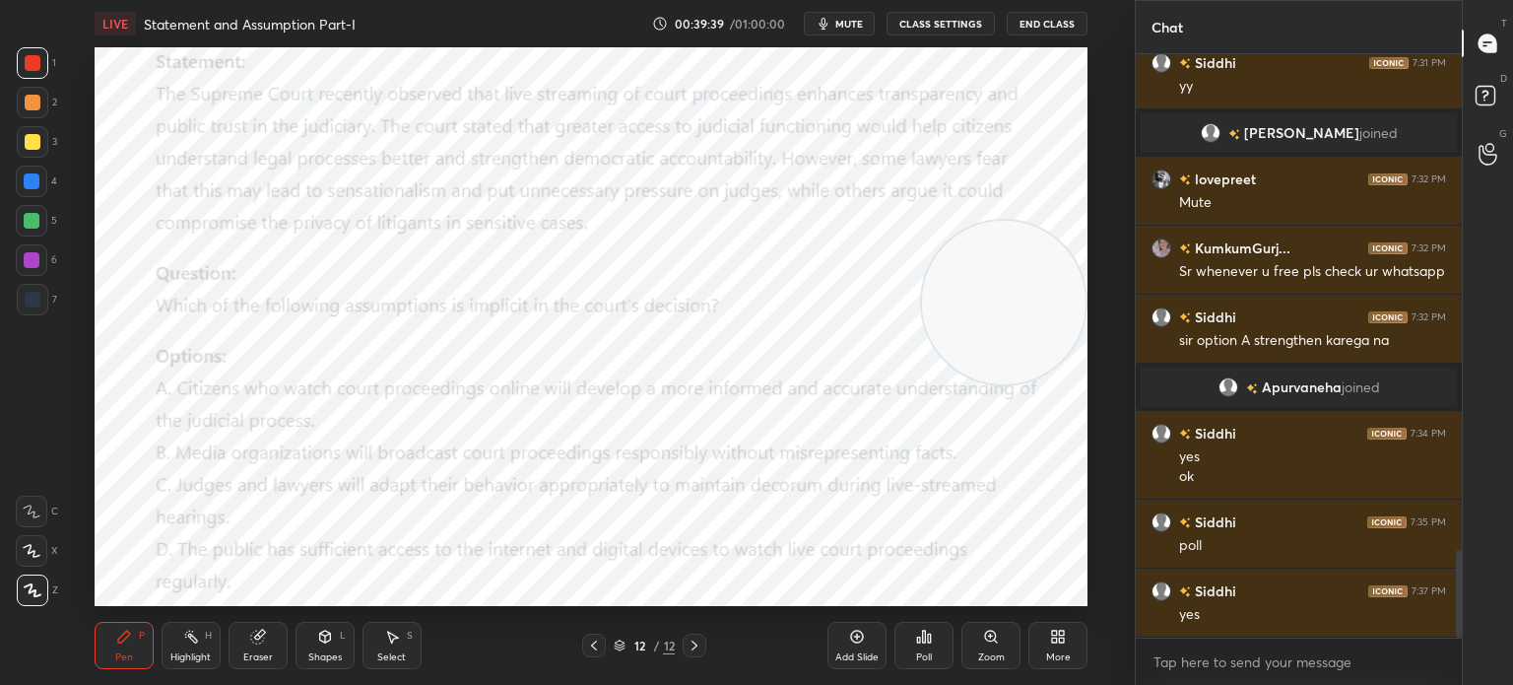
drag, startPoint x: 992, startPoint y: 363, endPoint x: 1013, endPoint y: 320, distance: 47.1
click at [1013, 320] on video at bounding box center [1004, 303] width 164 height 164
click at [1016, 297] on video at bounding box center [1004, 291] width 164 height 164
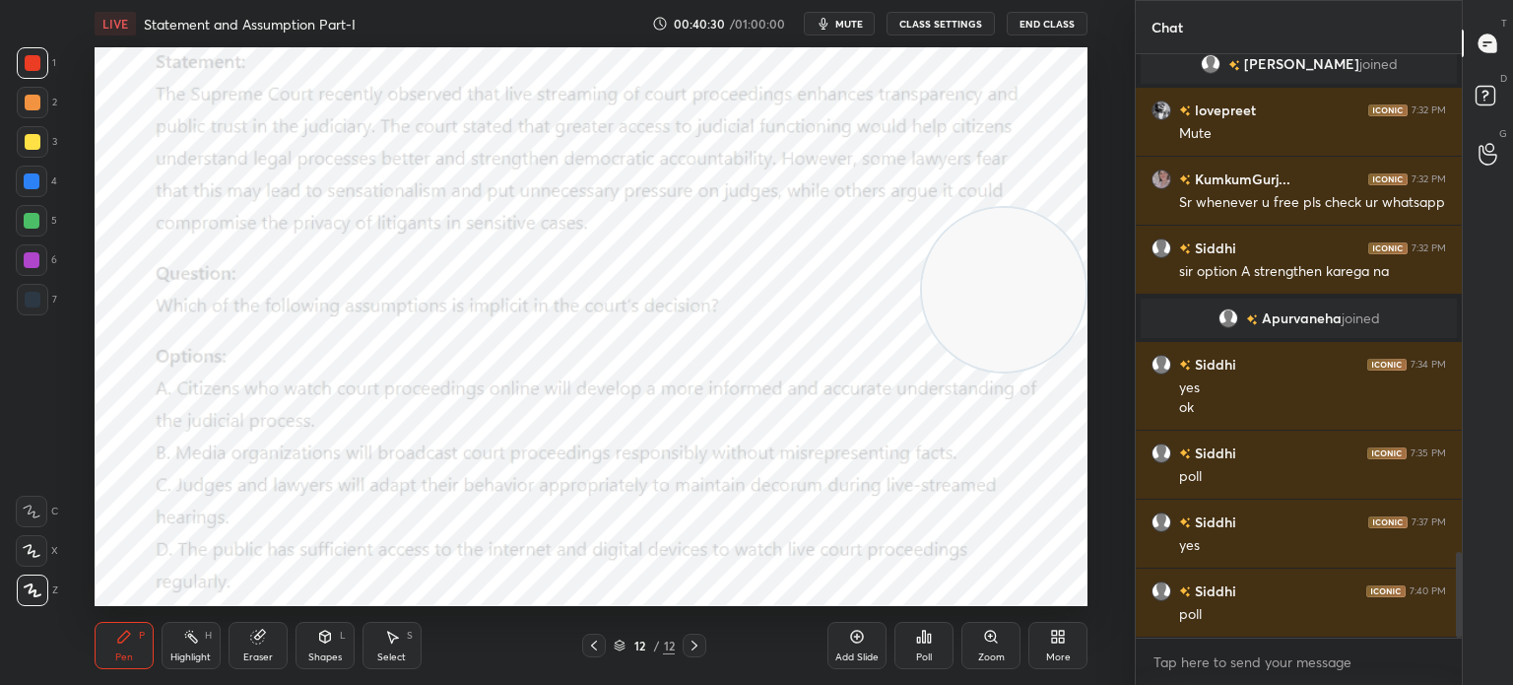
click at [921, 650] on div "Poll" at bounding box center [923, 645] width 59 height 47
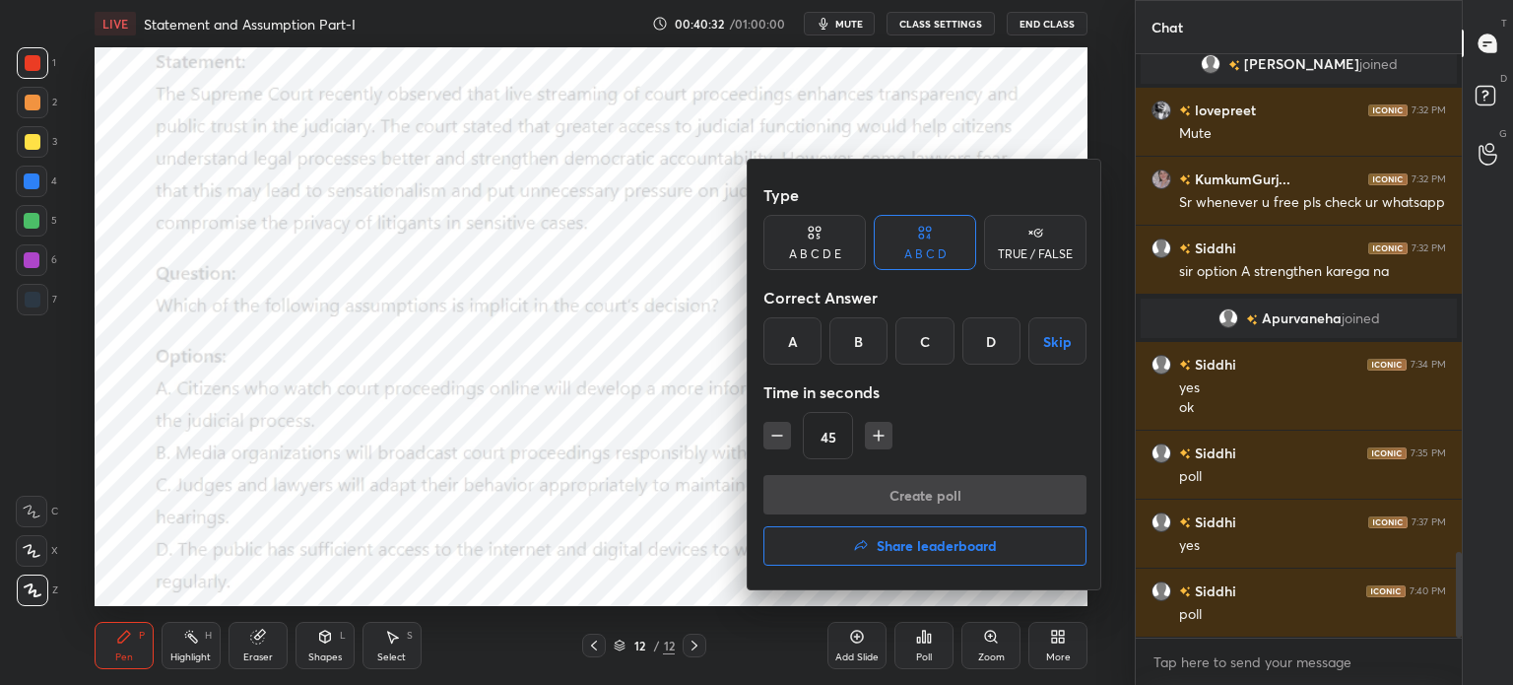
click at [790, 340] on div "A" at bounding box center [792, 340] width 58 height 47
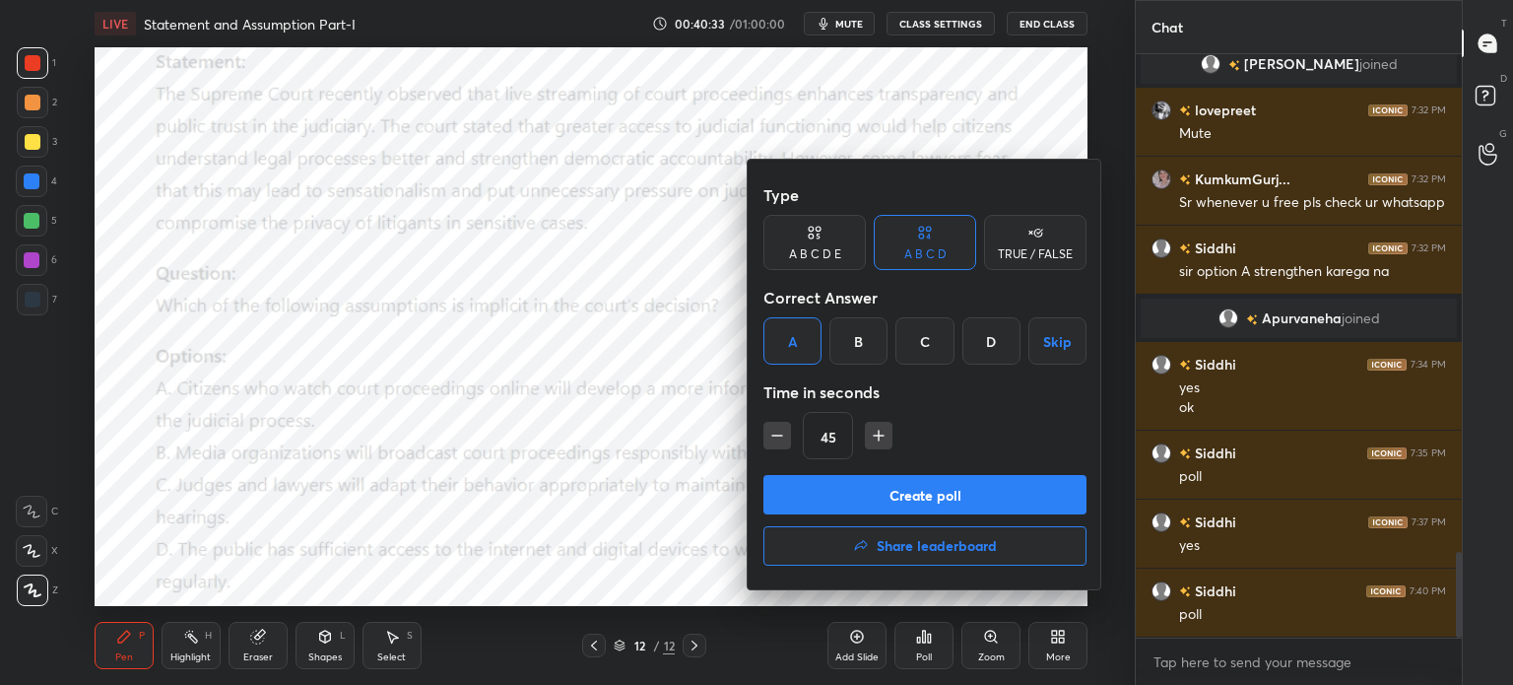
click at [808, 483] on button "Create poll" at bounding box center [924, 494] width 323 height 39
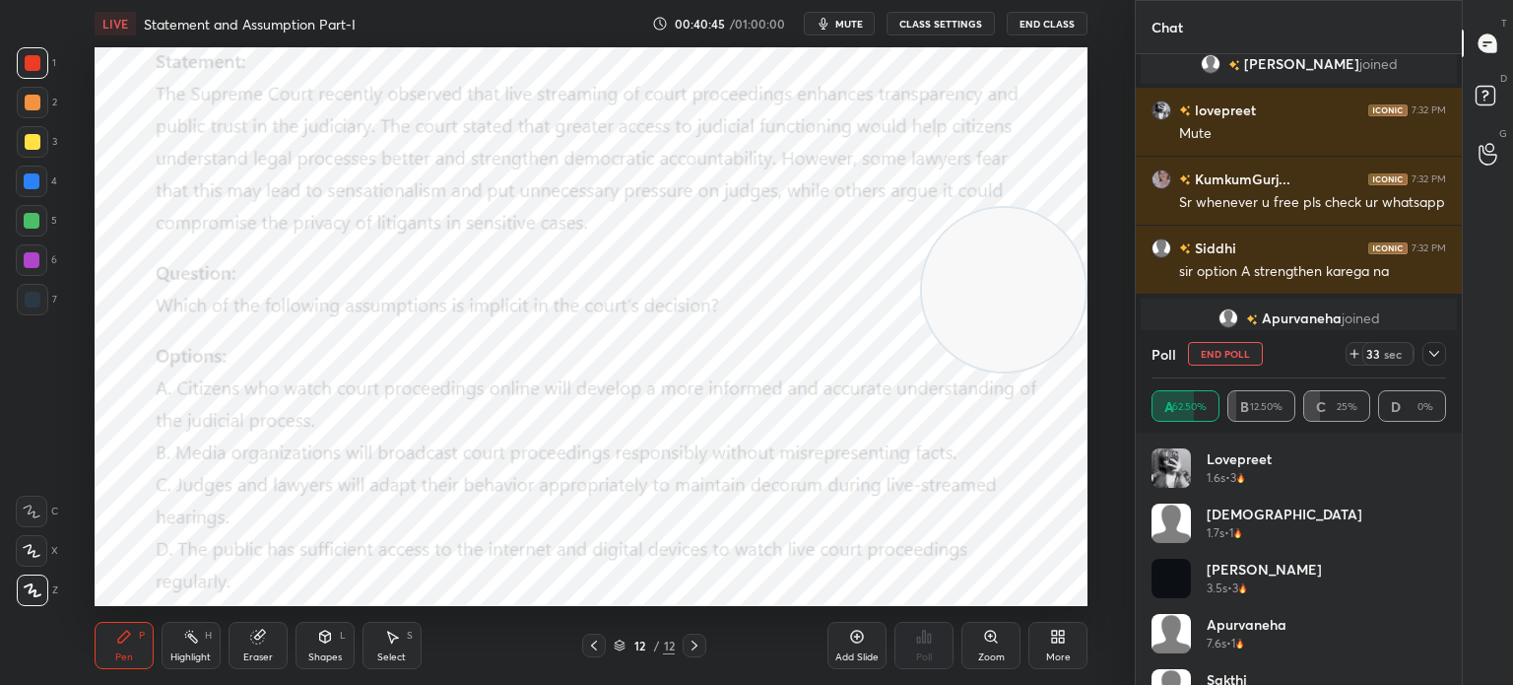
scroll to position [39, 0]
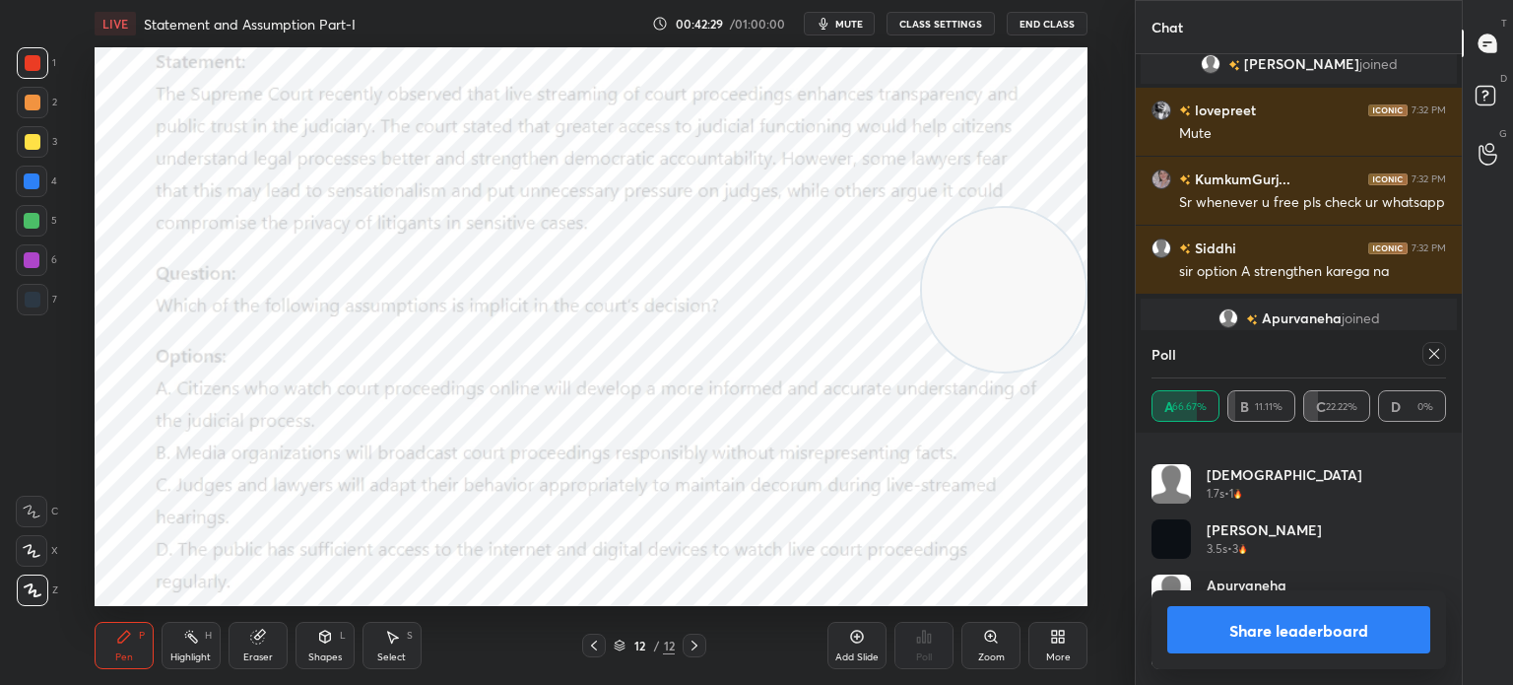
click at [1236, 638] on button "Share leaderboard" at bounding box center [1298, 629] width 263 height 47
type textarea "x"
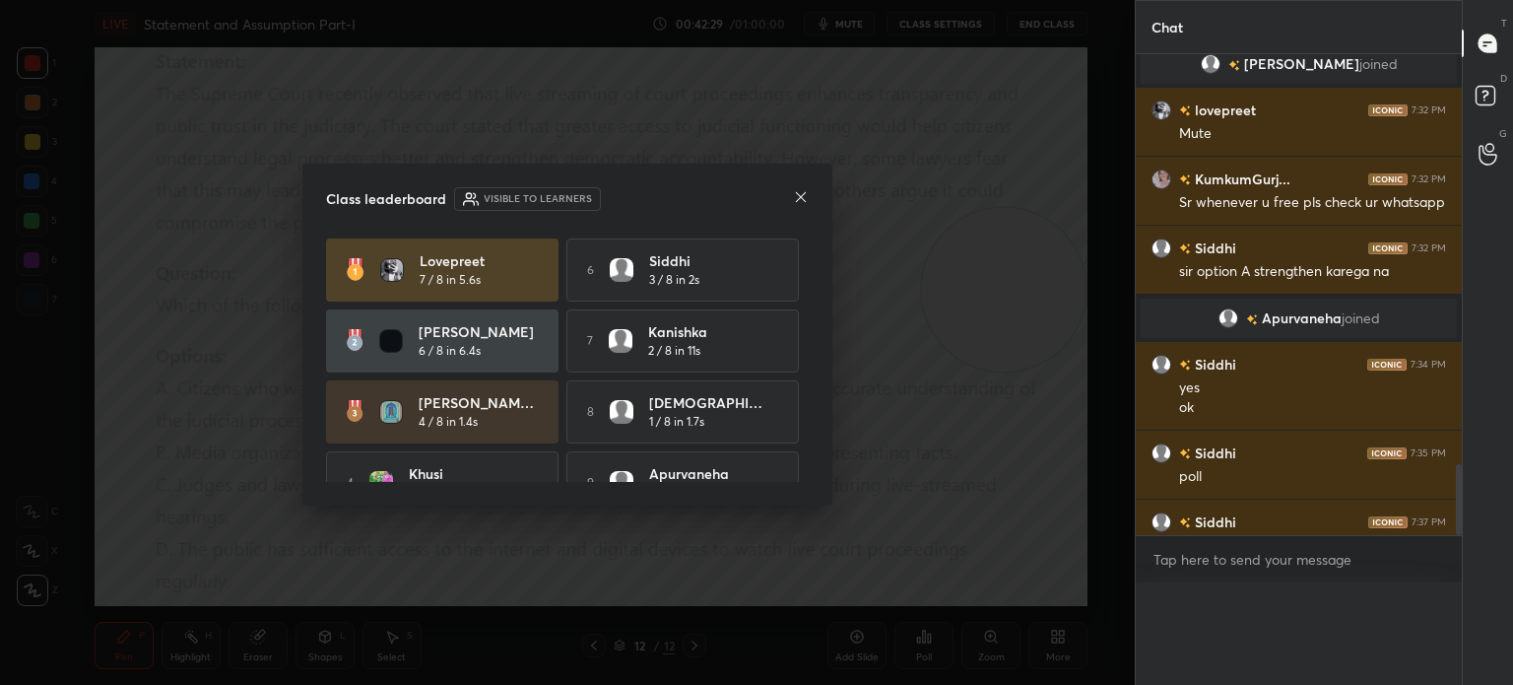
scroll to position [7, 6]
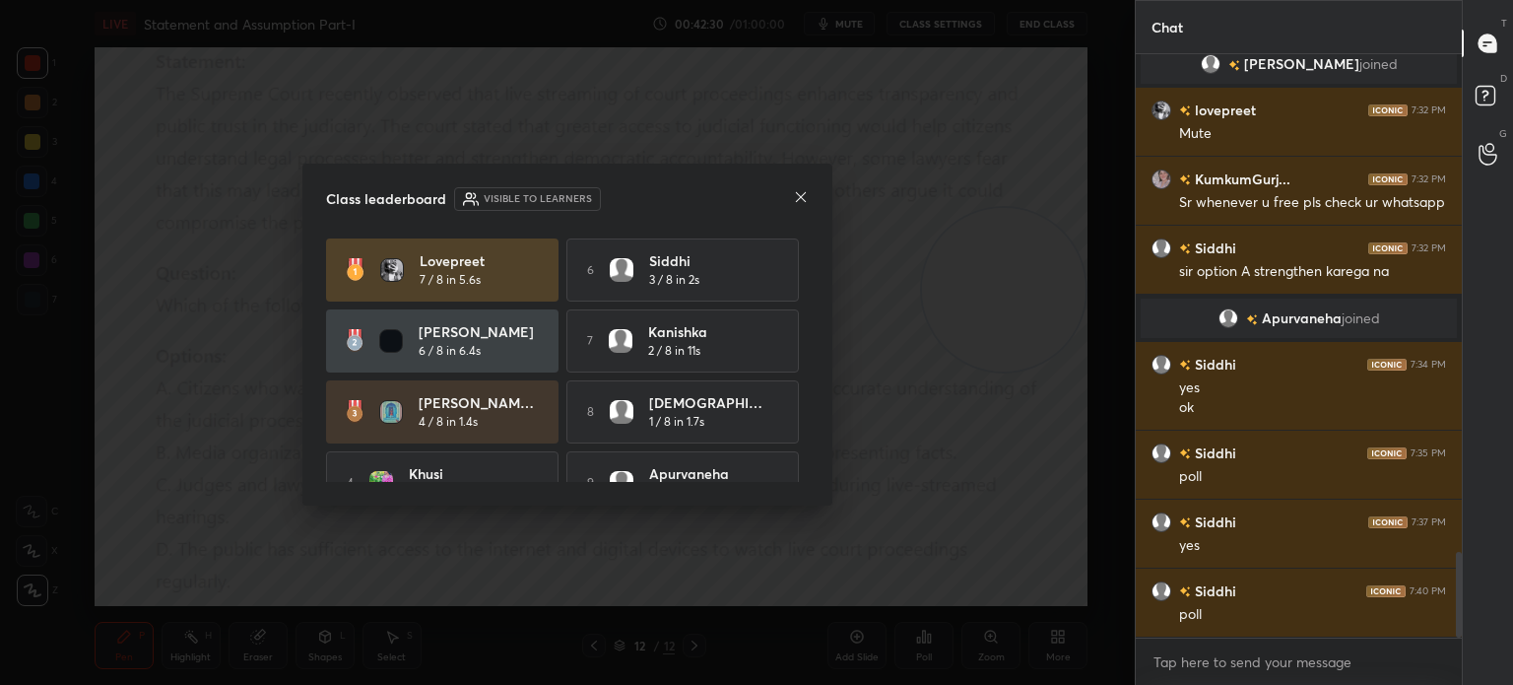
click at [798, 200] on icon at bounding box center [801, 197] width 10 height 10
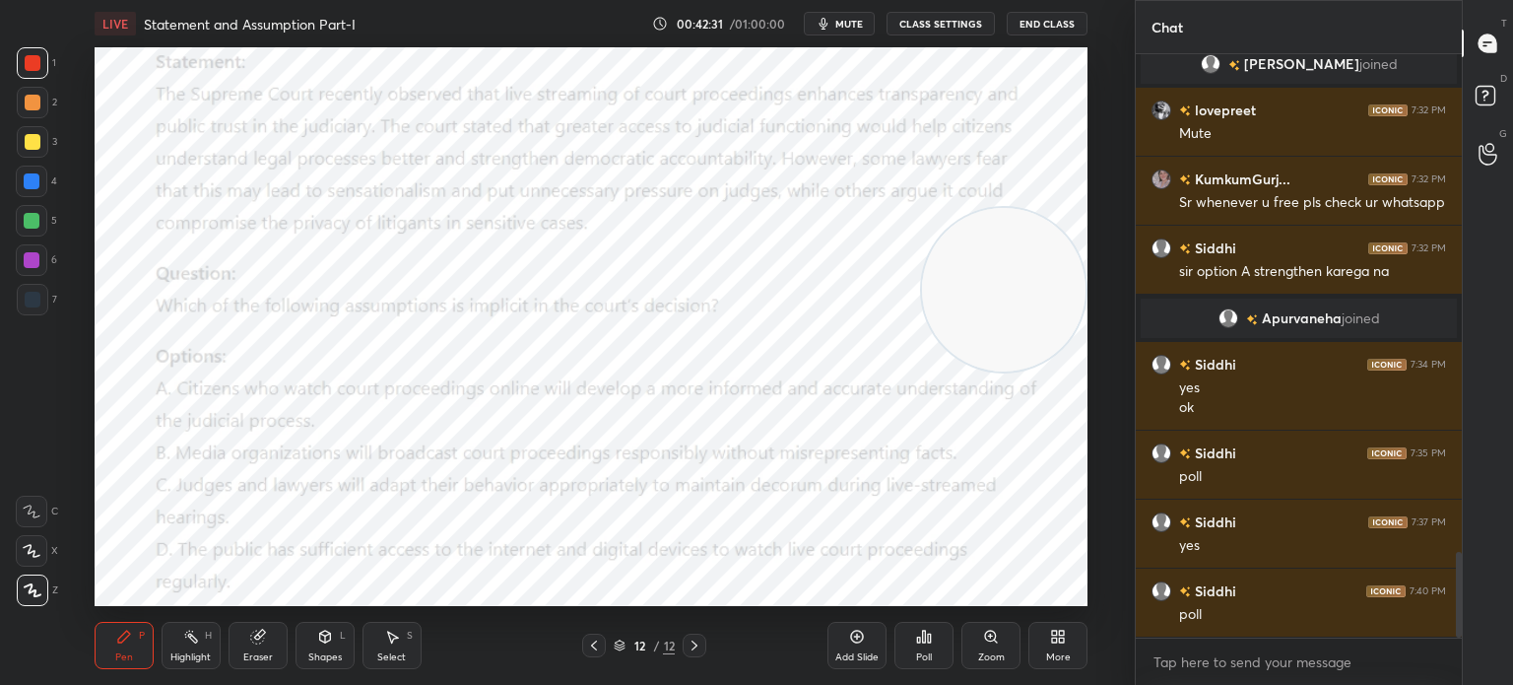
click at [1055, 637] on icon at bounding box center [1058, 636] width 16 height 16
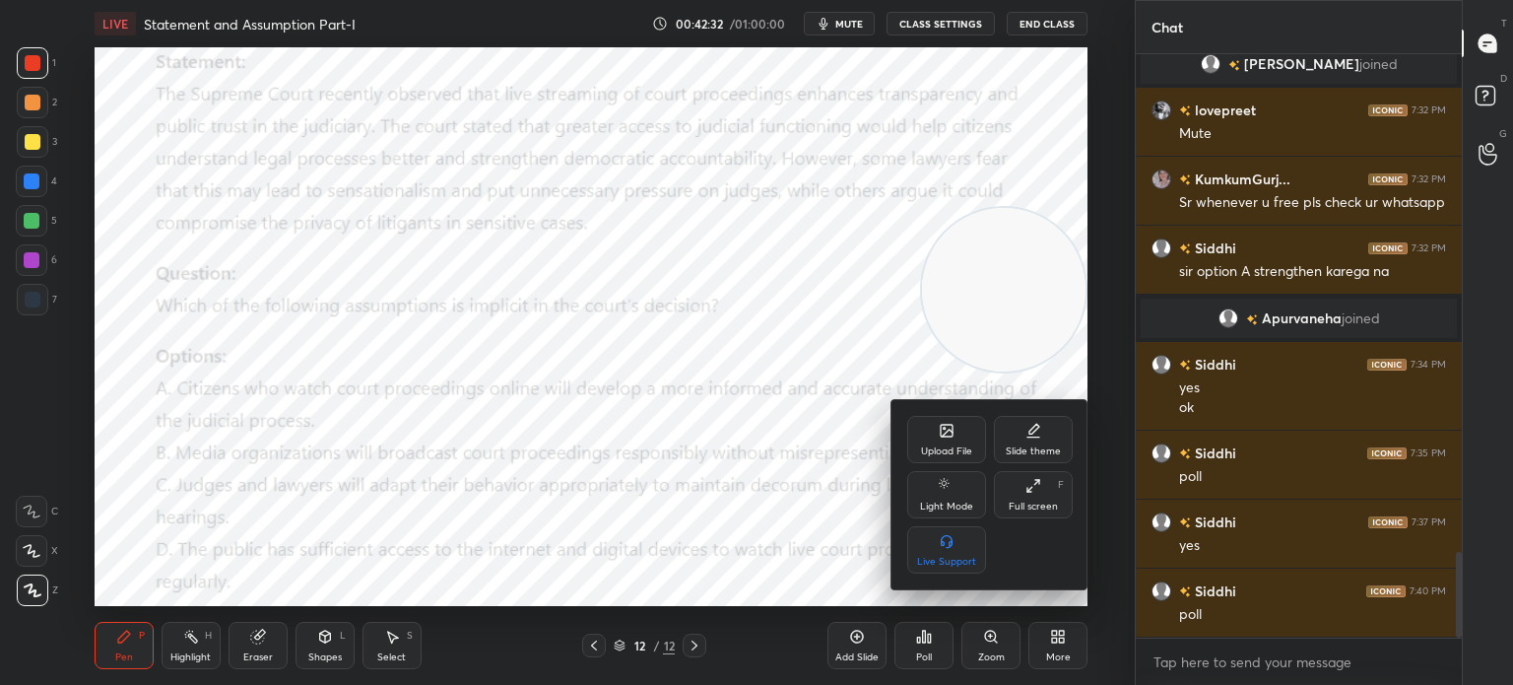
click at [926, 436] on div "Upload File" at bounding box center [946, 439] width 79 height 47
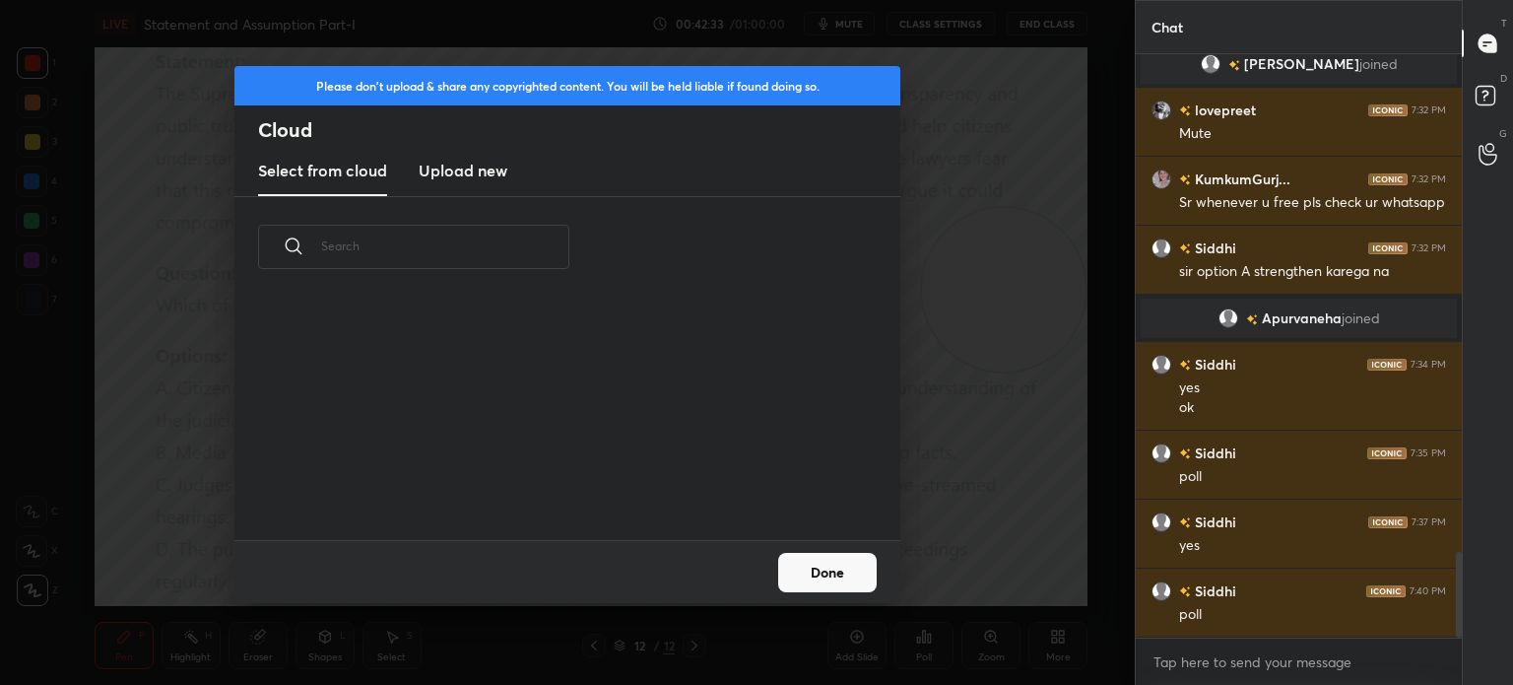
scroll to position [242, 632]
click at [469, 167] on h3 "Upload new" at bounding box center [463, 171] width 89 height 24
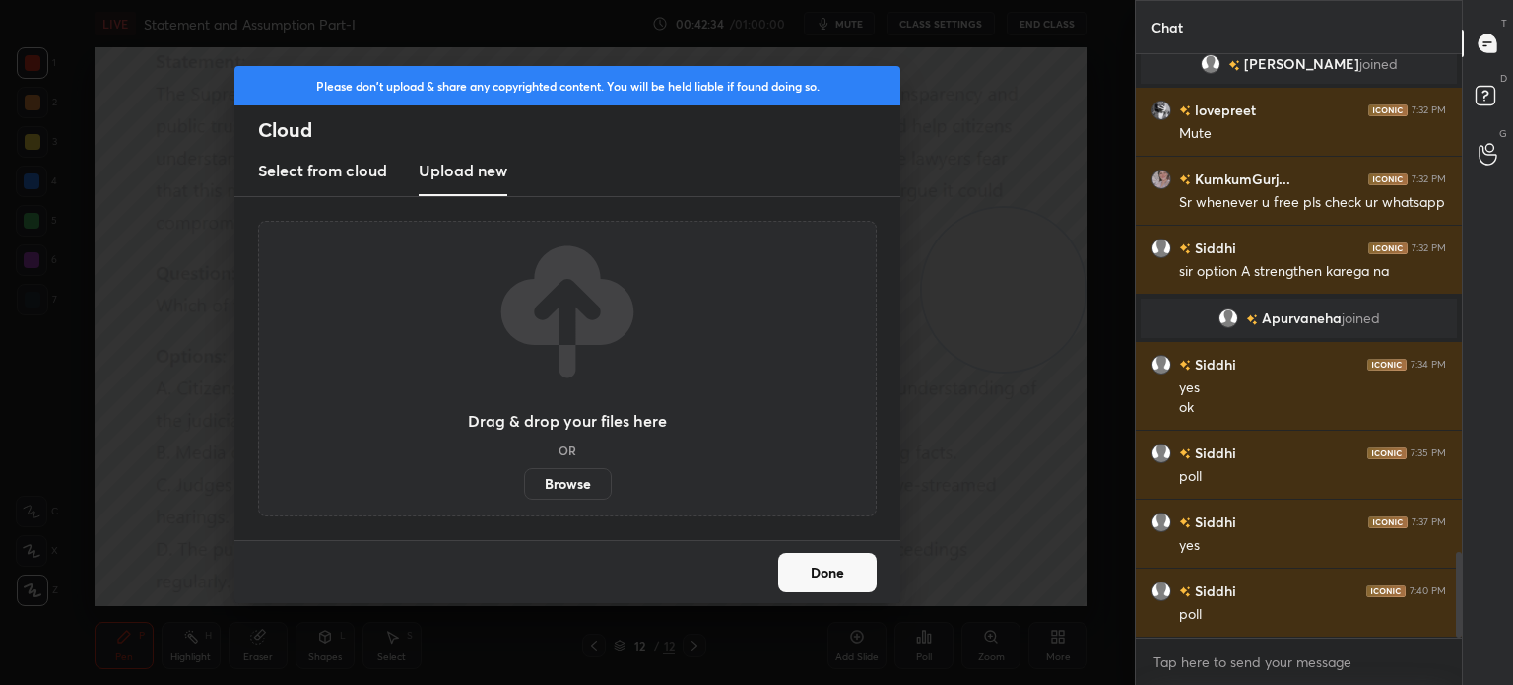
click at [571, 480] on label "Browse" at bounding box center [568, 484] width 88 height 32
click at [524, 480] on input "Browse" at bounding box center [524, 484] width 0 height 32
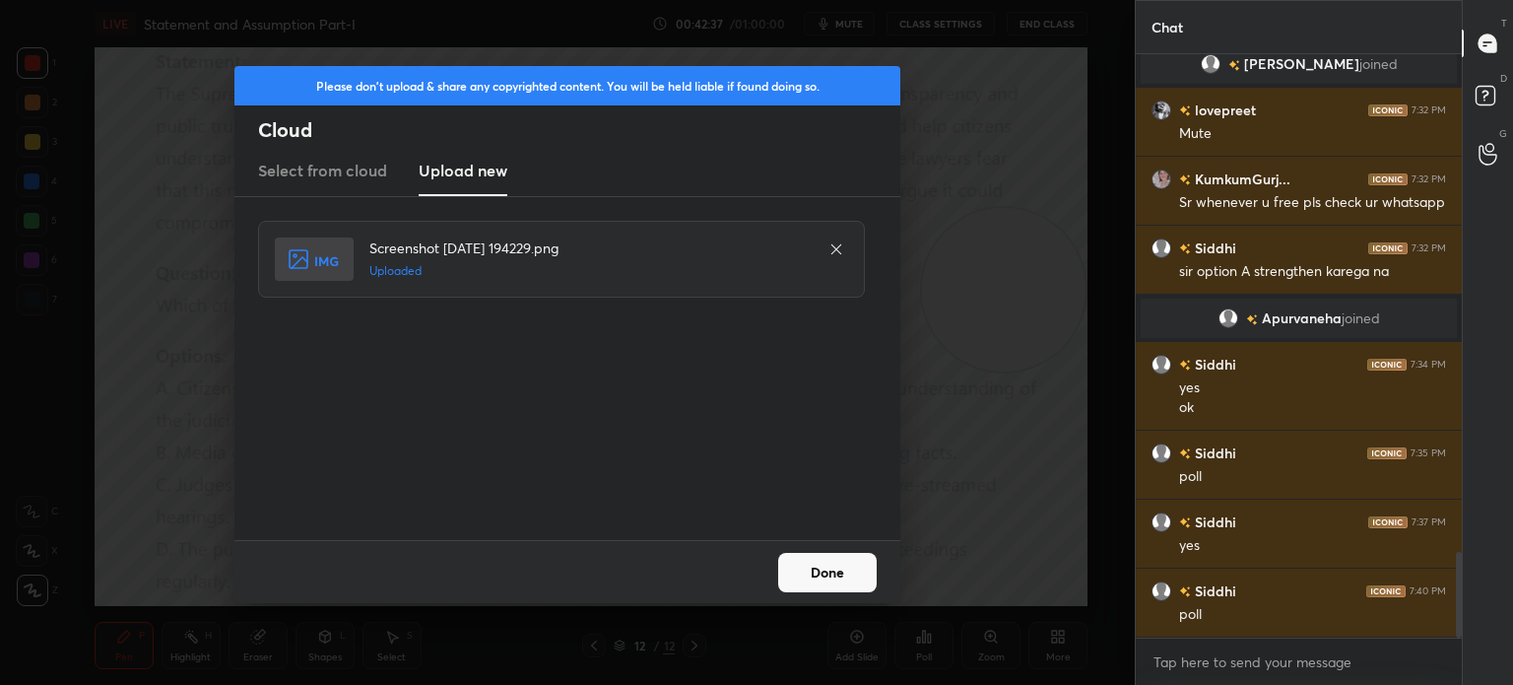
click at [821, 571] on button "Done" at bounding box center [827, 572] width 99 height 39
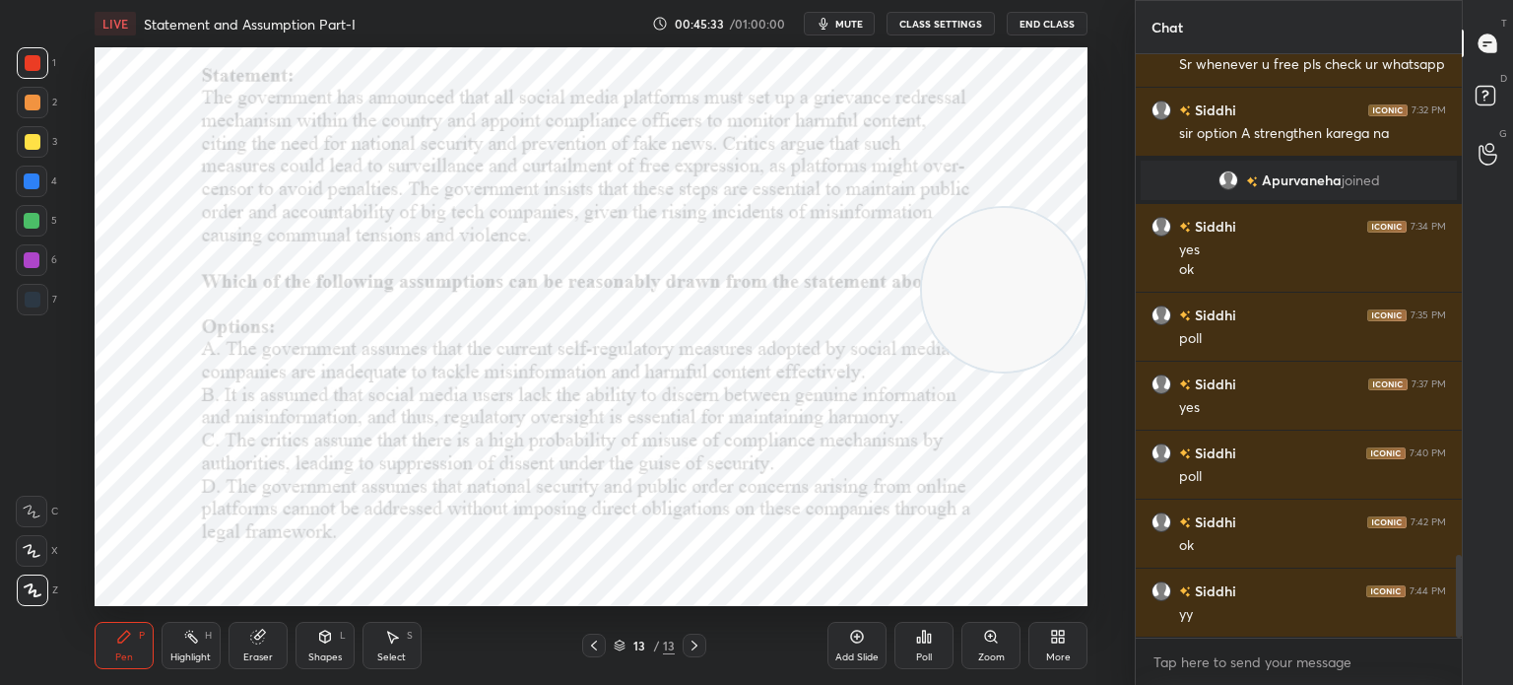
scroll to position [3580, 0]
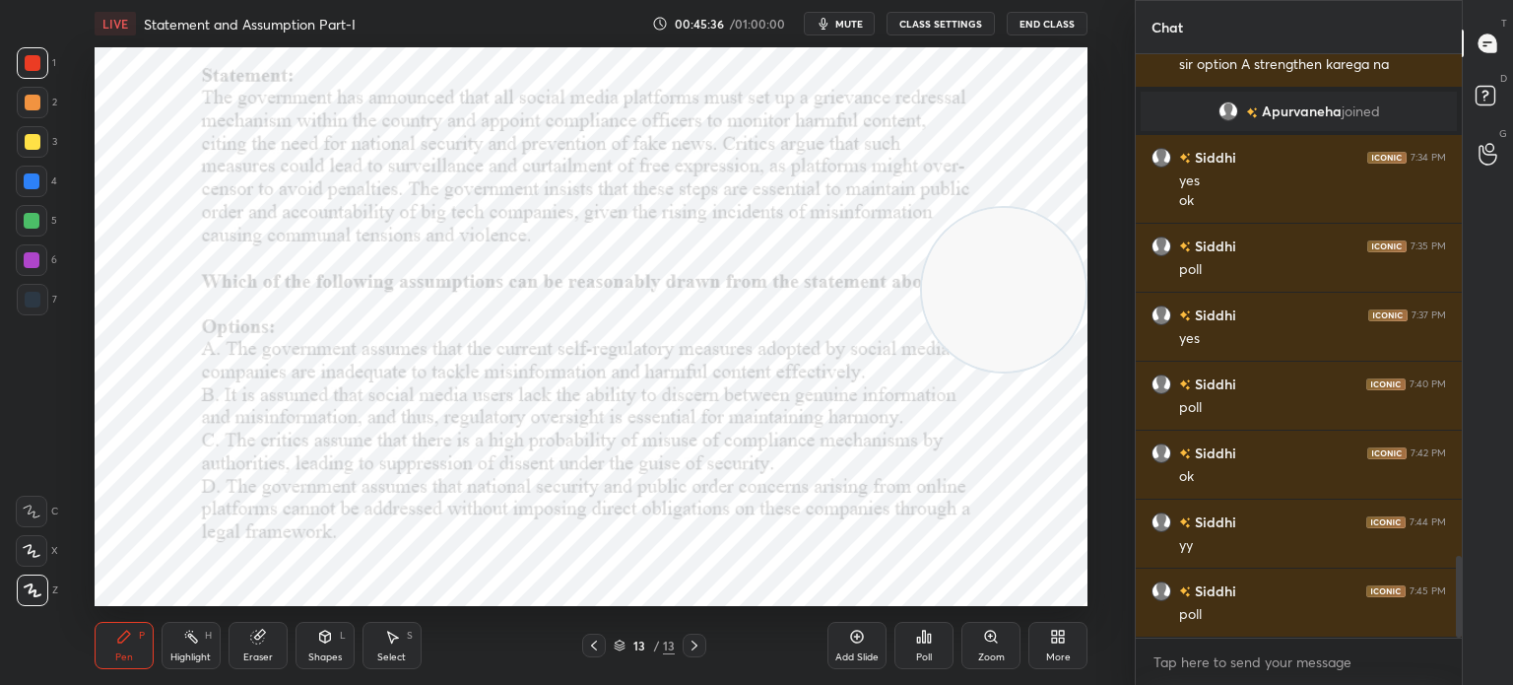
click at [919, 648] on div "Poll" at bounding box center [923, 645] width 59 height 47
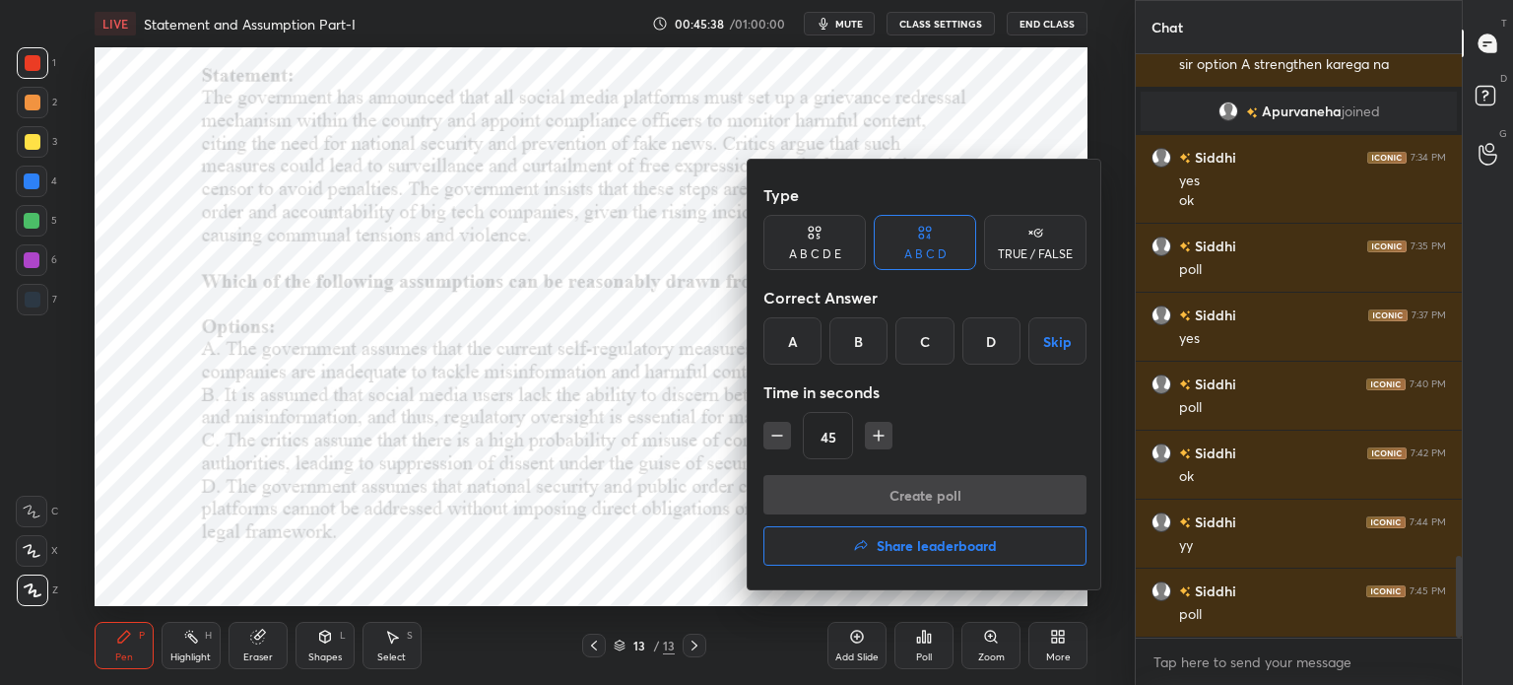
click at [986, 343] on div "D" at bounding box center [991, 340] width 58 height 47
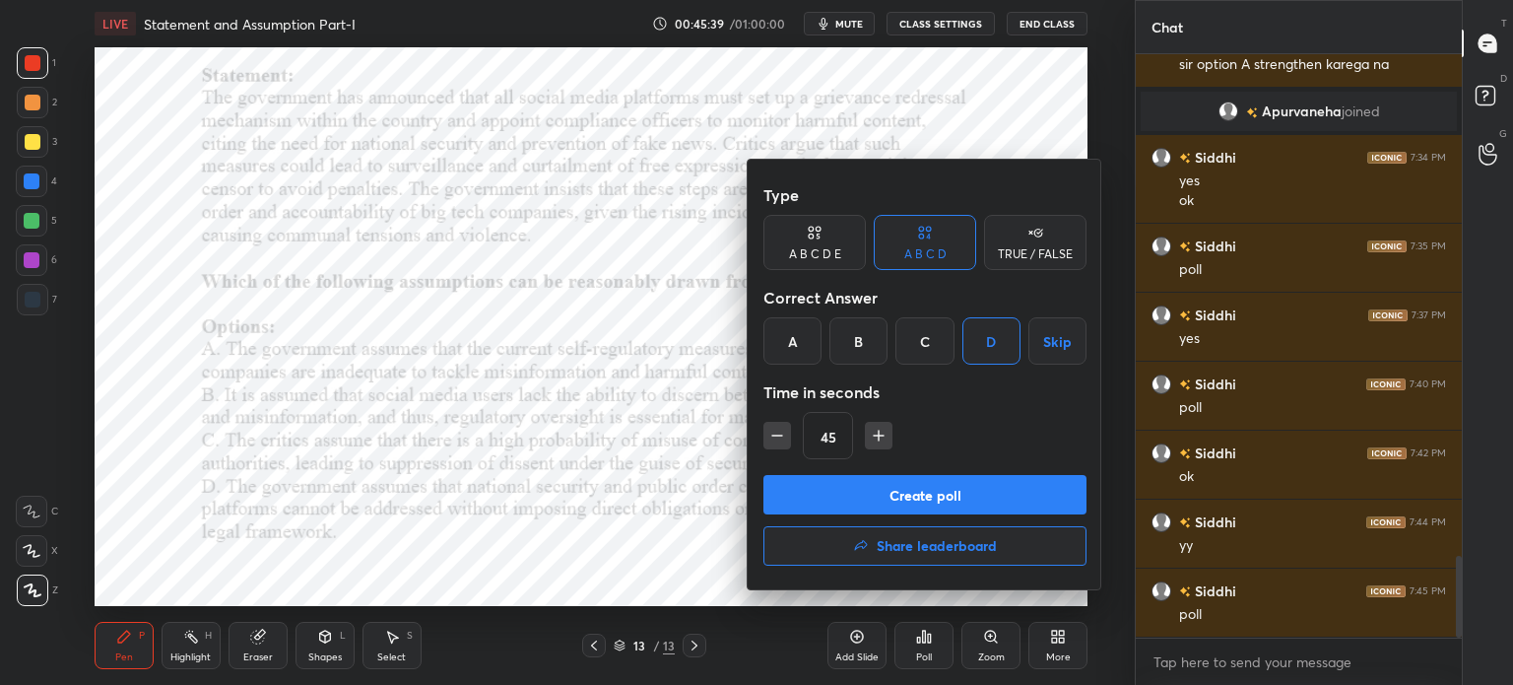
click at [861, 439] on div "45" at bounding box center [924, 435] width 323 height 47
click at [871, 438] on icon "button" at bounding box center [879, 436] width 20 height 20
type input "60"
click at [854, 495] on button "Create poll" at bounding box center [924, 494] width 323 height 39
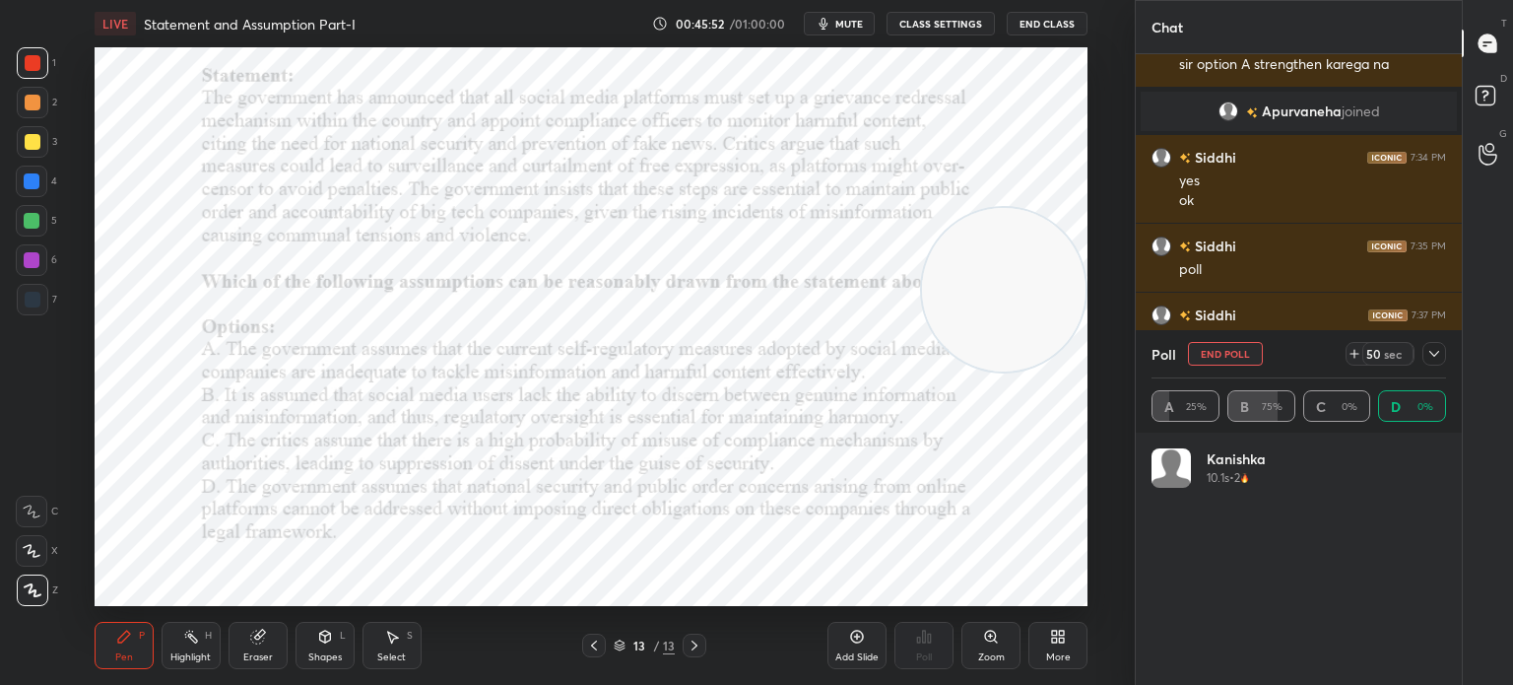
scroll to position [231, 289]
click at [1428, 359] on icon at bounding box center [1434, 354] width 16 height 16
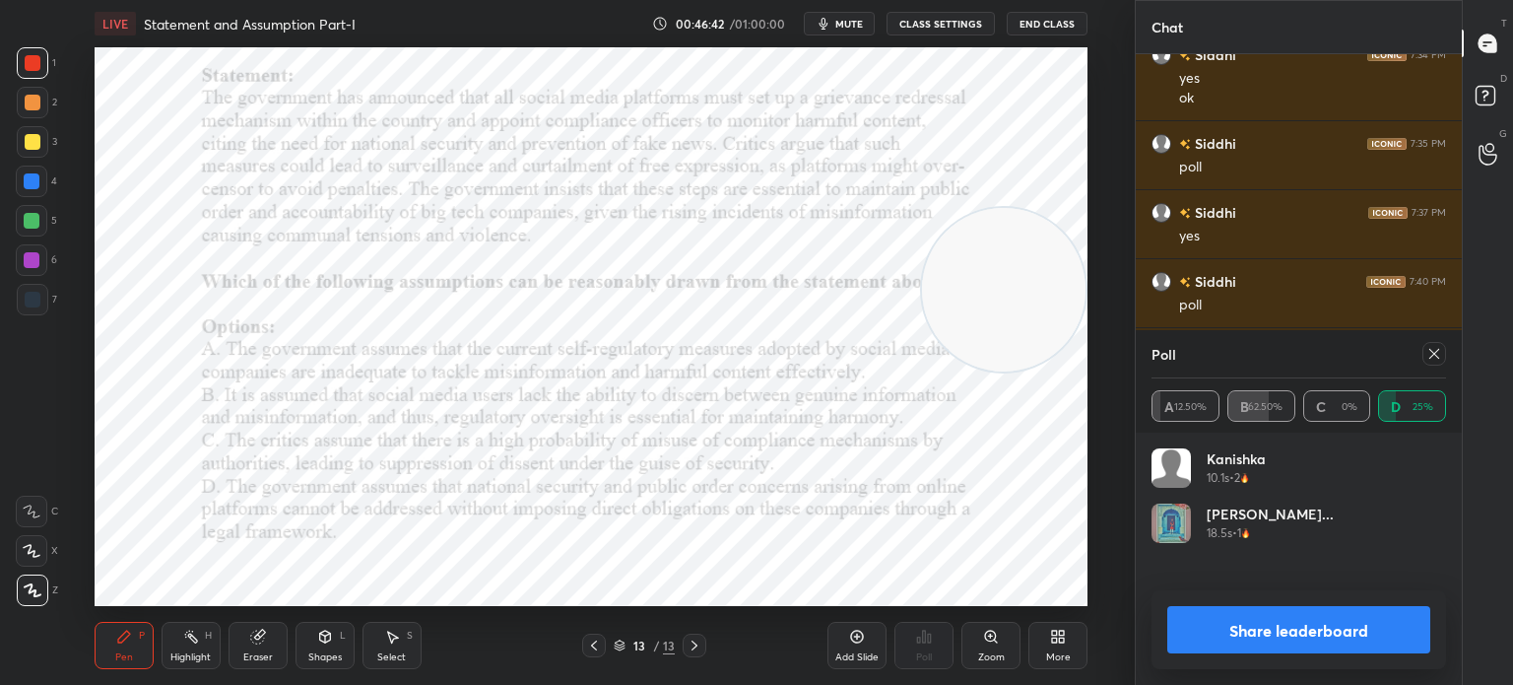
scroll to position [6, 6]
click at [1430, 353] on icon at bounding box center [1434, 354] width 16 height 16
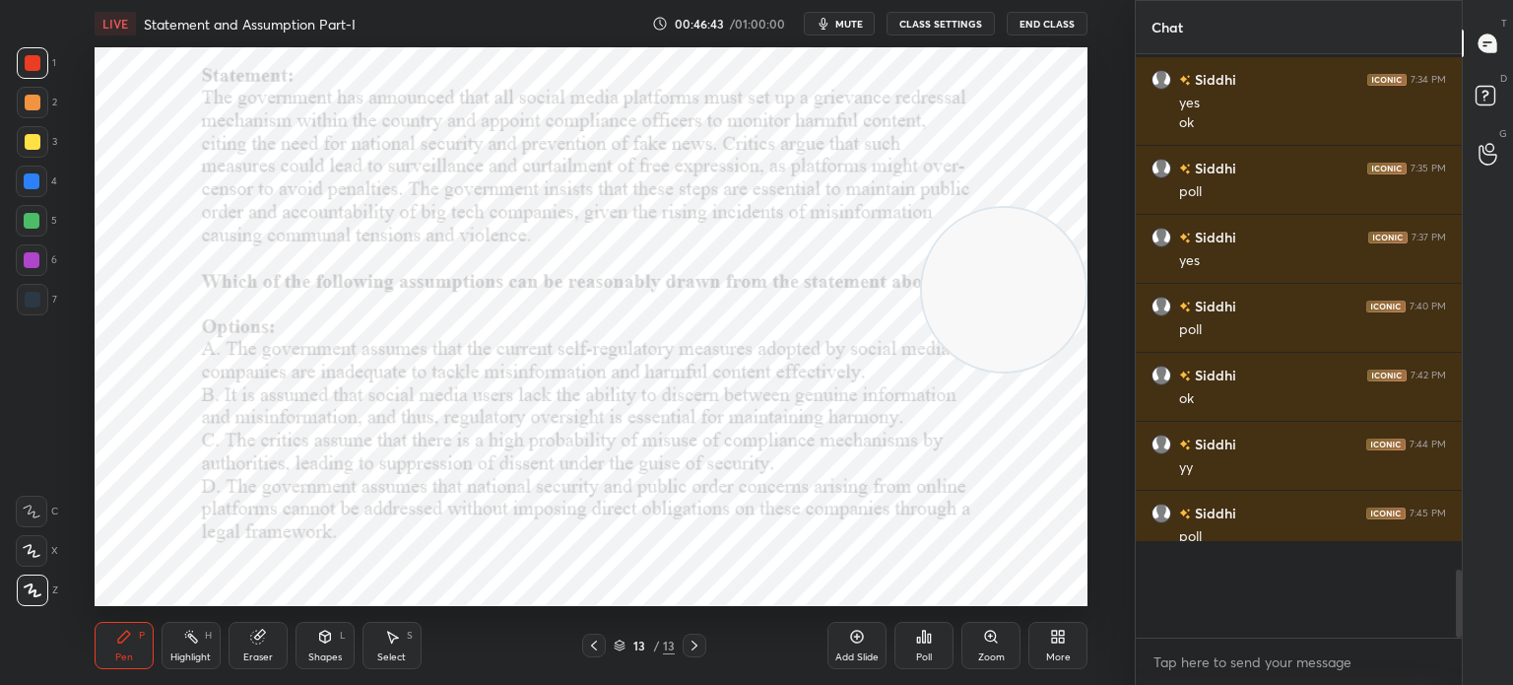
scroll to position [623, 320]
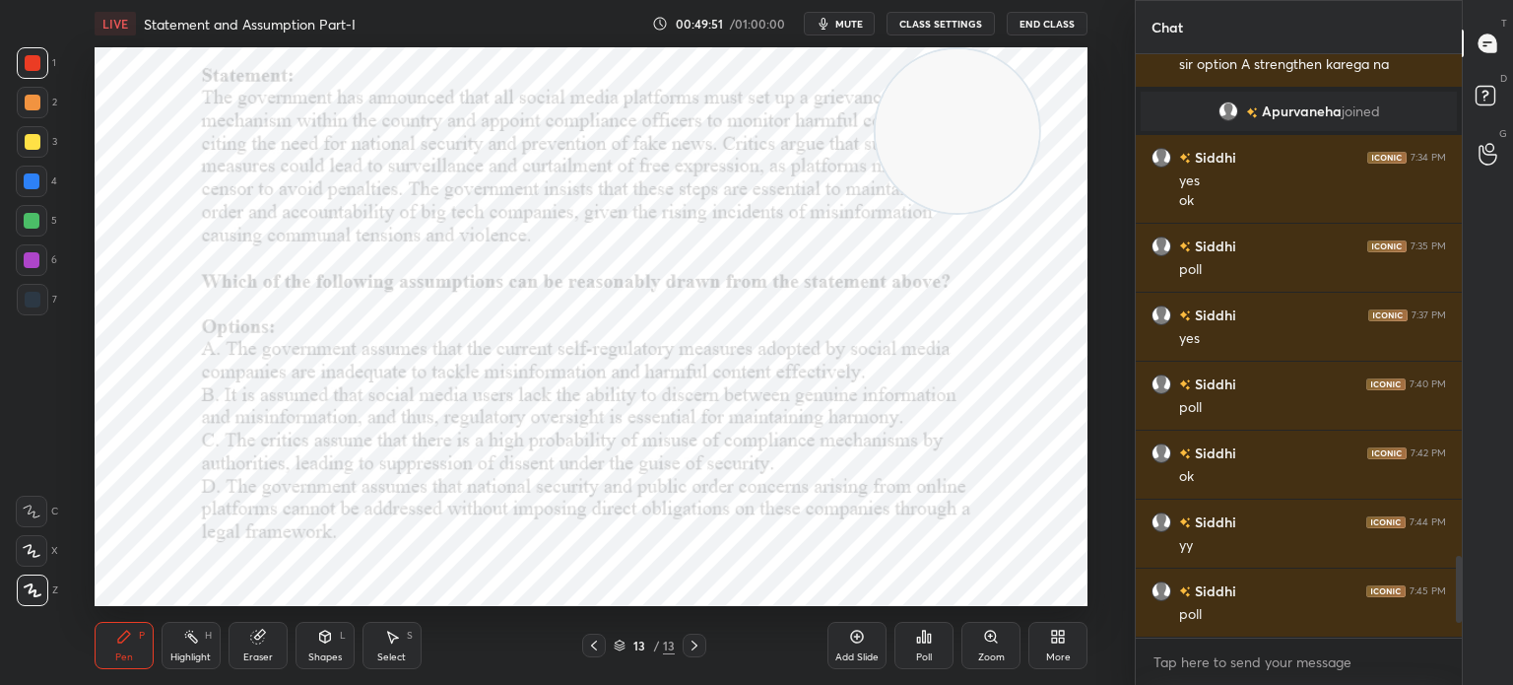
click at [1039, 622] on div "More" at bounding box center [1057, 645] width 59 height 47
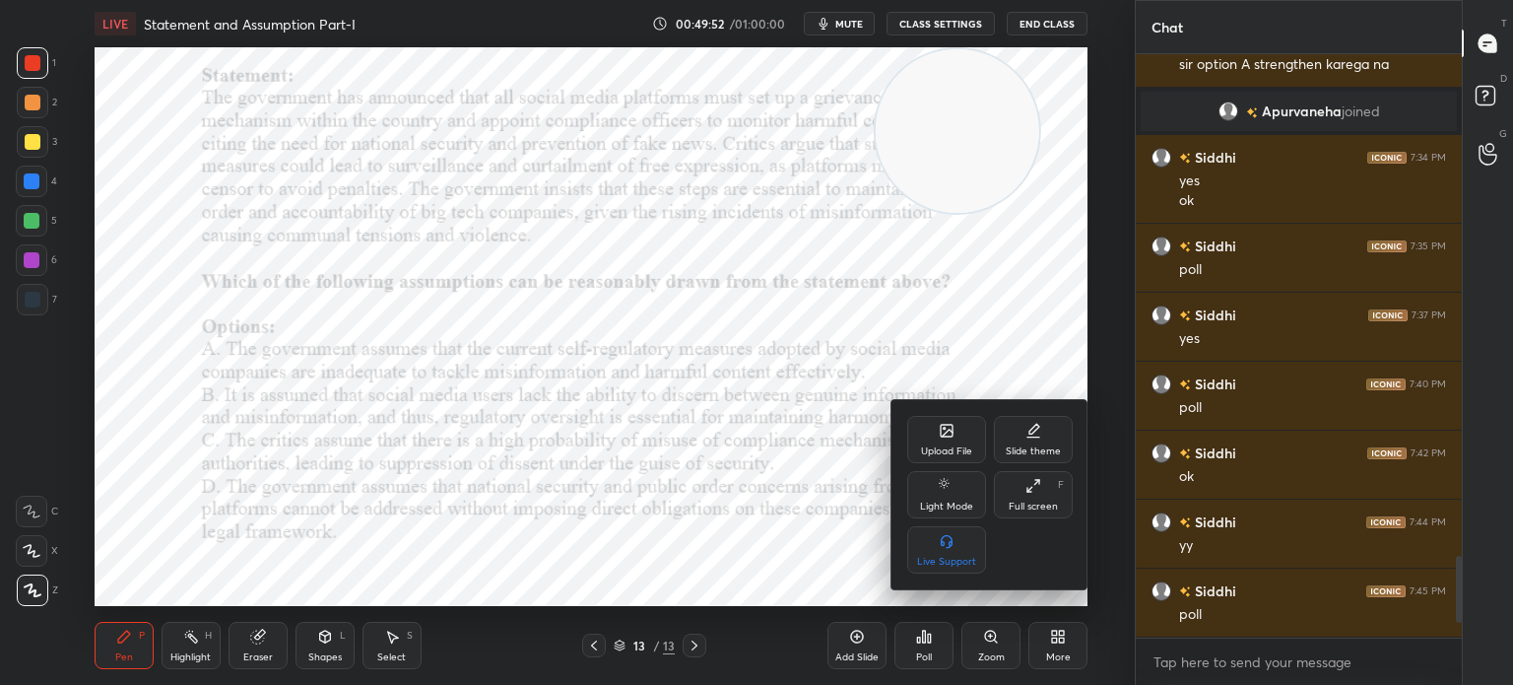
click at [952, 427] on icon at bounding box center [947, 431] width 12 height 12
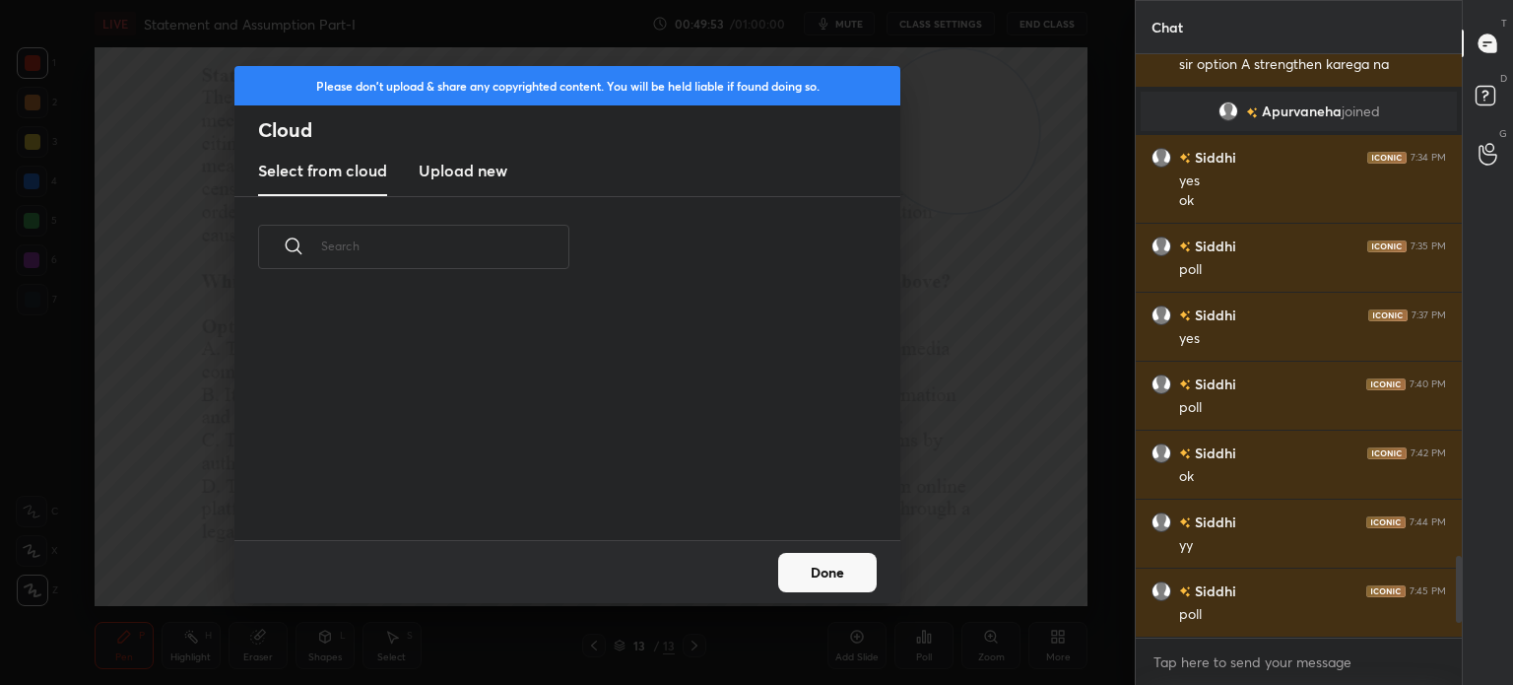
scroll to position [242, 632]
click at [454, 169] on h3 "Upload new" at bounding box center [463, 171] width 89 height 24
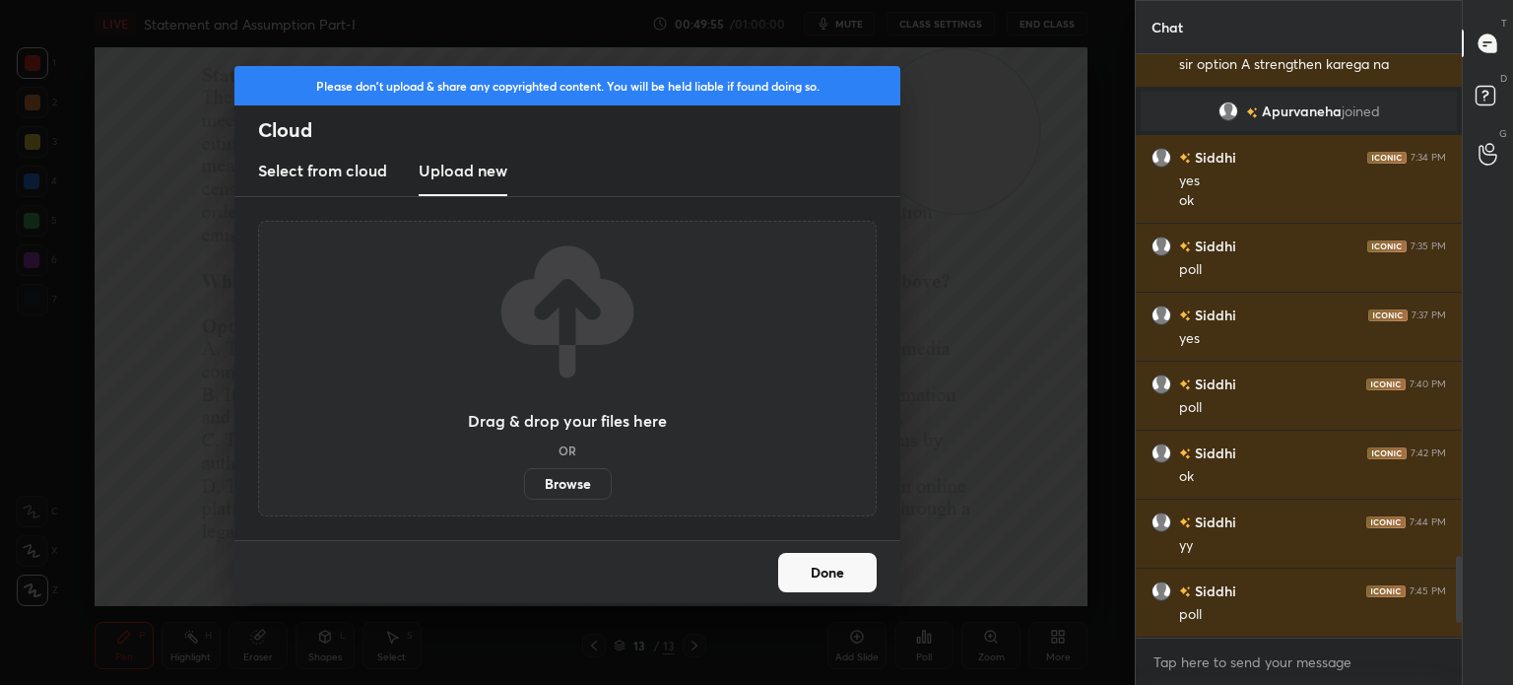
click at [558, 484] on label "Browse" at bounding box center [568, 484] width 88 height 32
click at [524, 484] on input "Browse" at bounding box center [524, 484] width 0 height 32
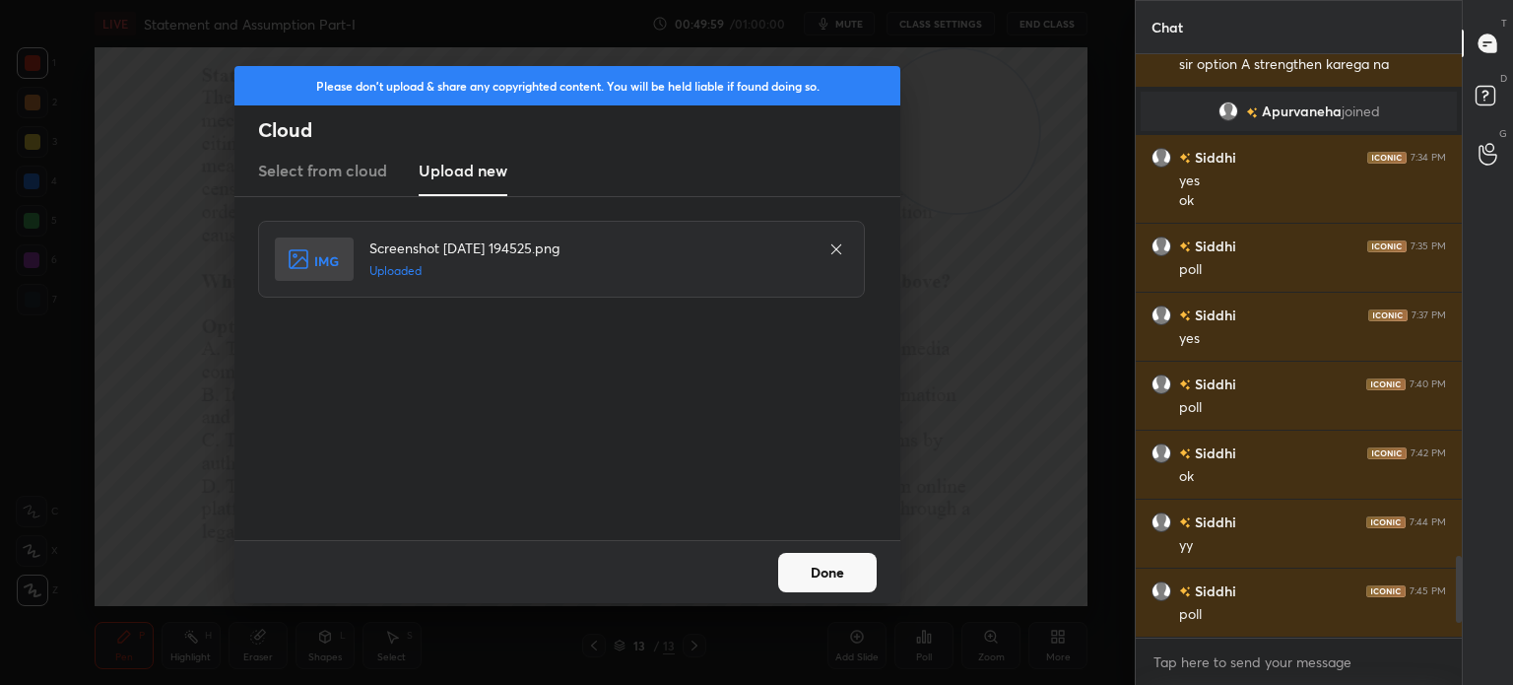
click at [816, 572] on button "Done" at bounding box center [827, 572] width 99 height 39
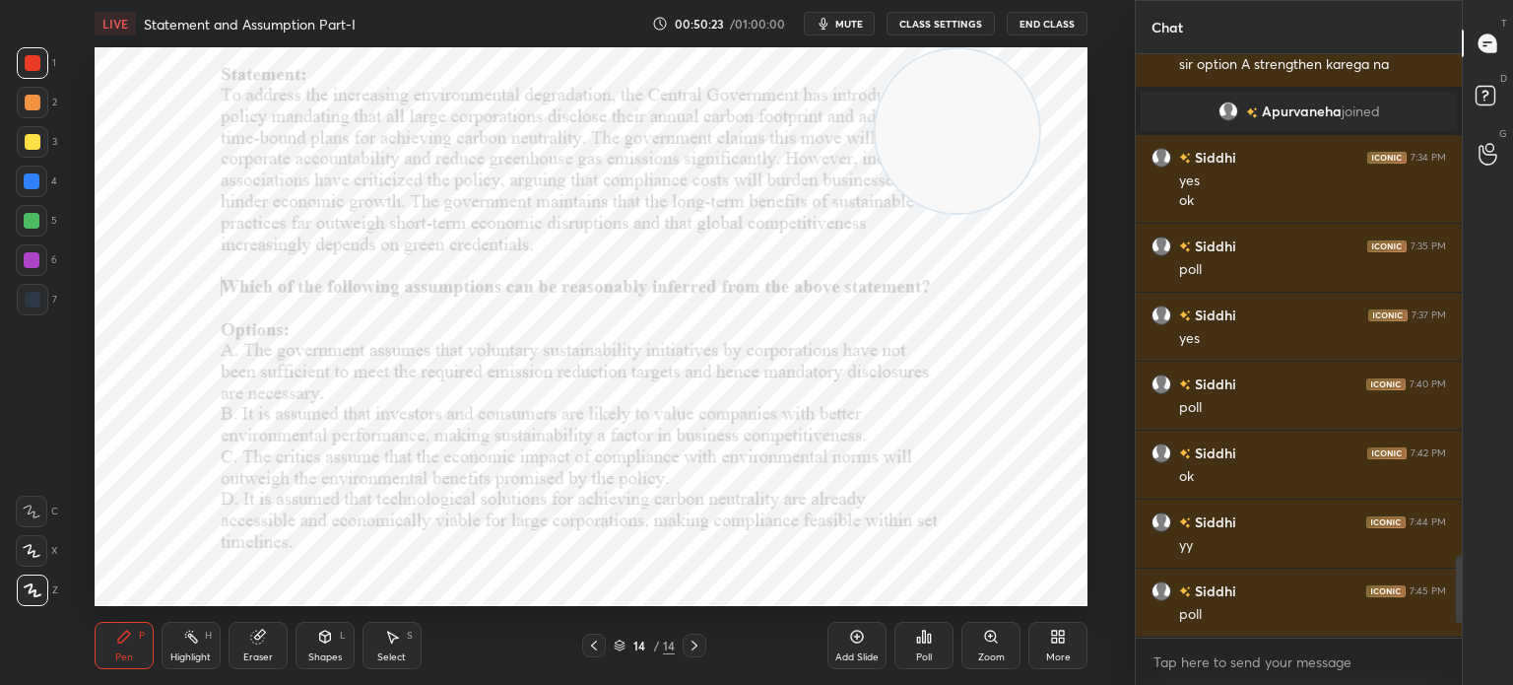
click at [933, 150] on video at bounding box center [958, 131] width 164 height 164
click at [950, 101] on video at bounding box center [958, 131] width 164 height 164
drag, startPoint x: 986, startPoint y: 172, endPoint x: 1096, endPoint y: 278, distance: 152.6
click at [1096, 278] on div "Setting up your live class Poll for secs No correct answer Start poll" at bounding box center [591, 326] width 1056 height 559
click at [848, 24] on span "mute" at bounding box center [849, 24] width 28 height 14
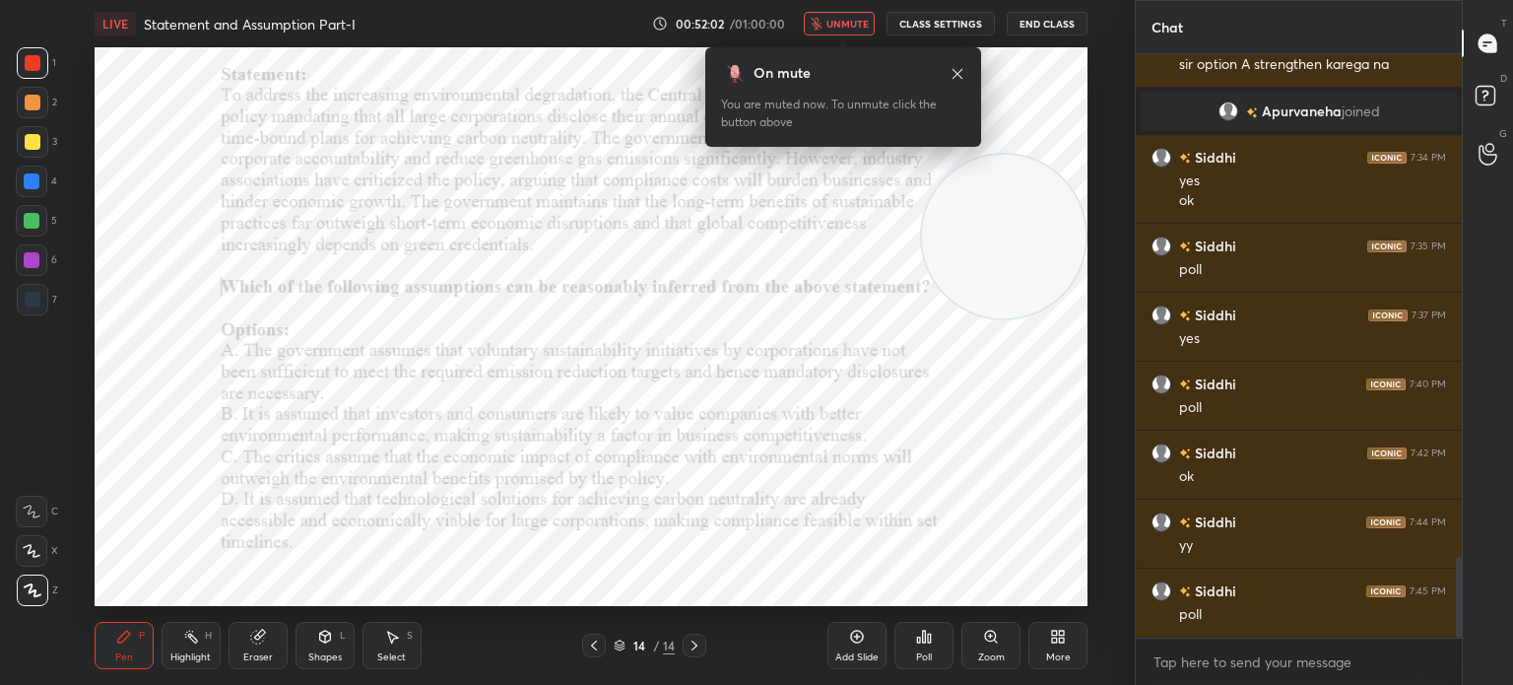
scroll to position [3649, 0]
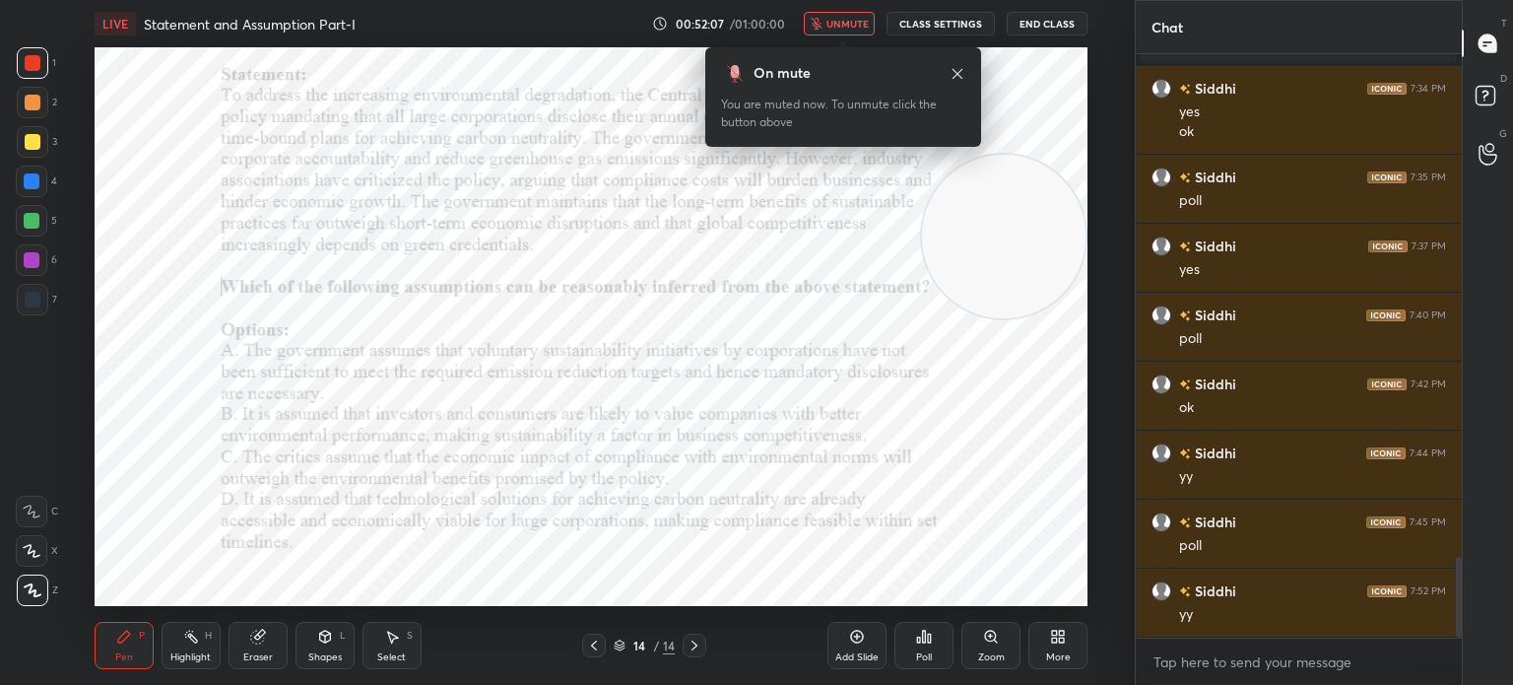
click at [918, 655] on div "Poll" at bounding box center [924, 657] width 16 height 10
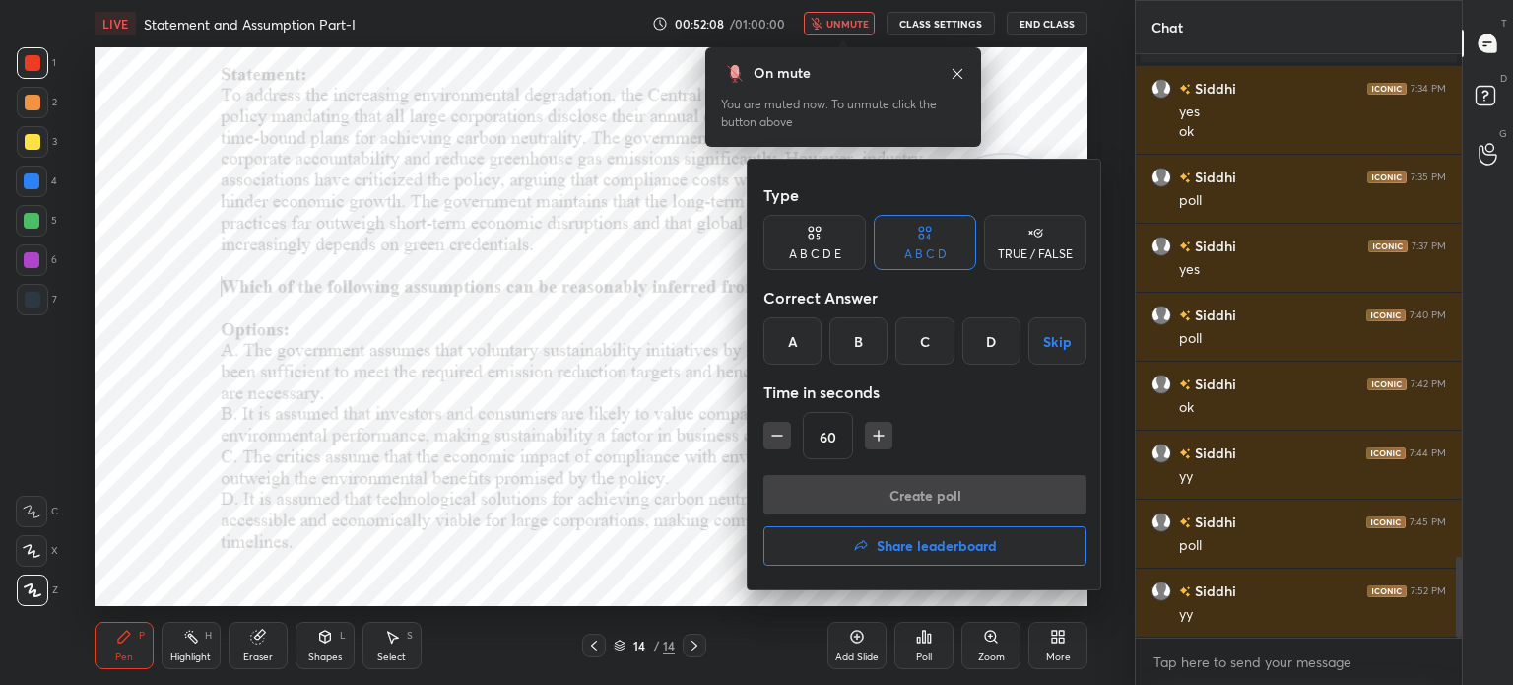
click at [857, 342] on div "B" at bounding box center [858, 340] width 58 height 47
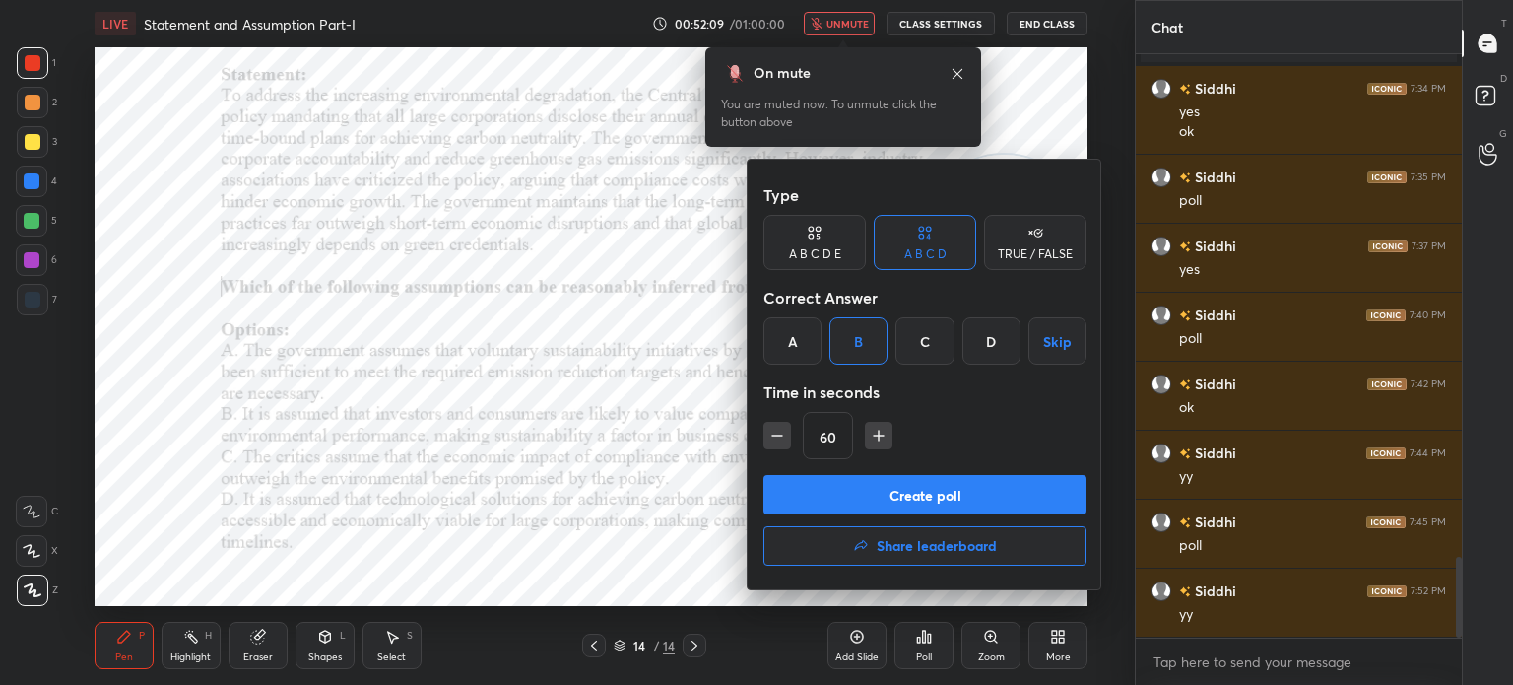
click at [828, 486] on button "Create poll" at bounding box center [924, 494] width 323 height 39
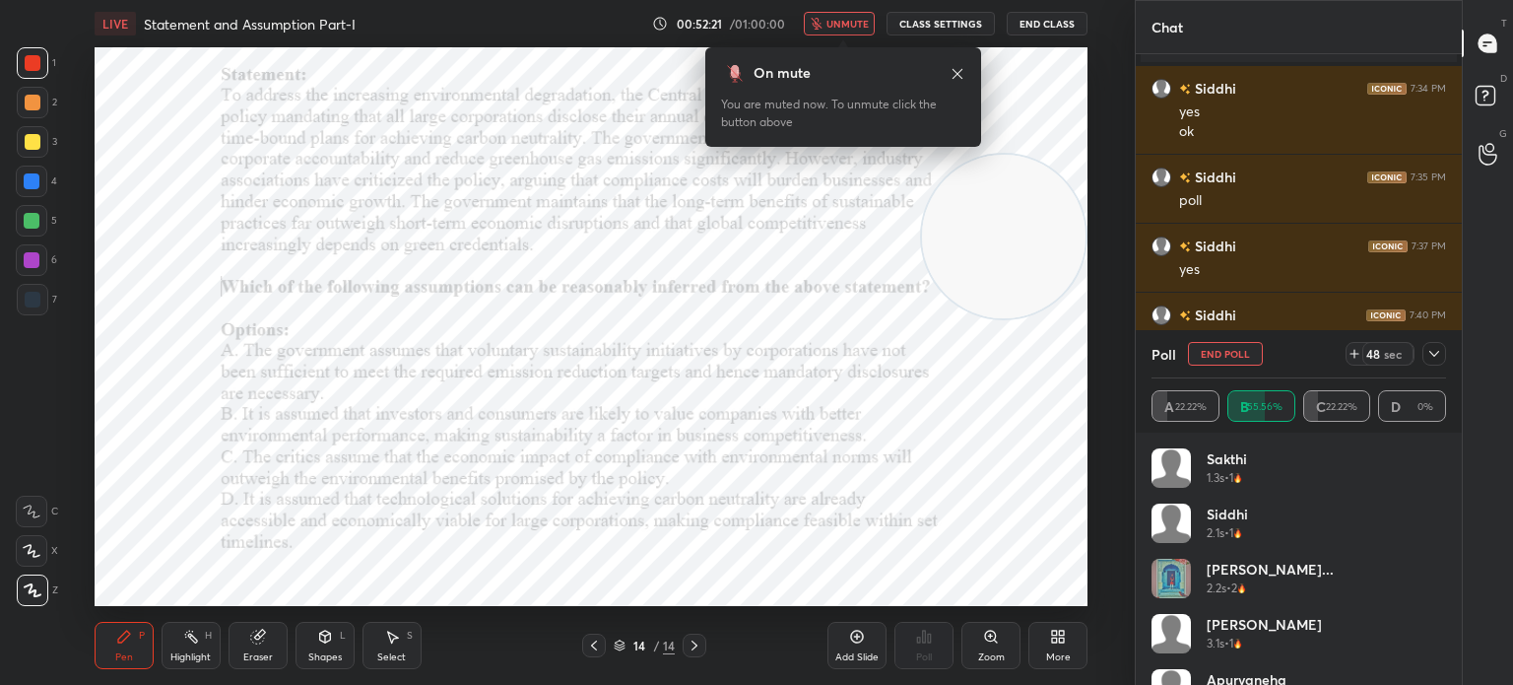
scroll to position [39, 0]
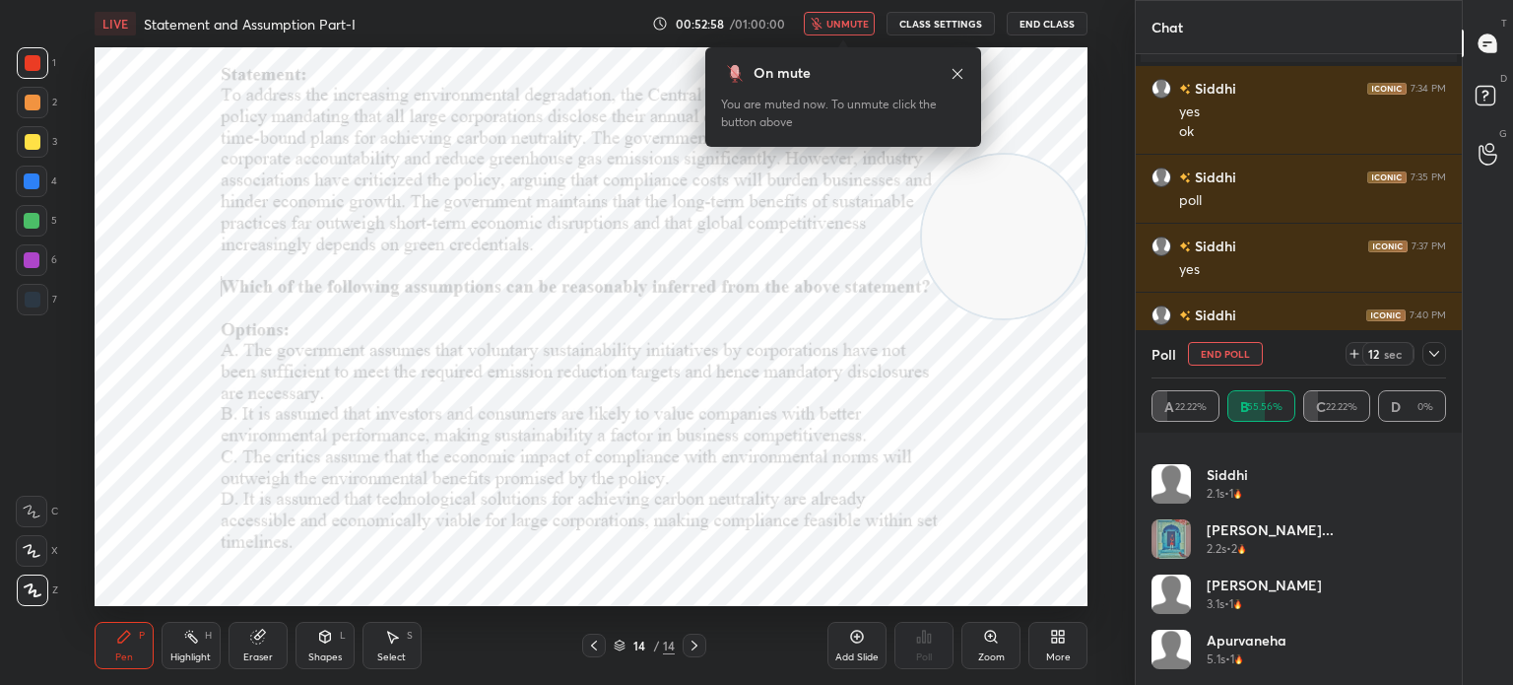
click at [840, 27] on span "unmute" at bounding box center [847, 24] width 42 height 14
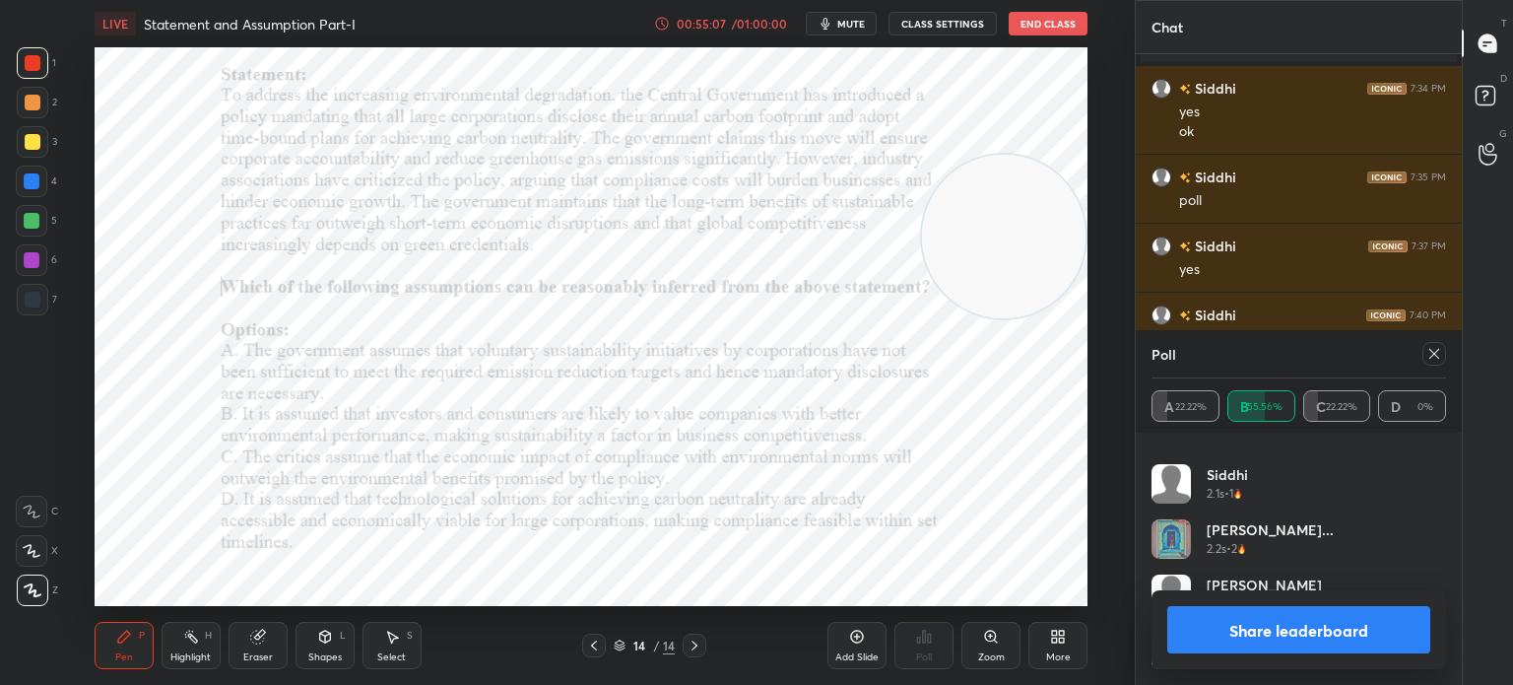
scroll to position [3820, 0]
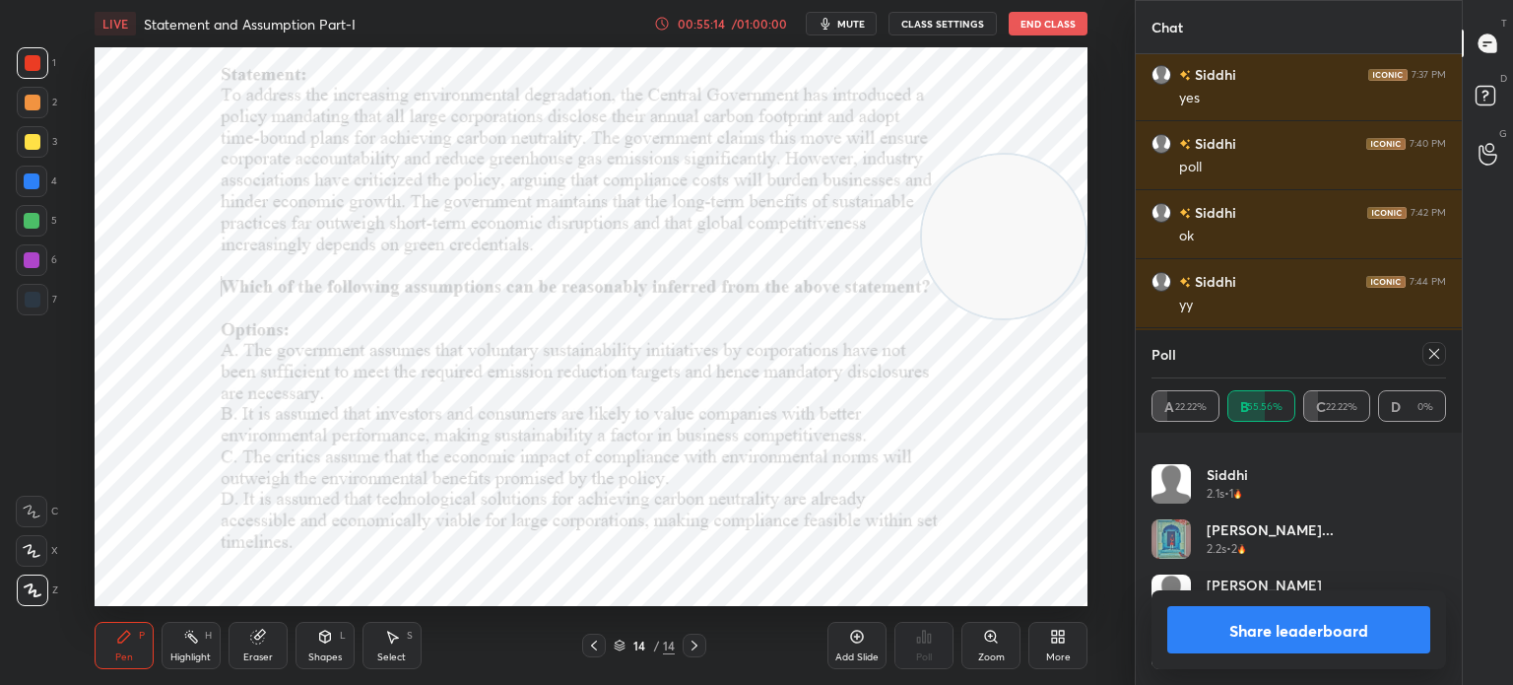
click at [1222, 629] on button "Share leaderboard" at bounding box center [1298, 629] width 263 height 47
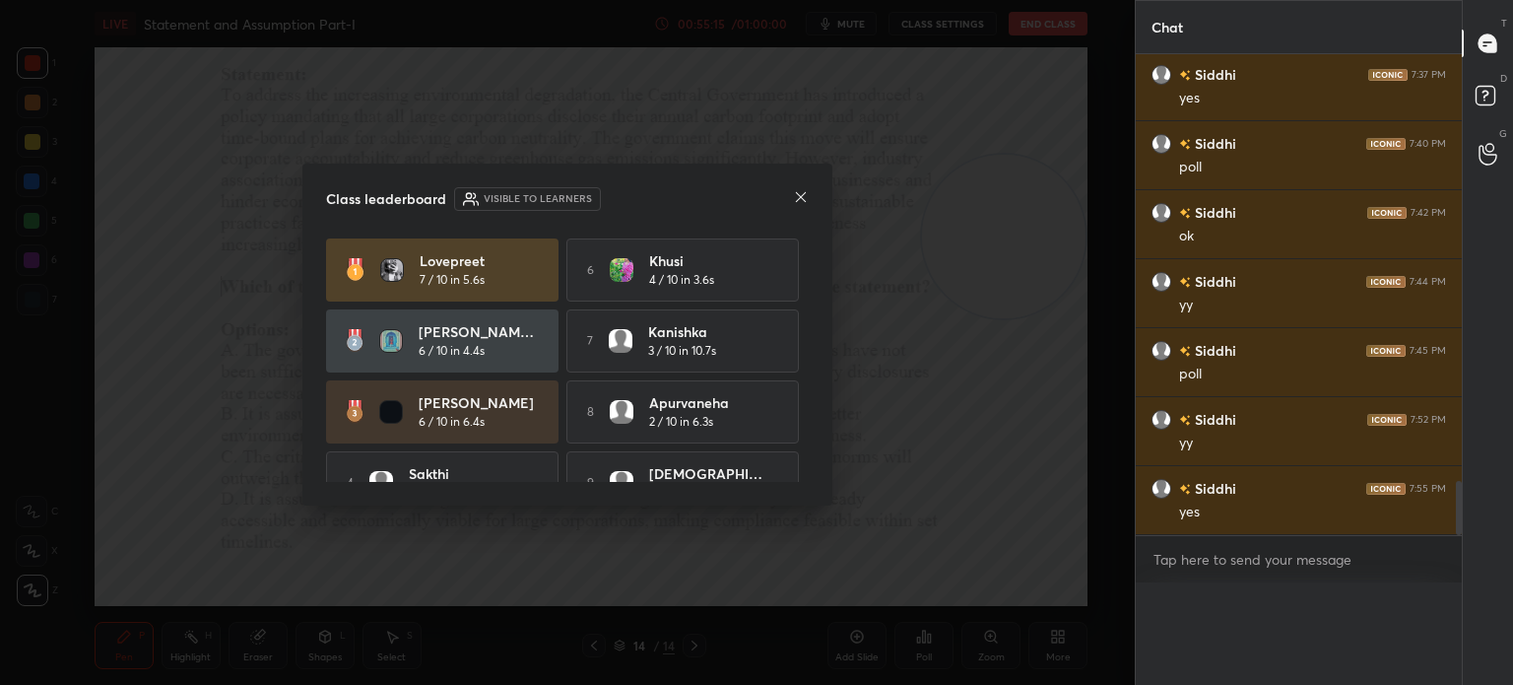
scroll to position [3796, 0]
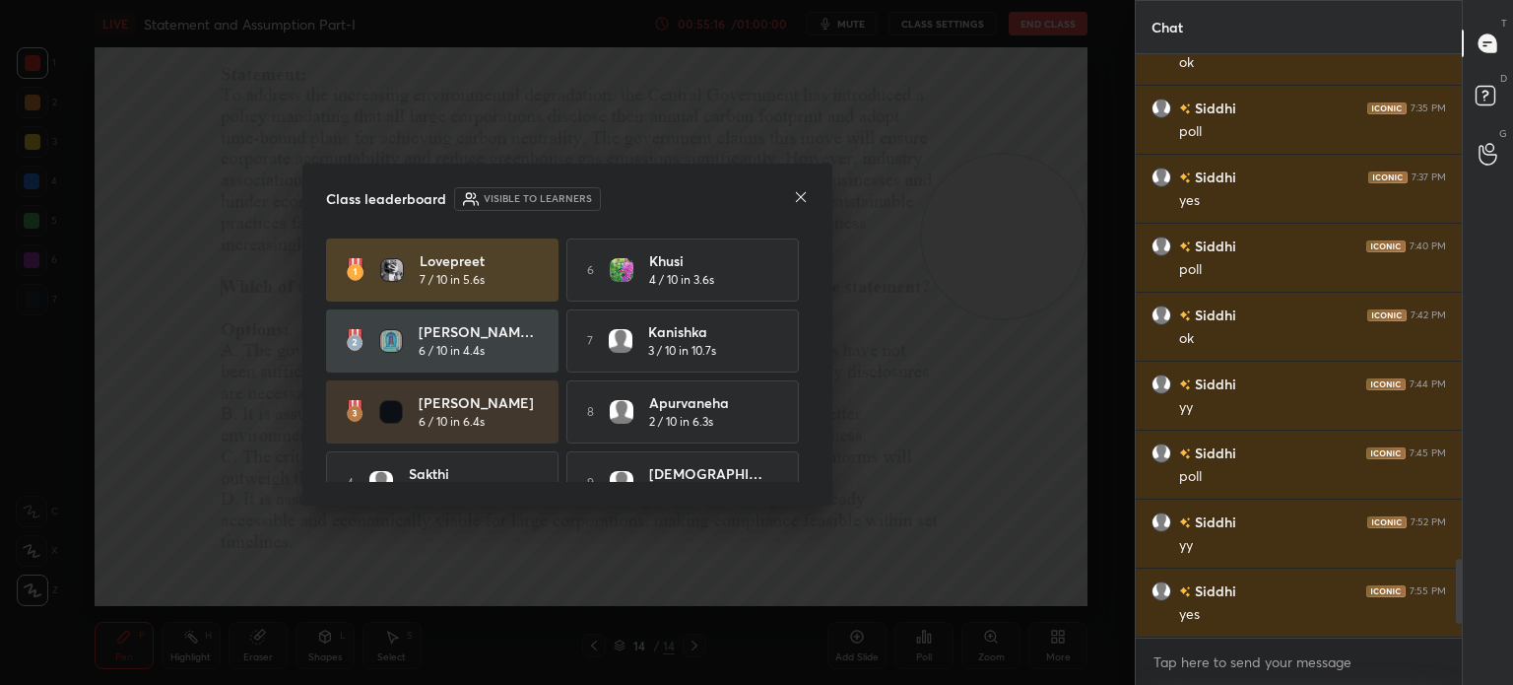
click at [797, 196] on icon at bounding box center [801, 197] width 16 height 16
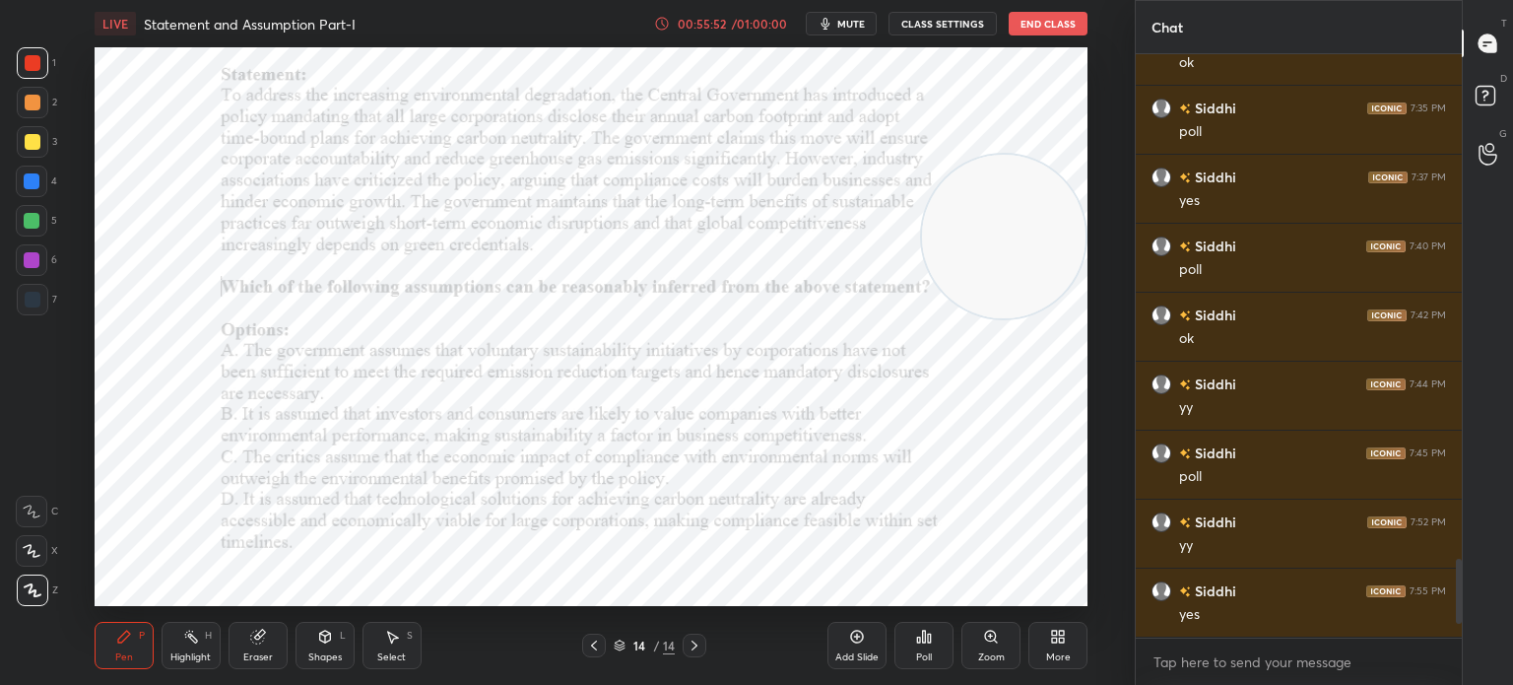
click at [1057, 639] on icon at bounding box center [1058, 636] width 16 height 16
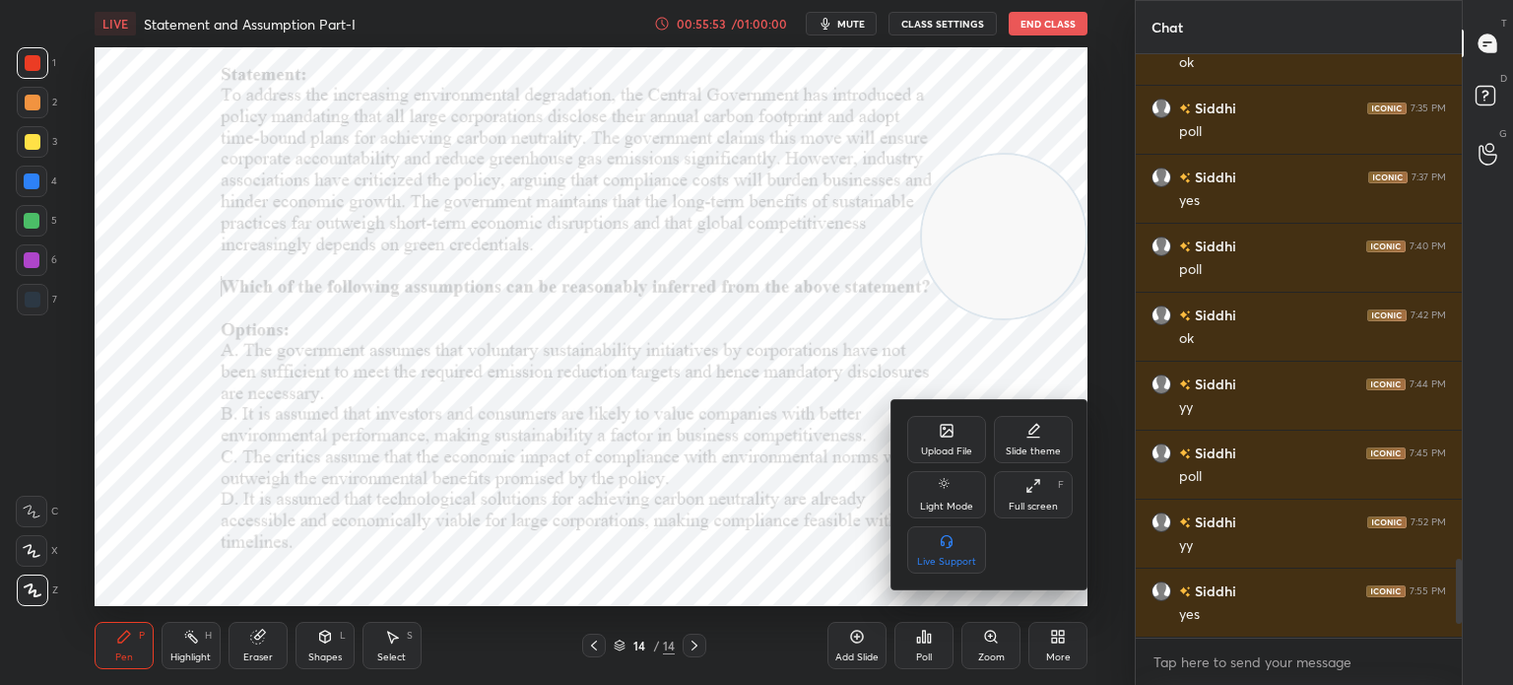
click at [944, 446] on div "Upload File" at bounding box center [946, 451] width 51 height 10
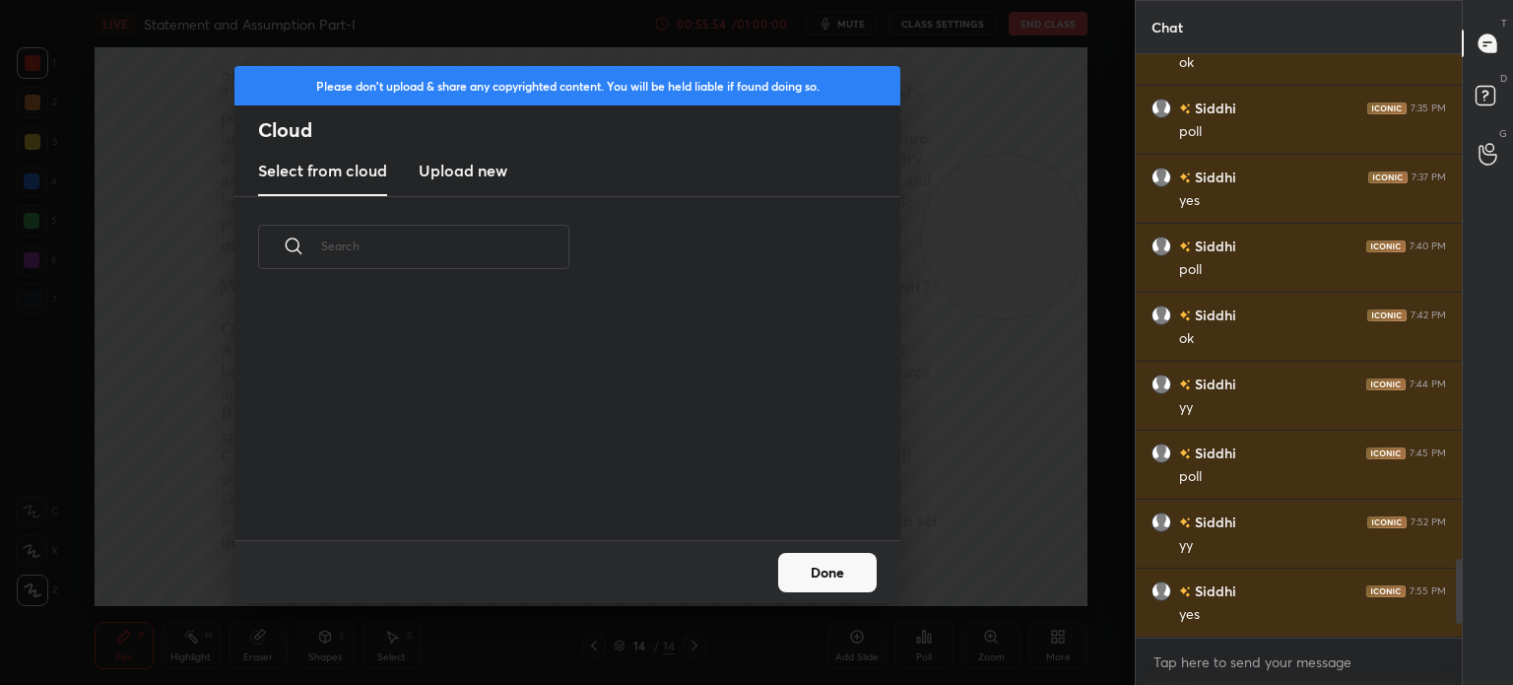
click at [490, 171] on h3 "Upload new" at bounding box center [463, 171] width 89 height 24
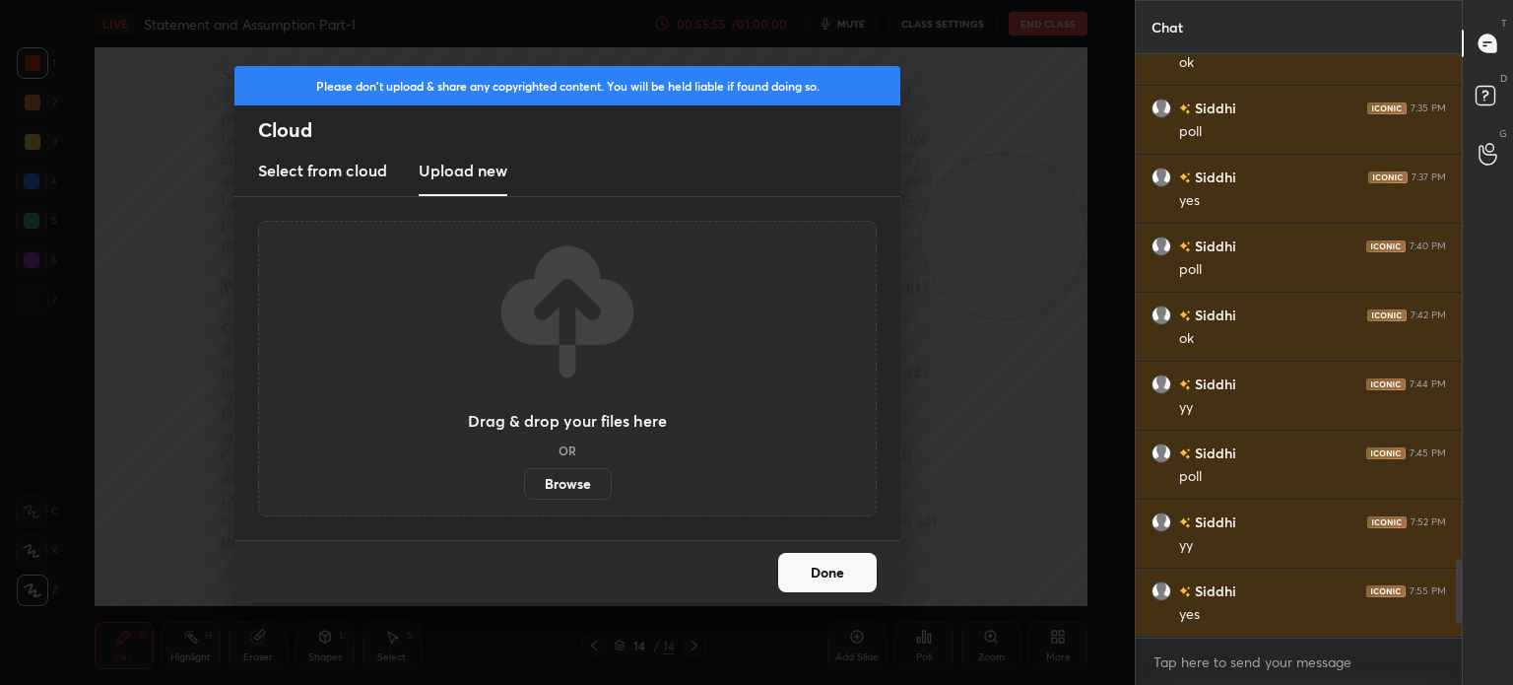
click at [550, 484] on label "Browse" at bounding box center [568, 484] width 88 height 32
click at [524, 484] on input "Browse" at bounding box center [524, 484] width 0 height 32
click at [831, 559] on button "Done" at bounding box center [827, 572] width 99 height 39
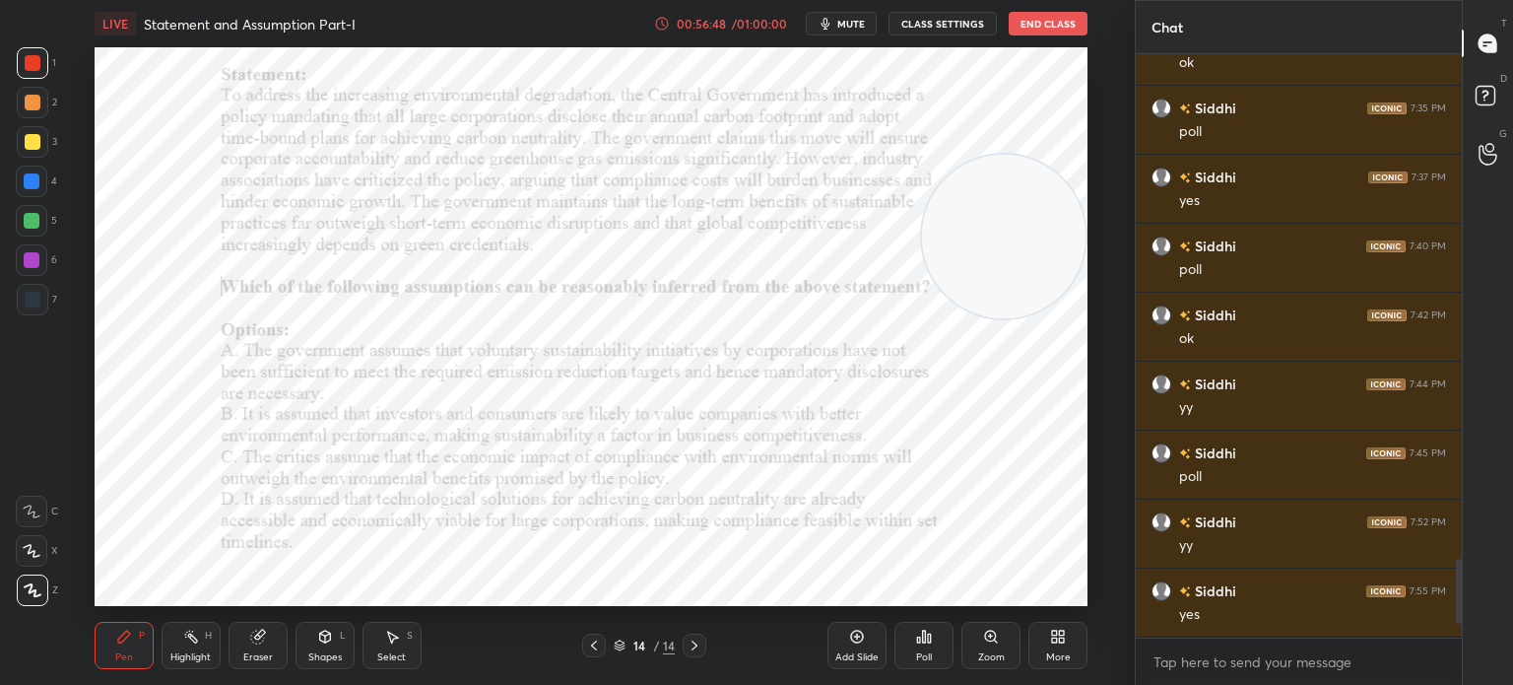
click at [1050, 626] on div "More" at bounding box center [1057, 645] width 59 height 47
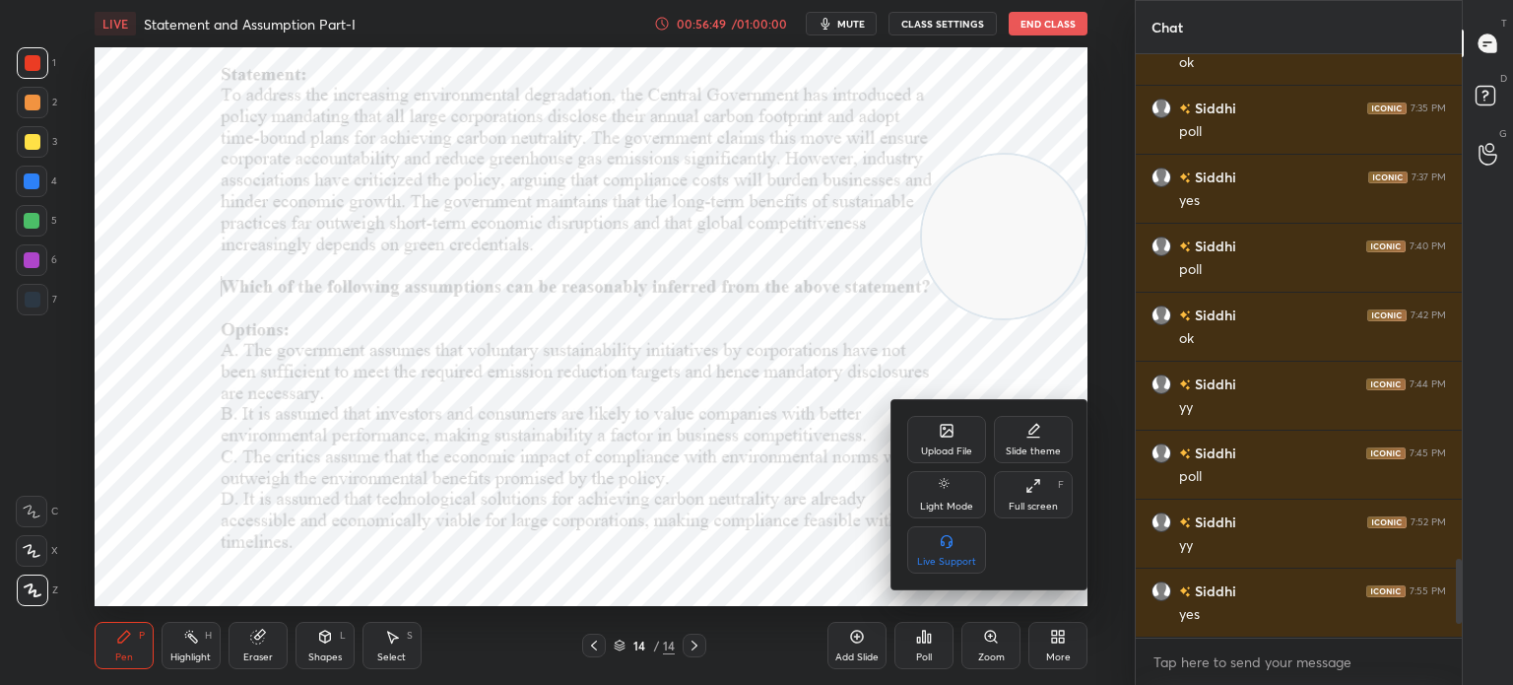
click at [935, 417] on div "Upload File" at bounding box center [946, 439] width 79 height 47
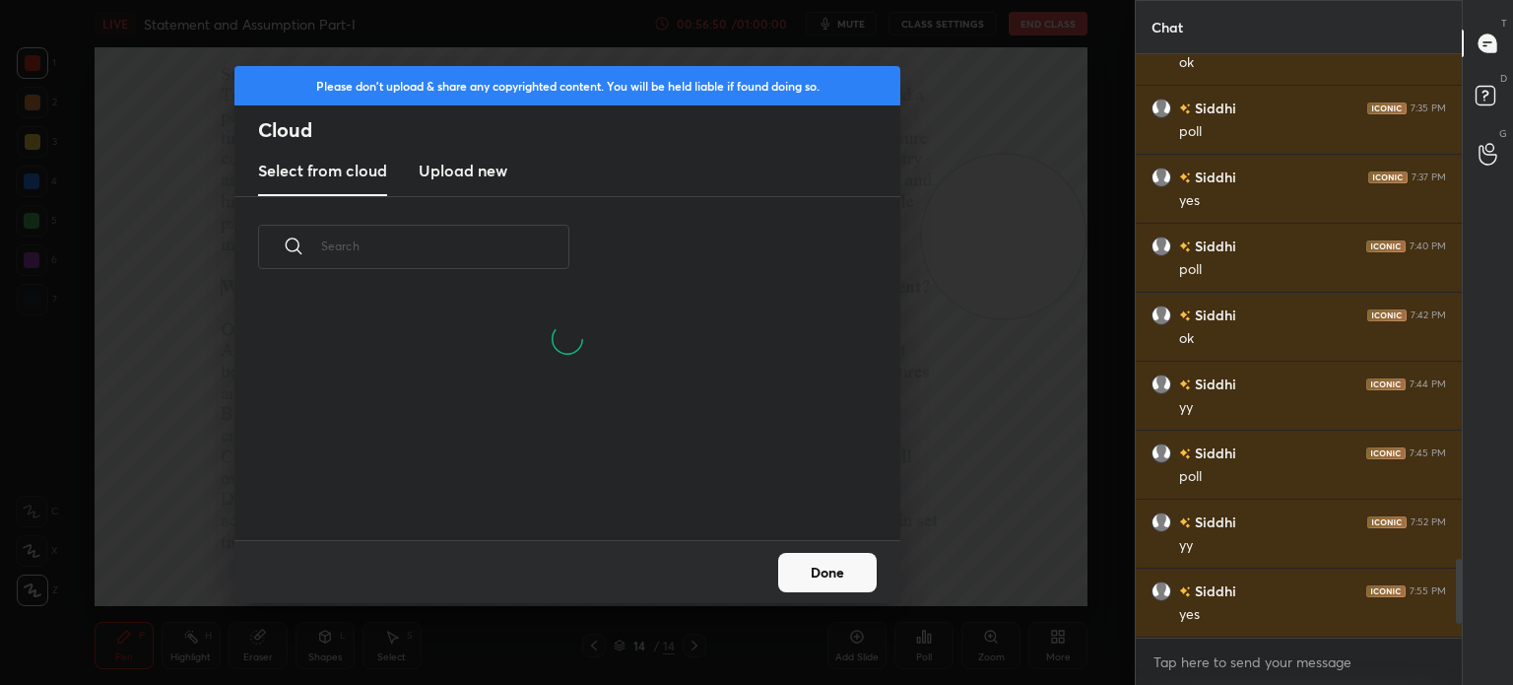
click at [459, 163] on h3 "Upload new" at bounding box center [463, 171] width 89 height 24
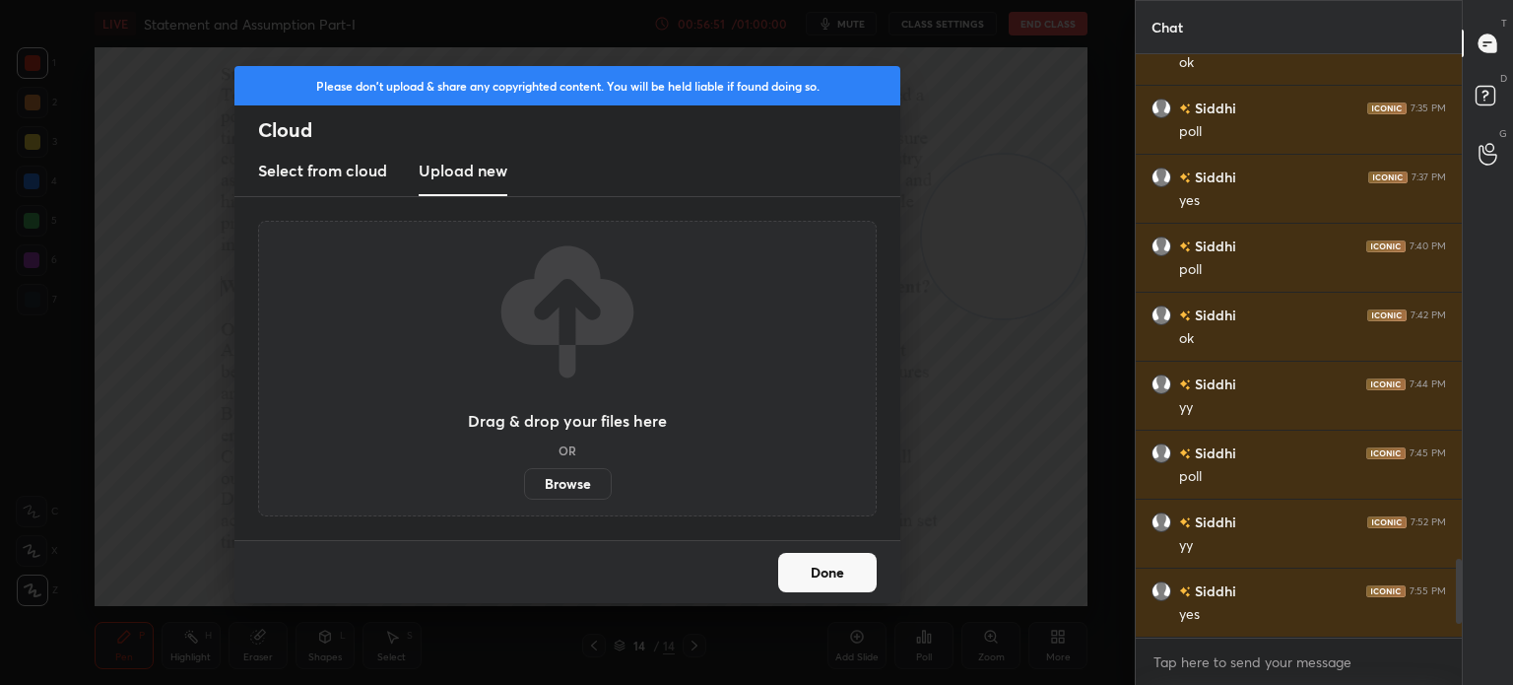
click at [572, 487] on label "Browse" at bounding box center [568, 484] width 88 height 32
click at [524, 487] on input "Browse" at bounding box center [524, 484] width 0 height 32
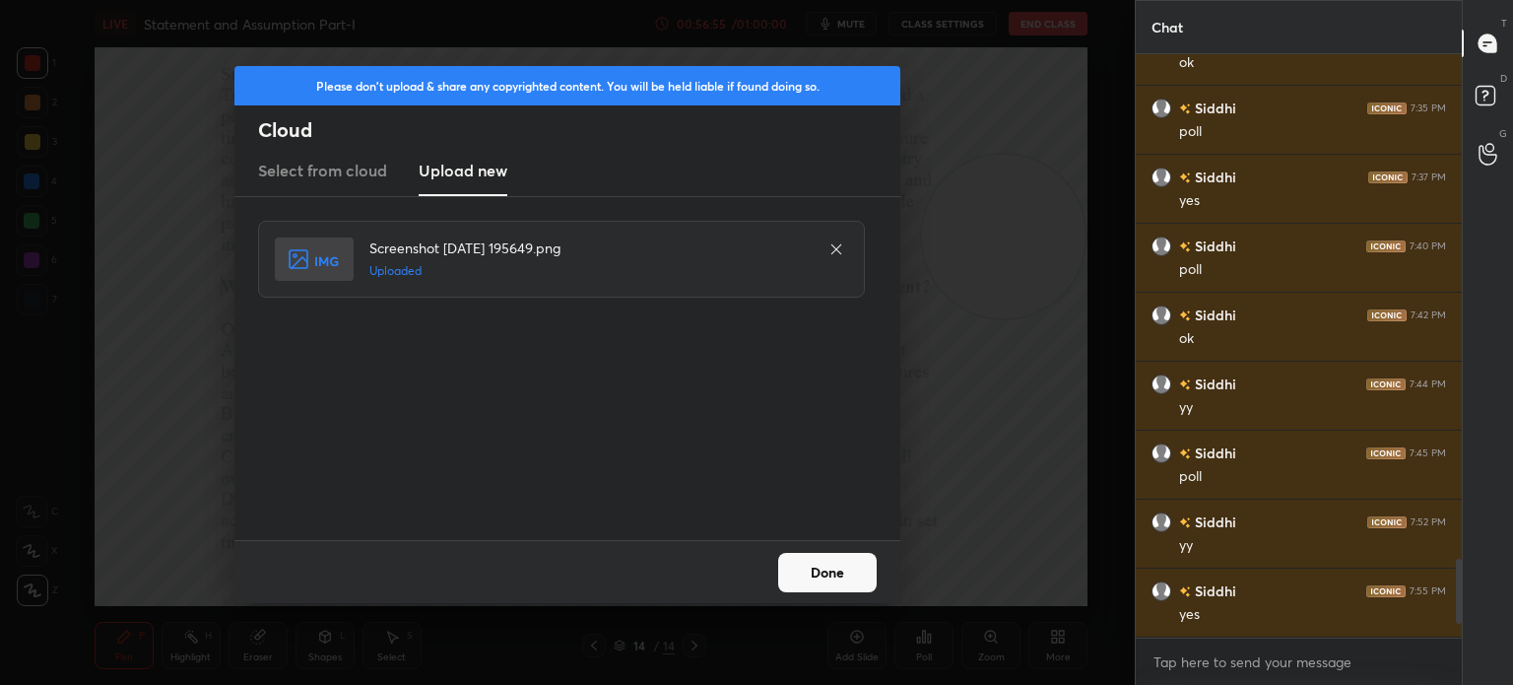
click at [869, 564] on button "Done" at bounding box center [827, 572] width 99 height 39
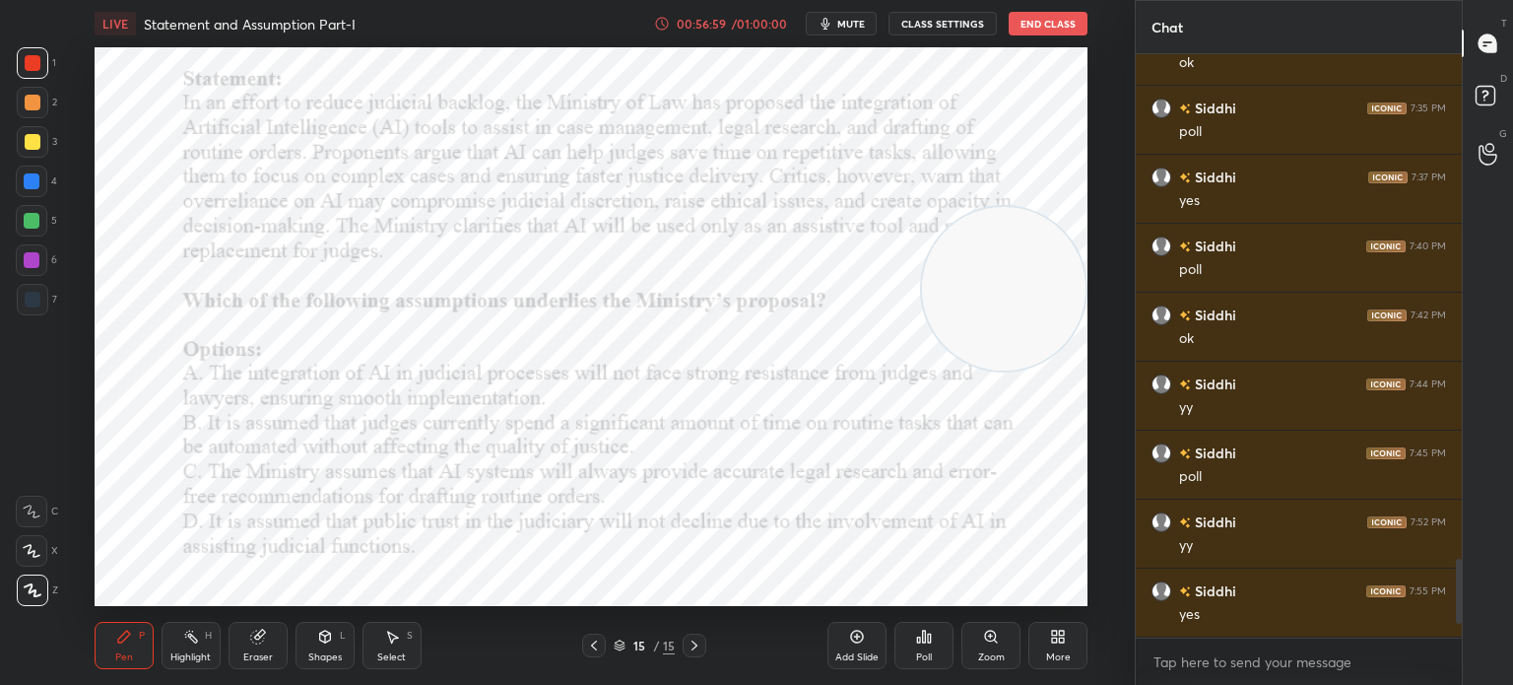
drag, startPoint x: 1024, startPoint y: 259, endPoint x: 1035, endPoint y: 329, distance: 70.8
click at [1035, 329] on video at bounding box center [1004, 289] width 164 height 164
click at [846, 24] on span "mute" at bounding box center [851, 24] width 28 height 14
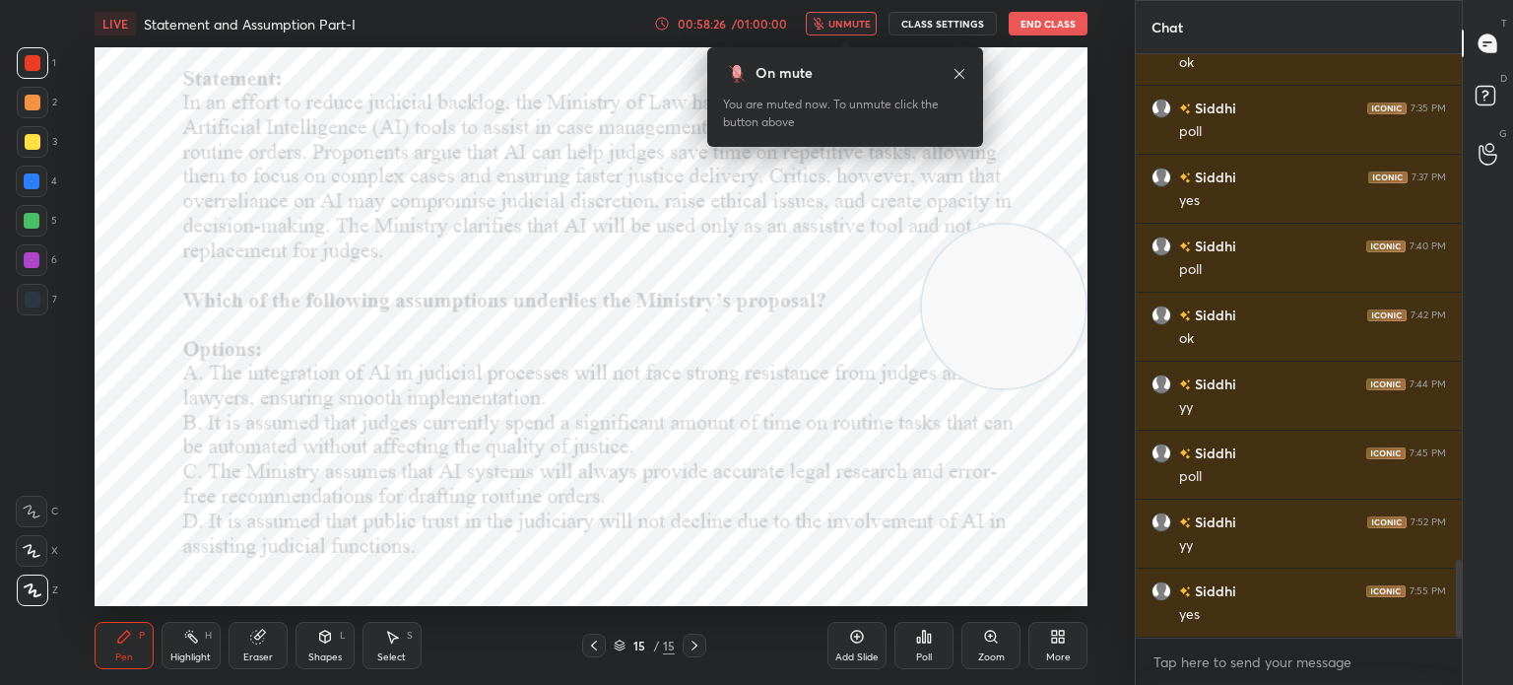
scroll to position [3787, 0]
click at [922, 649] on div "Poll" at bounding box center [923, 645] width 59 height 47
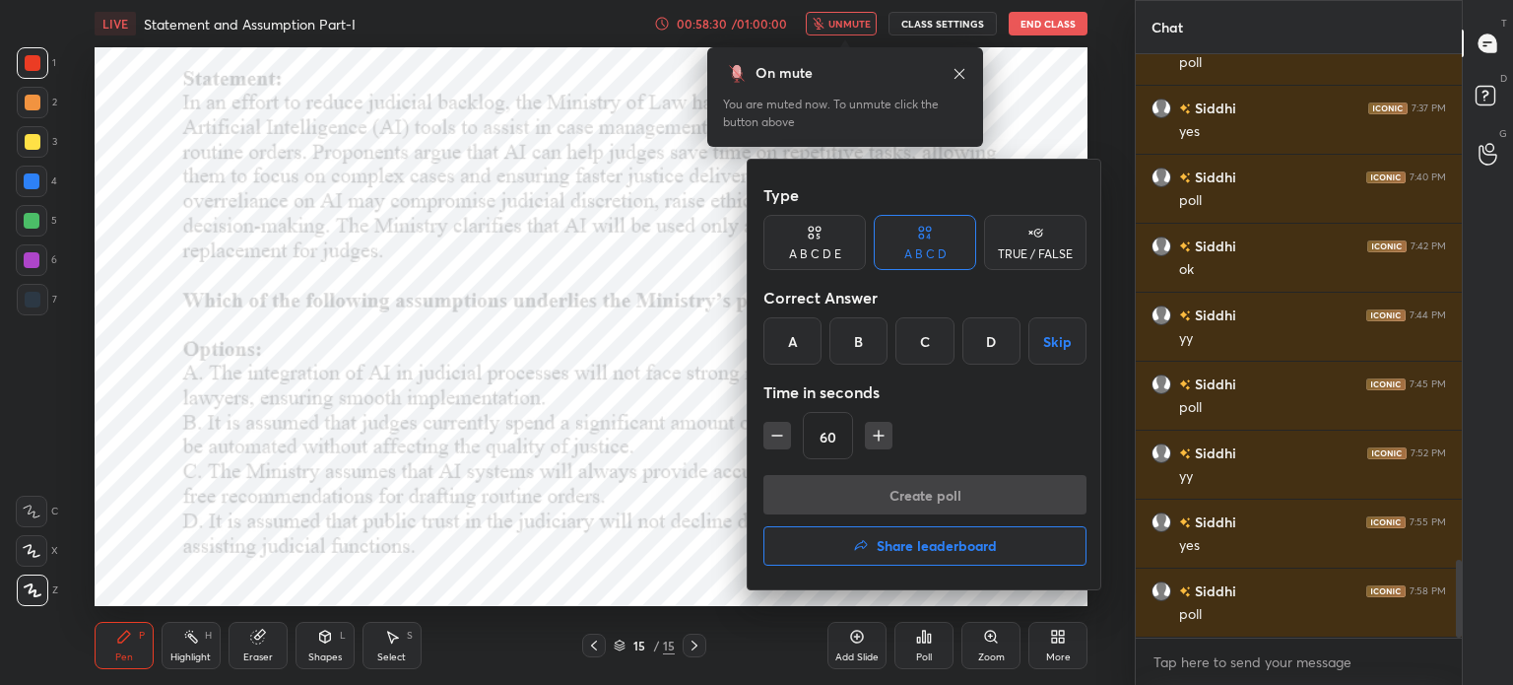
click at [862, 338] on div "B" at bounding box center [858, 340] width 58 height 47
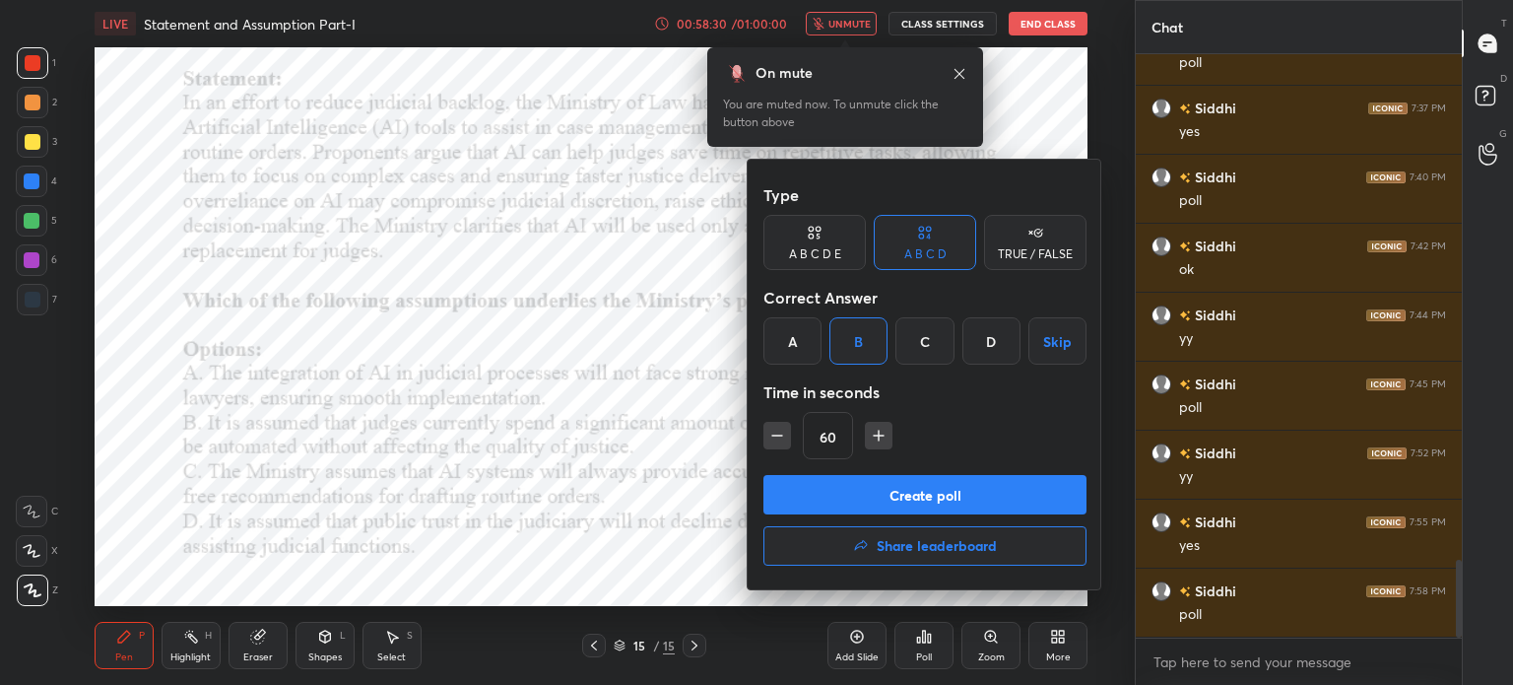
click at [842, 492] on button "Create poll" at bounding box center [924, 494] width 323 height 39
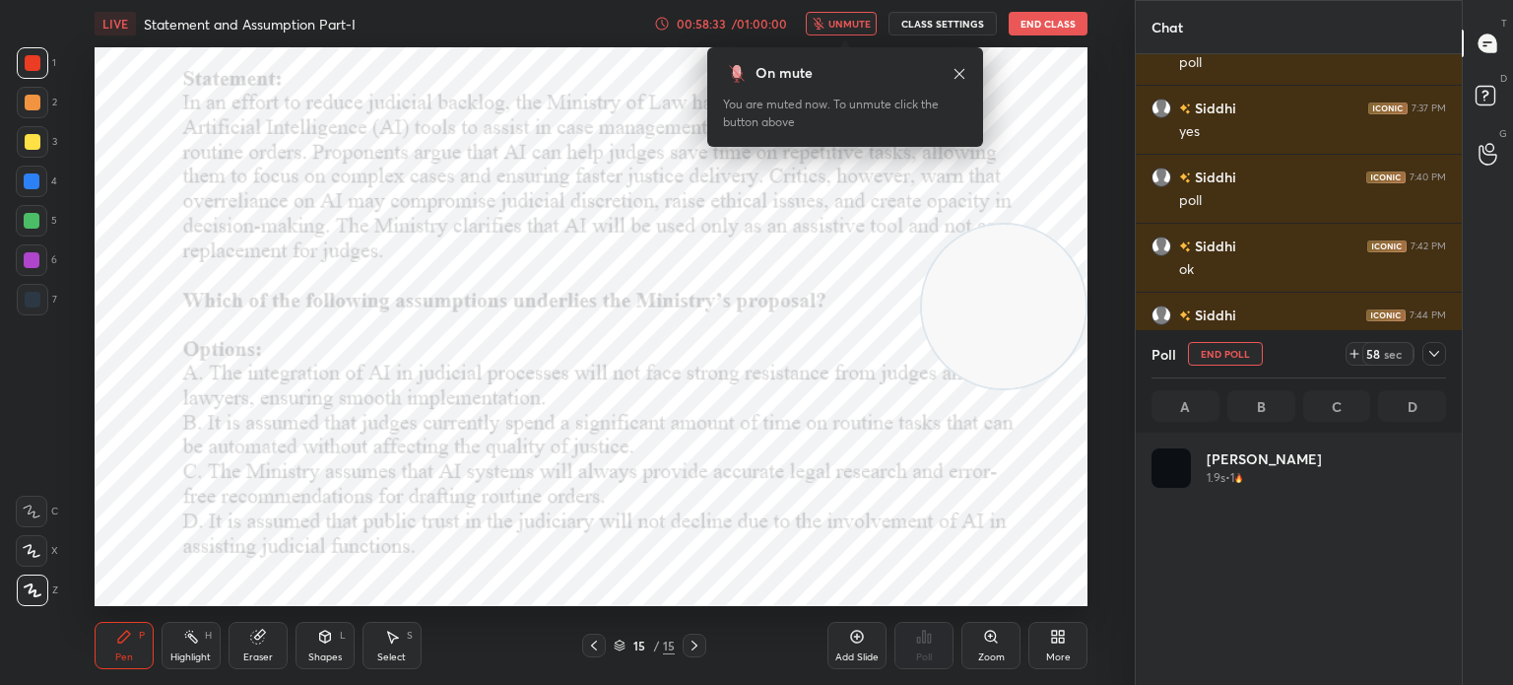
scroll to position [231, 289]
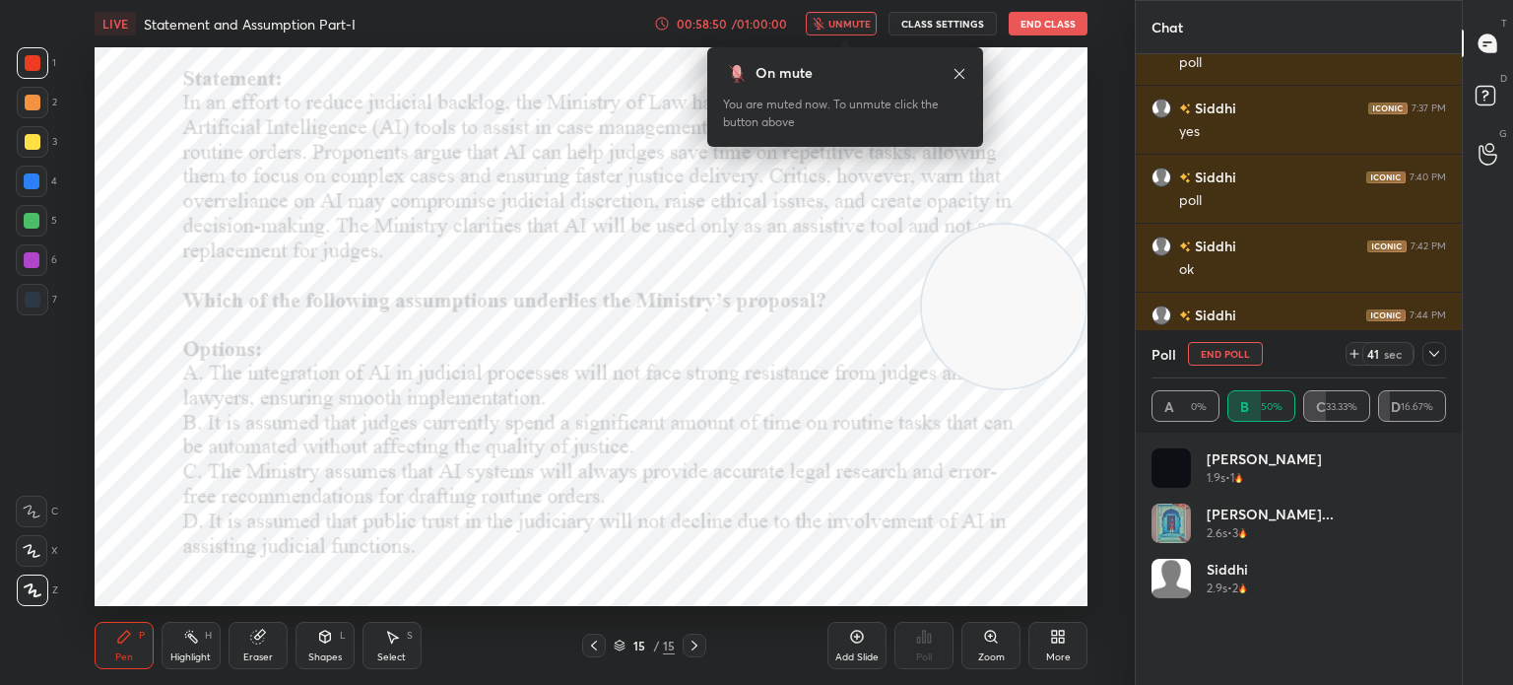
click at [847, 21] on span "unmute" at bounding box center [849, 24] width 42 height 14
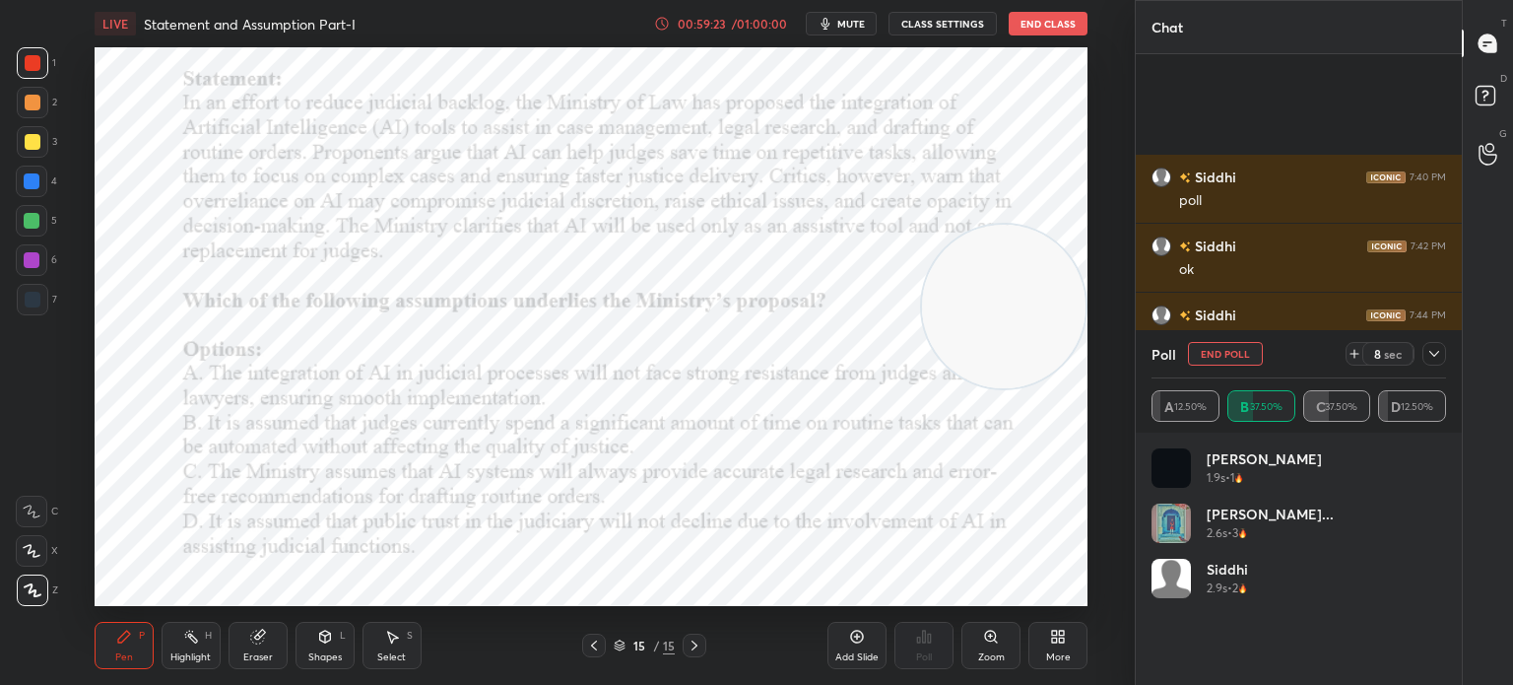
scroll to position [3958, 0]
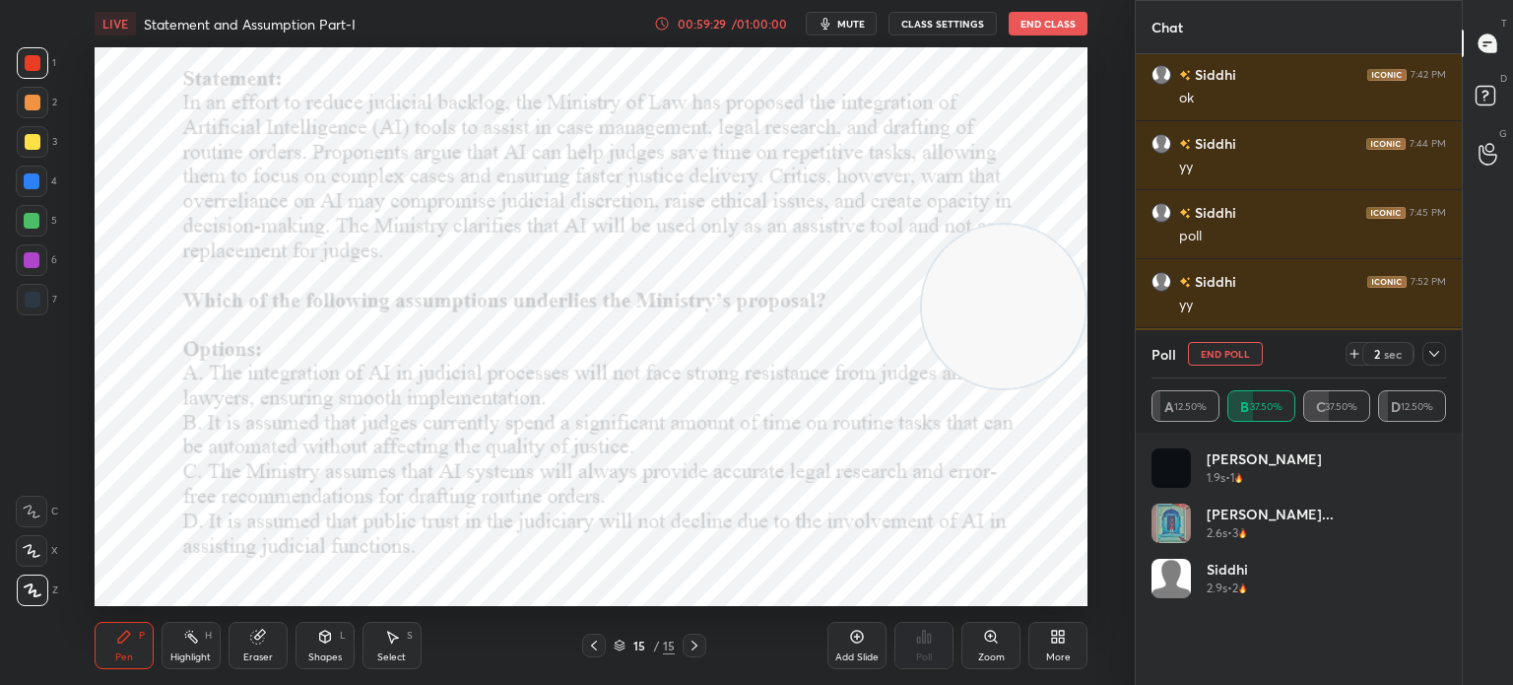
click at [1219, 354] on button "End Poll" at bounding box center [1225, 354] width 75 height 24
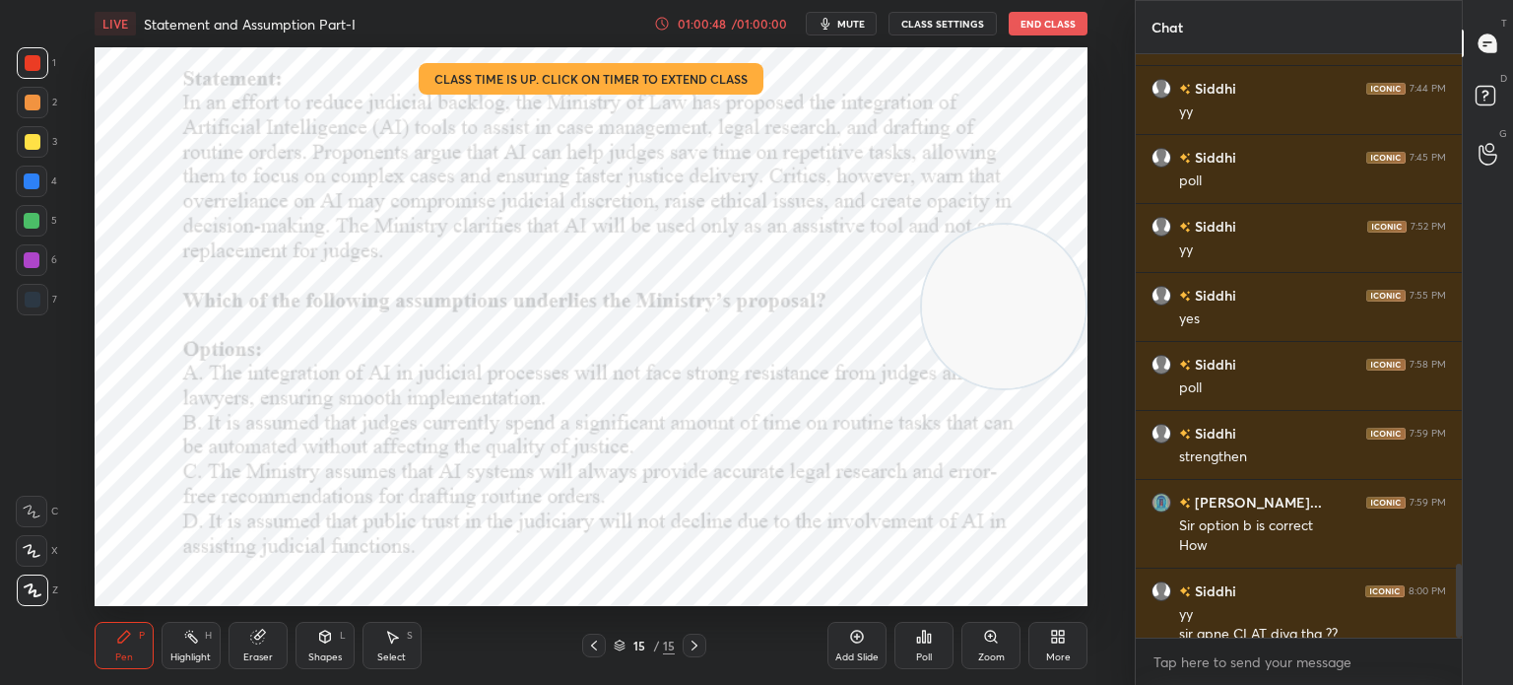
scroll to position [4033, 0]
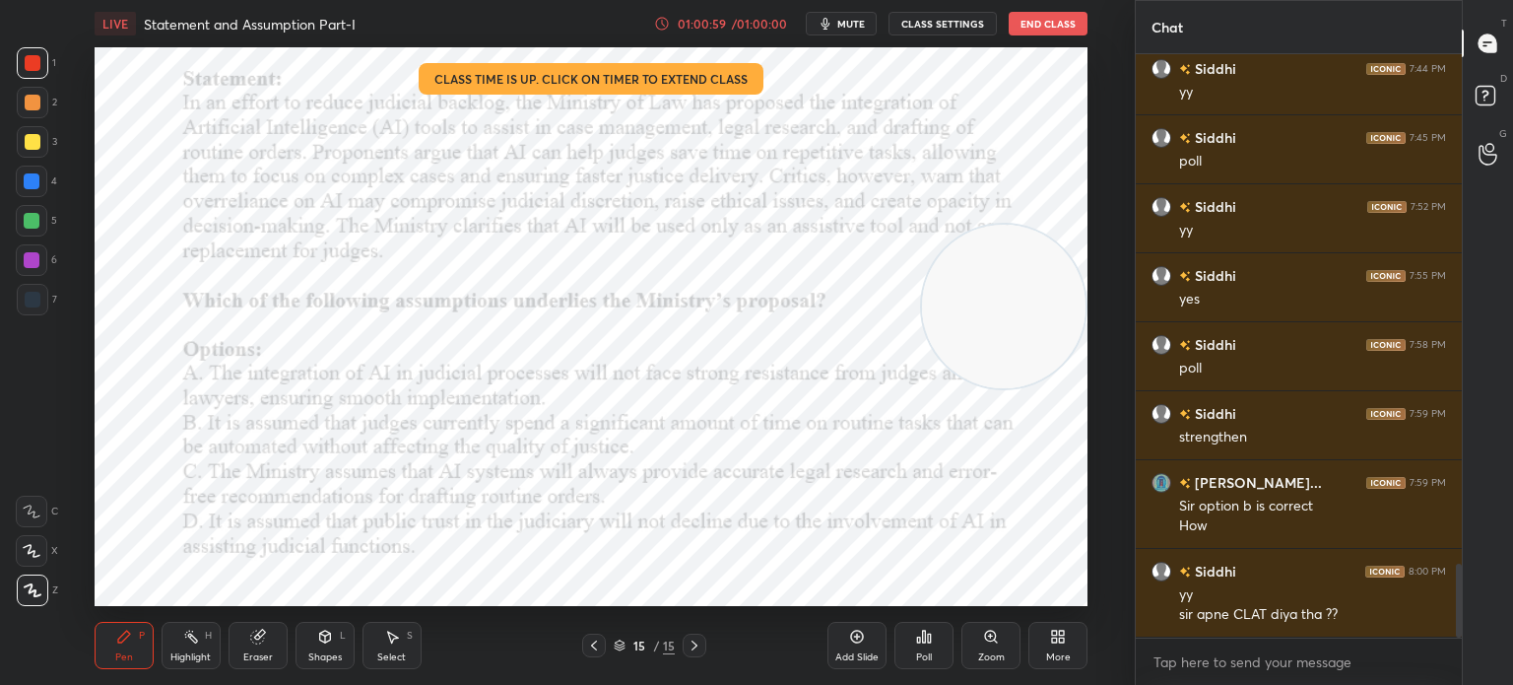
click at [256, 646] on div "Eraser" at bounding box center [258, 645] width 59 height 47
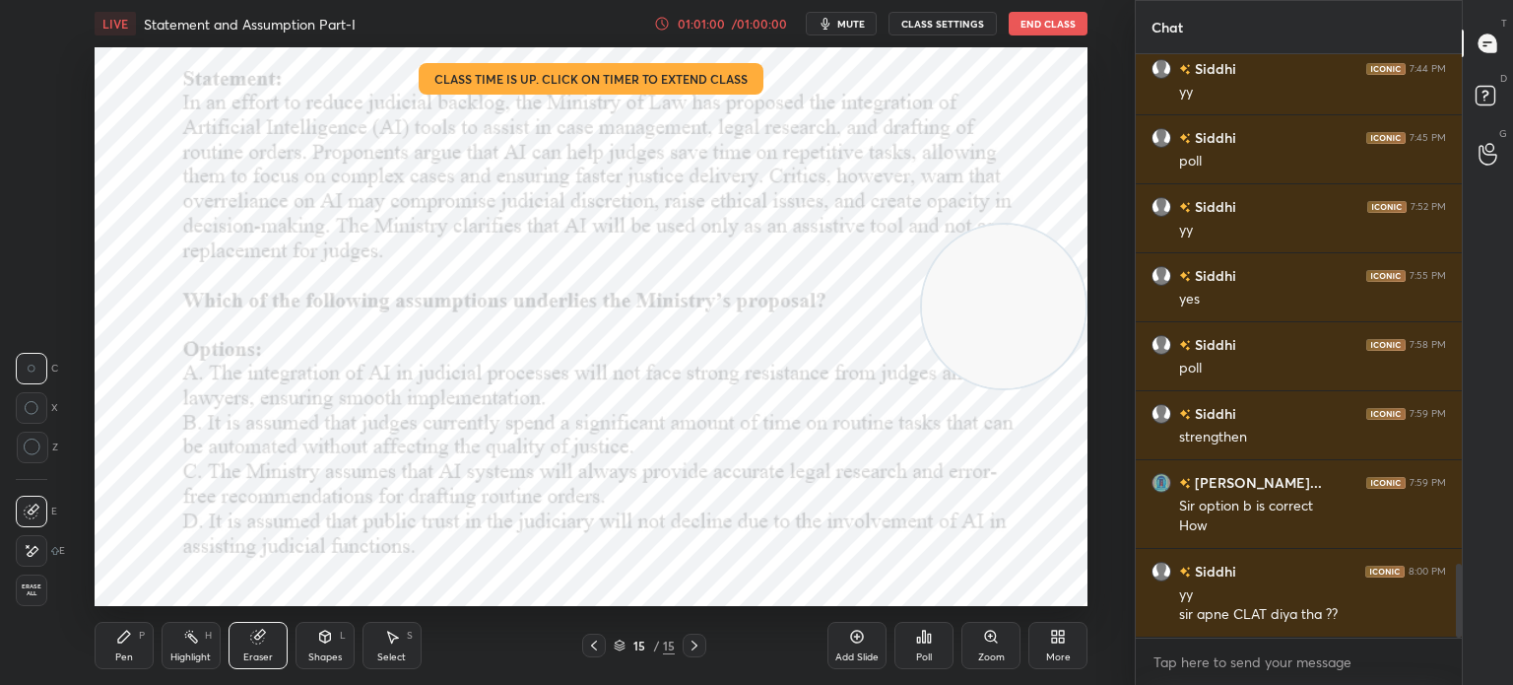
click at [39, 551] on div at bounding box center [32, 551] width 32 height 32
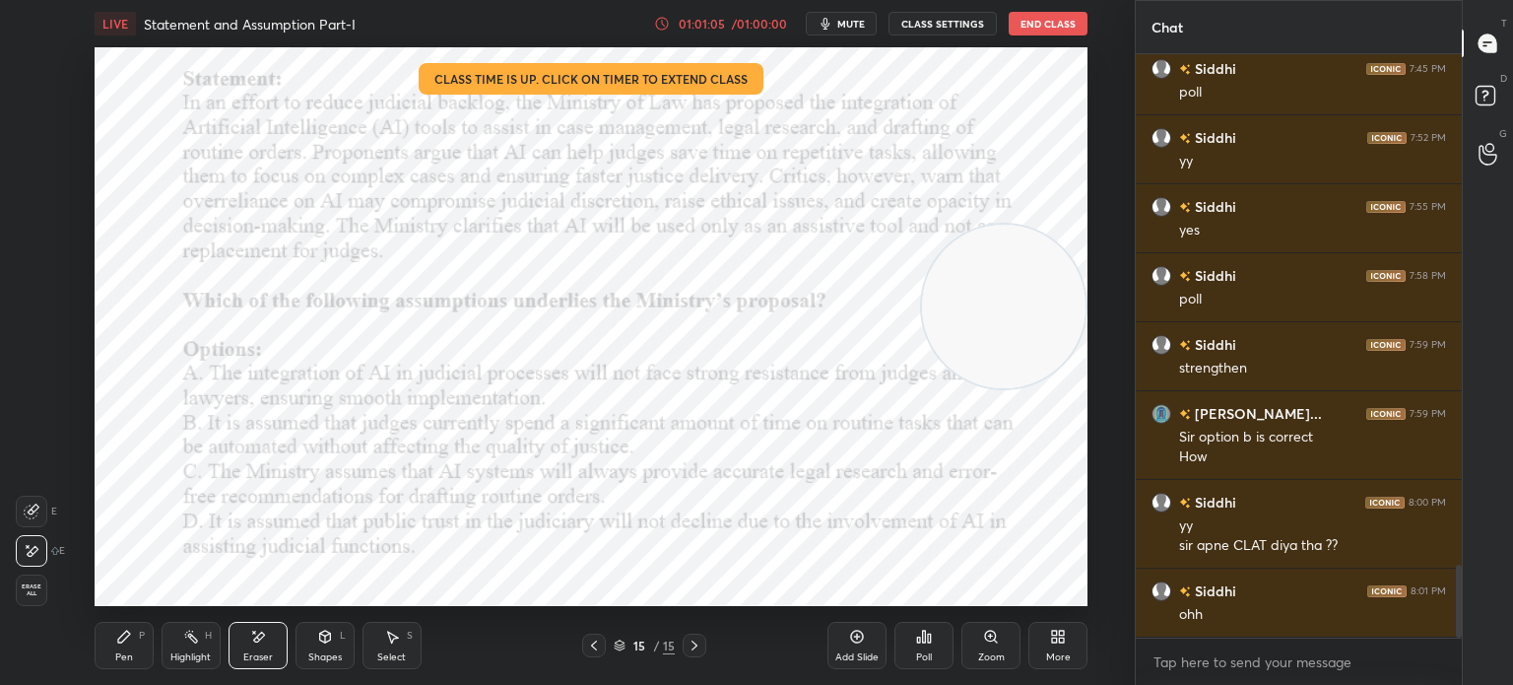
scroll to position [4171, 0]
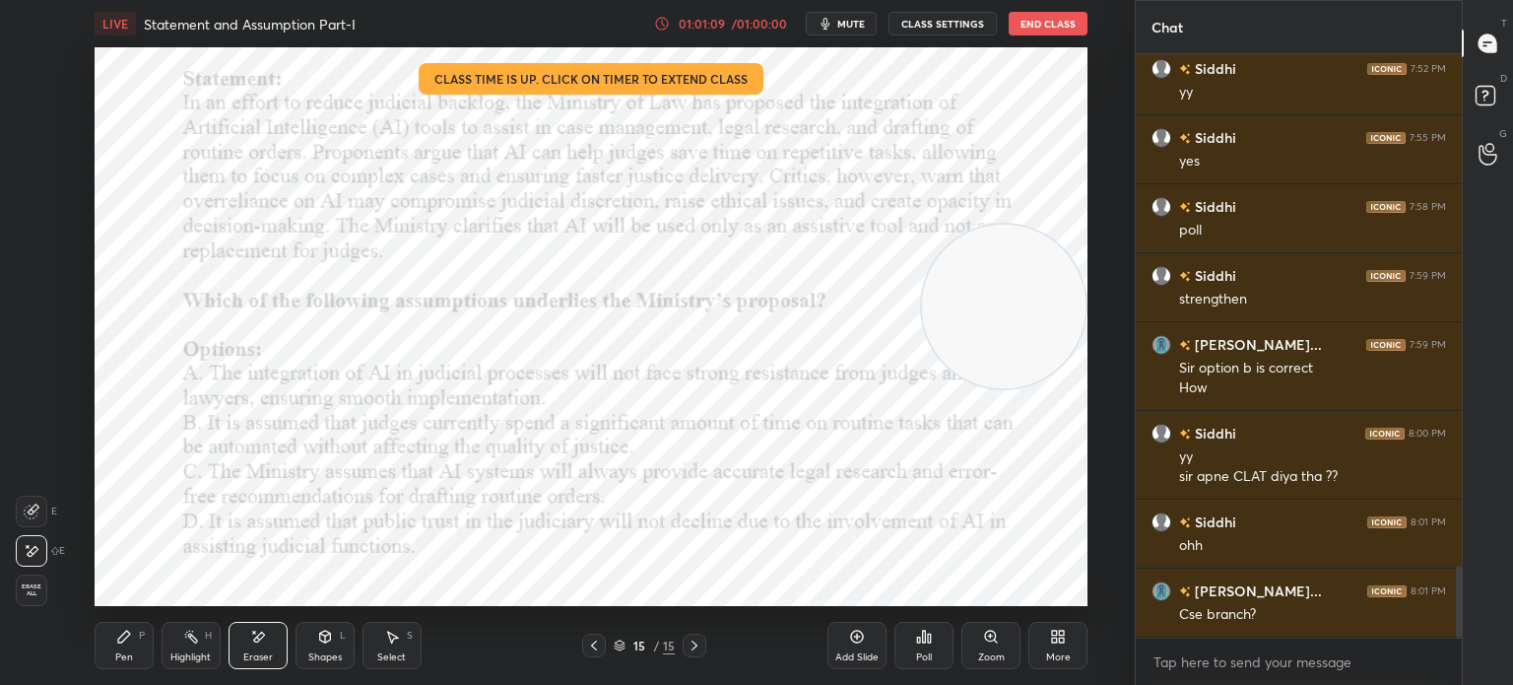
click at [131, 653] on div "Pen" at bounding box center [124, 657] width 18 height 10
click at [253, 652] on div "Eraser" at bounding box center [258, 657] width 30 height 10
click at [32, 593] on span "Erase all" at bounding box center [32, 590] width 30 height 14
click at [923, 656] on div "Poll" at bounding box center [924, 657] width 16 height 10
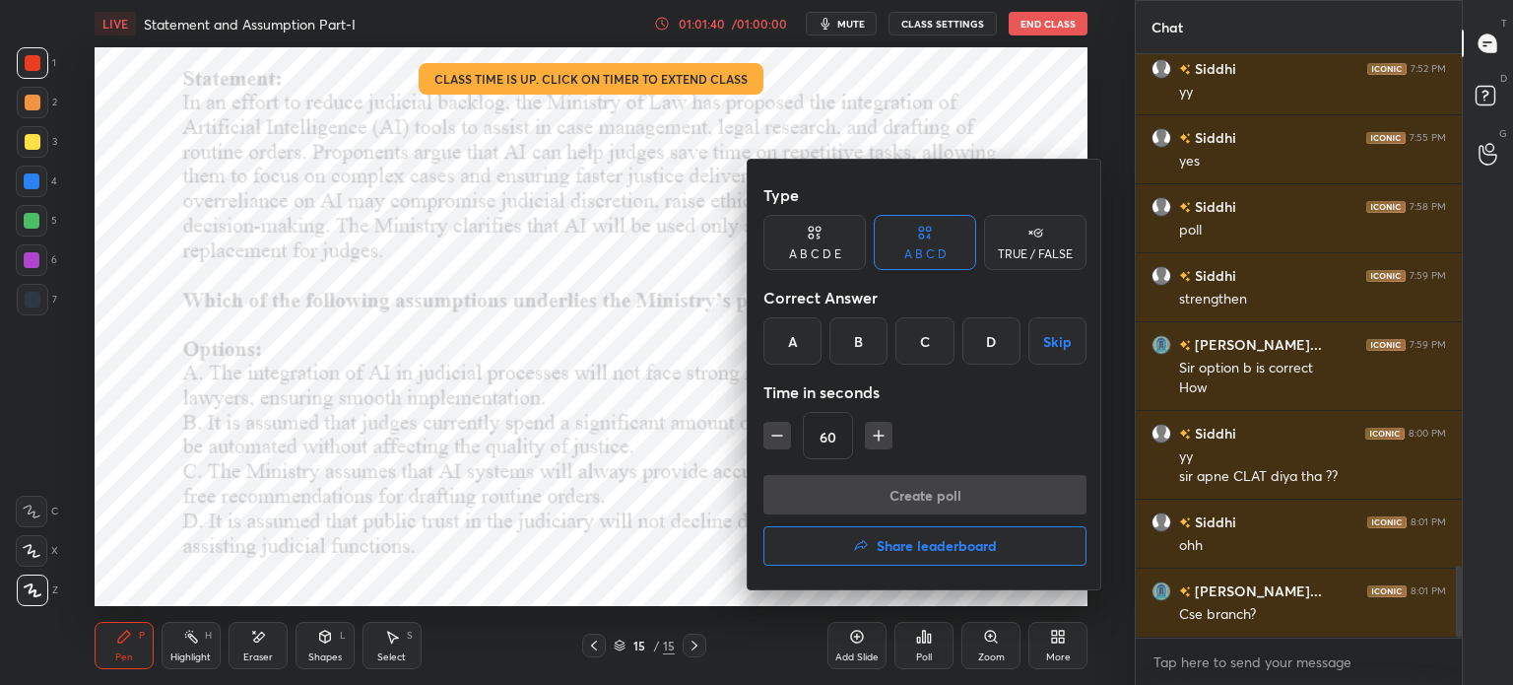
click at [827, 539] on button "Share leaderboard" at bounding box center [924, 545] width 323 height 39
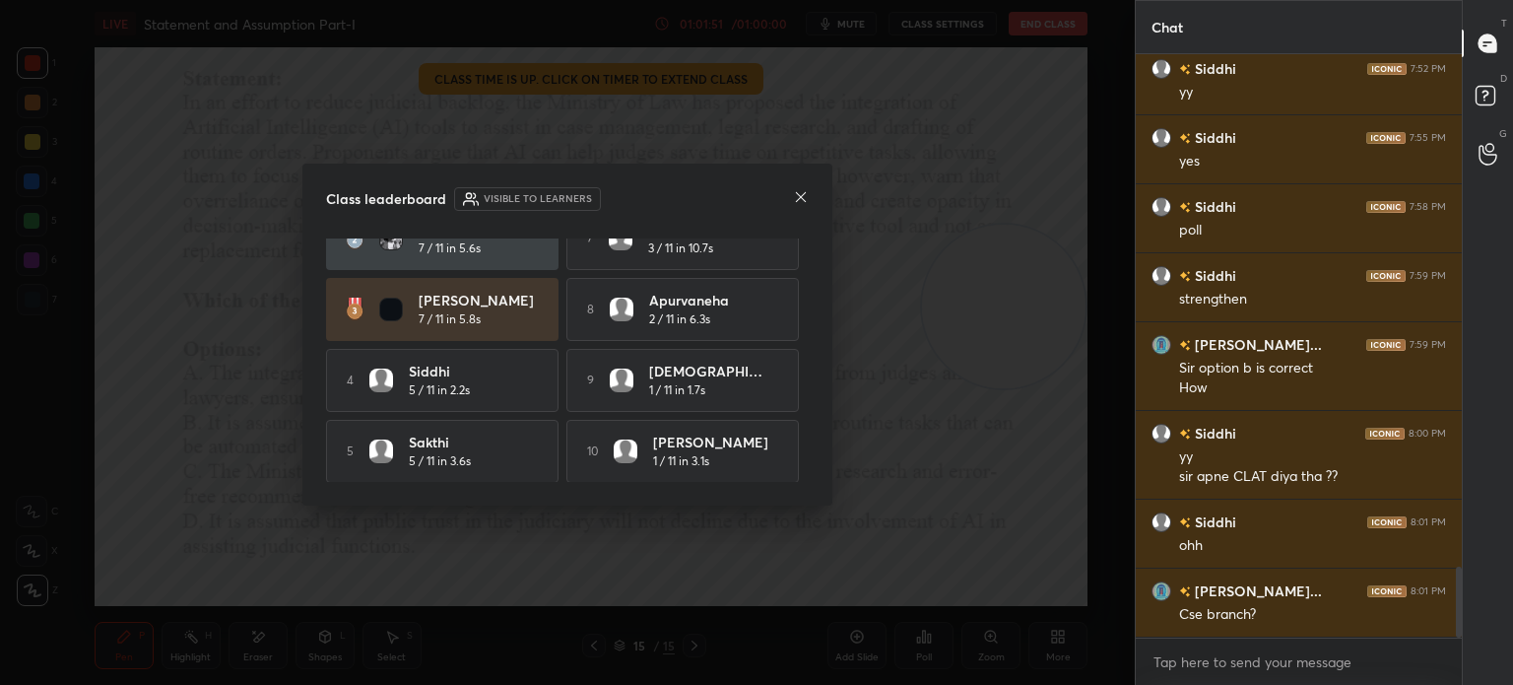
scroll to position [4240, 0]
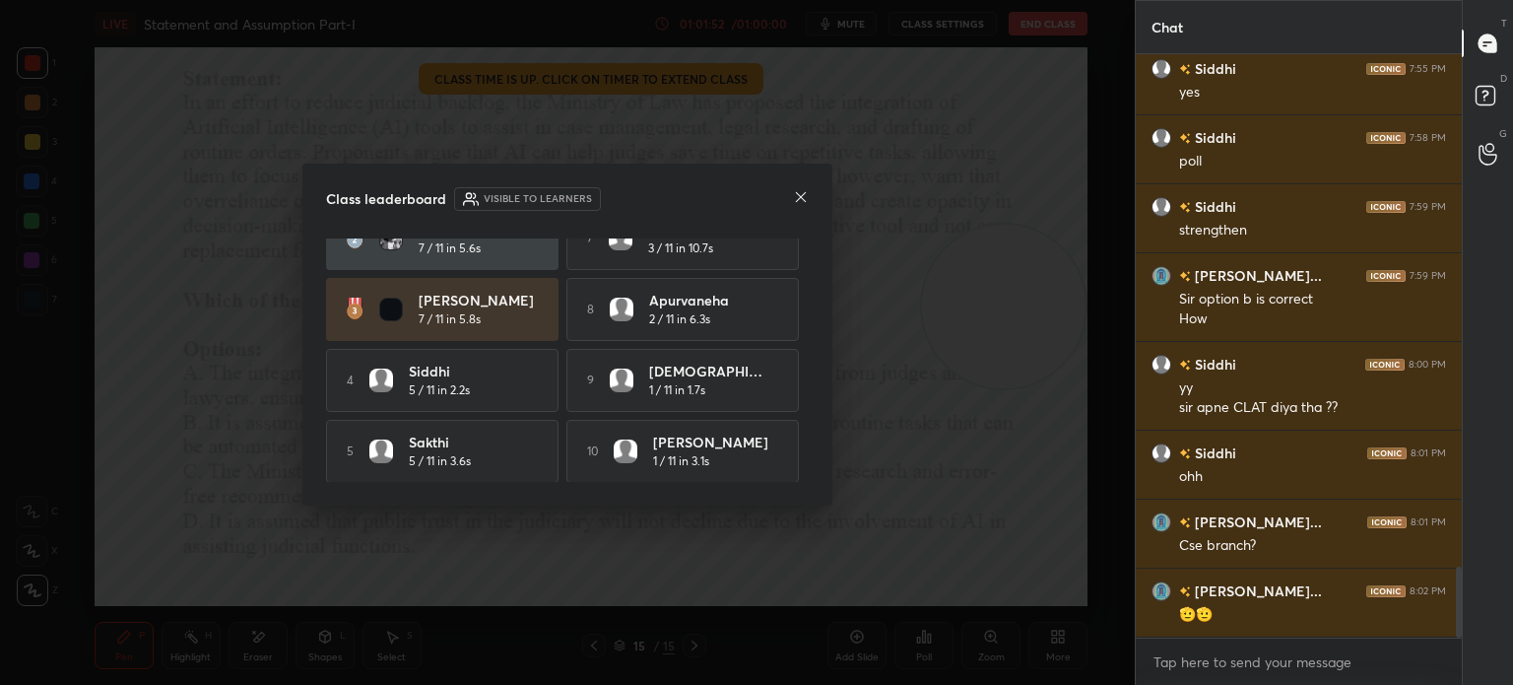
click at [804, 199] on icon at bounding box center [801, 197] width 16 height 16
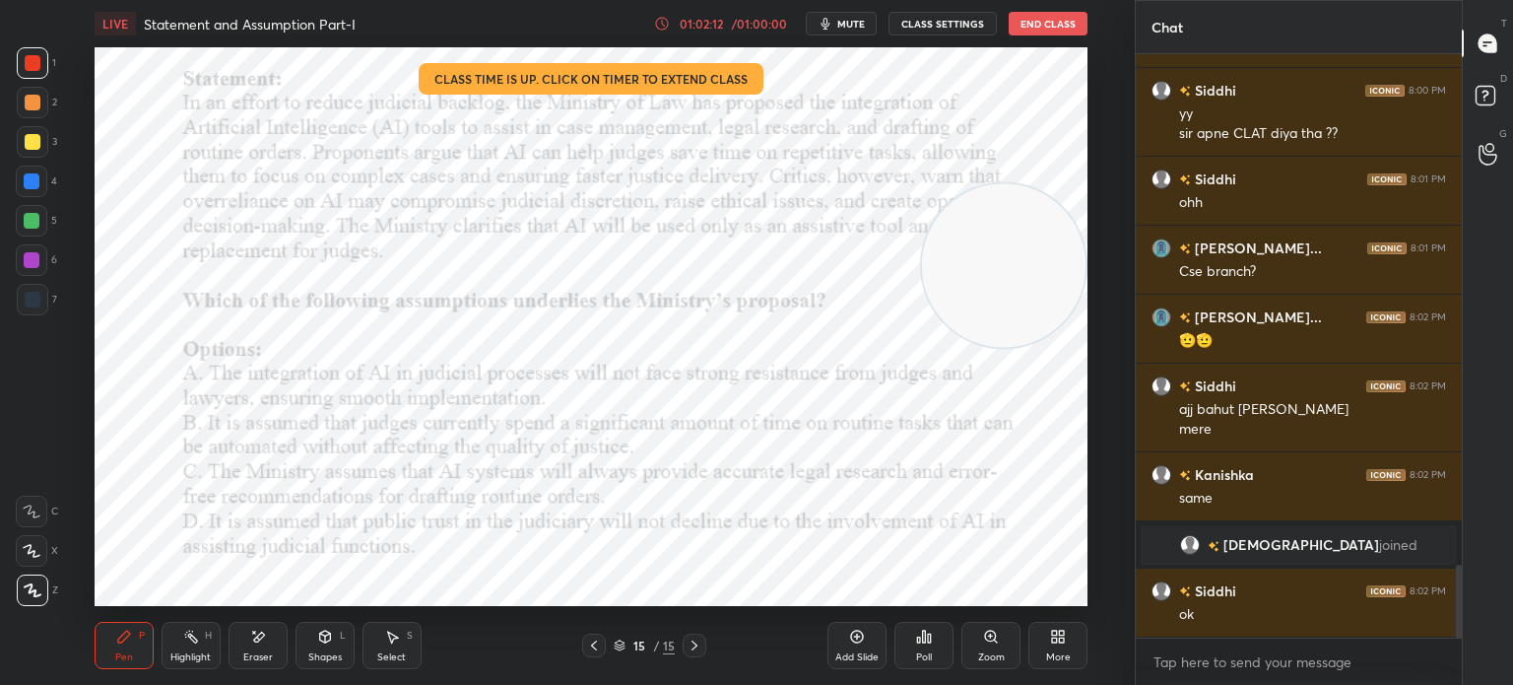
scroll to position [4122, 0]
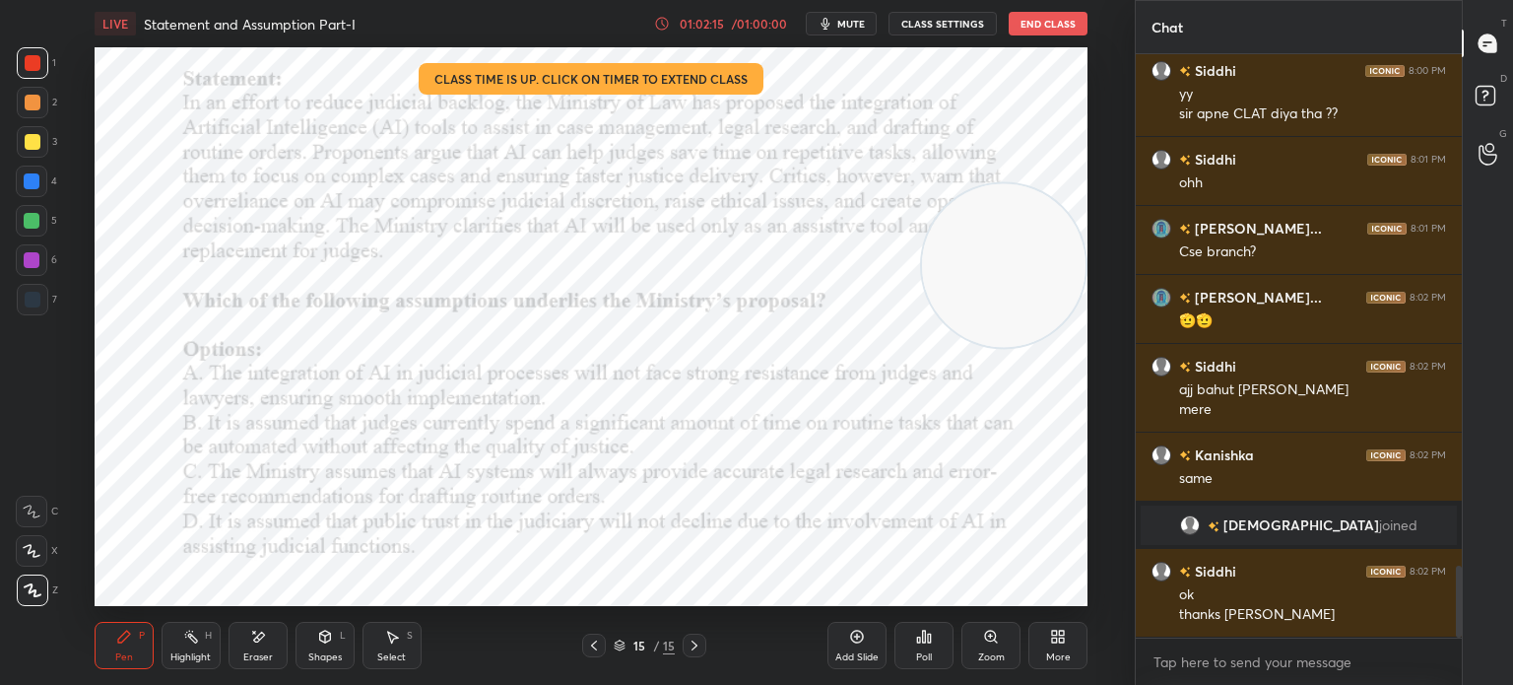
click at [1044, 21] on button "End Class" at bounding box center [1048, 24] width 79 height 24
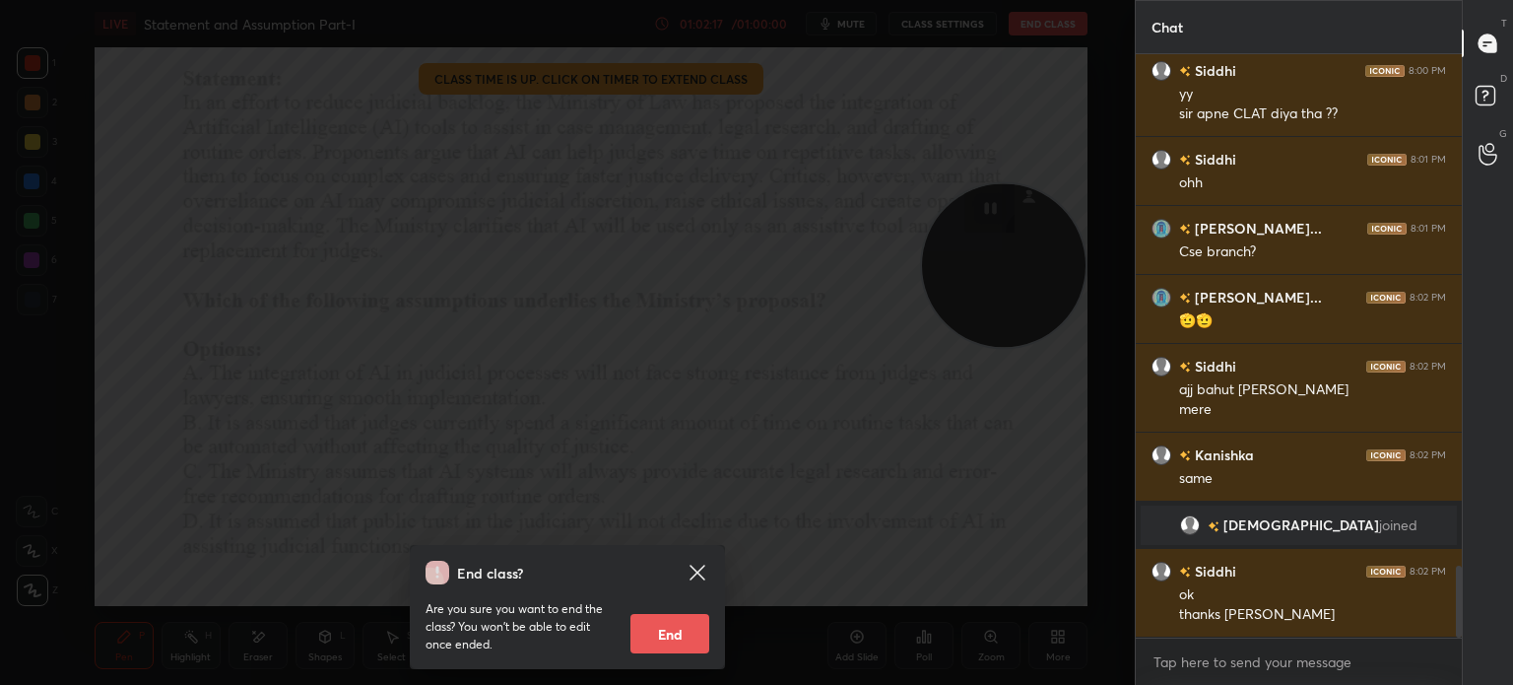
click at [668, 633] on button "End" at bounding box center [669, 633] width 79 height 39
type textarea "x"
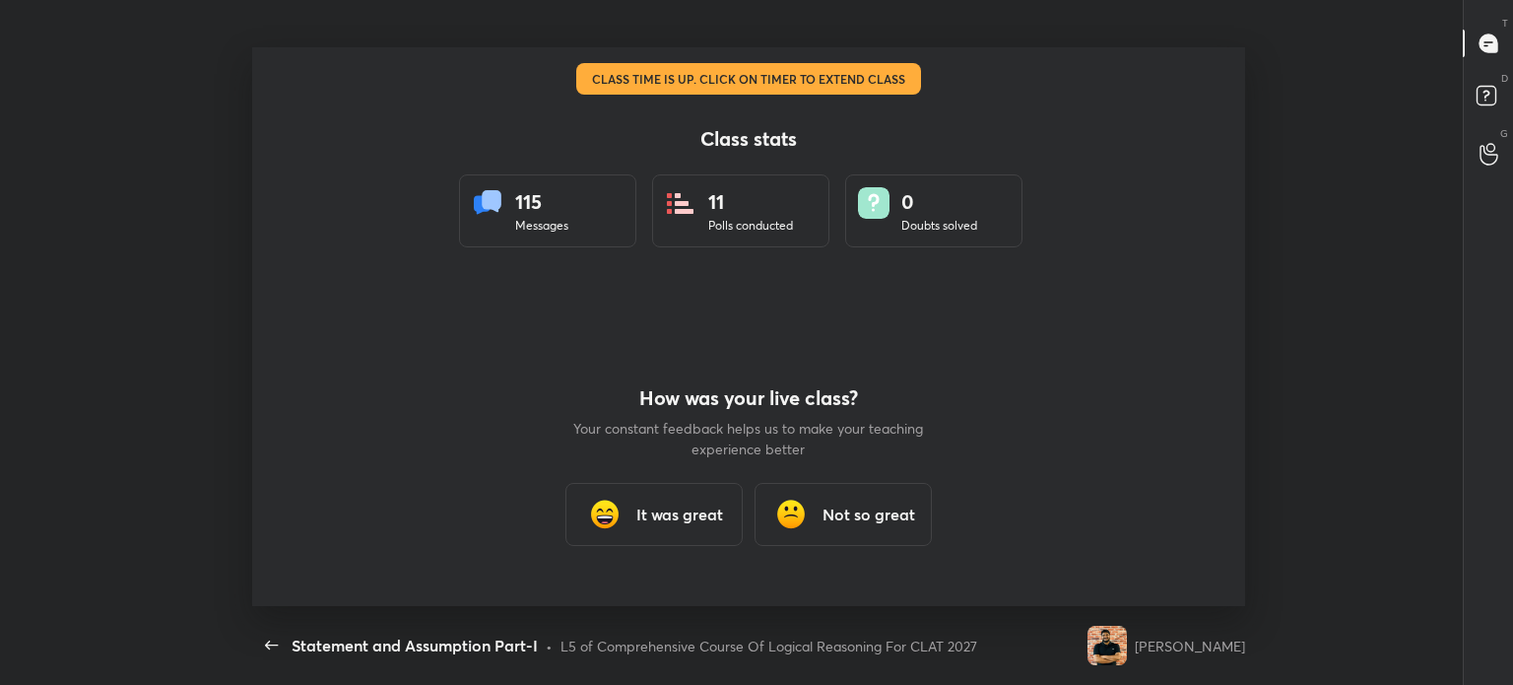
scroll to position [0, 0]
